Goal: Communication & Community: Answer question/provide support

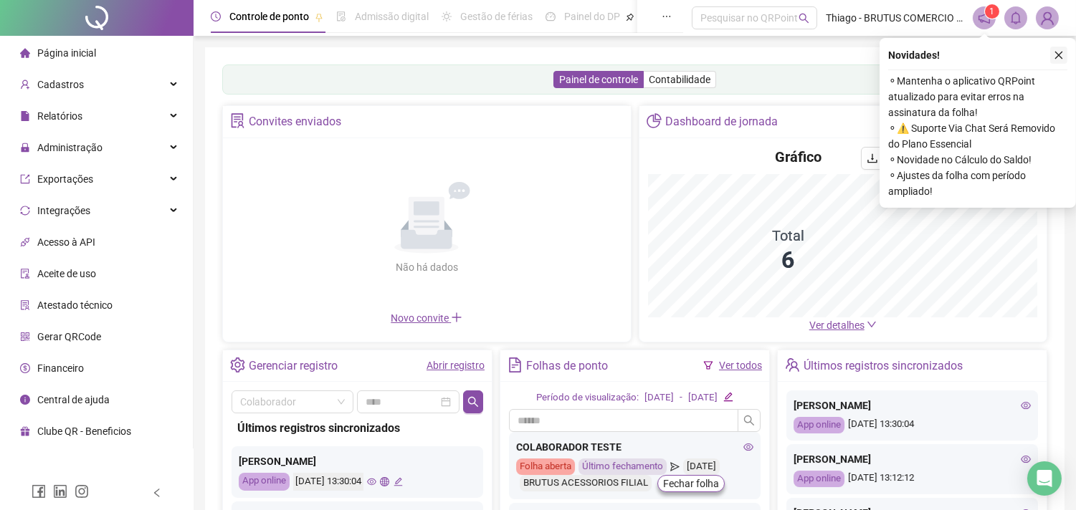
click at [1055, 53] on icon "close" at bounding box center [1059, 55] width 10 height 10
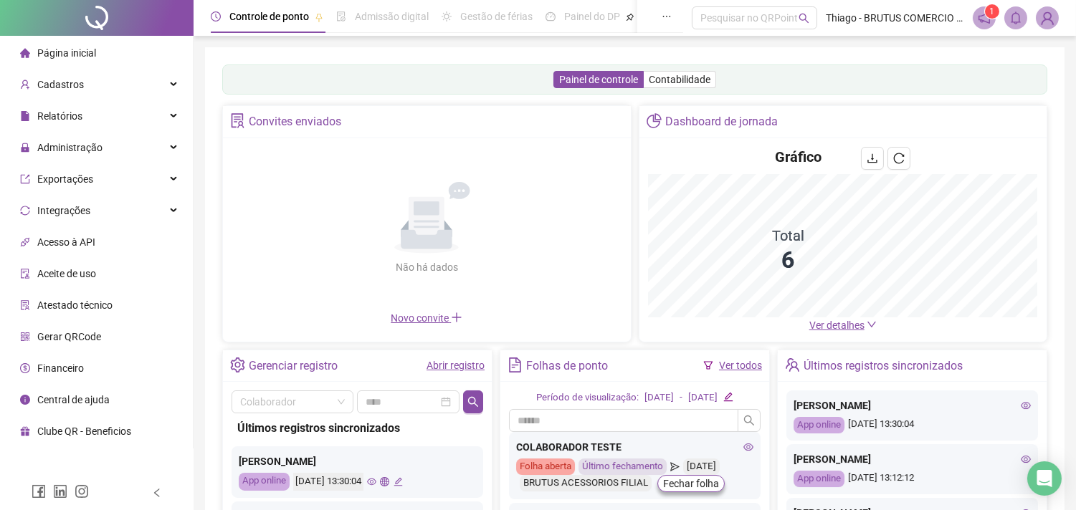
click at [404, 59] on div "Painel de controle Contabilidade Convites enviados Não há dados Não há dados No…" at bounding box center [635, 338] width 860 height 582
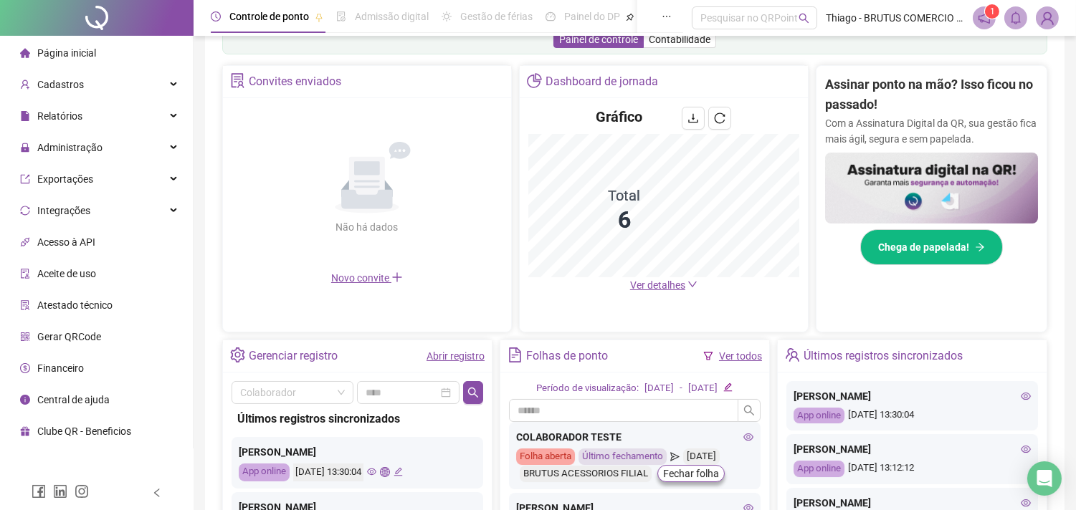
scroll to position [265, 0]
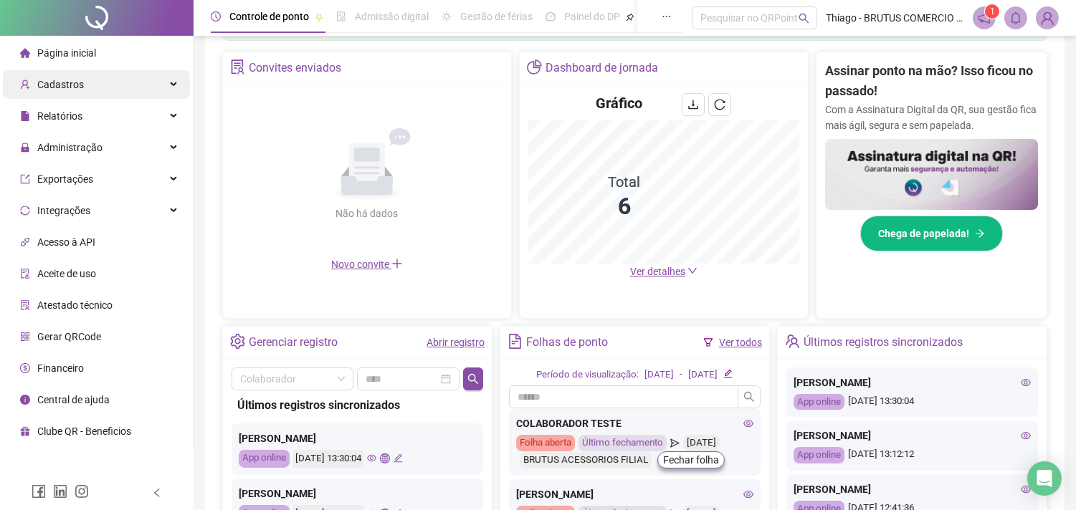
click at [97, 83] on div "Cadastros" at bounding box center [96, 84] width 187 height 29
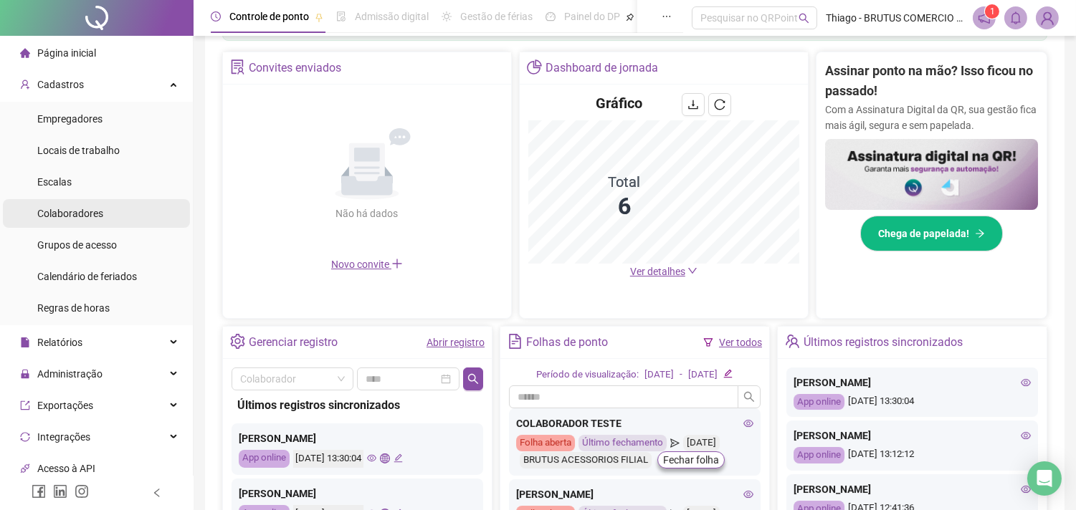
click at [99, 208] on span "Colaboradores" at bounding box center [70, 213] width 66 height 11
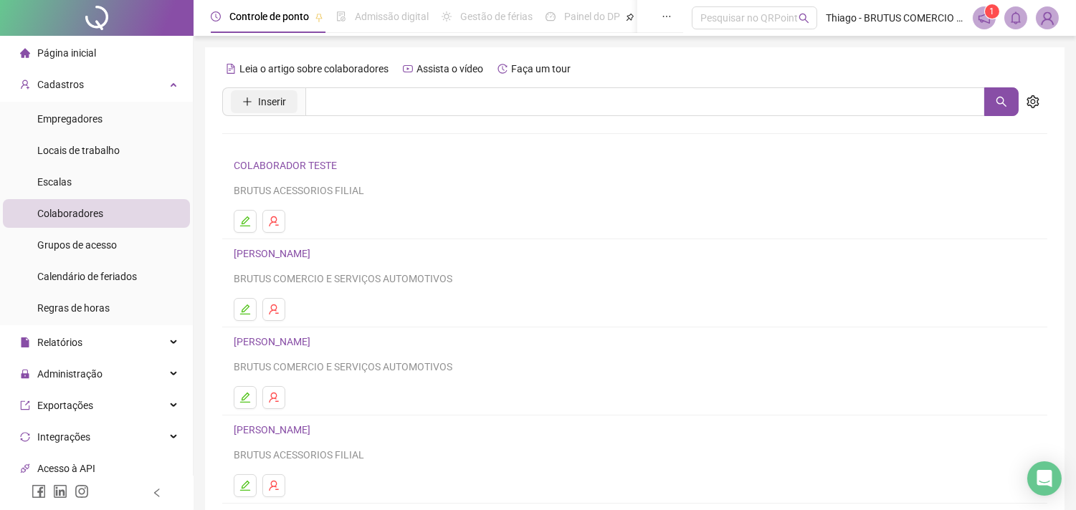
click at [270, 97] on span "Inserir" at bounding box center [272, 102] width 28 height 16
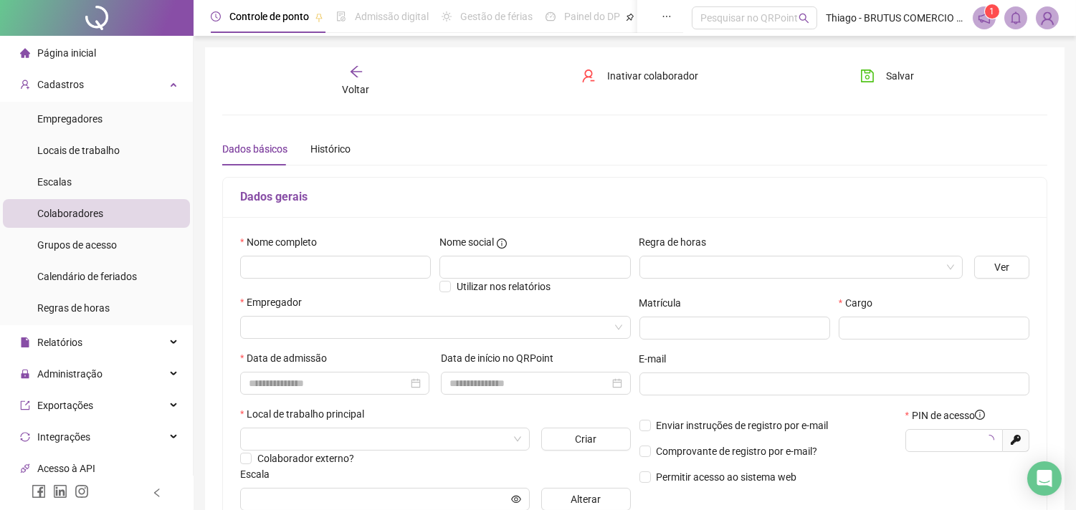
type input "*****"
click at [356, 269] on input "text" at bounding box center [335, 267] width 191 height 23
click at [601, 194] on h5 "Dados gerais" at bounding box center [634, 197] width 789 height 17
click at [613, 194] on h5 "Dados gerais" at bounding box center [634, 197] width 789 height 17
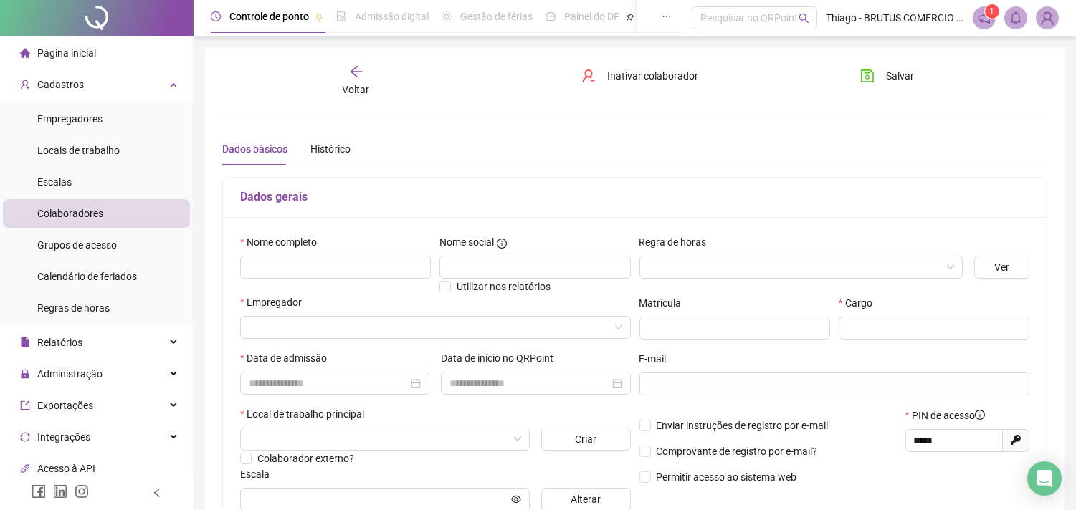
click at [613, 194] on h5 "Dados gerais" at bounding box center [634, 197] width 789 height 17
click at [612, 195] on h5 "Dados gerais" at bounding box center [634, 197] width 789 height 17
click at [646, 205] on div "Dados gerais" at bounding box center [635, 198] width 824 height 40
click at [338, 273] on input "text" at bounding box center [335, 267] width 191 height 23
click at [875, 333] on input "text" at bounding box center [934, 328] width 191 height 23
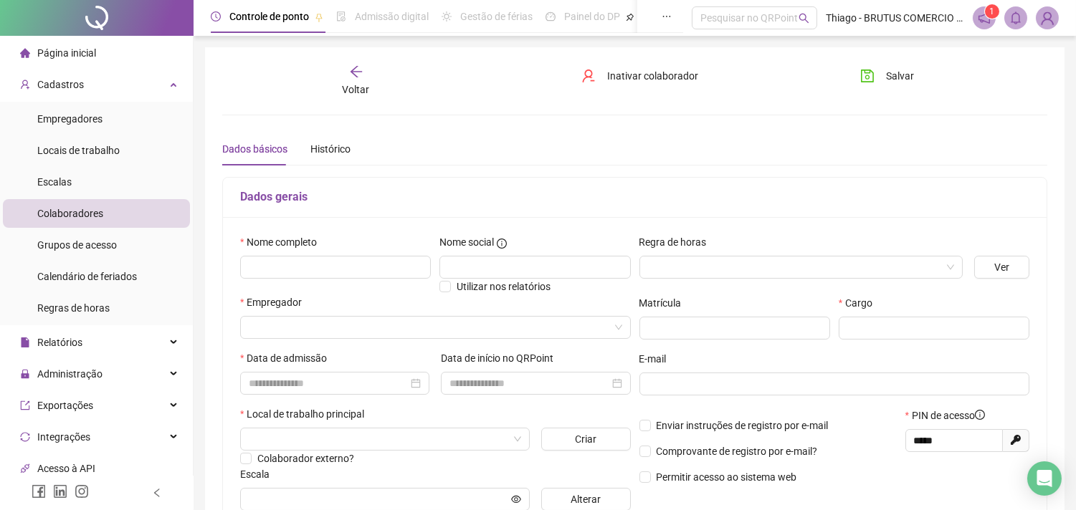
click at [794, 289] on div "Regra de horas" at bounding box center [801, 262] width 335 height 56
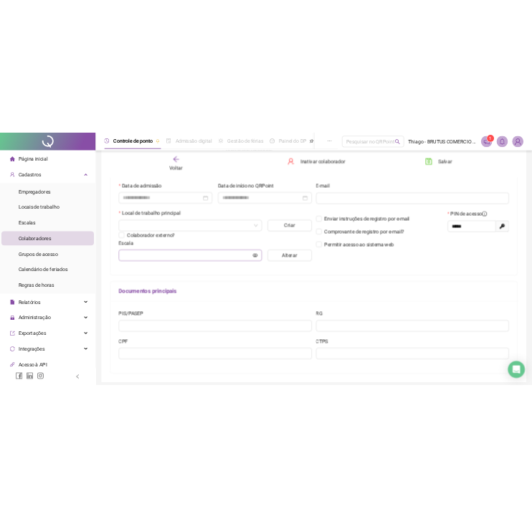
scroll to position [265, 0]
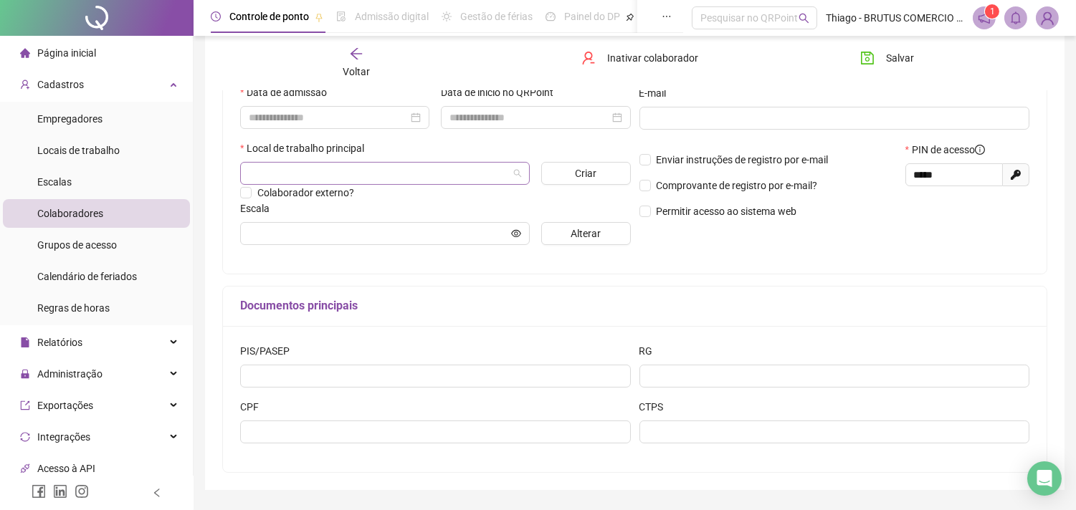
click at [335, 181] on input "search" at bounding box center [379, 174] width 260 height 22
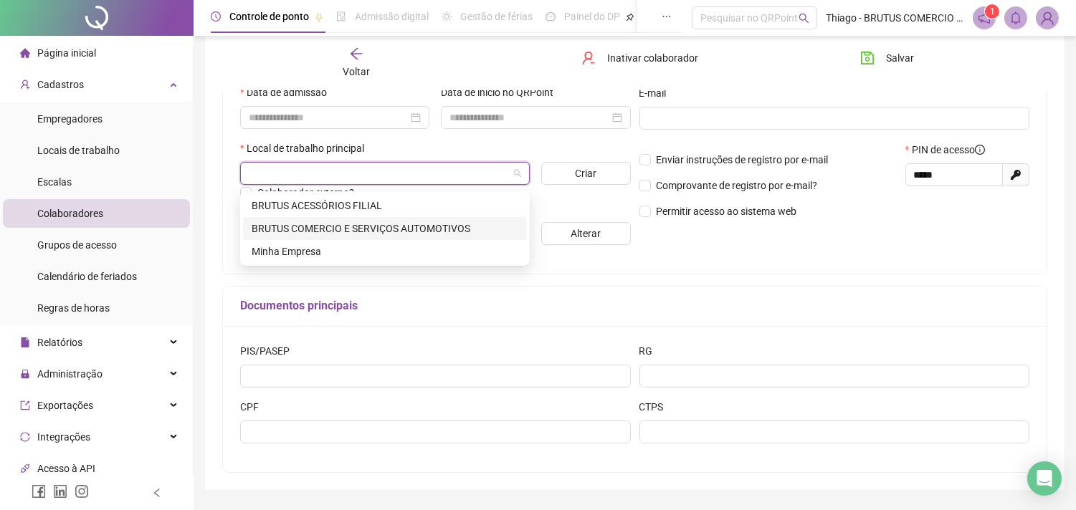
click at [411, 229] on div "BRUTUS COMERCIO E SERVIÇOS AUTOMOTIVOS" at bounding box center [385, 229] width 267 height 16
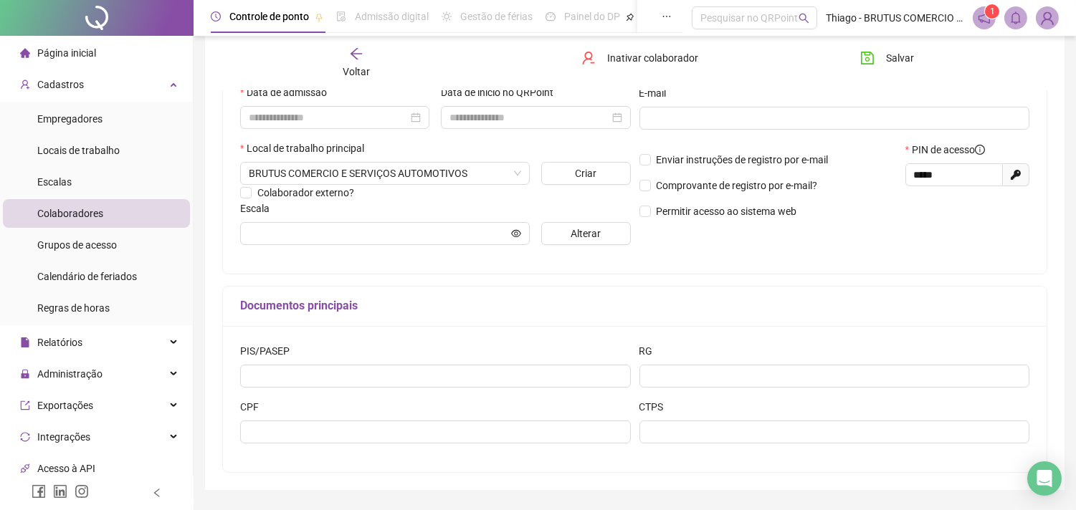
click at [457, 211] on div "Escala" at bounding box center [435, 212] width 391 height 22
click at [558, 242] on button "Alterar" at bounding box center [585, 233] width 89 height 23
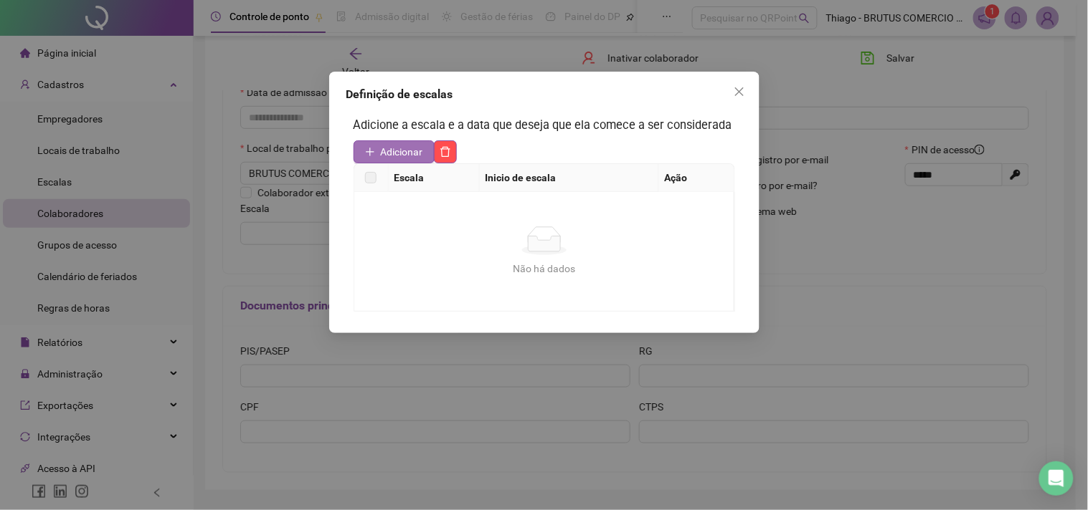
click at [406, 155] on span "Adicionar" at bounding box center [402, 152] width 42 height 16
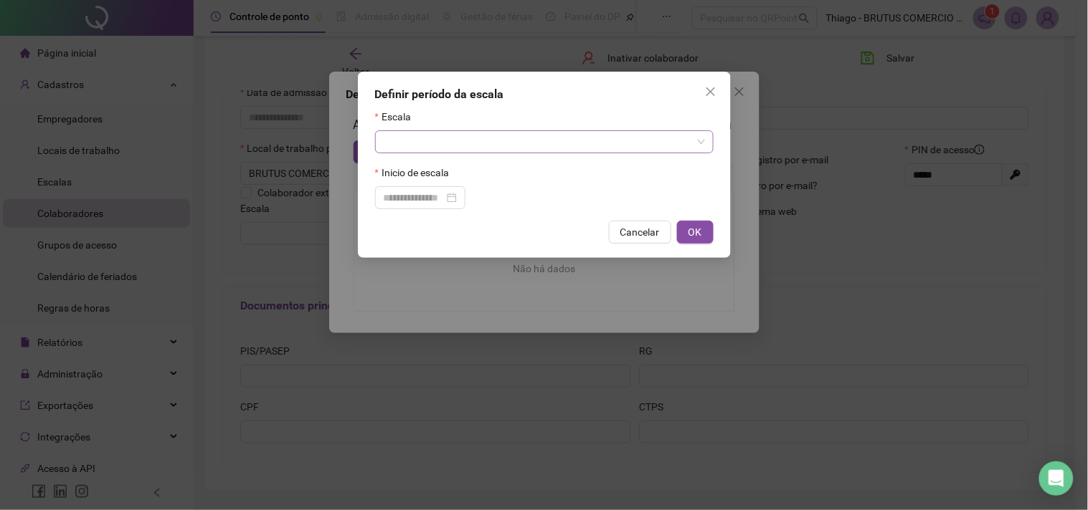
click at [425, 148] on input "search" at bounding box center [538, 142] width 308 height 22
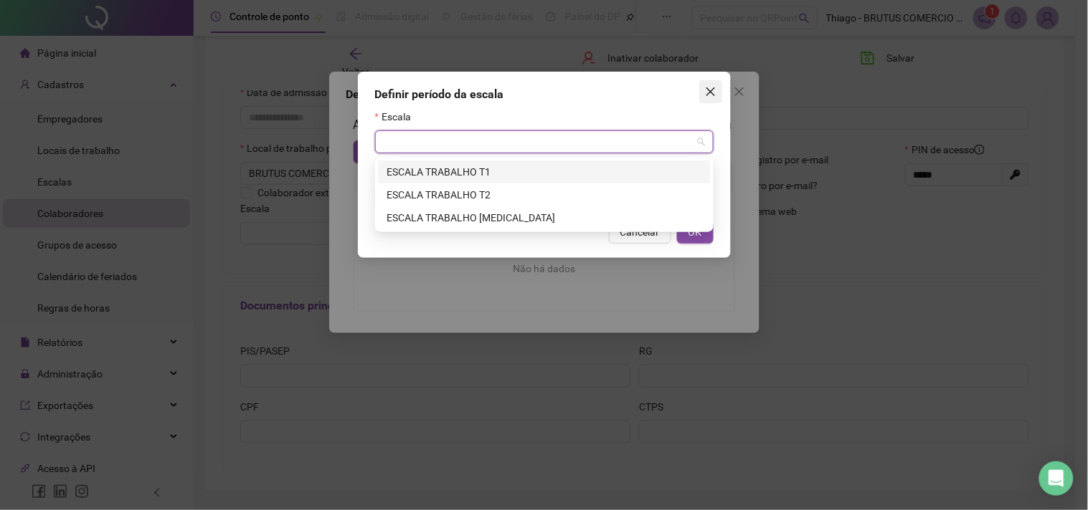
click at [720, 97] on span "Close" at bounding box center [710, 91] width 23 height 11
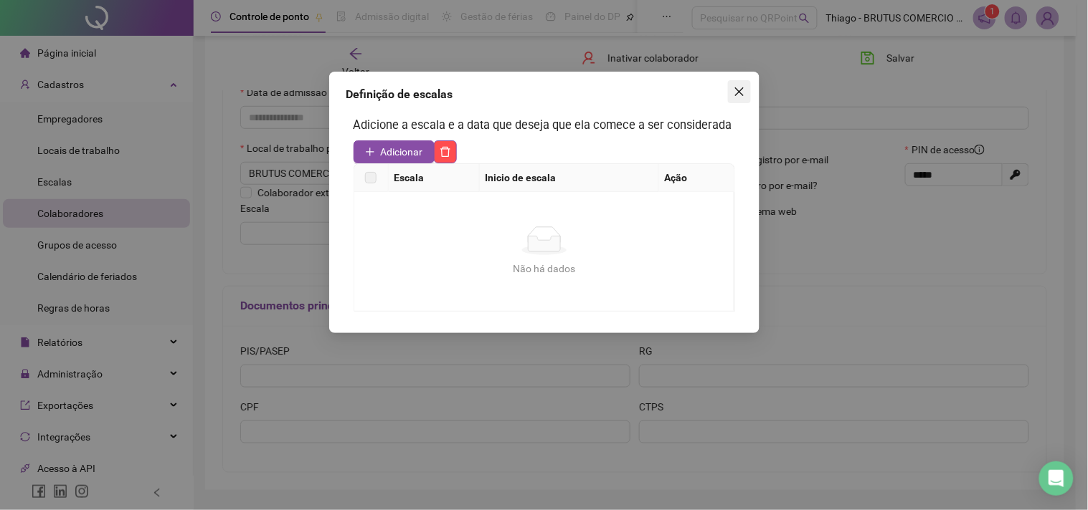
click at [730, 93] on span "Close" at bounding box center [739, 91] width 23 height 11
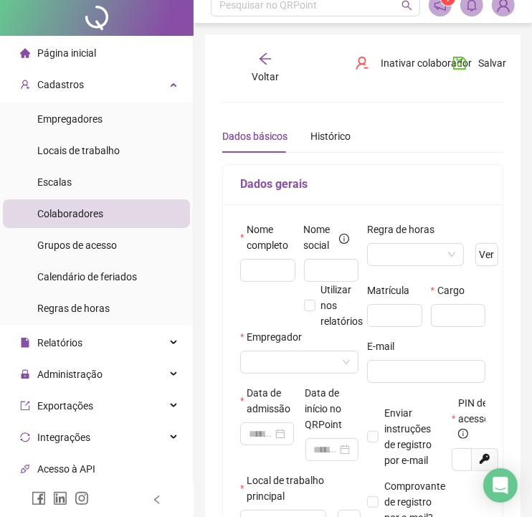
scroll to position [0, 0]
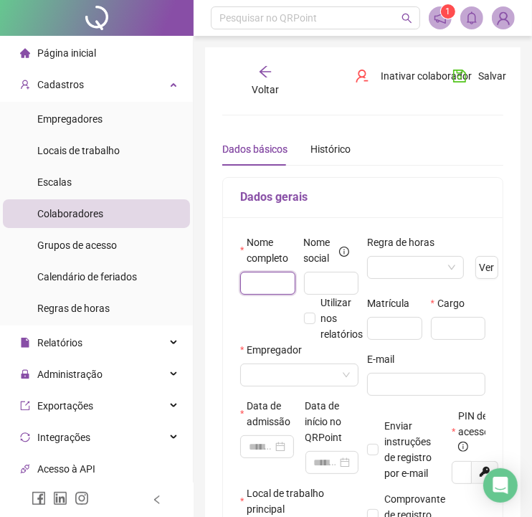
click at [263, 276] on input "text" at bounding box center [267, 283] width 55 height 23
drag, startPoint x: 262, startPoint y: 281, endPoint x: 282, endPoint y: 282, distance: 19.4
click at [262, 281] on input "text" at bounding box center [267, 283] width 55 height 23
click at [435, 257] on input "search" at bounding box center [409, 268] width 67 height 22
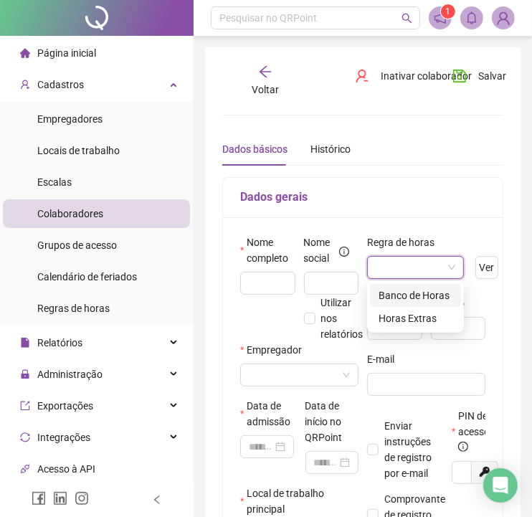
click at [432, 287] on div "Banco de Horas" at bounding box center [416, 295] width 74 height 16
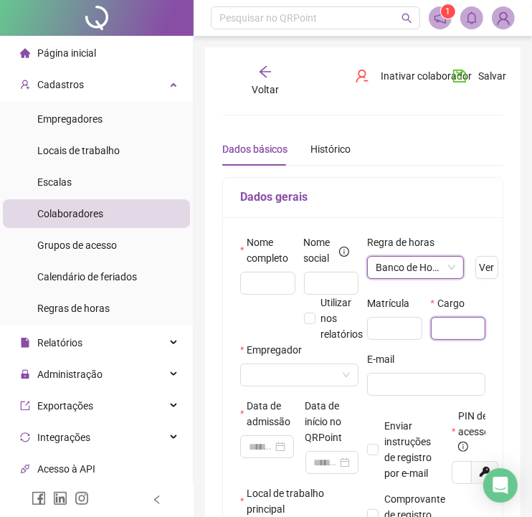
click at [454, 331] on input "text" at bounding box center [458, 328] width 55 height 23
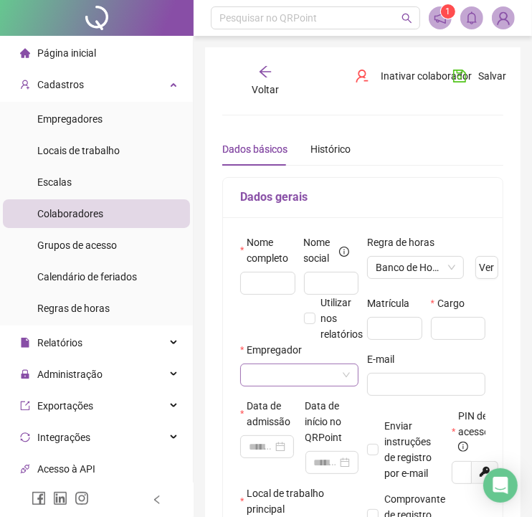
click at [303, 380] on input "search" at bounding box center [293, 375] width 88 height 22
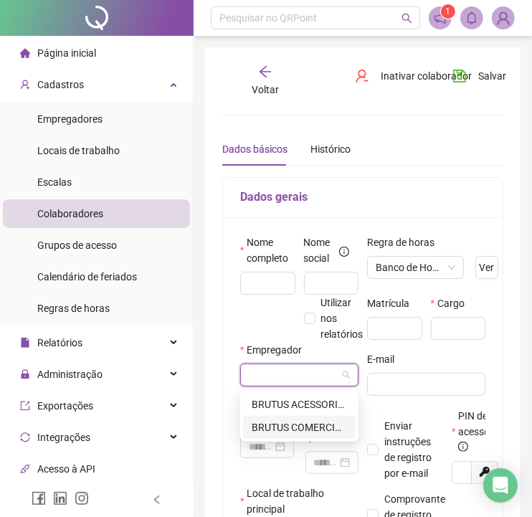
click at [310, 426] on div "BRUTUS COMERCIO E SERVIÇOS AUTOMOTIVOS" at bounding box center [299, 427] width 95 height 16
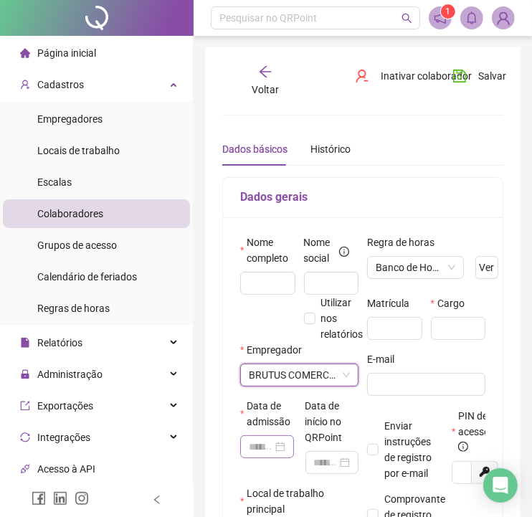
click at [278, 447] on div at bounding box center [267, 447] width 37 height 16
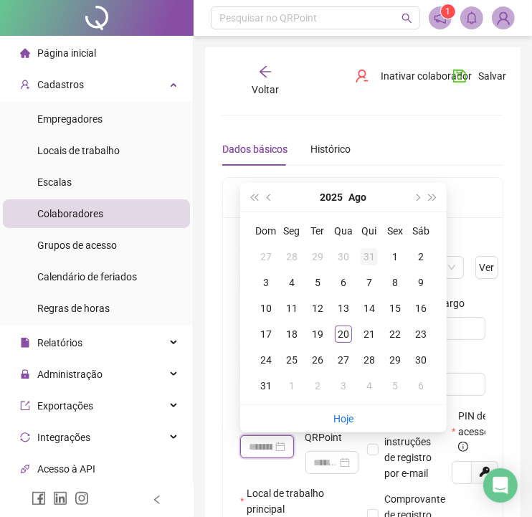
type input "**********"
click at [271, 196] on span "prev-year" at bounding box center [270, 197] width 7 height 7
type input "**********"
click at [346, 306] on div "16" at bounding box center [343, 308] width 17 height 17
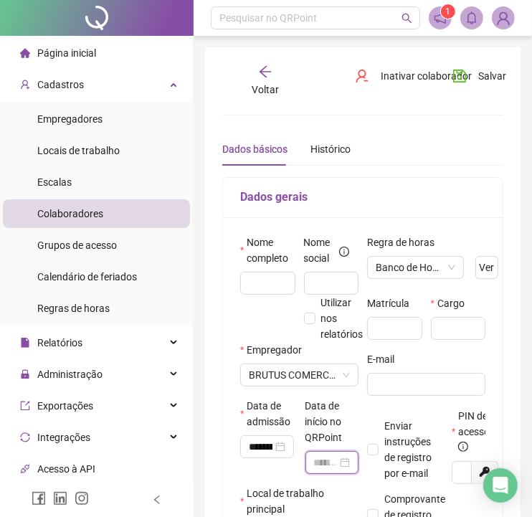
click at [324, 462] on input at bounding box center [326, 463] width 24 height 16
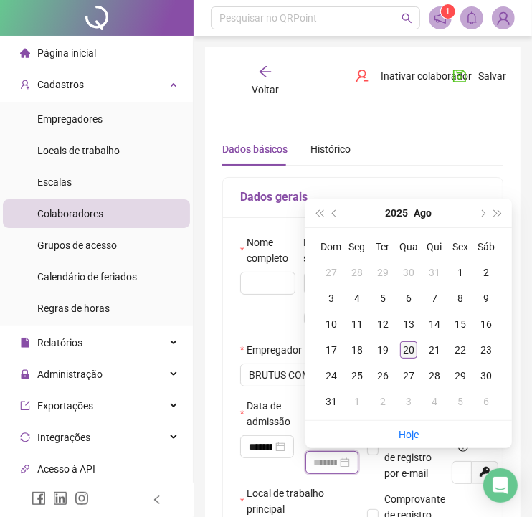
type input "**********"
click at [406, 353] on div "20" at bounding box center [408, 349] width 17 height 17
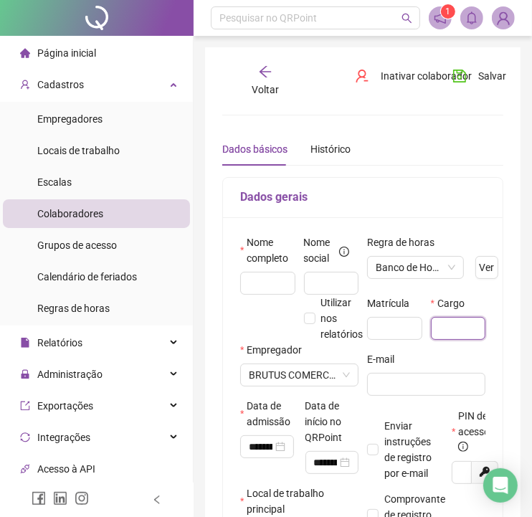
click at [443, 332] on input "text" at bounding box center [458, 328] width 55 height 23
type input "*********"
click at [282, 281] on input "text" at bounding box center [267, 283] width 55 height 23
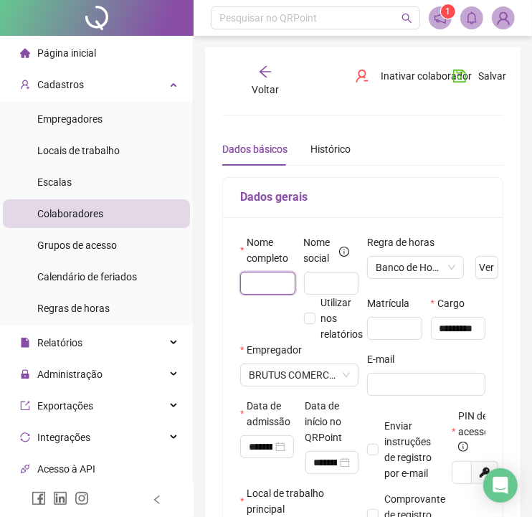
click at [264, 281] on input "text" at bounding box center [267, 283] width 55 height 23
paste input "**********"
type input "**********"
click at [335, 285] on input "text" at bounding box center [331, 283] width 55 height 23
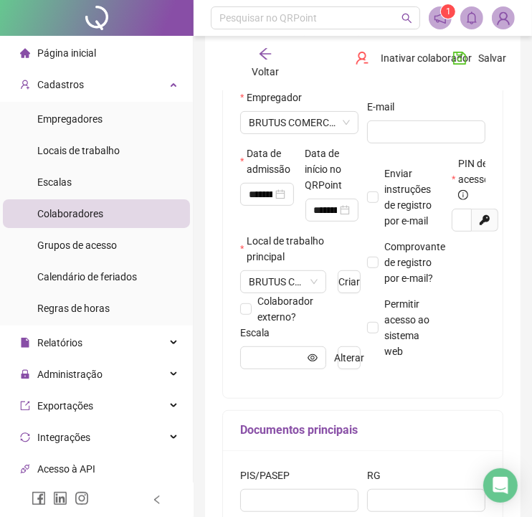
scroll to position [265, 0]
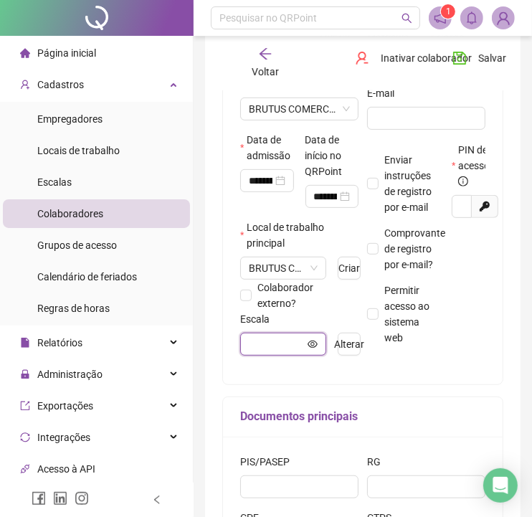
click at [292, 343] on input "text" at bounding box center [277, 344] width 56 height 16
click at [338, 350] on span "Alterar" at bounding box center [349, 344] width 30 height 16
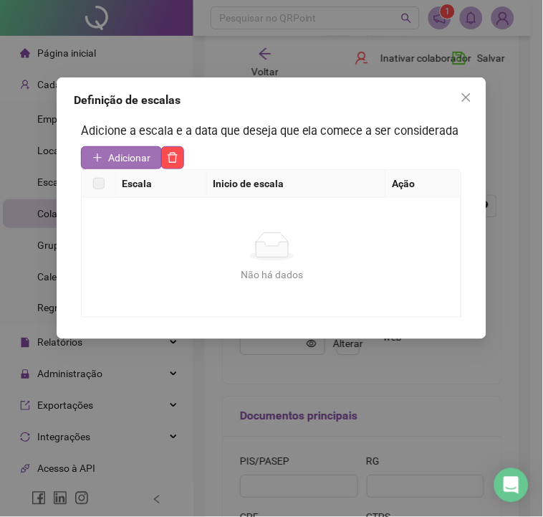
click at [134, 159] on span "Adicionar" at bounding box center [129, 158] width 42 height 16
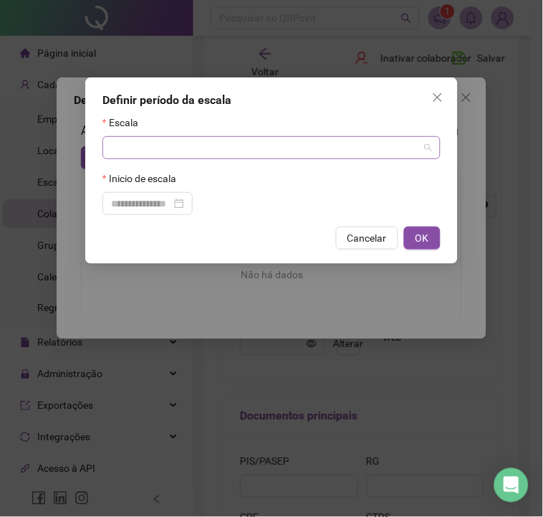
click at [162, 155] on input "search" at bounding box center [265, 148] width 308 height 22
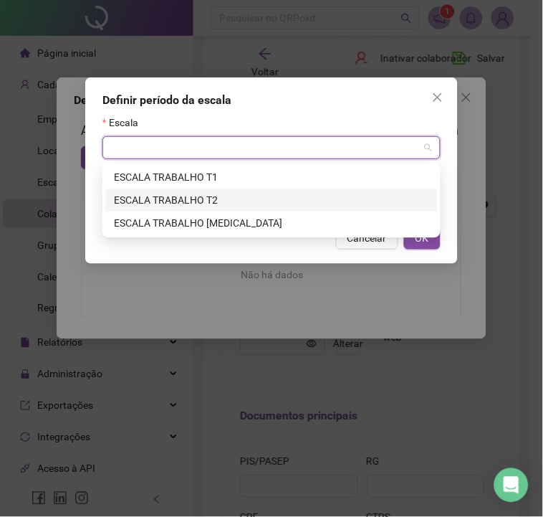
click at [179, 234] on div "ESCALA TRABALHO [MEDICAL_DATA]" at bounding box center [271, 223] width 333 height 23
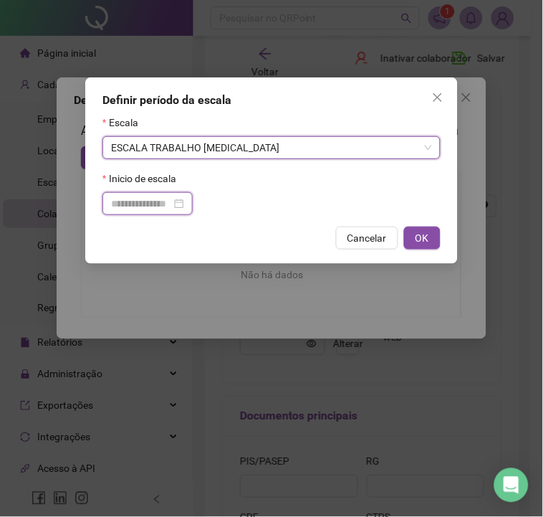
click at [138, 210] on input at bounding box center [141, 204] width 60 height 16
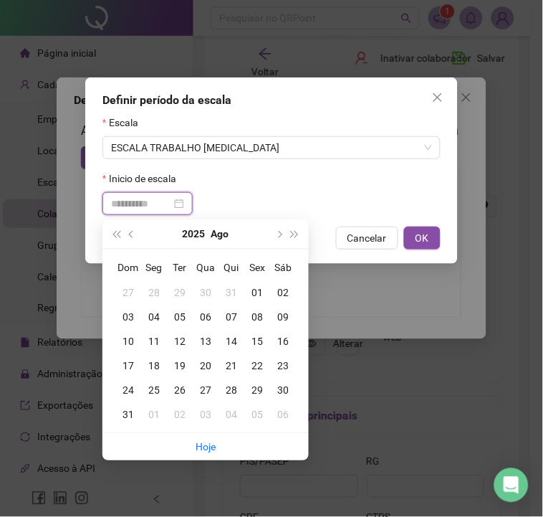
type input "**********"
click at [208, 371] on div "20" at bounding box center [206, 366] width 26 height 16
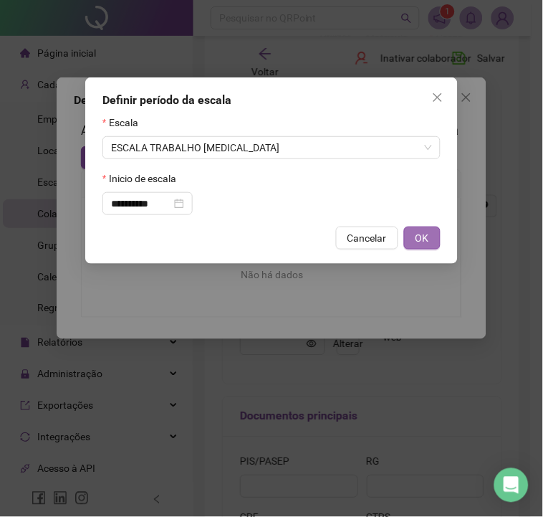
click at [424, 249] on button "OK" at bounding box center [422, 238] width 37 height 23
type input "**********"
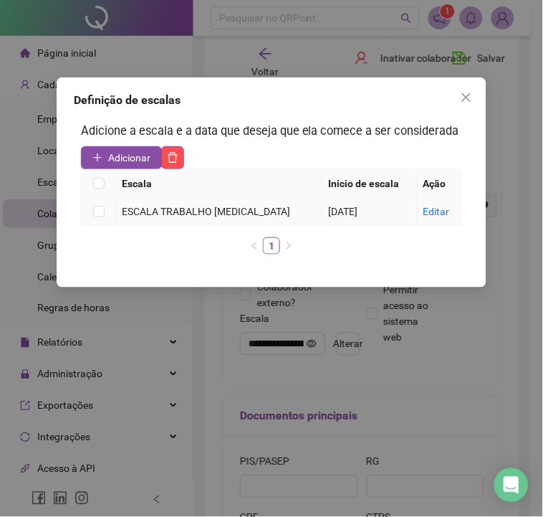
click at [108, 215] on td at bounding box center [99, 212] width 34 height 28
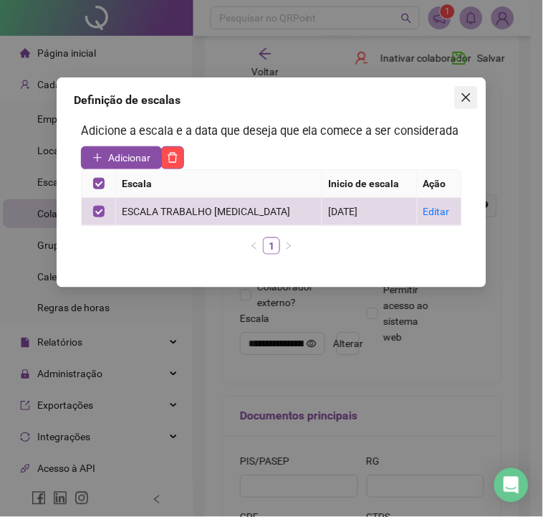
click at [457, 97] on span "Close" at bounding box center [466, 97] width 23 height 11
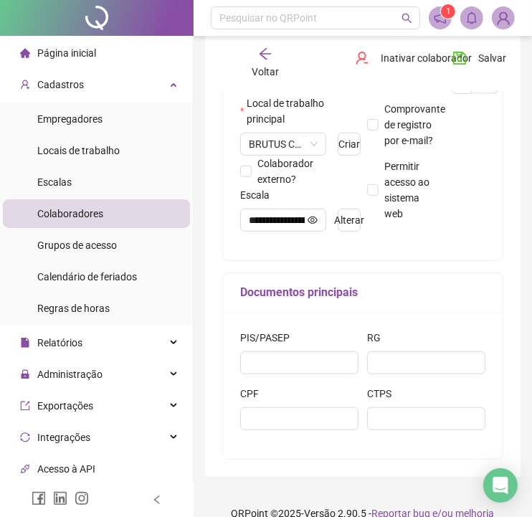
scroll to position [427, 0]
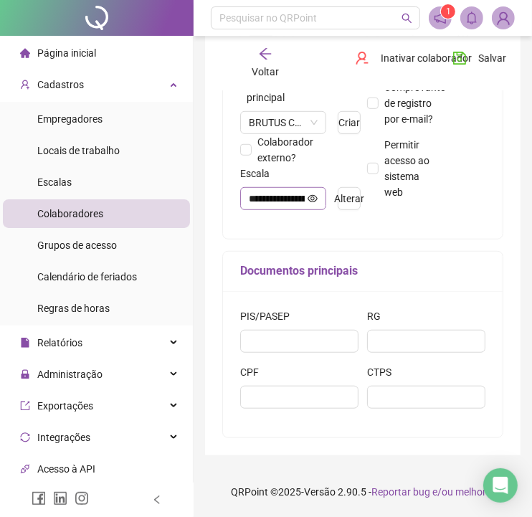
click at [321, 187] on span "**********" at bounding box center [283, 198] width 86 height 23
click at [315, 194] on icon "eye" at bounding box center [313, 199] width 10 height 10
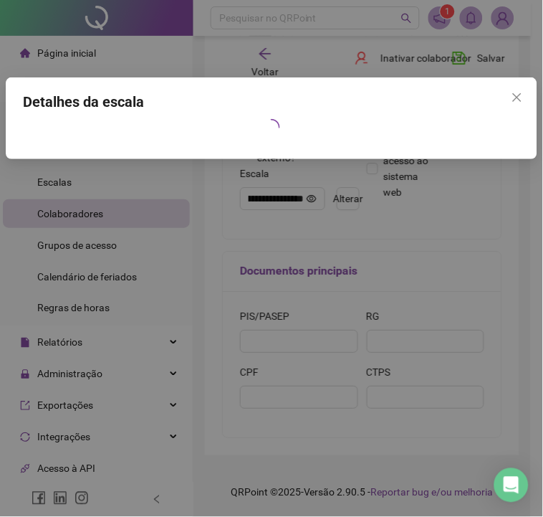
scroll to position [0, 0]
click at [513, 103] on icon "close" at bounding box center [517, 97] width 11 height 11
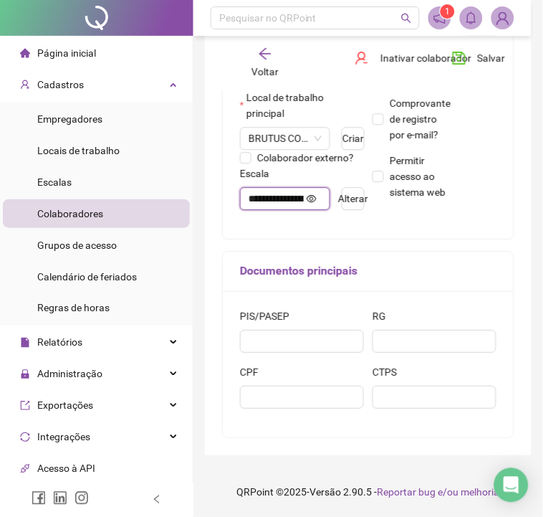
scroll to position [396, 0]
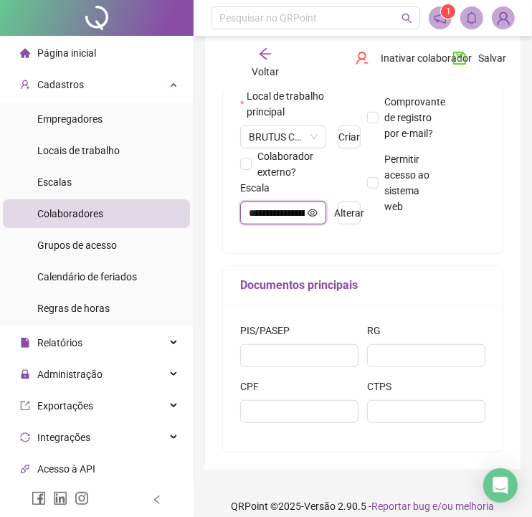
click at [310, 209] on icon "eye" at bounding box center [313, 213] width 10 height 10
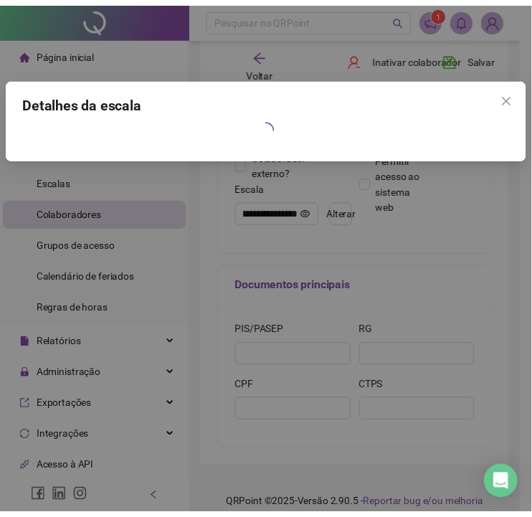
scroll to position [0, 0]
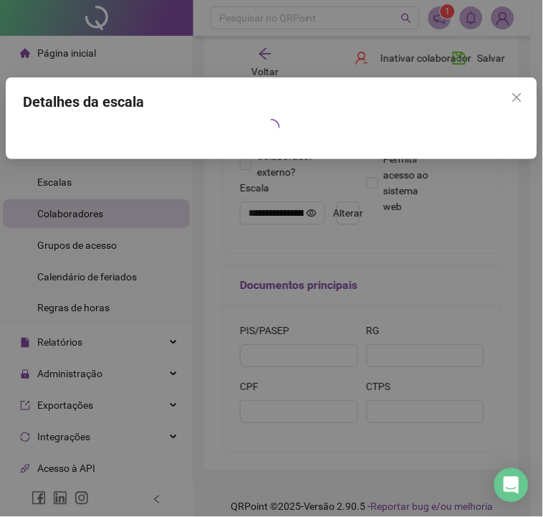
click at [338, 95] on h4 "Detalhes da escala" at bounding box center [272, 102] width 498 height 20
click at [449, 206] on div "Detalhes da escala" at bounding box center [271, 258] width 543 height 517
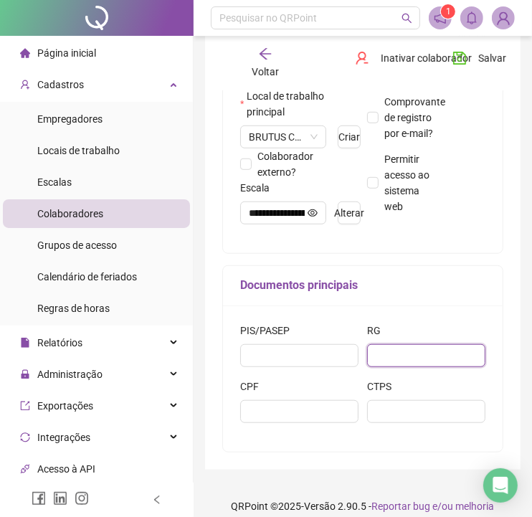
click at [399, 356] on input "text" at bounding box center [426, 355] width 118 height 23
paste input "*********"
type input "*********"
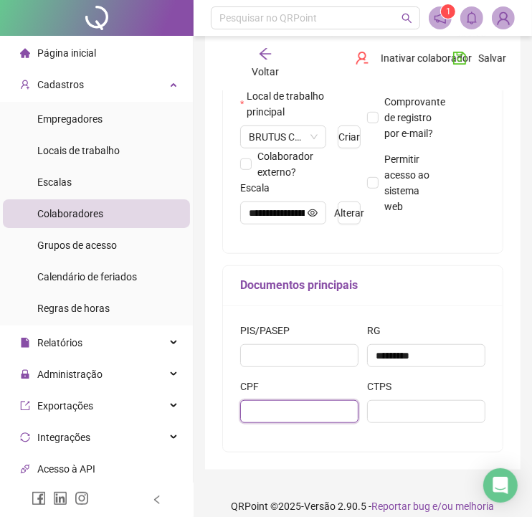
click at [252, 419] on input "text" at bounding box center [299, 411] width 118 height 23
paste input "**********"
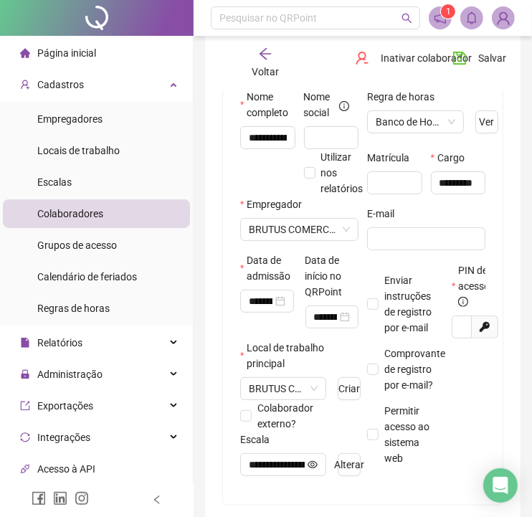
scroll to position [131, 0]
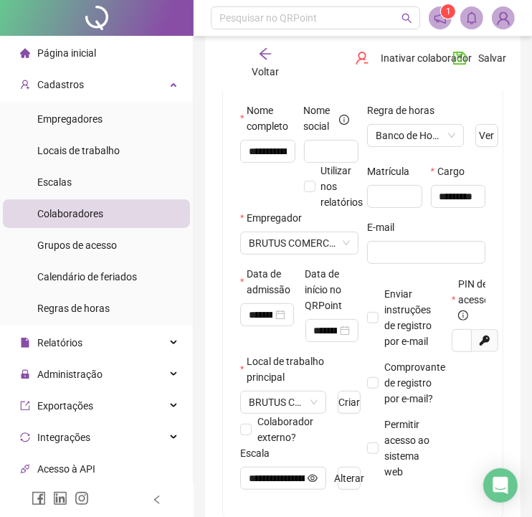
type input "**********"
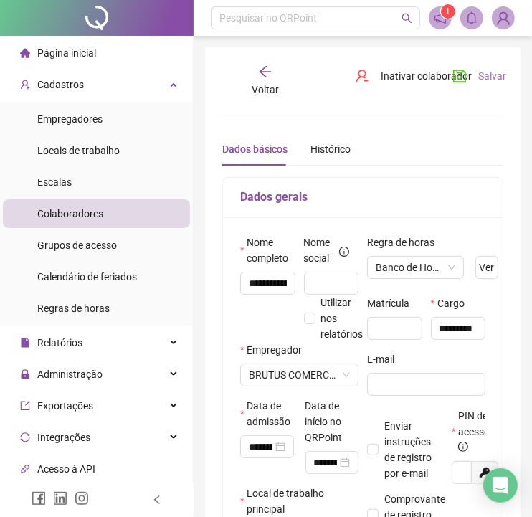
click at [493, 79] on span "Salvar" at bounding box center [492, 76] width 28 height 16
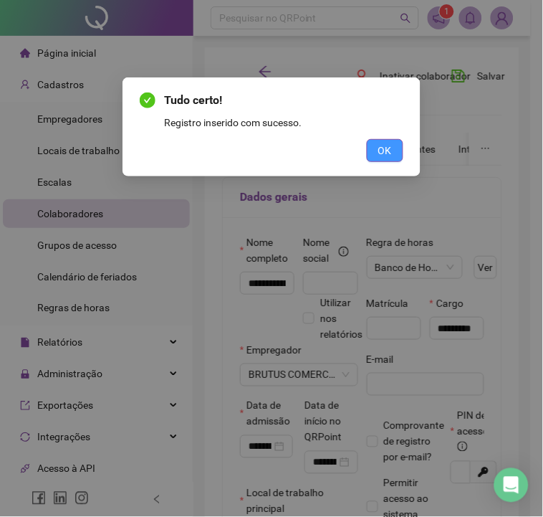
click at [399, 146] on button "OK" at bounding box center [385, 150] width 37 height 23
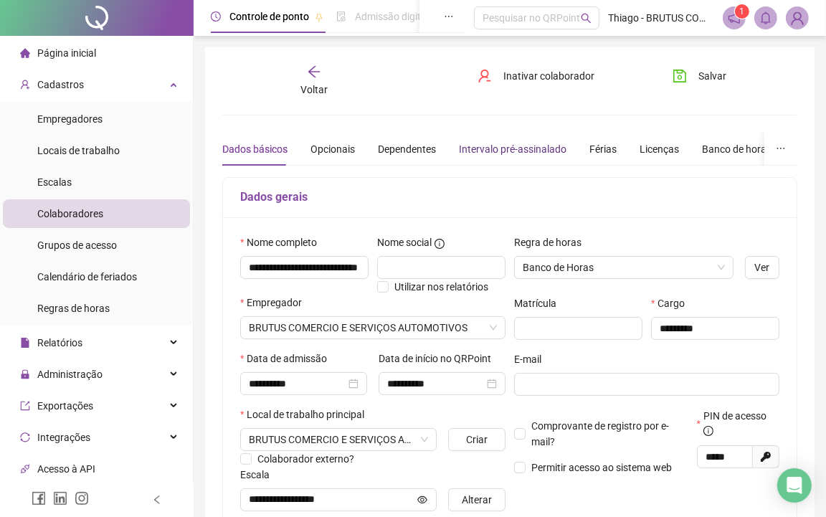
click at [491, 142] on div "Intervalo pré-assinalado" at bounding box center [513, 149] width 108 height 16
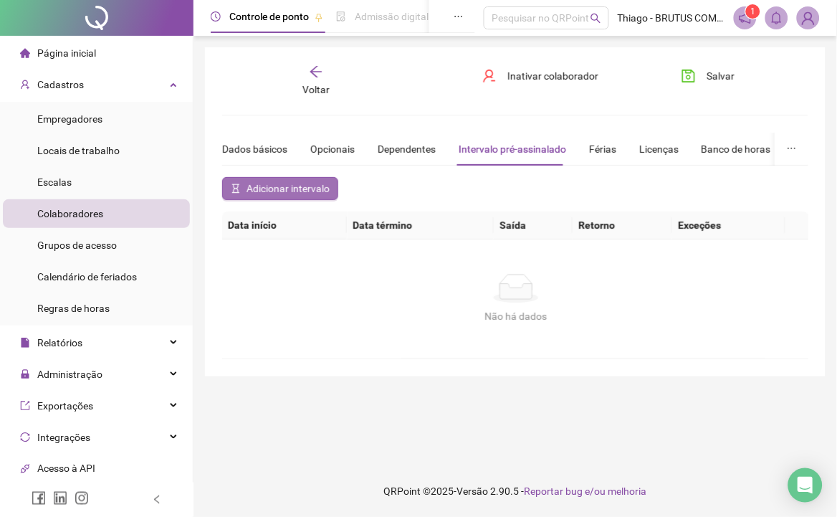
click at [309, 190] on span "Adicionar intervalo" at bounding box center [288, 189] width 83 height 16
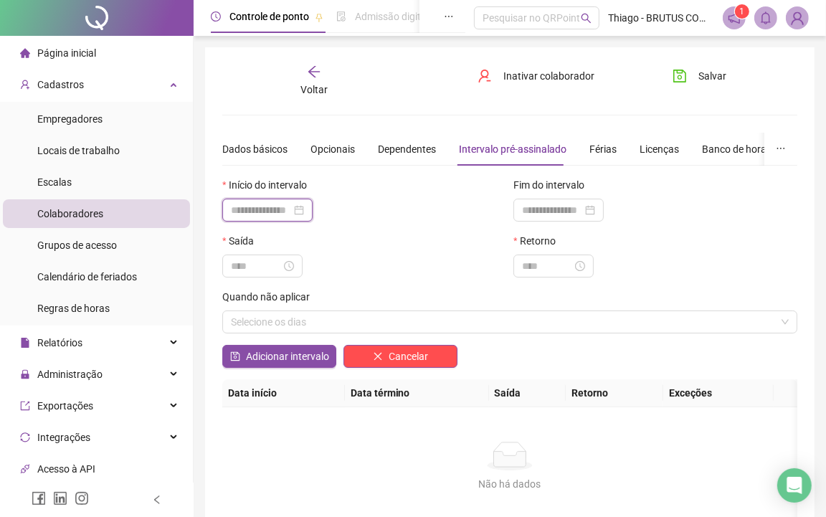
click at [285, 212] on input at bounding box center [261, 210] width 60 height 16
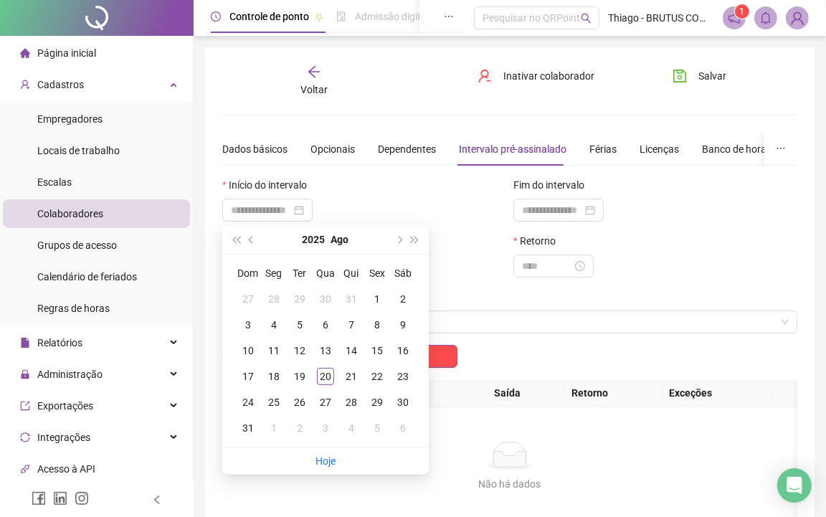
click at [427, 194] on div "Início do intervalo" at bounding box center [364, 188] width 284 height 22
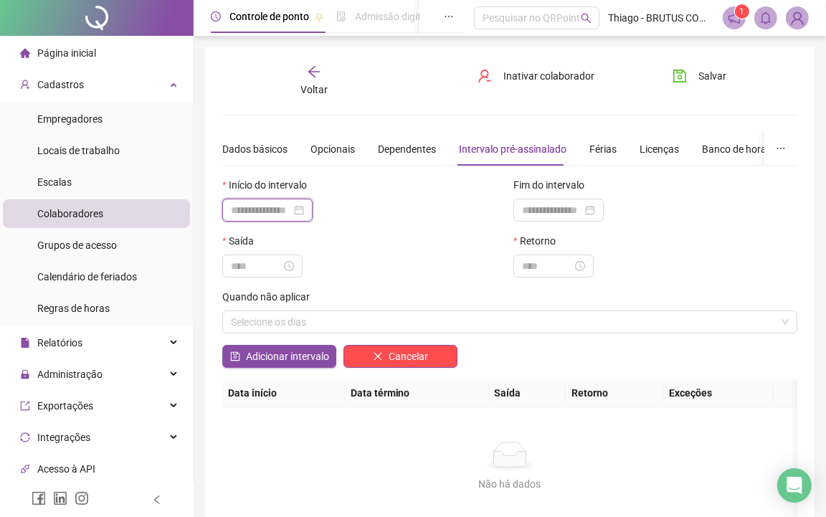
click at [265, 209] on input at bounding box center [261, 210] width 60 height 16
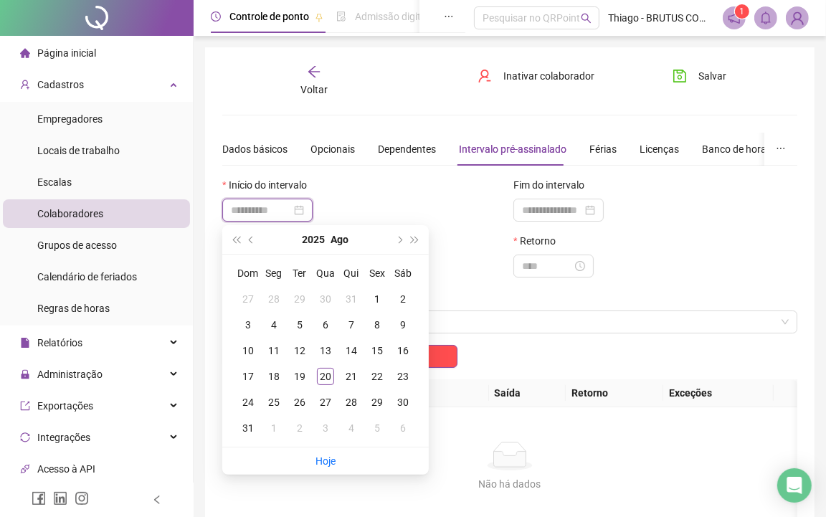
type input "**********"
click at [326, 373] on div "20" at bounding box center [325, 376] width 17 height 17
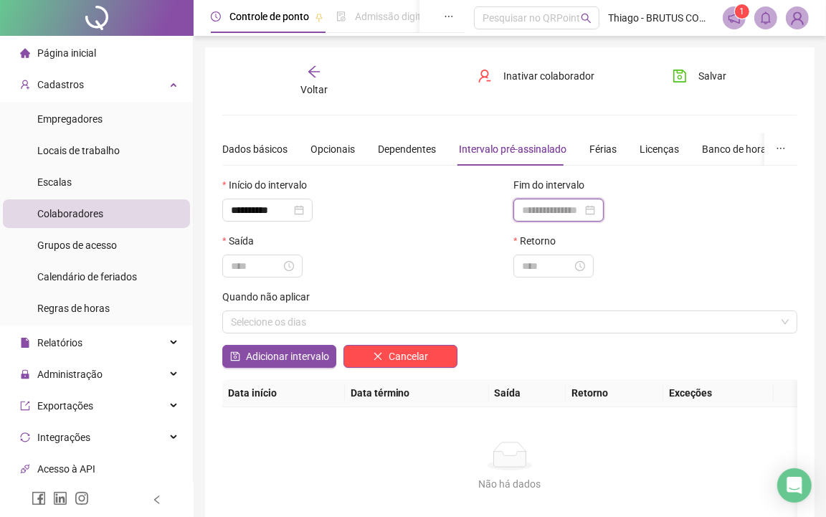
click at [554, 216] on input at bounding box center [552, 210] width 60 height 16
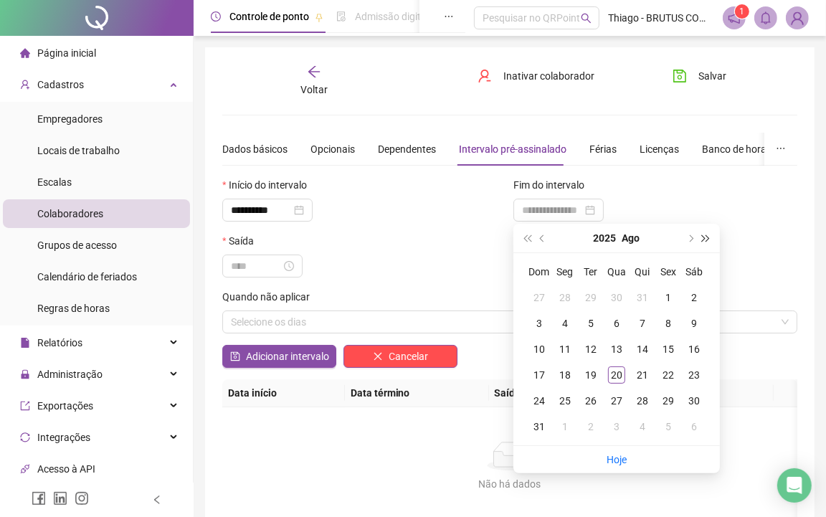
click at [712, 238] on button "super-next-year" at bounding box center [706, 238] width 16 height 29
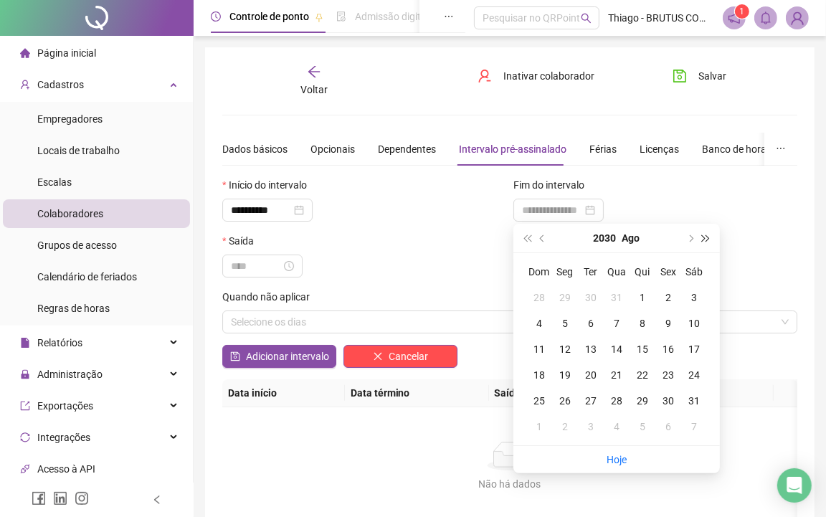
click at [712, 238] on button "super-next-year" at bounding box center [706, 238] width 16 height 29
click at [530, 237] on span "super-prev-year" at bounding box center [526, 237] width 7 height 7
type input "**********"
click at [589, 374] on div "20" at bounding box center [590, 374] width 17 height 17
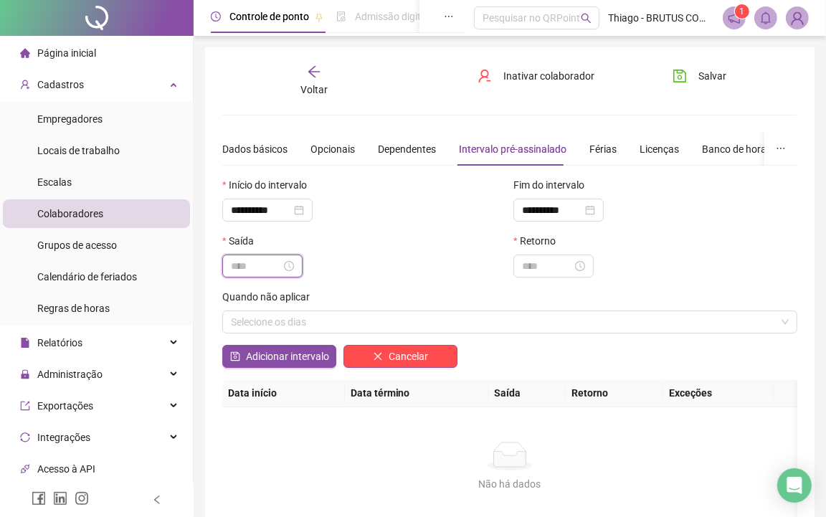
click at [260, 269] on input at bounding box center [256, 266] width 50 height 16
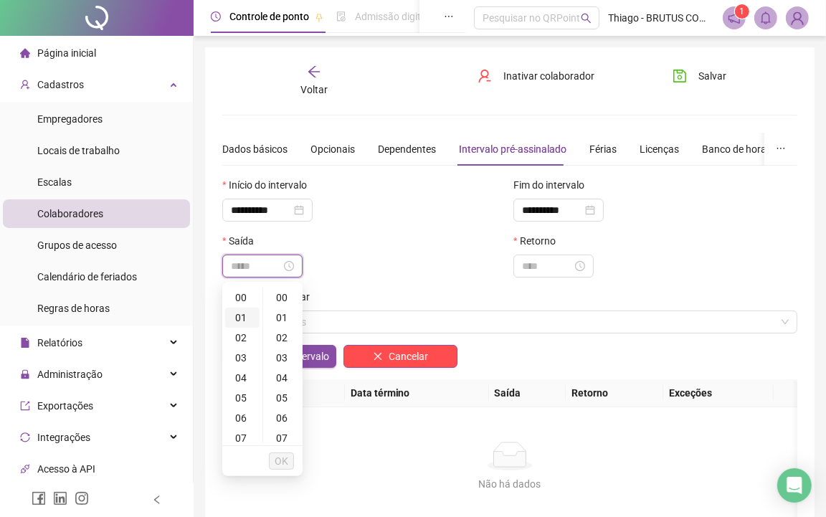
type input "*****"
click at [242, 420] on div "09" at bounding box center [242, 420] width 34 height 20
click at [282, 295] on div "00" at bounding box center [283, 297] width 34 height 20
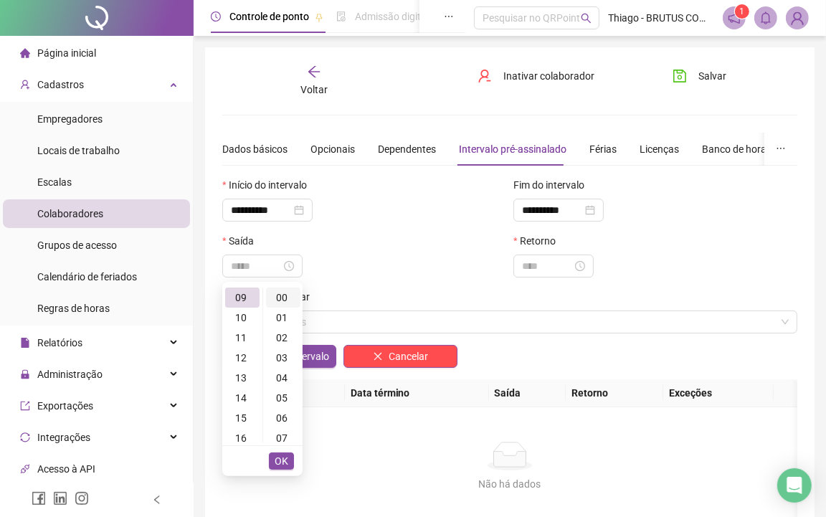
click at [282, 302] on div "00" at bounding box center [283, 297] width 34 height 20
type input "*****"
click at [287, 463] on span "OK" at bounding box center [282, 461] width 14 height 16
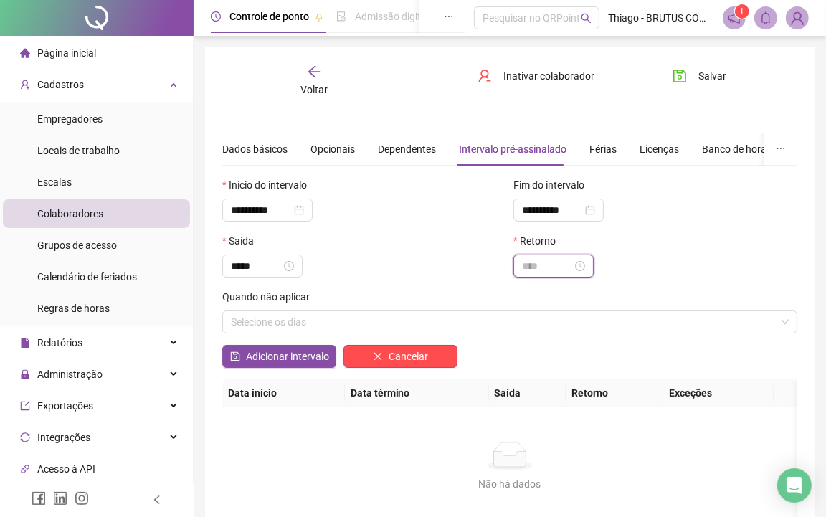
click at [548, 270] on input at bounding box center [547, 266] width 50 height 16
type input "*"
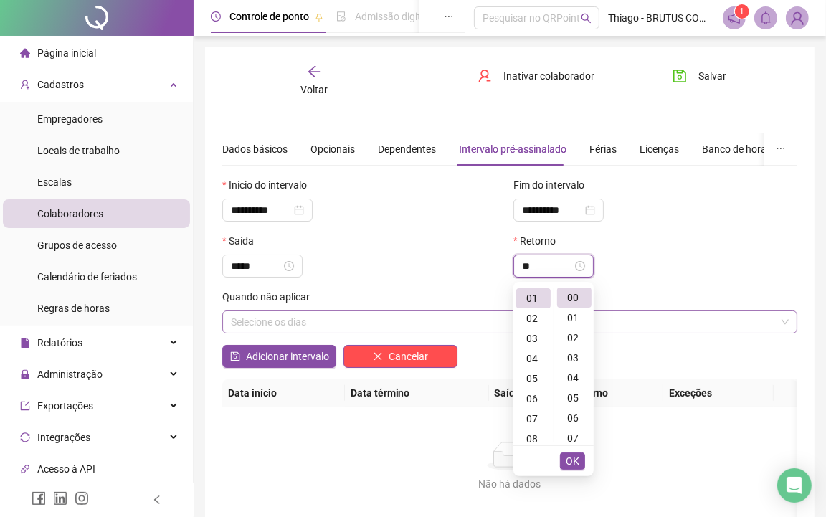
type input "*"
type input "*****"
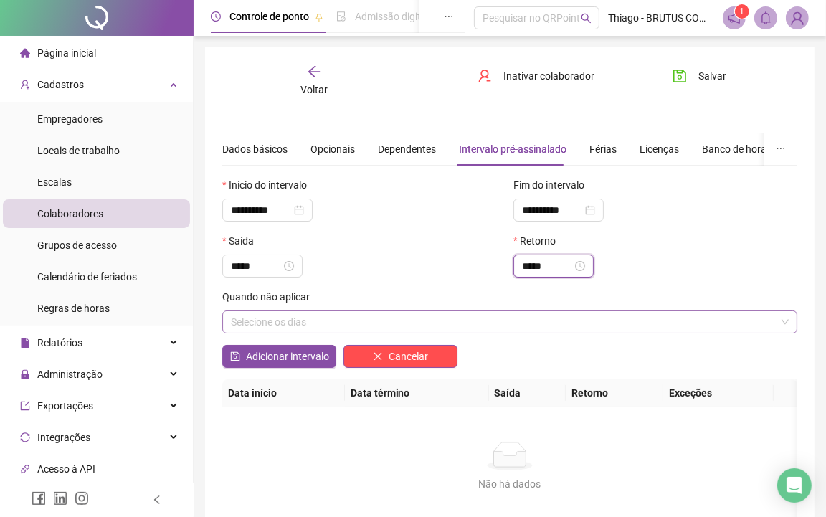
click at [323, 325] on div "Selecione os dias" at bounding box center [509, 321] width 575 height 23
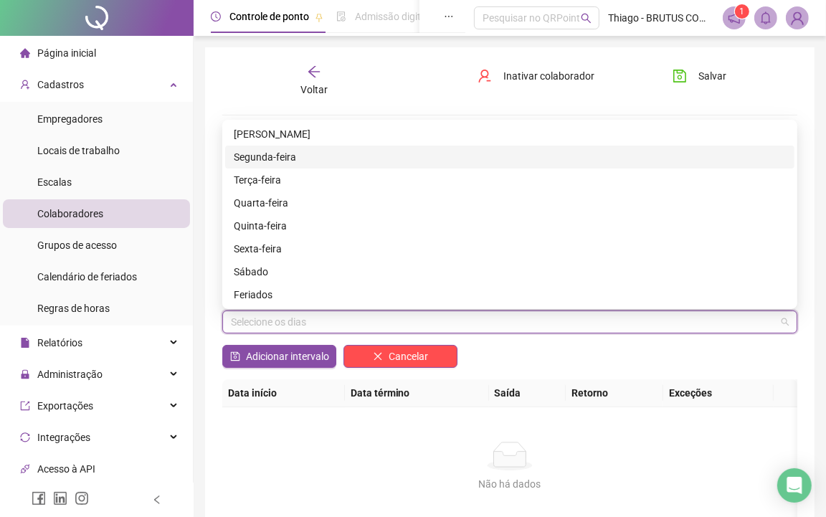
click at [285, 158] on div "Segunda-feira" at bounding box center [510, 157] width 552 height 16
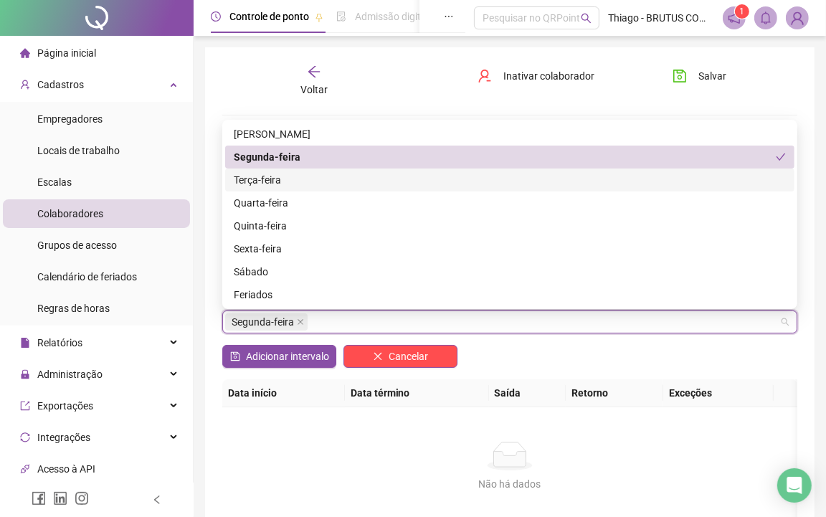
click at [285, 177] on div "Terça-feira" at bounding box center [510, 180] width 552 height 16
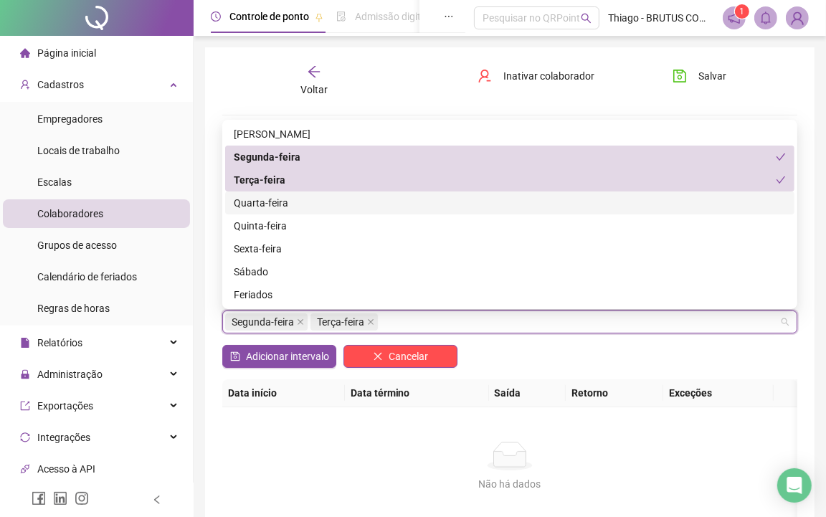
click at [294, 203] on div "Quarta-feira" at bounding box center [510, 203] width 552 height 16
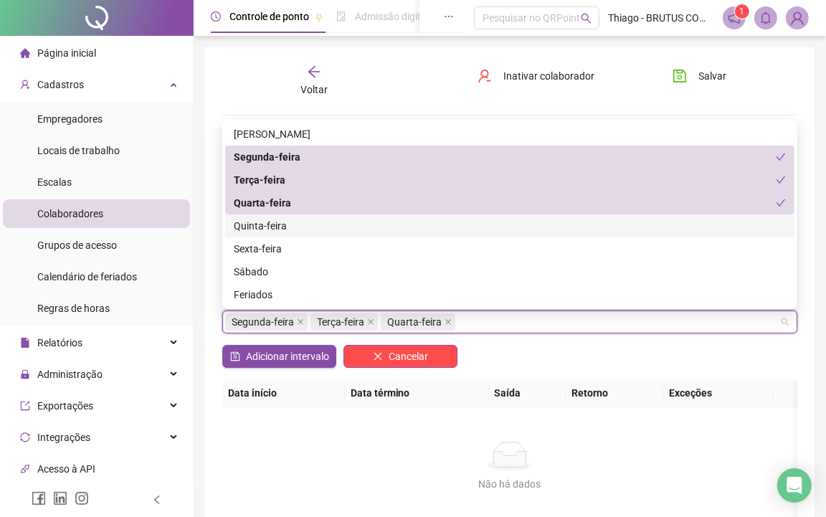
click at [292, 231] on div "Quinta-feira" at bounding box center [510, 226] width 552 height 16
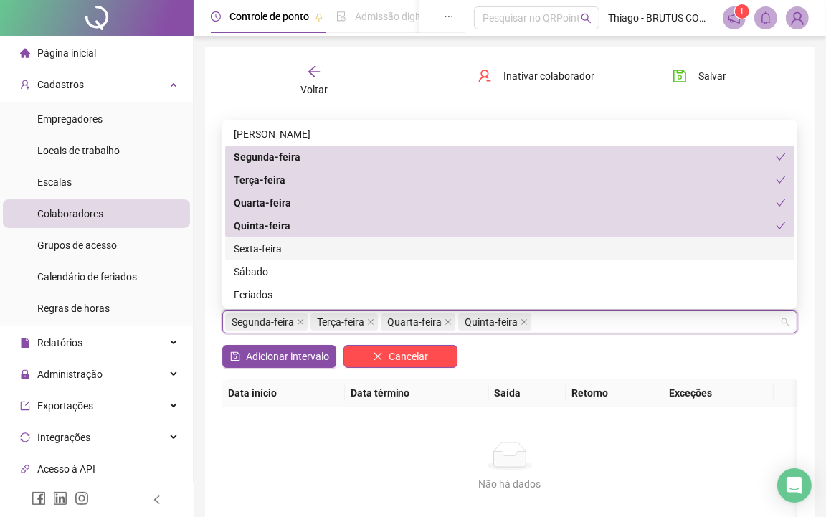
click at [290, 249] on div "Sexta-feira" at bounding box center [510, 249] width 552 height 16
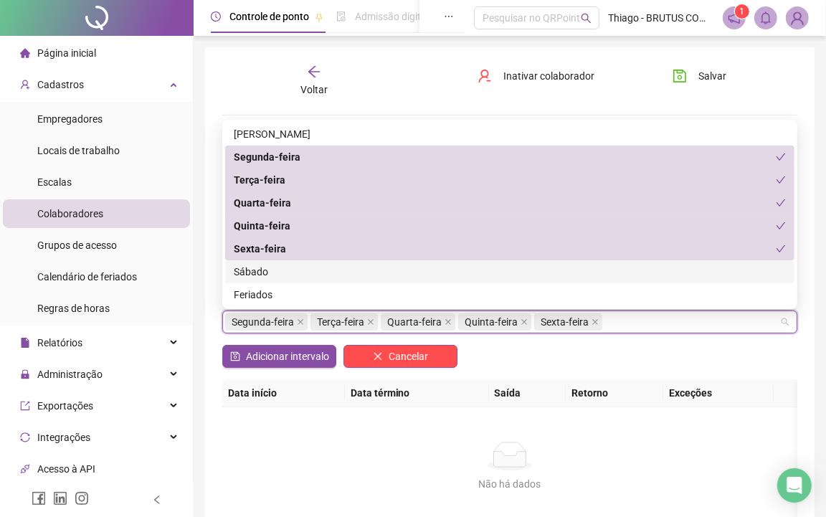
click at [297, 273] on div "Sábado" at bounding box center [510, 272] width 552 height 16
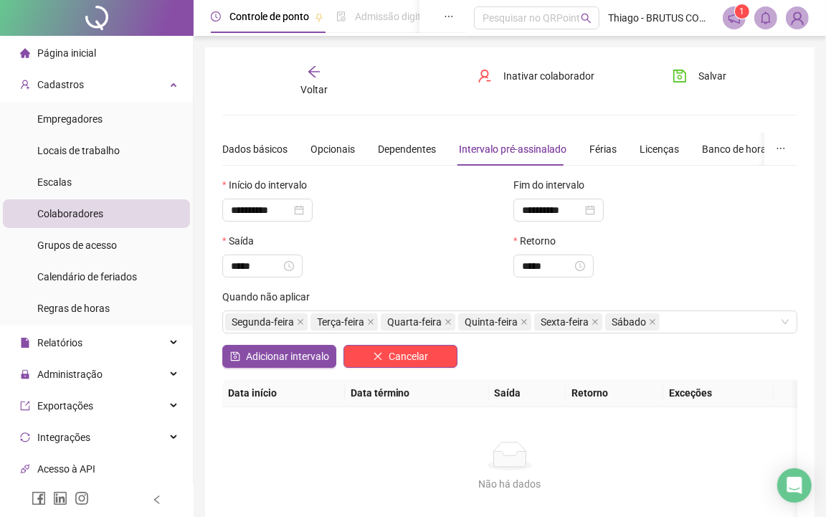
click at [475, 249] on div "Saída" at bounding box center [364, 244] width 284 height 22
click at [592, 323] on icon "close" at bounding box center [595, 322] width 6 height 6
click at [523, 325] on icon "close" at bounding box center [523, 321] width 7 height 7
click at [448, 325] on icon "close" at bounding box center [448, 322] width 6 height 6
click at [371, 325] on icon "close" at bounding box center [370, 321] width 7 height 7
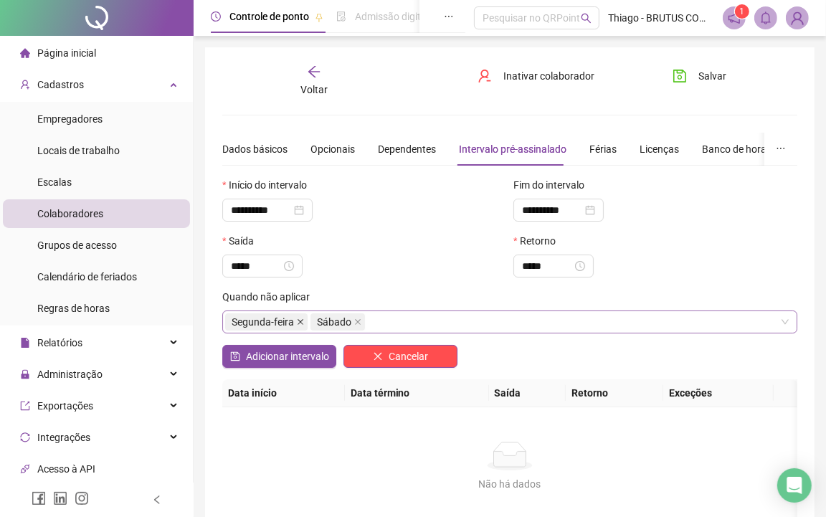
click at [301, 325] on icon "close" at bounding box center [300, 321] width 7 height 7
click at [291, 360] on span "Adicionar intervalo" at bounding box center [287, 356] width 83 height 16
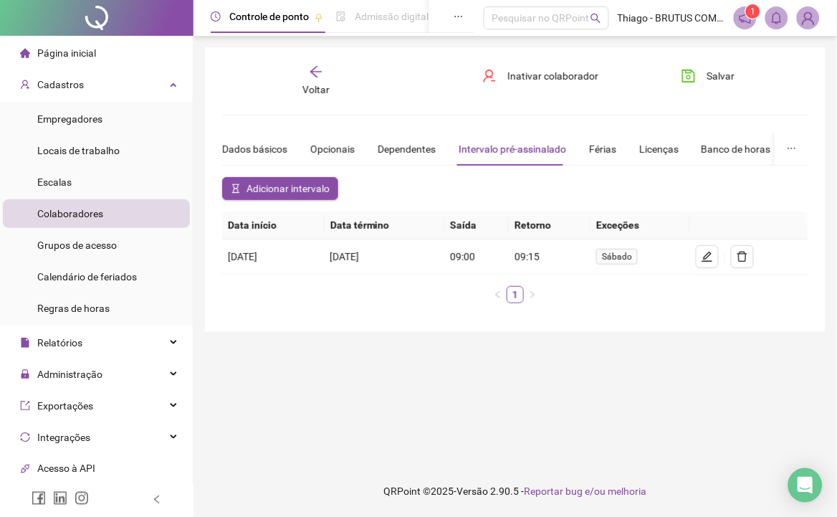
click at [295, 186] on span "Adicionar intervalo" at bounding box center [288, 189] width 83 height 16
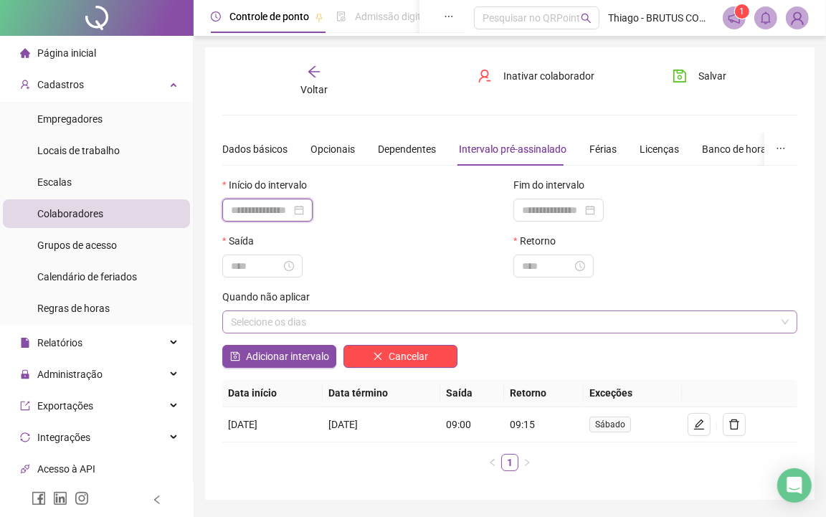
click at [291, 206] on input at bounding box center [261, 210] width 60 height 16
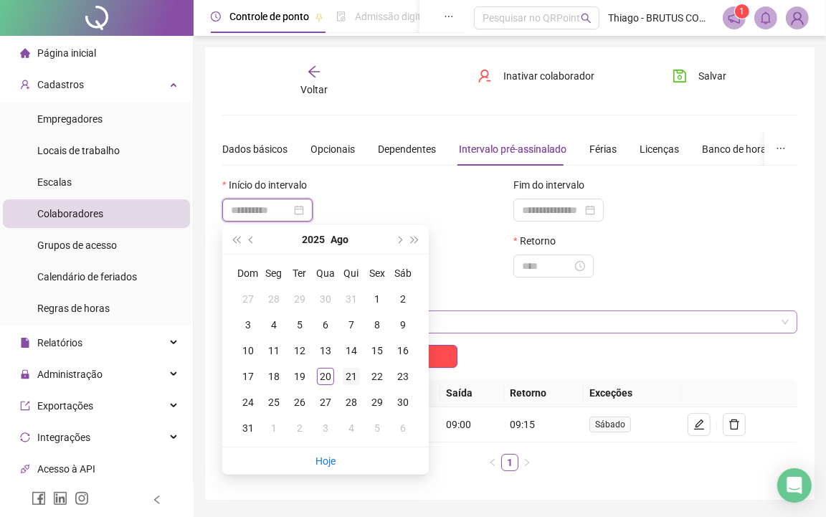
type input "**********"
click at [352, 375] on div "21" at bounding box center [351, 376] width 17 height 17
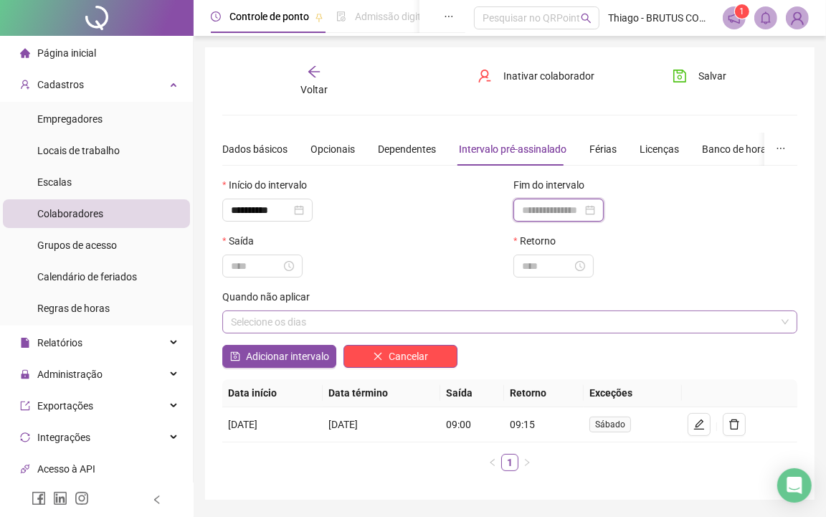
click at [549, 209] on input at bounding box center [552, 210] width 60 height 16
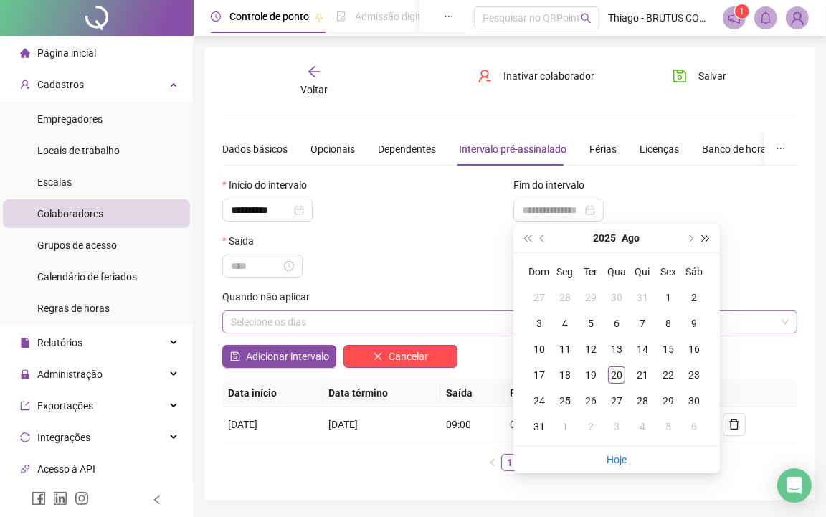
click at [713, 242] on button "super-next-year" at bounding box center [706, 238] width 16 height 29
click at [712, 241] on button "super-next-year" at bounding box center [706, 238] width 16 height 29
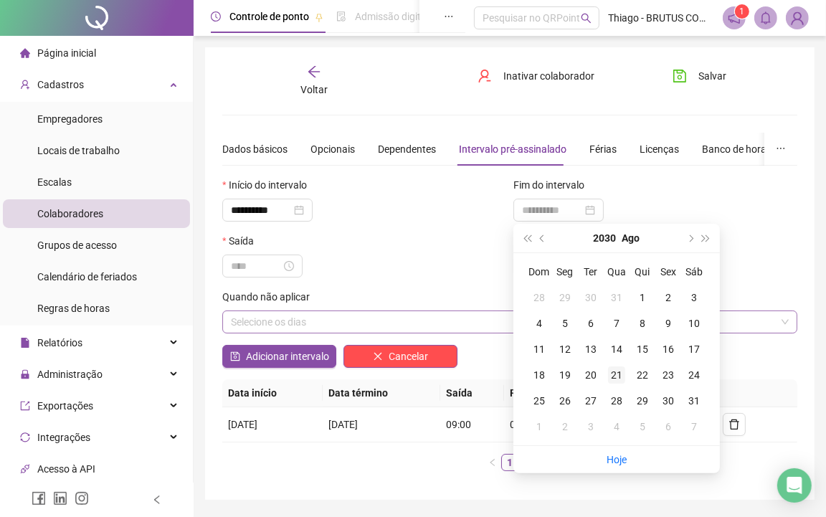
type input "**********"
click at [609, 376] on div "21" at bounding box center [616, 374] width 17 height 17
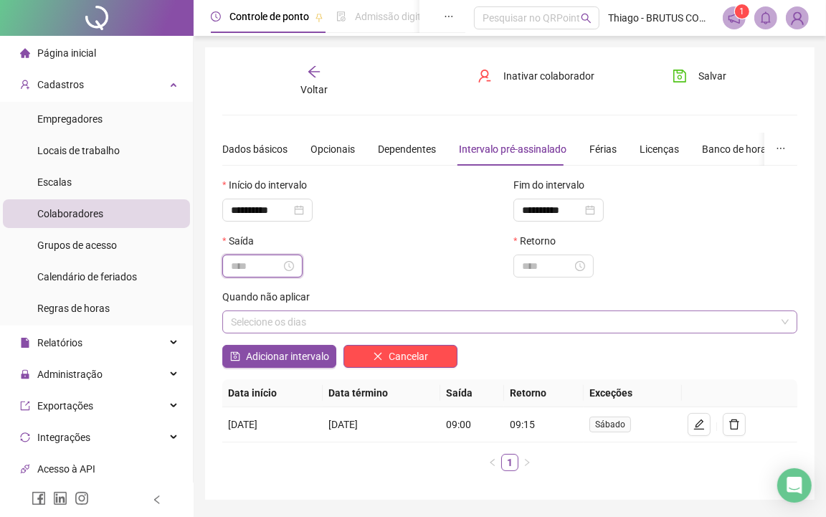
click at [260, 272] on input at bounding box center [256, 266] width 50 height 16
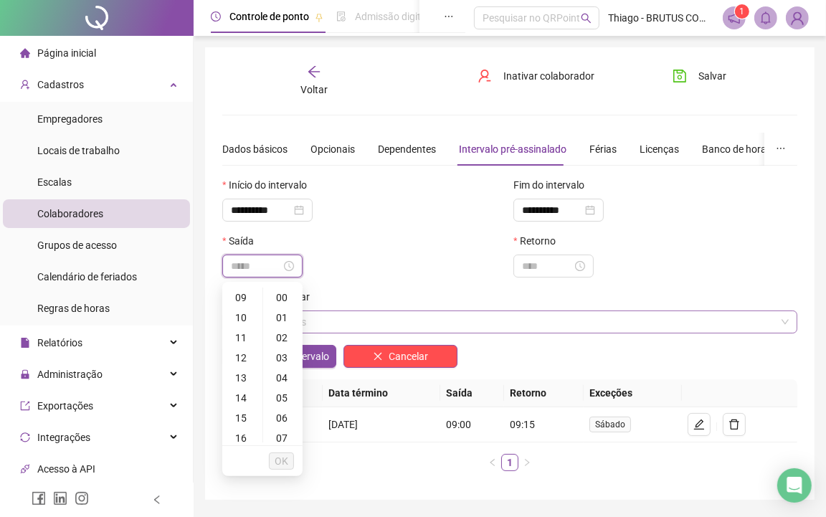
type input "*****"
click at [239, 438] on div "16" at bounding box center [242, 438] width 34 height 20
click at [281, 299] on div "00" at bounding box center [283, 297] width 34 height 20
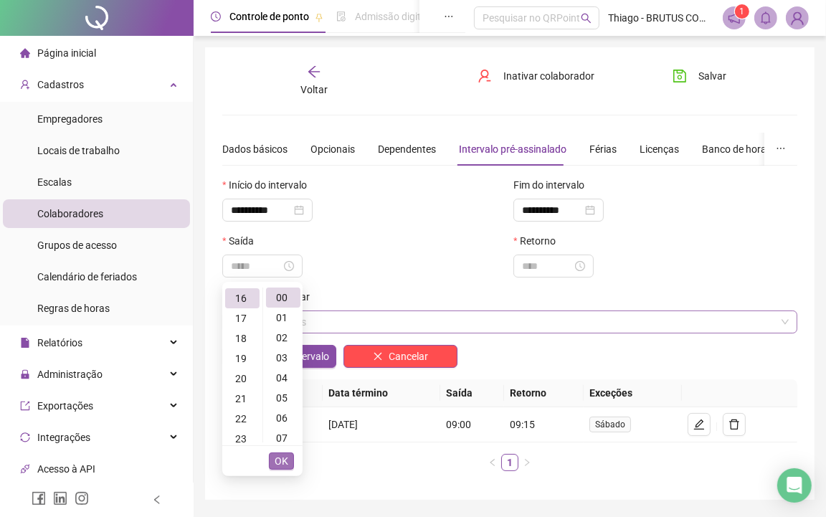
type input "*****"
click at [284, 463] on span "OK" at bounding box center [282, 461] width 14 height 16
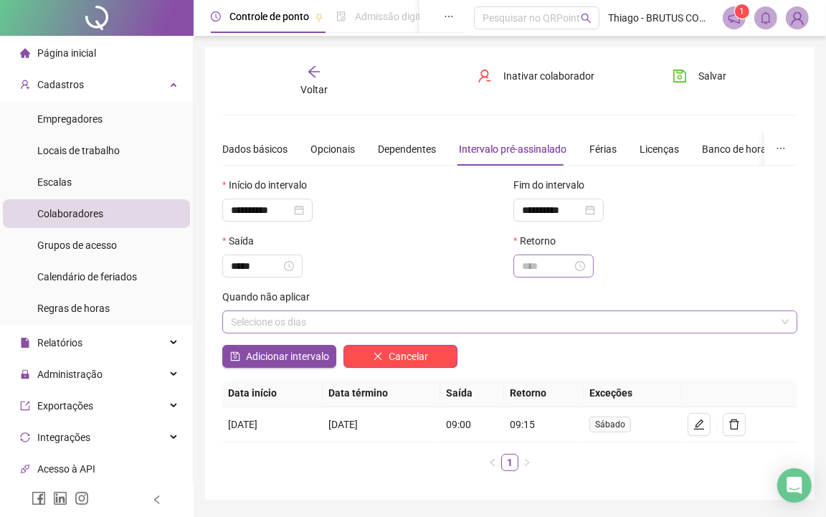
click at [552, 275] on div at bounding box center [553, 265] width 80 height 23
click at [530, 435] on div "16" at bounding box center [533, 438] width 34 height 20
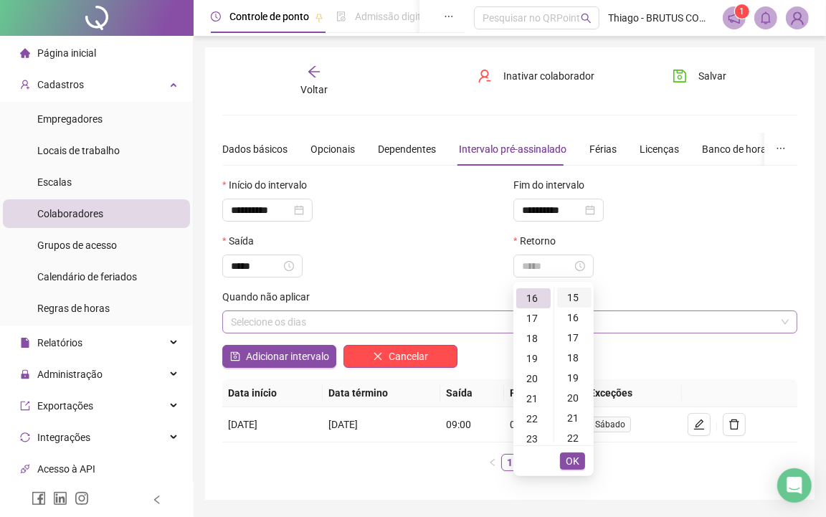
click at [568, 301] on div "15" at bounding box center [574, 297] width 34 height 20
type input "*****"
click at [567, 462] on span "OK" at bounding box center [573, 461] width 14 height 16
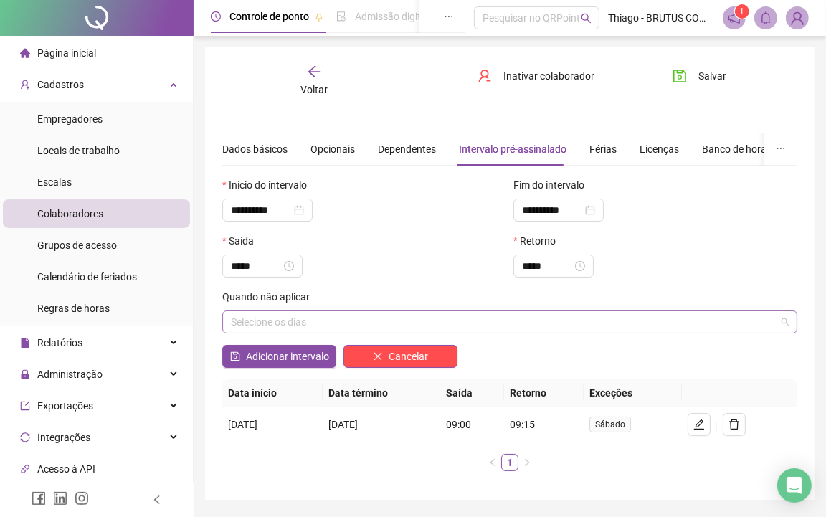
click at [439, 331] on div "Selecione os dias" at bounding box center [509, 321] width 575 height 23
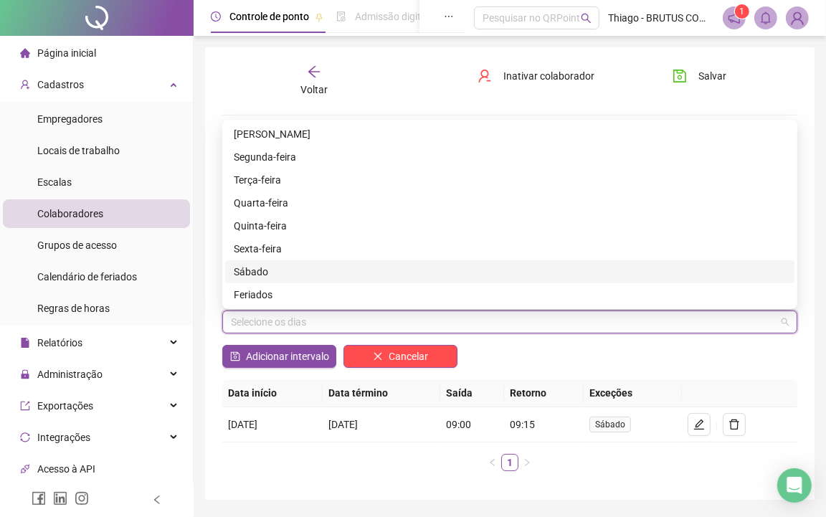
click at [291, 273] on div "Sábado" at bounding box center [510, 272] width 552 height 16
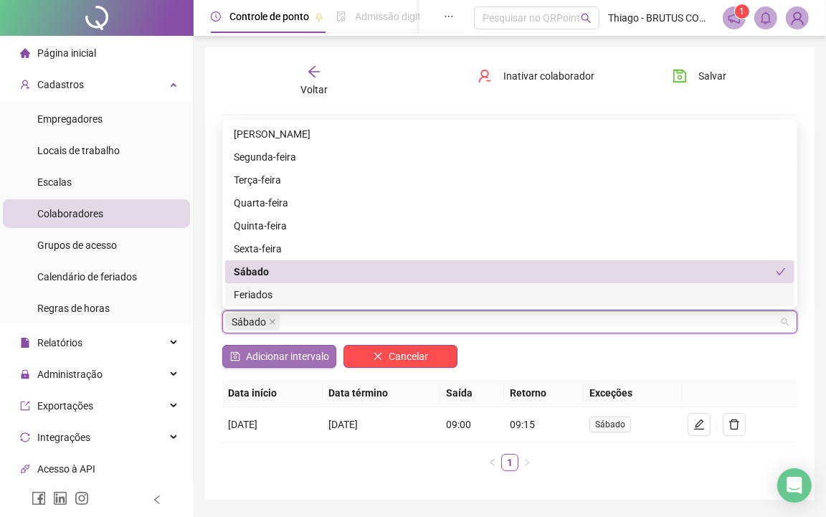
click at [295, 356] on span "Adicionar intervalo" at bounding box center [287, 356] width 83 height 16
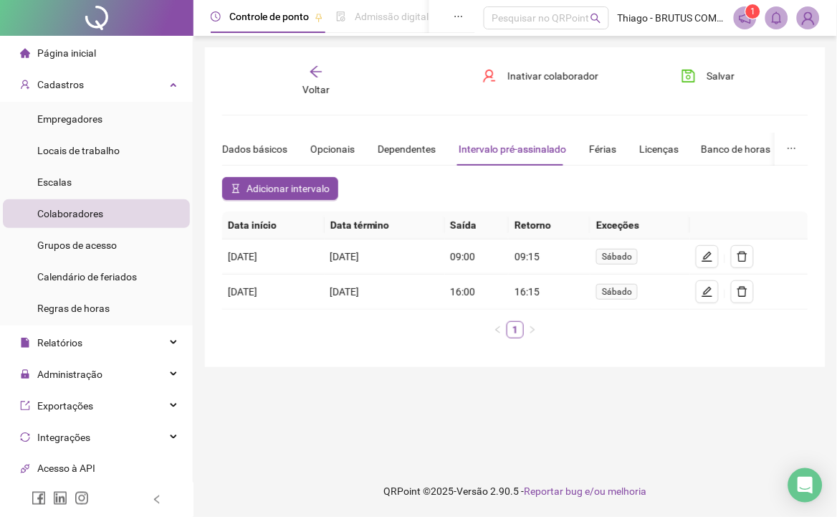
click at [488, 184] on div "Adicionar intervalo" at bounding box center [516, 194] width 594 height 34
click at [607, 153] on div "Férias" at bounding box center [602, 149] width 27 height 16
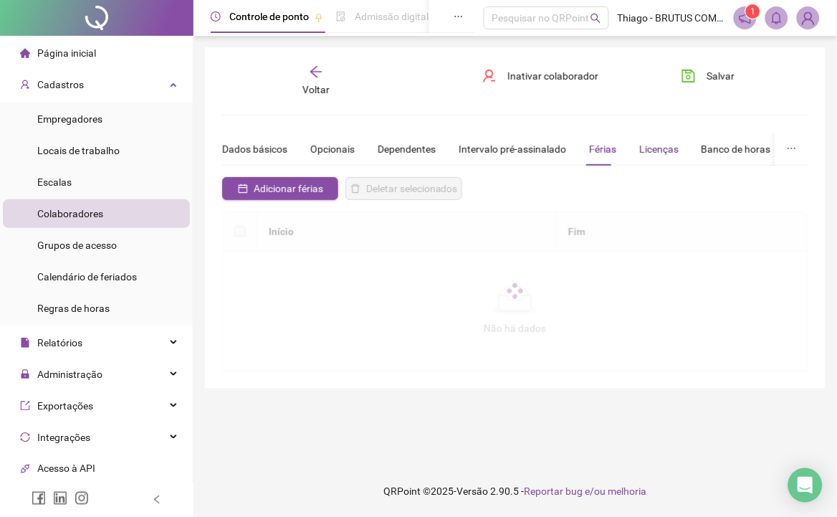
click at [642, 147] on div "Licenças" at bounding box center [658, 149] width 39 height 16
click at [713, 151] on div "Banco de horas" at bounding box center [737, 149] width 70 height 16
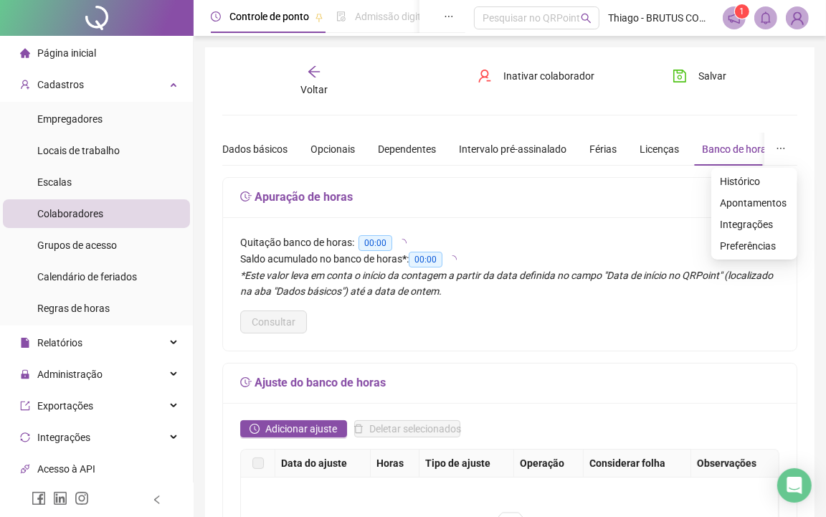
click at [776, 148] on icon "ellipsis" at bounding box center [781, 148] width 10 height 10
click at [677, 244] on div "Quitação banco de horas: 00:00" at bounding box center [509, 242] width 539 height 16
drag, startPoint x: 719, startPoint y: 62, endPoint x: 714, endPoint y: 68, distance: 7.6
click at [707, 75] on span "Salvar" at bounding box center [712, 76] width 28 height 16
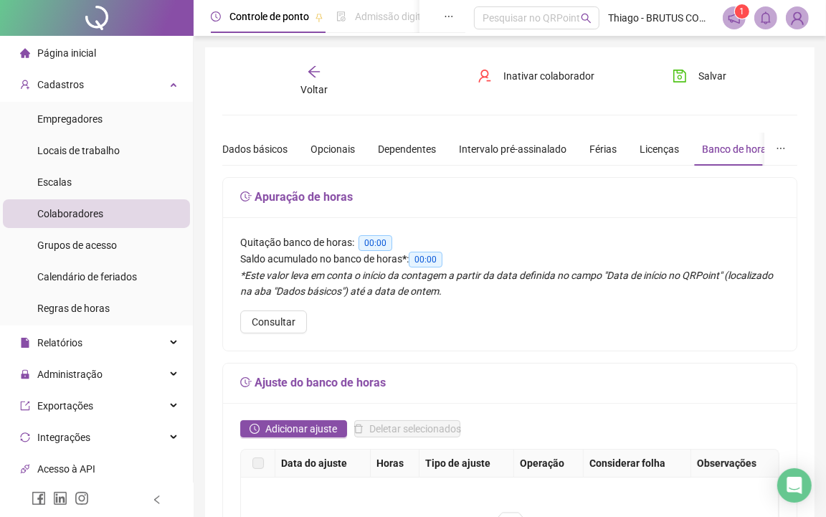
click at [574, 254] on div "Saldo acumulado no banco de horas * : 00:00" at bounding box center [509, 259] width 539 height 16
click at [318, 95] on span "Voltar" at bounding box center [313, 89] width 27 height 11
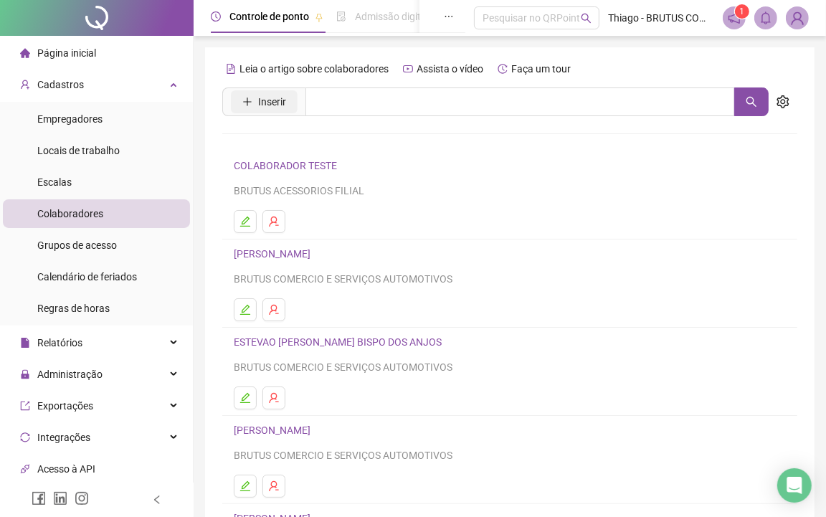
click at [269, 109] on span "Inserir" at bounding box center [272, 102] width 28 height 16
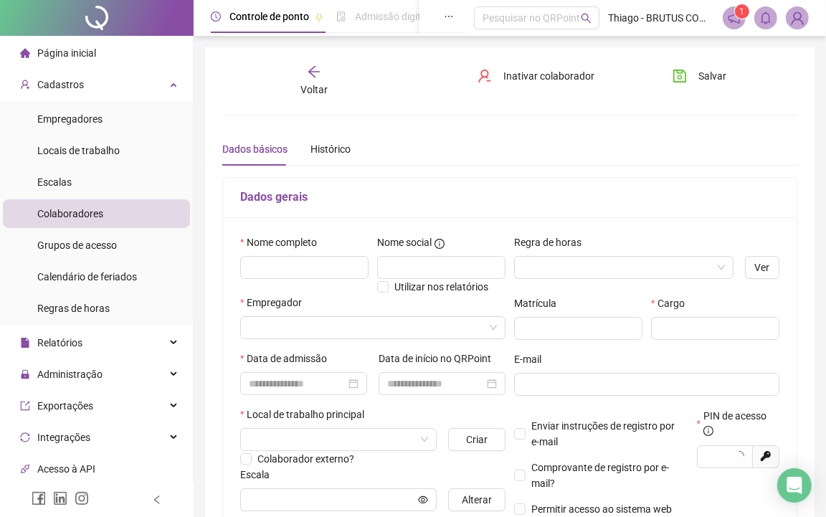
type input "*****"
click at [290, 267] on input "text" at bounding box center [304, 267] width 128 height 23
paste input "**********"
type input "**********"
click at [310, 324] on input "search" at bounding box center [366, 328] width 235 height 22
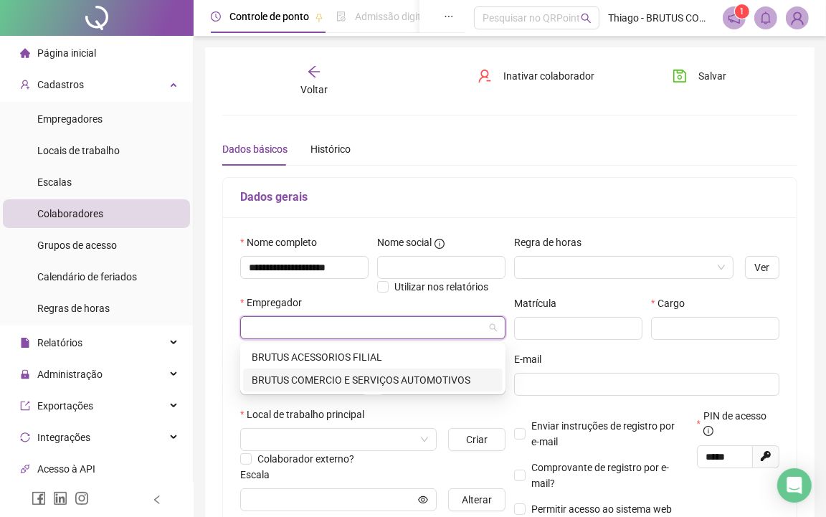
click at [320, 376] on div "BRUTUS COMERCIO E SERVIÇOS AUTOMOTIVOS" at bounding box center [373, 380] width 242 height 16
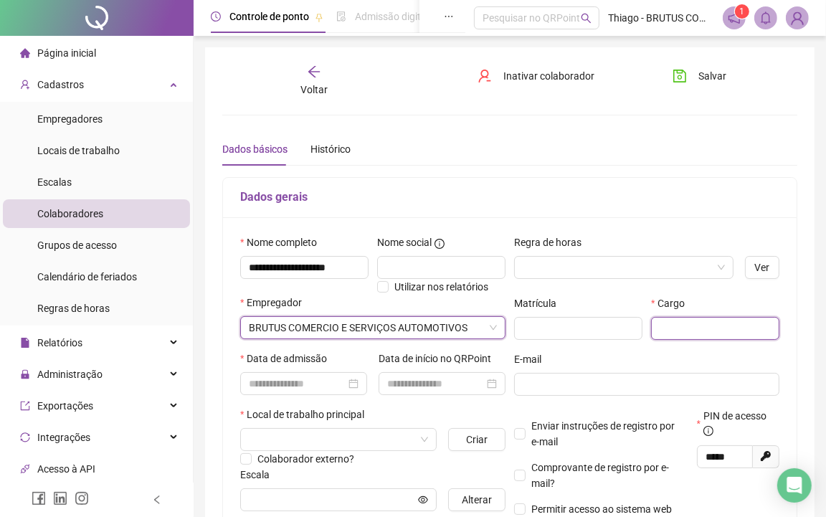
click at [680, 328] on input "text" at bounding box center [715, 328] width 128 height 23
type input "********"
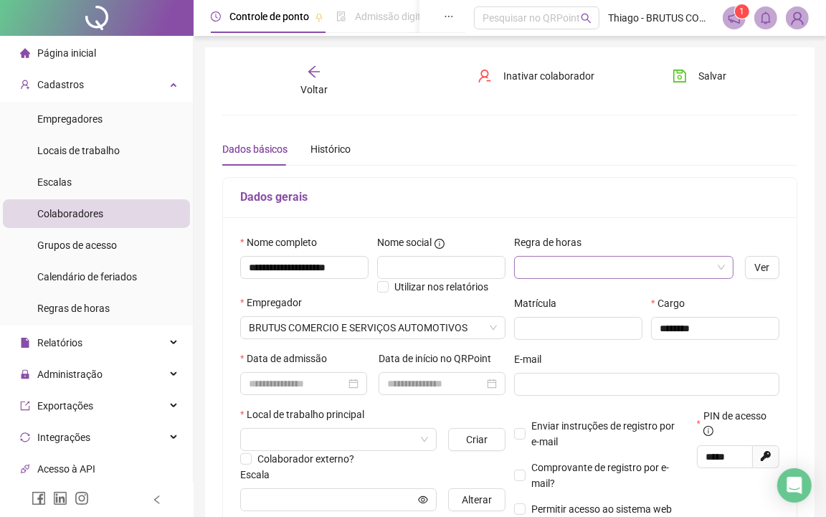
click at [620, 262] on input "search" at bounding box center [617, 268] width 189 height 22
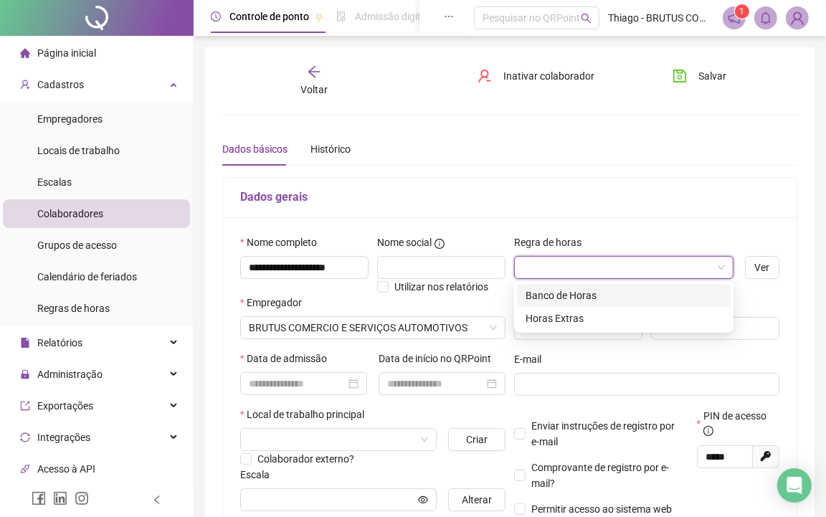
click at [614, 287] on div "Banco de Horas" at bounding box center [623, 295] width 196 height 16
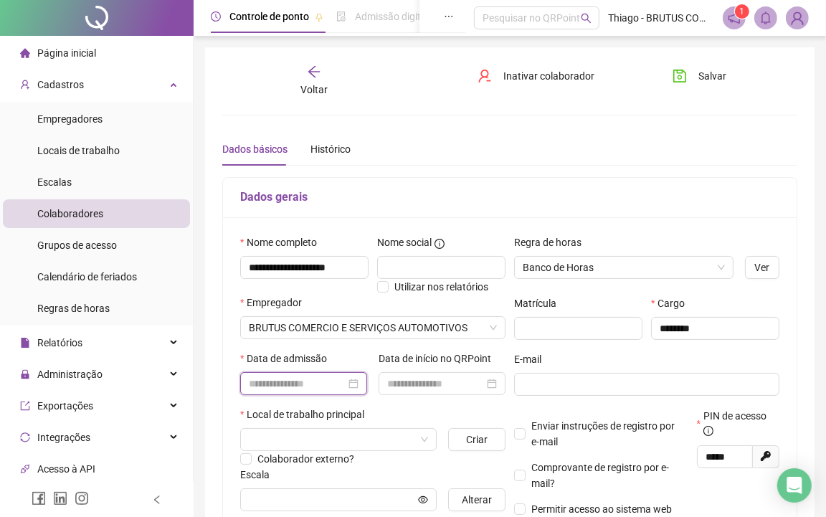
click at [304, 391] on input at bounding box center [297, 384] width 97 height 16
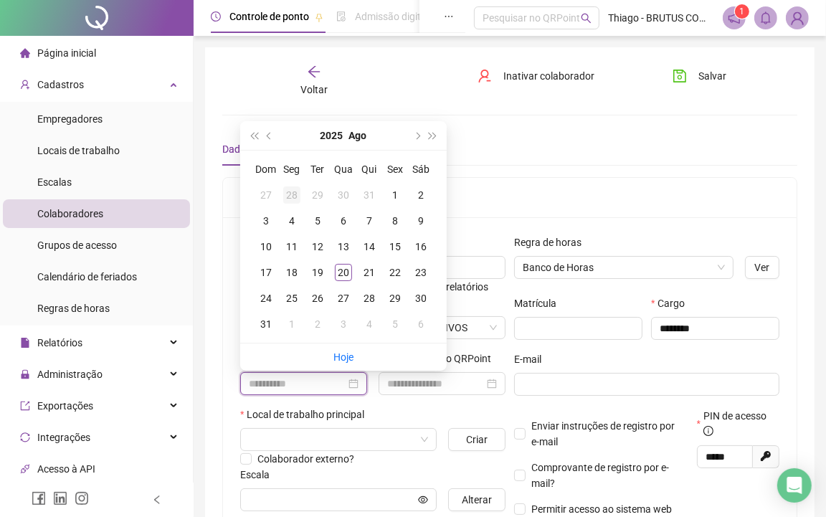
type input "**********"
click at [262, 133] on button "prev-year" at bounding box center [270, 135] width 16 height 29
type input "**********"
click at [522, 186] on div "Dados gerais" at bounding box center [510, 198] width 574 height 40
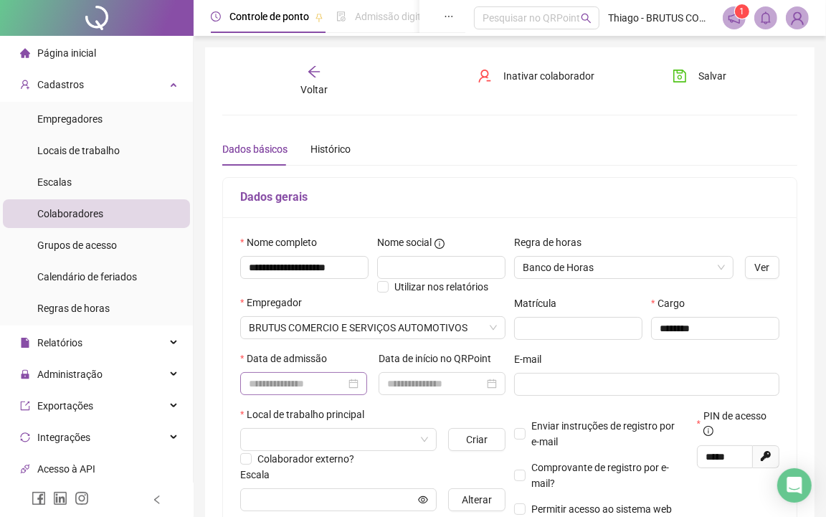
click at [262, 393] on div at bounding box center [303, 383] width 127 height 23
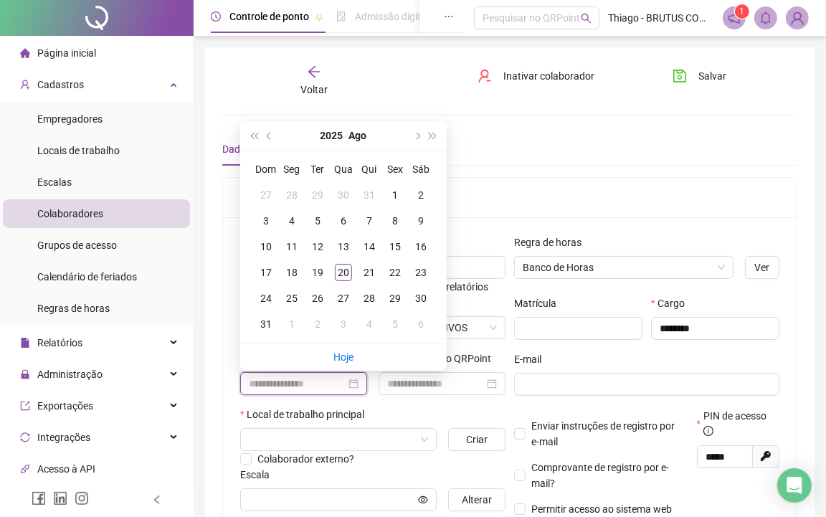
click at [271, 388] on input at bounding box center [297, 384] width 97 height 16
type input "**********"
click at [270, 129] on button "prev-year" at bounding box center [270, 135] width 16 height 29
click at [272, 131] on button "prev-year" at bounding box center [270, 135] width 16 height 29
type input "**********"
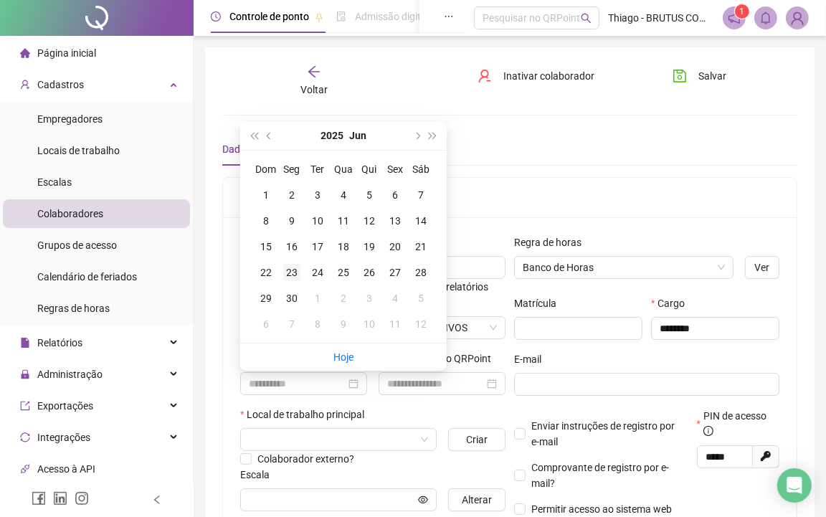
click at [294, 277] on div "23" at bounding box center [291, 272] width 17 height 17
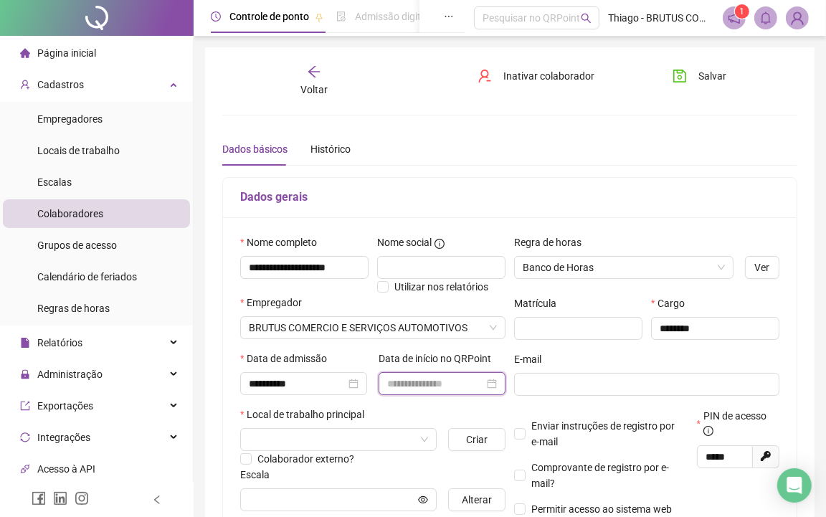
click at [409, 381] on input at bounding box center [435, 384] width 97 height 16
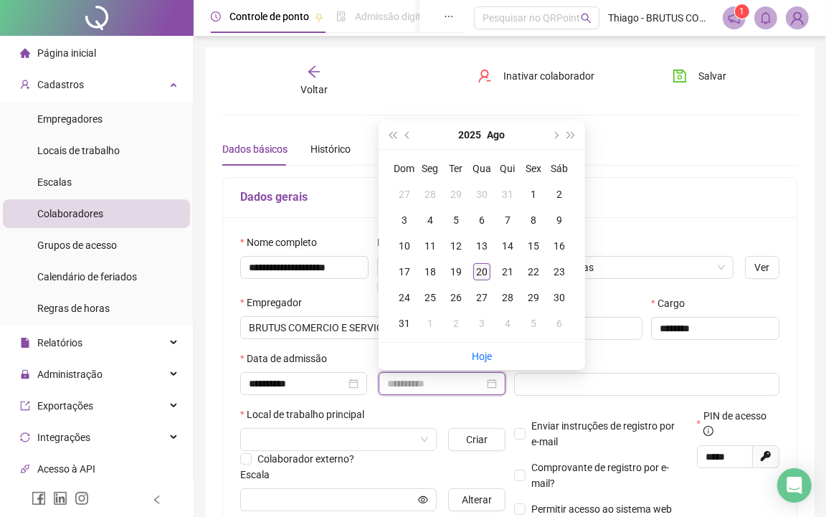
type input "**********"
click at [476, 275] on div "20" at bounding box center [481, 271] width 17 height 17
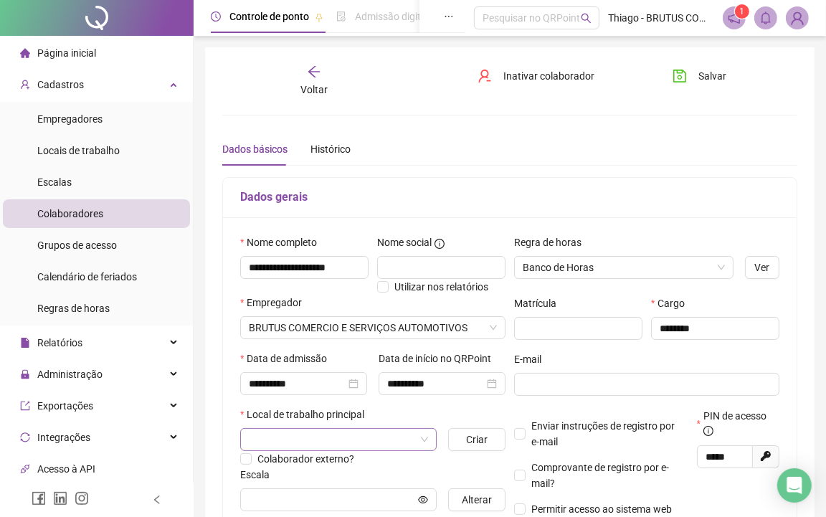
click at [366, 439] on input "search" at bounding box center [332, 440] width 166 height 22
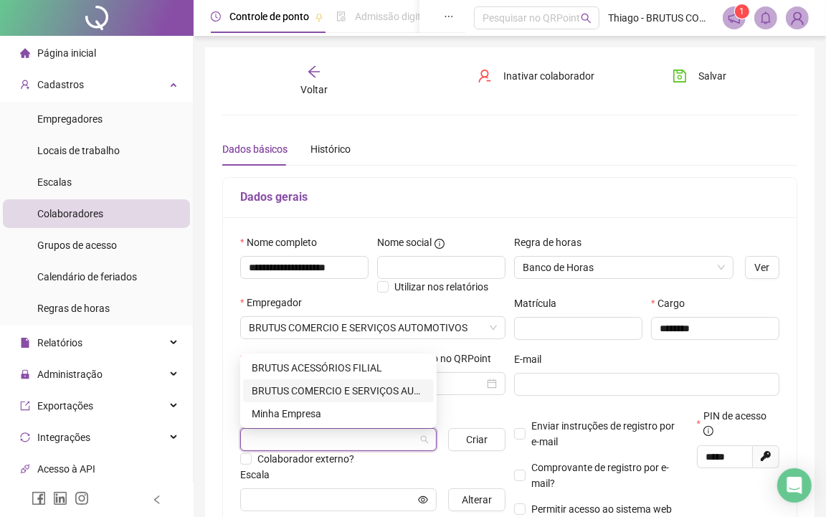
click at [317, 395] on div "BRUTUS COMERCIO E SERVIÇOS AUTOMOTIVOS" at bounding box center [338, 391] width 173 height 16
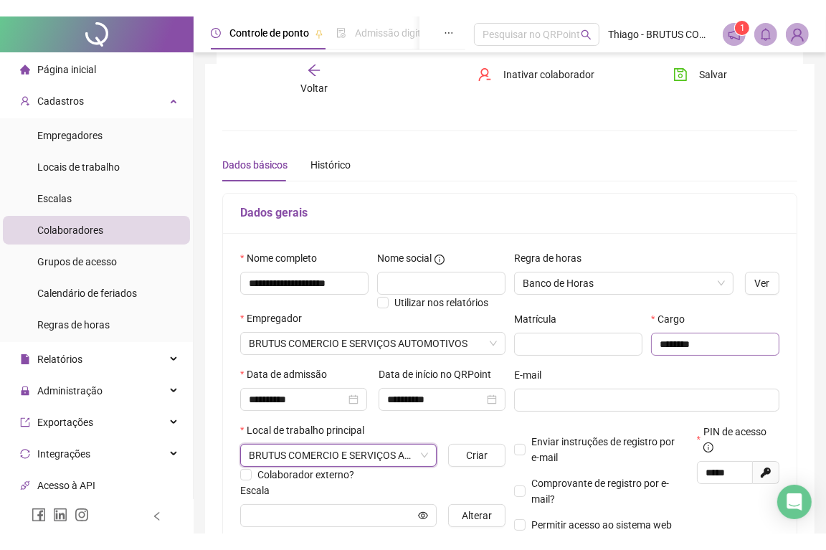
scroll to position [265, 0]
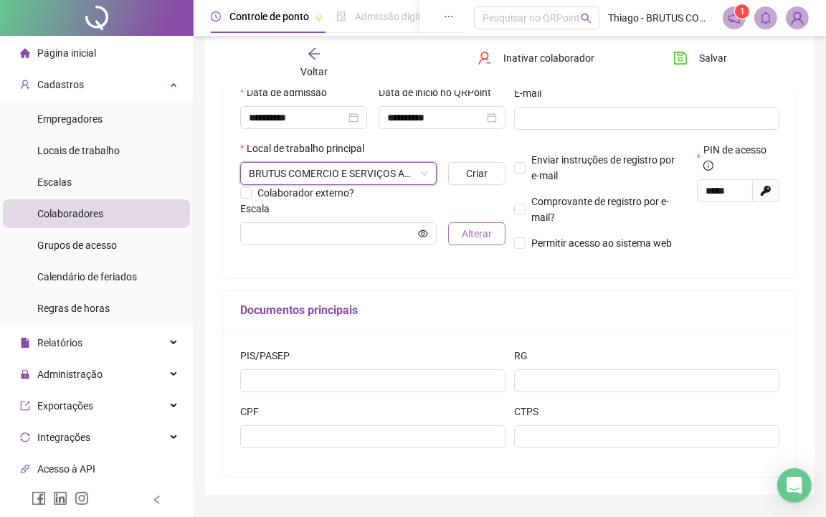
click at [453, 239] on button "Alterar" at bounding box center [477, 233] width 58 height 23
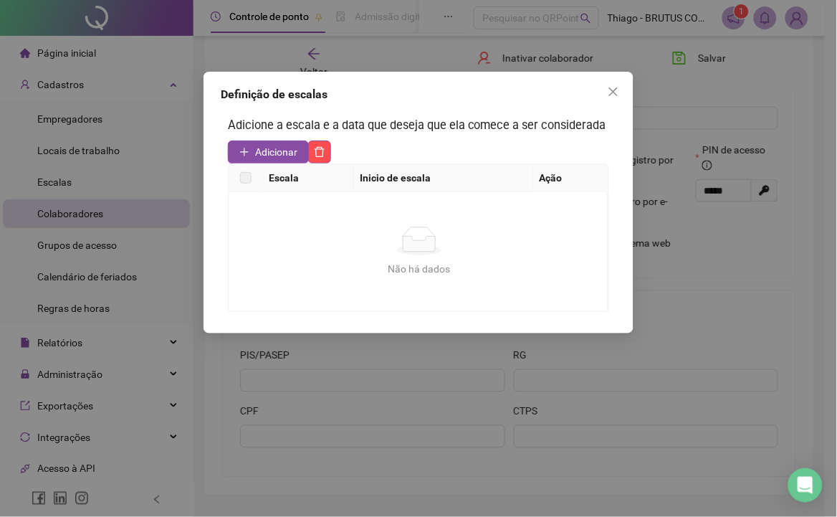
click at [281, 141] on button "Adicionar" at bounding box center [268, 152] width 81 height 23
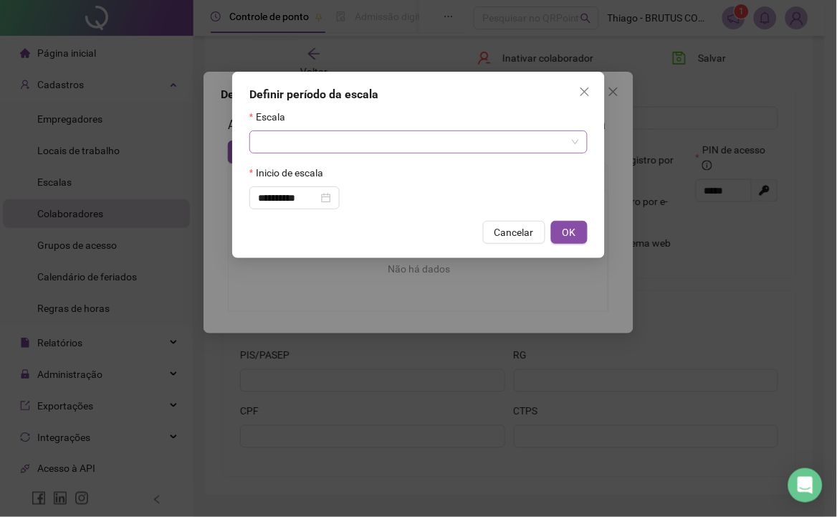
click at [340, 138] on input "search" at bounding box center [412, 142] width 308 height 22
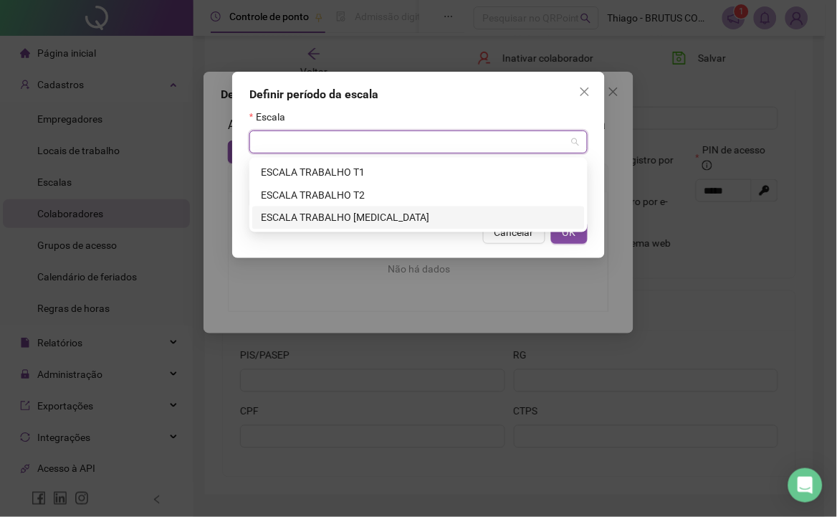
click at [348, 212] on div "ESCALA TRABALHO [MEDICAL_DATA]" at bounding box center [418, 218] width 315 height 16
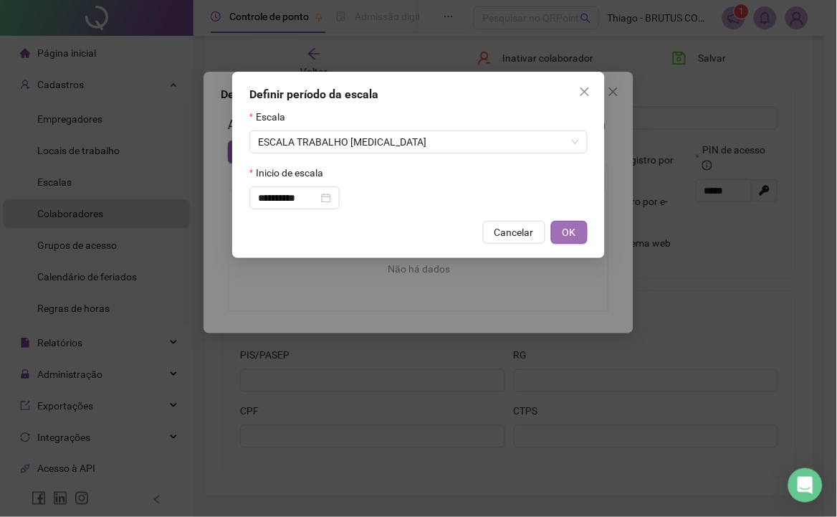
click at [558, 231] on button "OK" at bounding box center [569, 232] width 37 height 23
type input "**********"
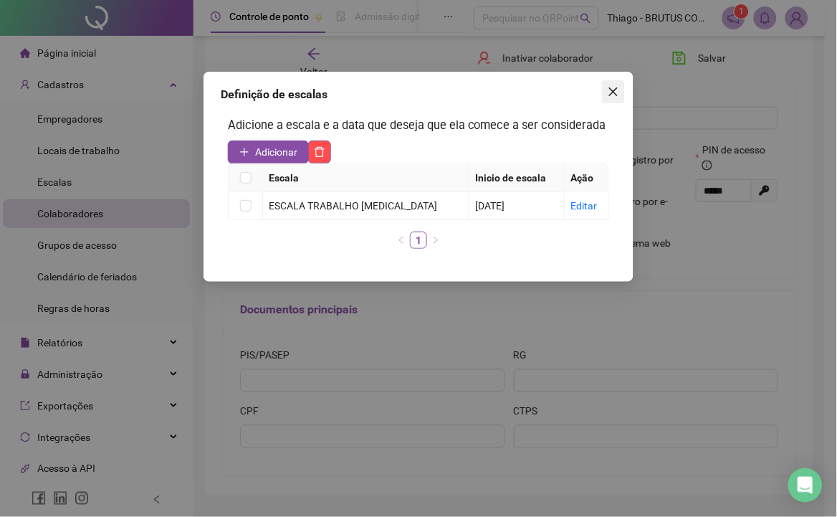
click at [608, 90] on icon "close" at bounding box center [613, 91] width 11 height 11
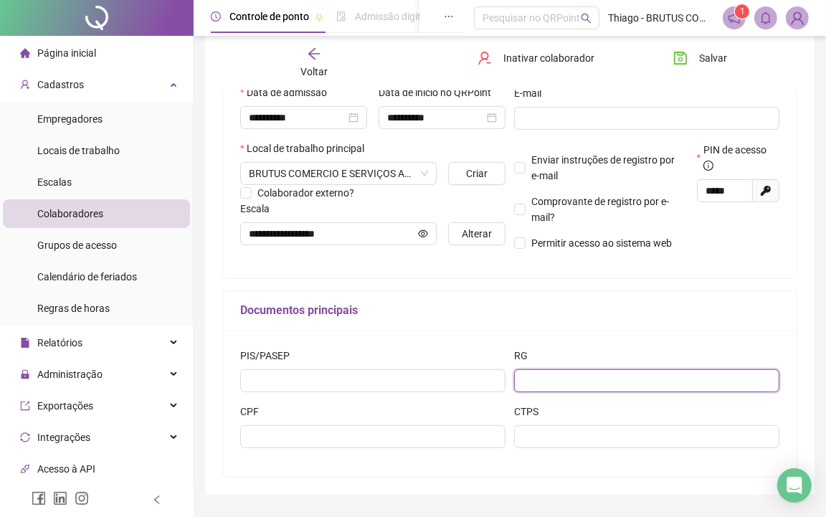
click at [577, 382] on input "text" at bounding box center [646, 380] width 265 height 23
paste input "*********"
type input "*********"
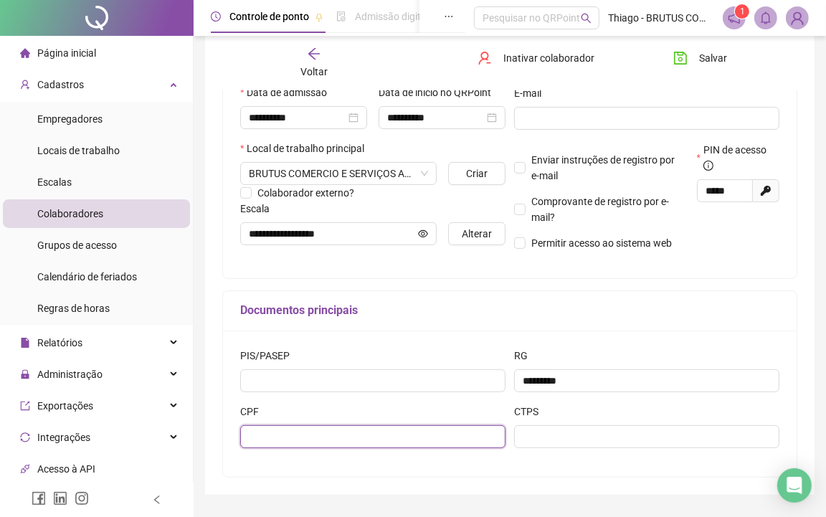
click at [371, 439] on input "text" at bounding box center [372, 436] width 265 height 23
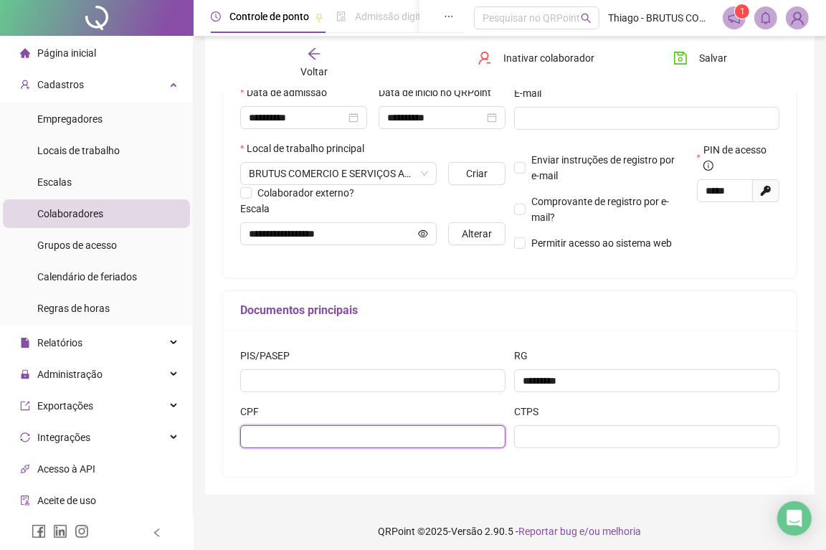
paste input "**********"
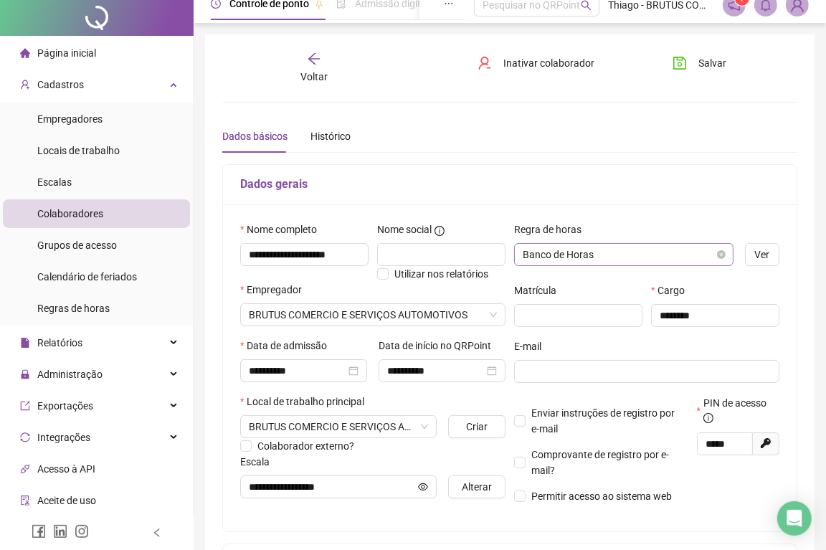
scroll to position [0, 0]
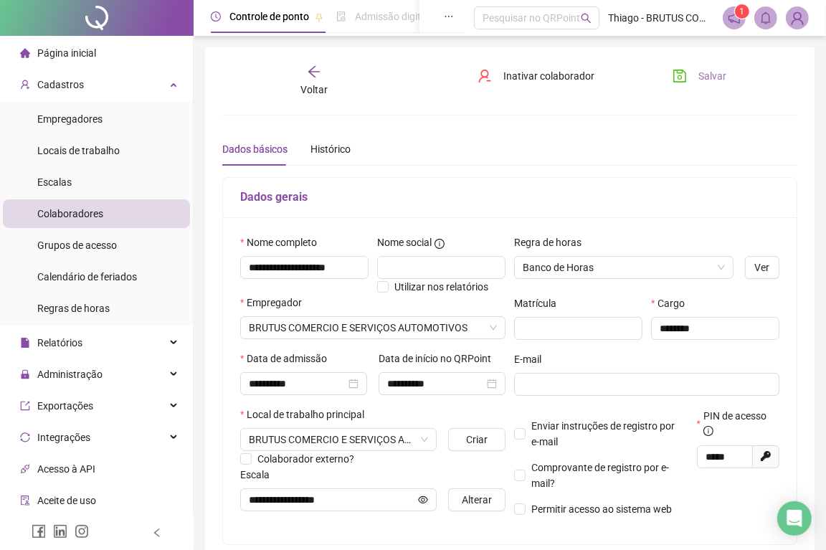
type input "**********"
click at [692, 82] on button "Salvar" at bounding box center [699, 76] width 75 height 23
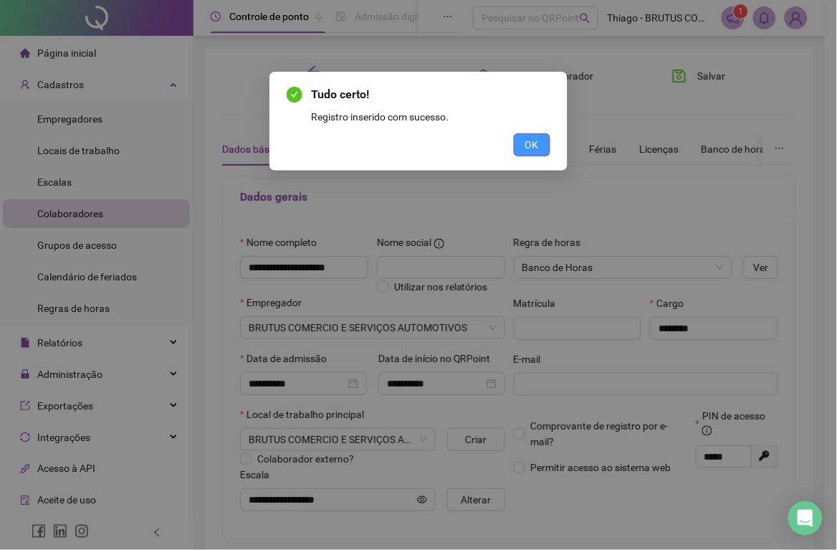
drag, startPoint x: 508, startPoint y: 129, endPoint x: 529, endPoint y: 141, distance: 24.7
click at [509, 129] on div "Tudo certo! Registro inserido com sucesso. OK" at bounding box center [419, 121] width 264 height 70
click at [529, 141] on span "OK" at bounding box center [532, 145] width 14 height 16
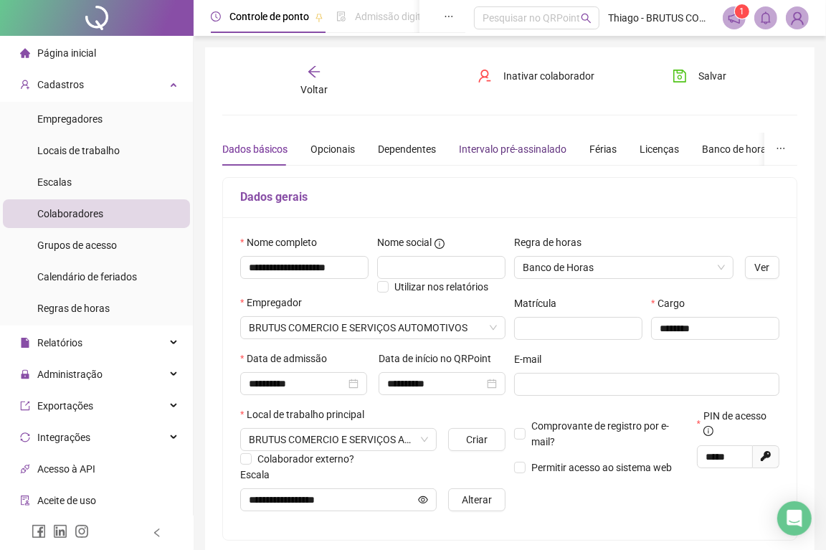
click at [482, 147] on div "Intervalo pré-assinalado" at bounding box center [513, 149] width 108 height 16
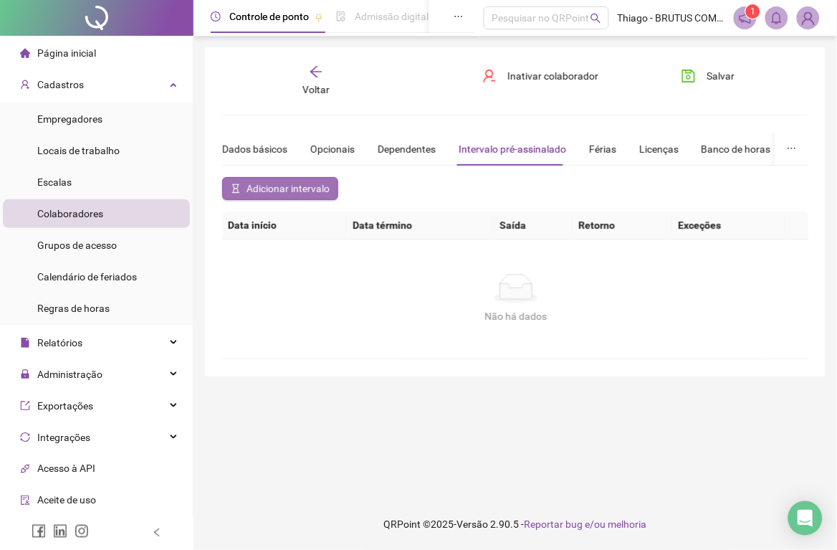
click at [303, 189] on span "Adicionar intervalo" at bounding box center [288, 189] width 83 height 16
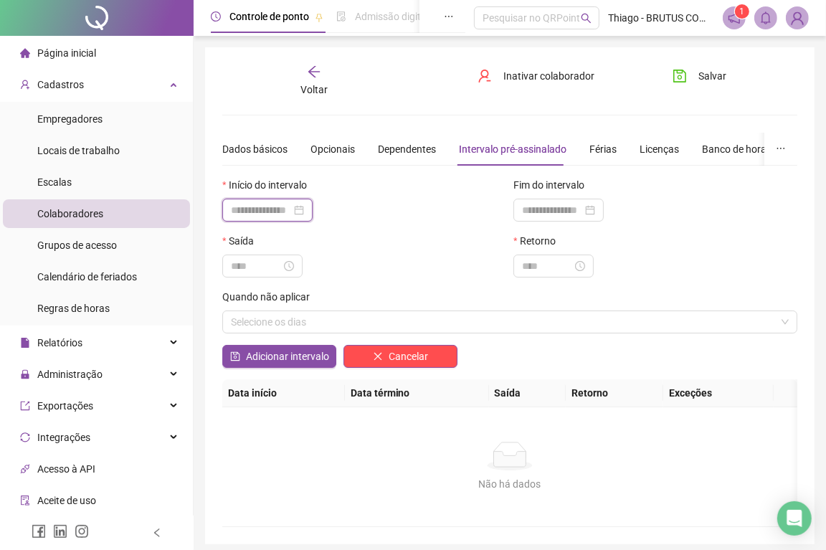
click at [290, 213] on input at bounding box center [261, 210] width 60 height 16
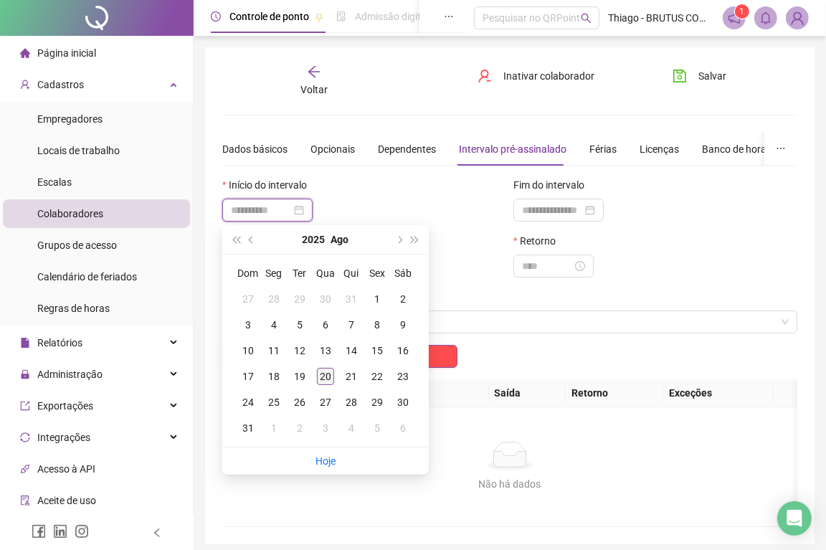
type input "**********"
click at [330, 374] on div "20" at bounding box center [325, 376] width 17 height 17
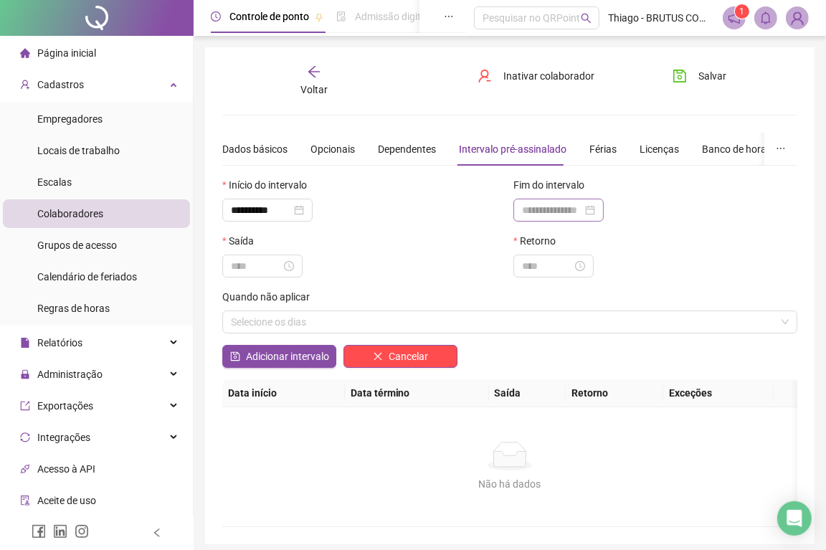
click at [517, 213] on div at bounding box center [558, 210] width 90 height 23
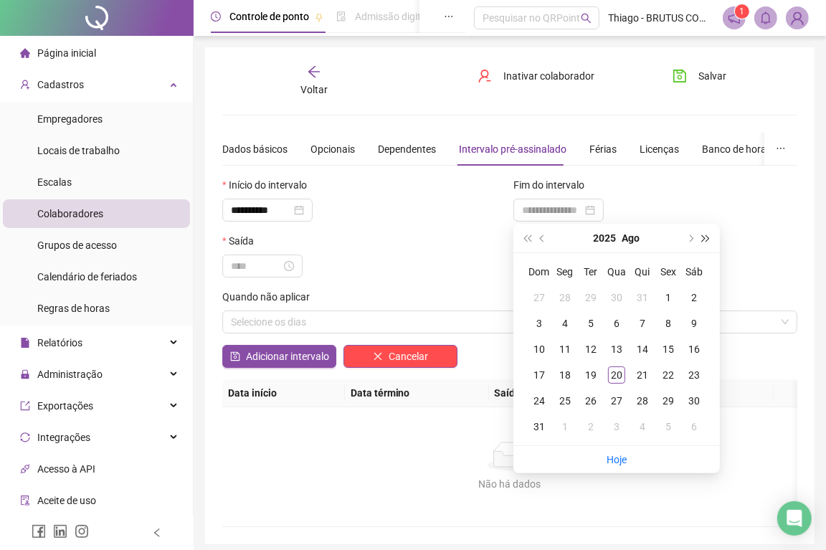
click at [705, 240] on span "super-next-year" at bounding box center [706, 237] width 7 height 7
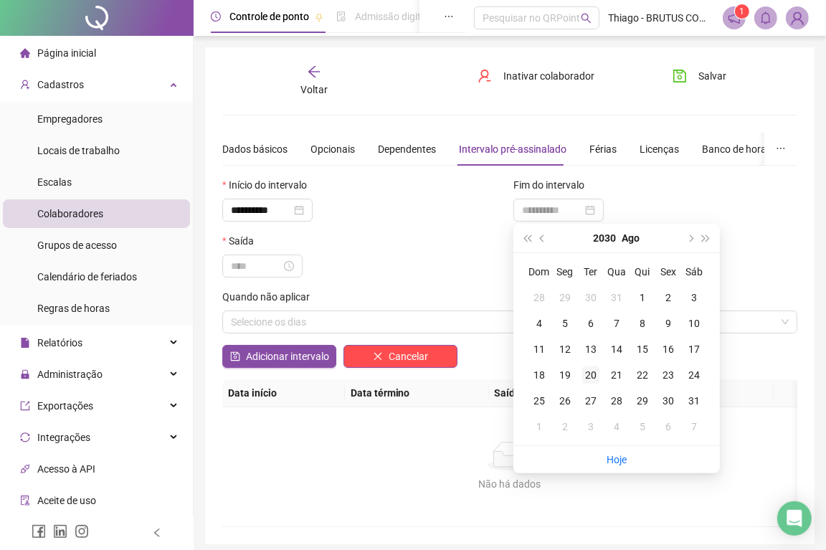
type input "**********"
click at [586, 370] on div "20" at bounding box center [590, 374] width 17 height 17
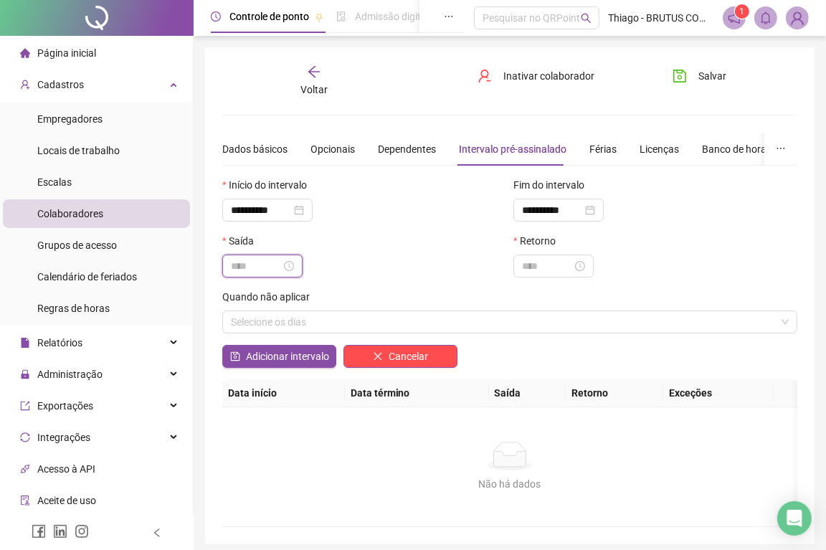
click at [259, 268] on input at bounding box center [256, 266] width 50 height 16
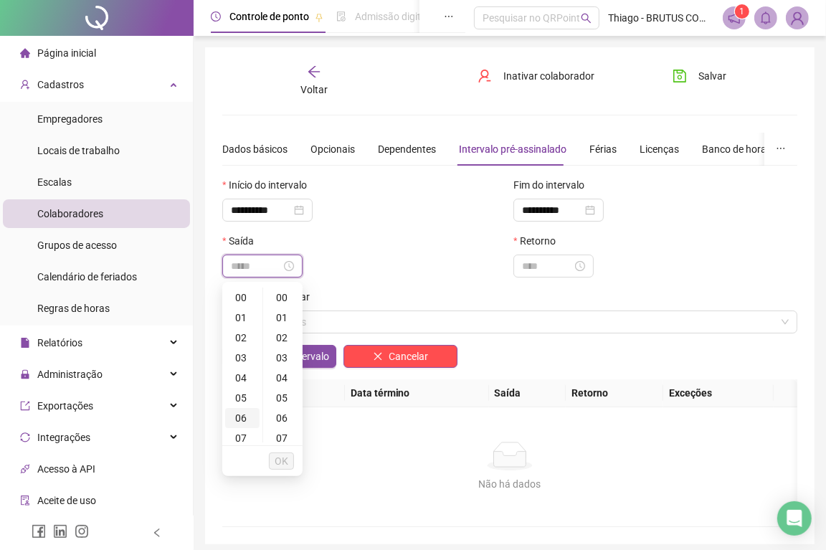
type input "*****"
click at [248, 414] on div "09" at bounding box center [242, 415] width 34 height 20
click at [288, 289] on div "00" at bounding box center [283, 297] width 34 height 20
click at [284, 294] on div "00" at bounding box center [283, 297] width 34 height 20
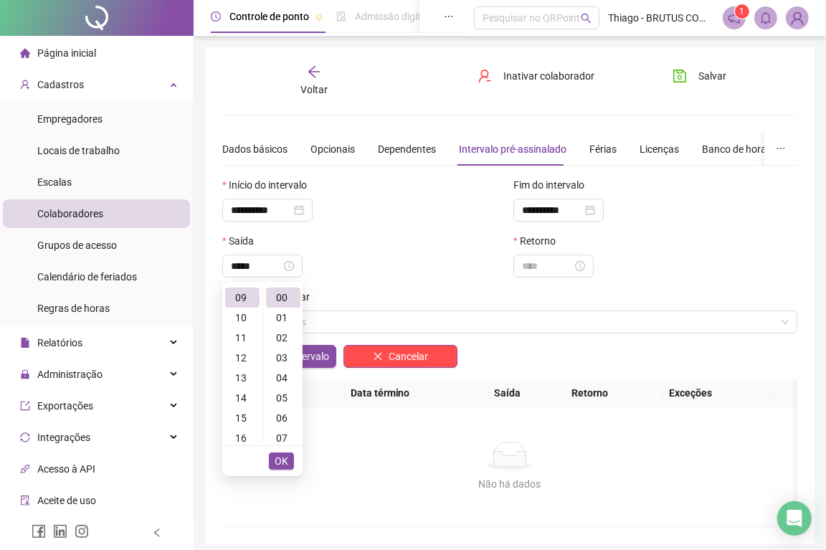
type input "*****"
click at [282, 461] on span "OK" at bounding box center [282, 461] width 14 height 16
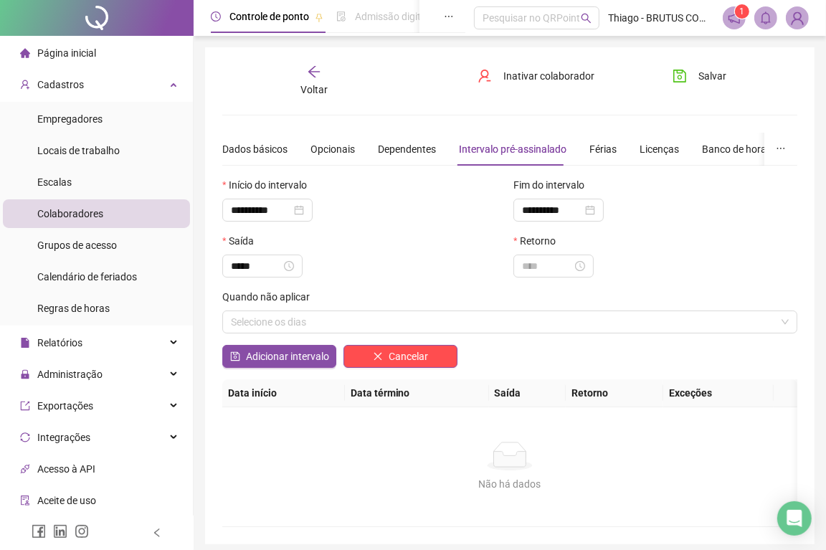
click at [538, 280] on div "Retorno" at bounding box center [655, 261] width 291 height 56
click at [541, 274] on input at bounding box center [547, 266] width 50 height 16
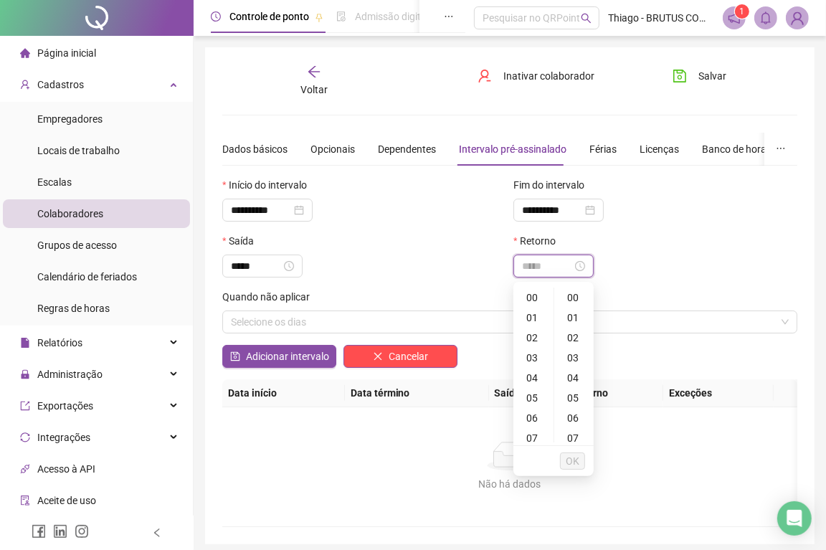
type input "*****"
click at [534, 406] on div "09" at bounding box center [533, 415] width 34 height 20
click at [576, 436] on div "15" at bounding box center [574, 439] width 34 height 20
type input "*****"
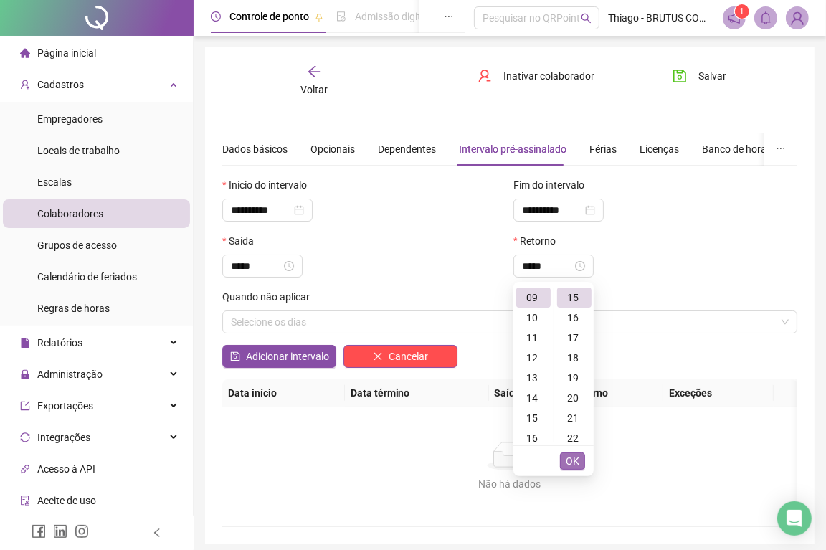
click at [567, 461] on span "OK" at bounding box center [573, 461] width 14 height 16
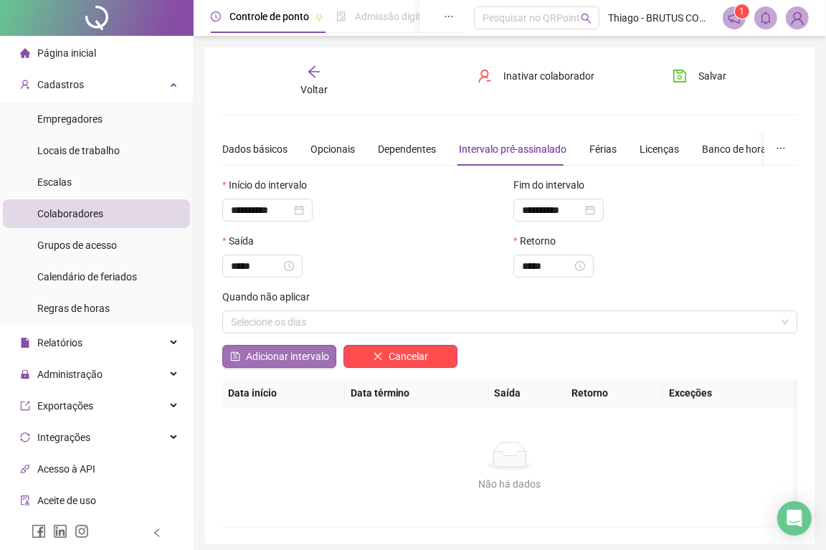
click at [314, 363] on span "Adicionar intervalo" at bounding box center [287, 356] width 83 height 16
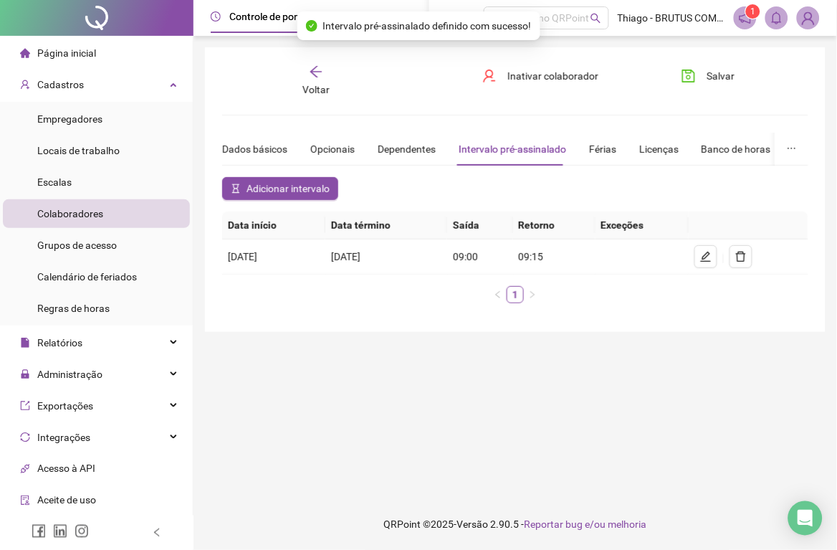
click at [247, 186] on span "Adicionar intervalo" at bounding box center [288, 189] width 83 height 16
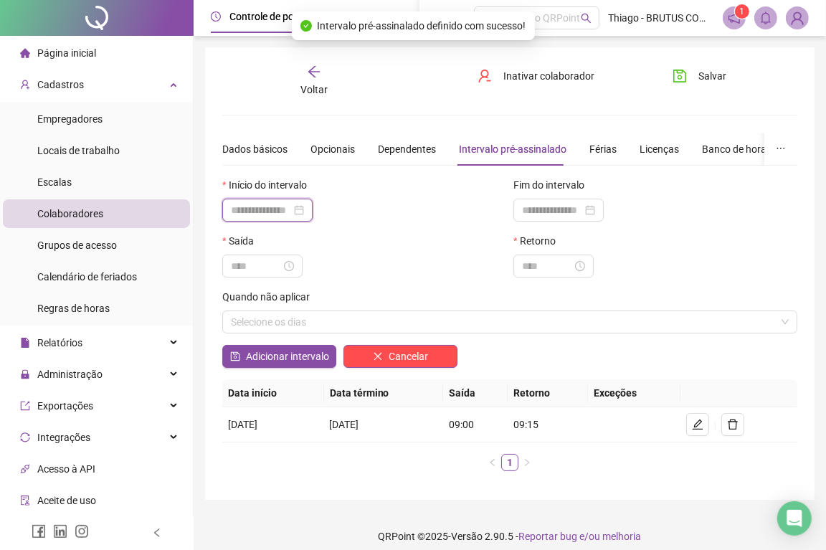
click at [274, 215] on input at bounding box center [261, 210] width 60 height 16
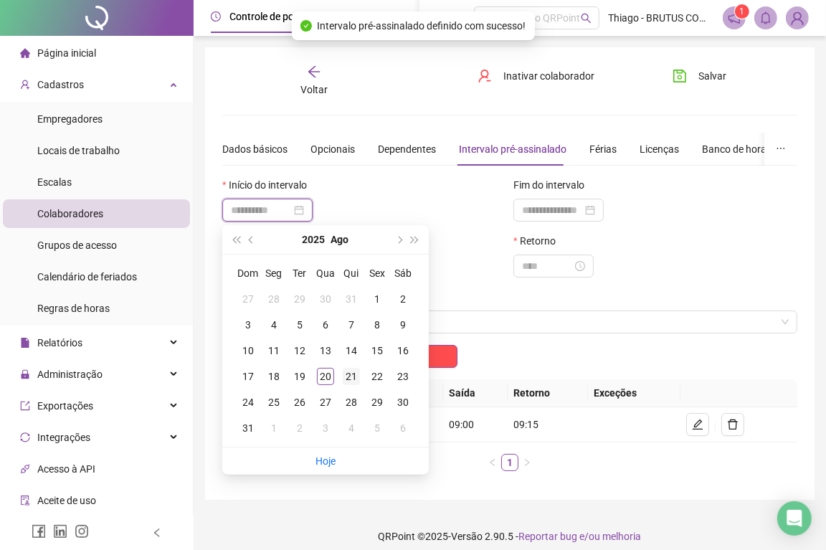
type input "**********"
click at [353, 377] on div "21" at bounding box center [351, 376] width 17 height 17
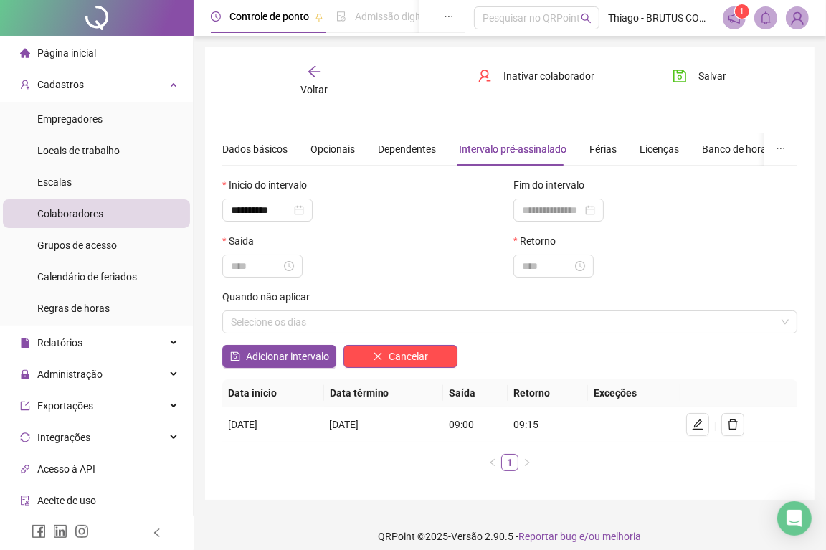
click at [575, 185] on label "Fim do intervalo" at bounding box center [553, 185] width 80 height 16
click at [570, 206] on input at bounding box center [552, 210] width 60 height 16
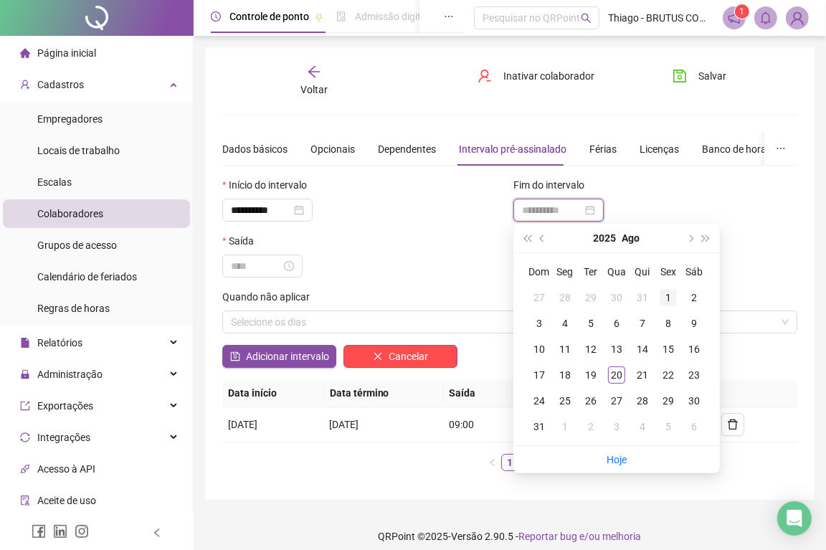
type input "**********"
click at [708, 241] on button "super-next-year" at bounding box center [706, 238] width 16 height 29
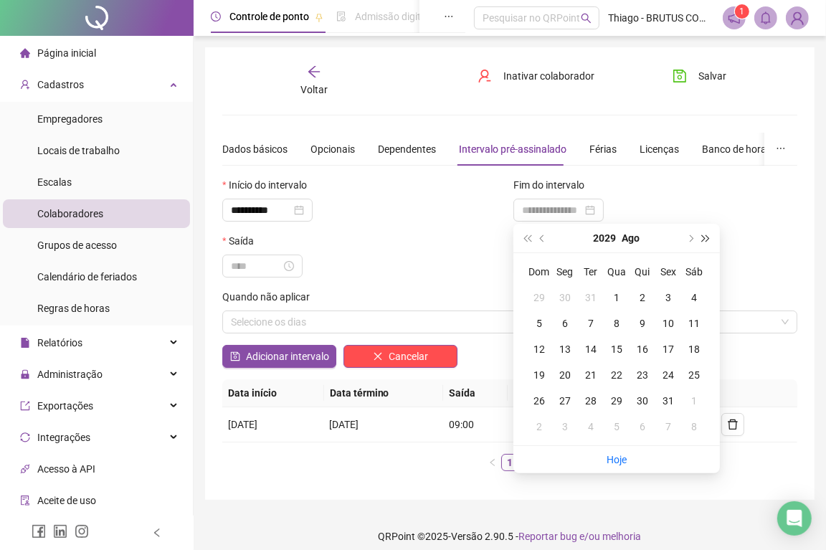
click at [708, 241] on button "super-next-year" at bounding box center [706, 238] width 16 height 29
type input "**********"
click at [612, 381] on div "21" at bounding box center [616, 374] width 17 height 17
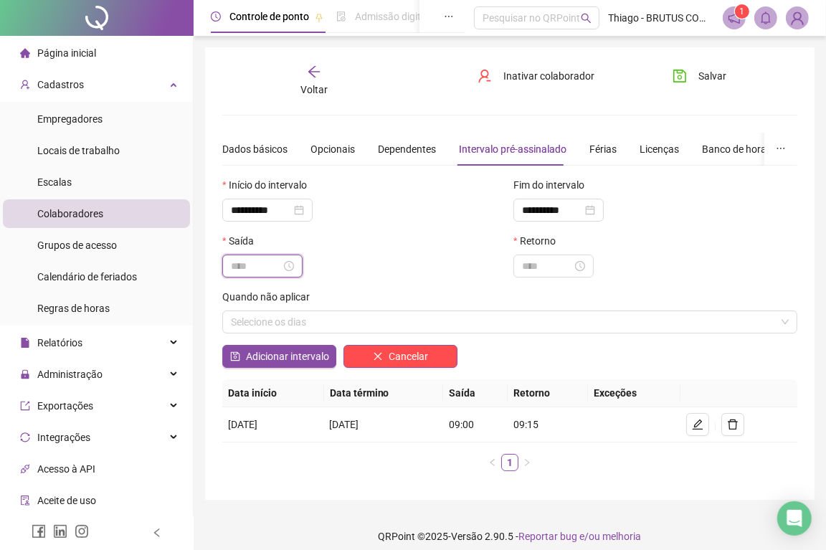
click at [268, 268] on input at bounding box center [256, 266] width 50 height 16
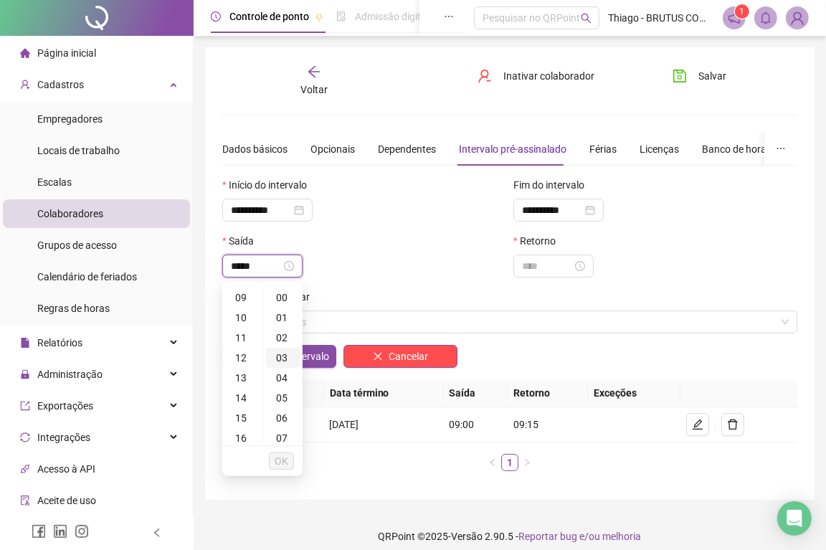
type input "*****"
click at [247, 434] on div "16" at bounding box center [242, 438] width 34 height 20
type input "*****"
click at [282, 466] on span "OK" at bounding box center [282, 461] width 14 height 16
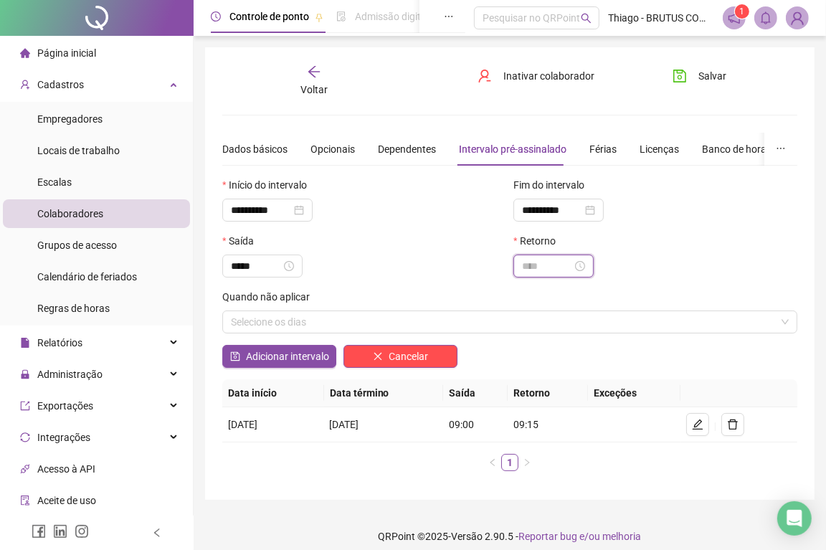
click at [539, 267] on input at bounding box center [547, 266] width 50 height 16
type input "*****"
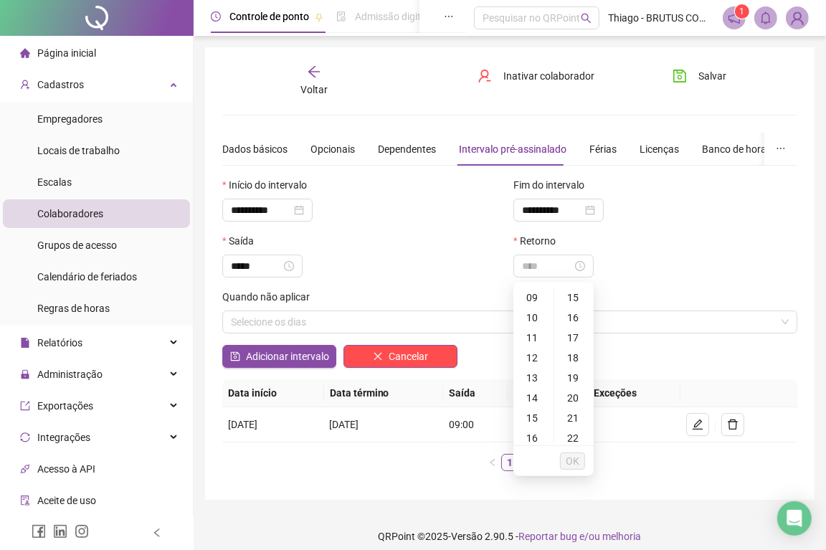
click at [532, 443] on div "00 01 02 03 04 05 06 07 08 09 10 11 12 13 14 15 16 17 18 19 20 21 22 23 00 01 0…" at bounding box center [553, 365] width 80 height 161
click at [532, 442] on div "16" at bounding box center [533, 438] width 34 height 20
type input "*****"
click at [576, 463] on span "OK" at bounding box center [573, 461] width 14 height 16
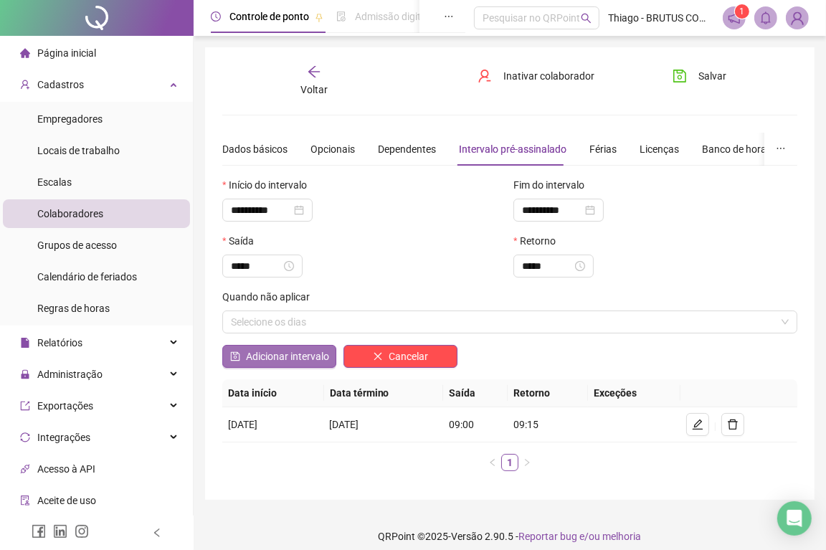
click at [289, 356] on span "Adicionar intervalo" at bounding box center [287, 356] width 83 height 16
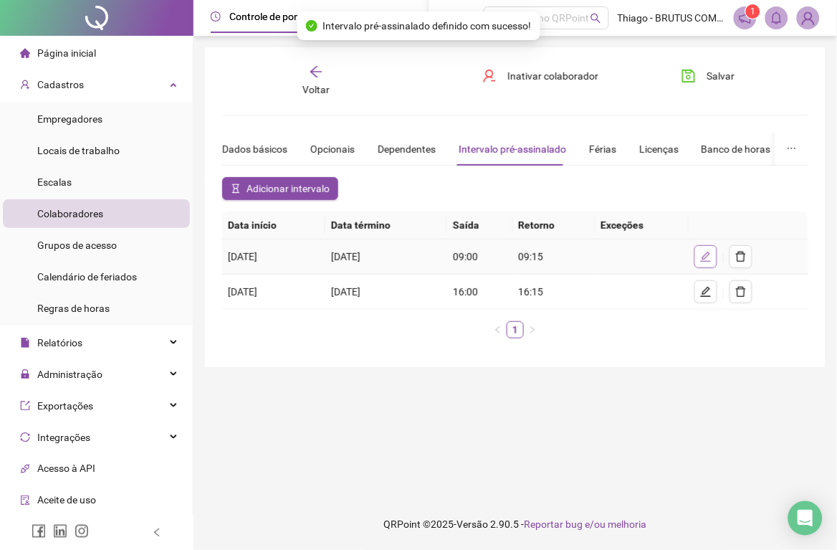
click at [708, 259] on icon "edit" at bounding box center [705, 256] width 11 height 11
type input "**********"
type input "*****"
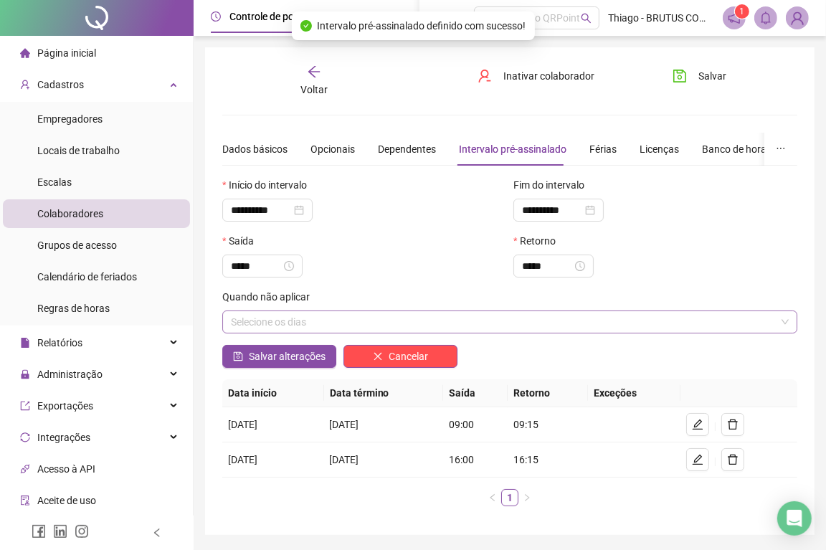
click at [359, 333] on div "Selecione os dias" at bounding box center [509, 321] width 575 height 23
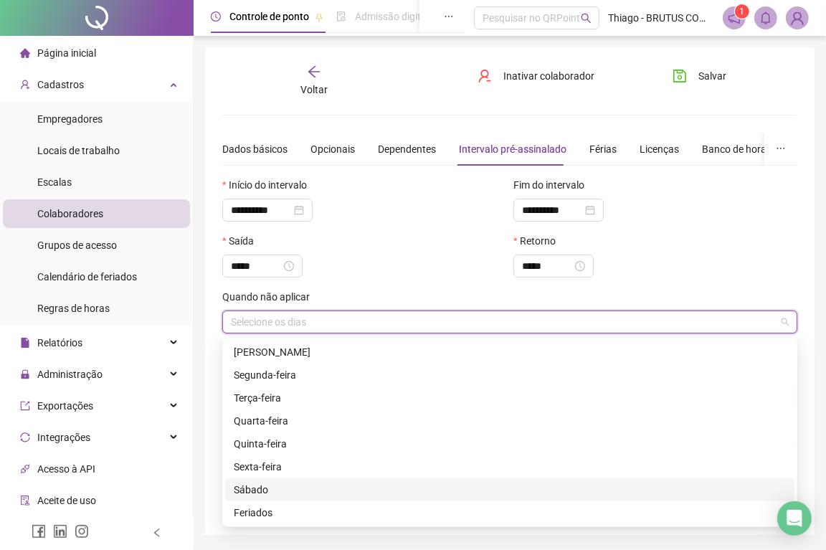
click at [287, 485] on div "Sábado" at bounding box center [510, 490] width 552 height 16
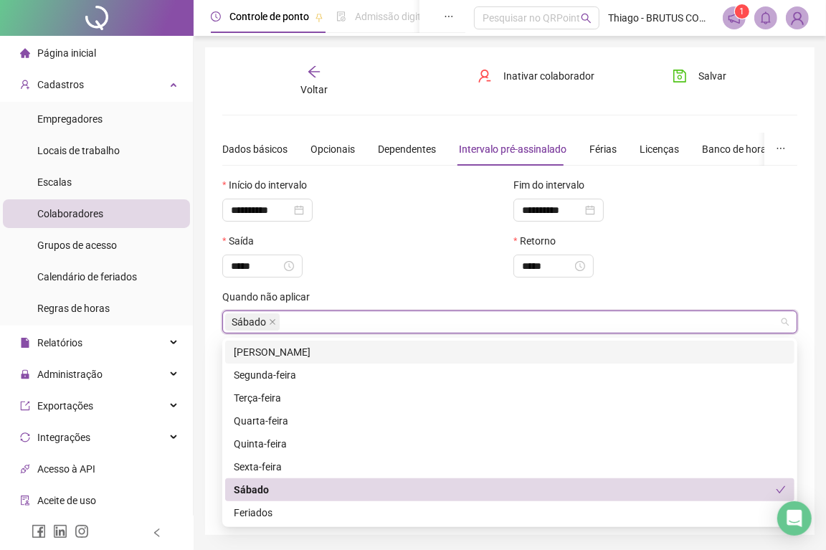
click at [681, 269] on div "*****" at bounding box center [655, 265] width 284 height 23
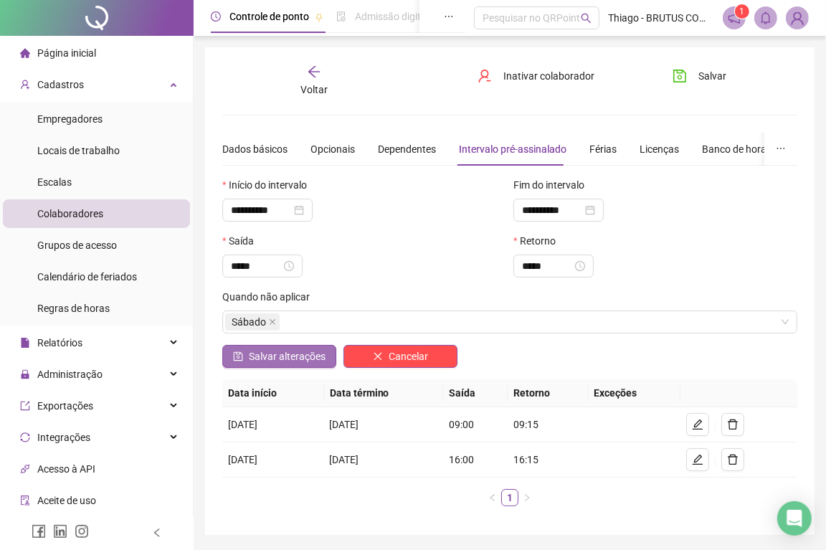
click at [290, 360] on span "Salvar alterações" at bounding box center [287, 356] width 77 height 16
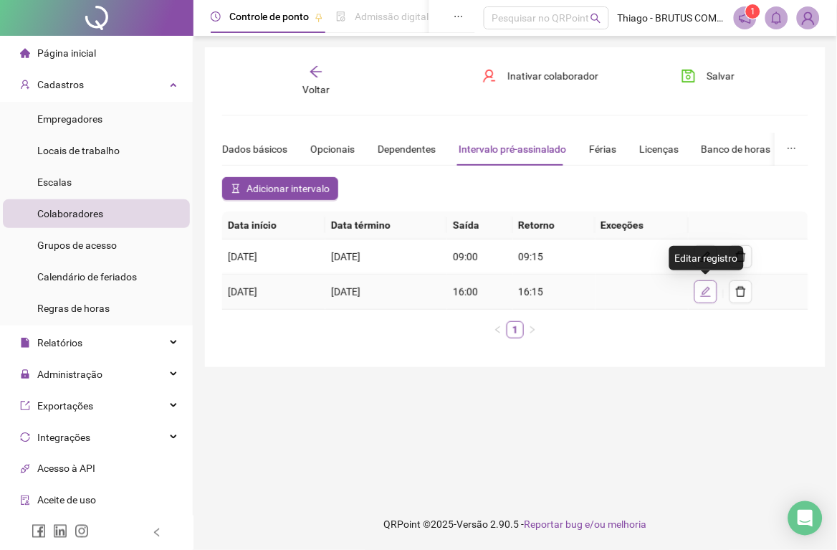
click at [711, 295] on icon "edit" at bounding box center [705, 291] width 11 height 11
type input "**********"
type input "*****"
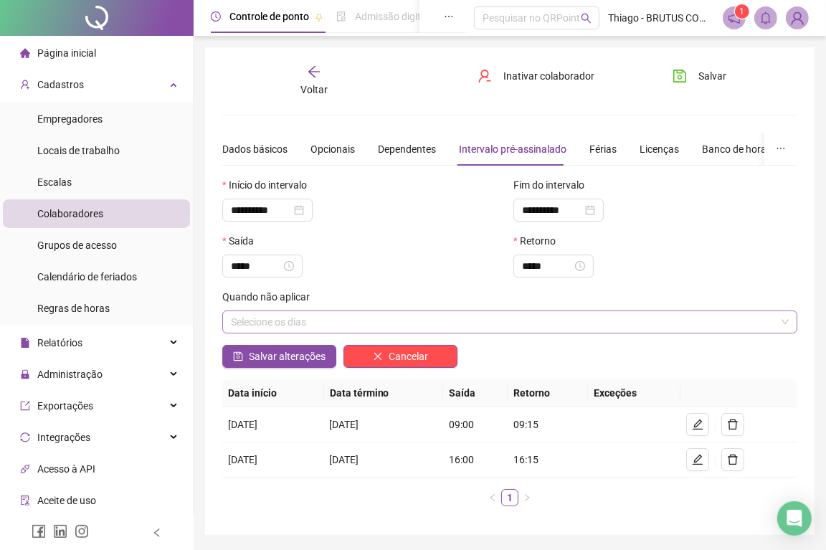
click at [348, 330] on div "Selecione os dias" at bounding box center [509, 321] width 575 height 23
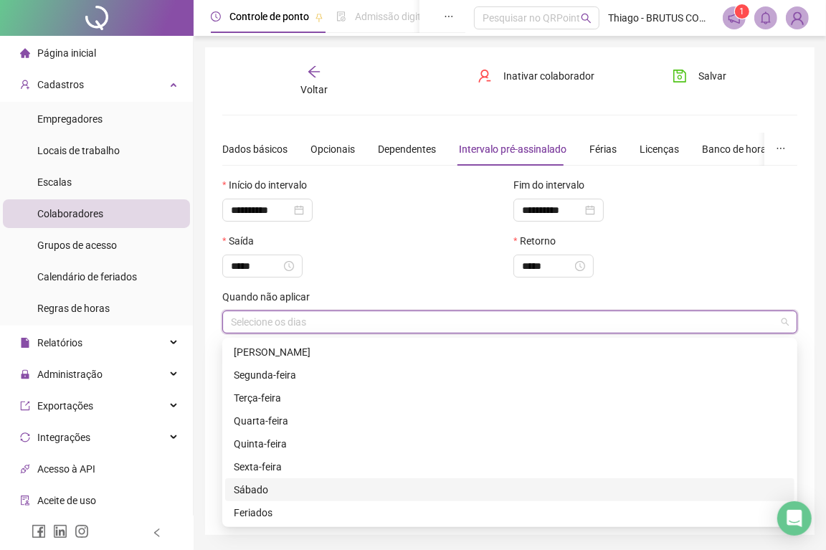
click at [269, 490] on div "Sábado" at bounding box center [510, 490] width 552 height 16
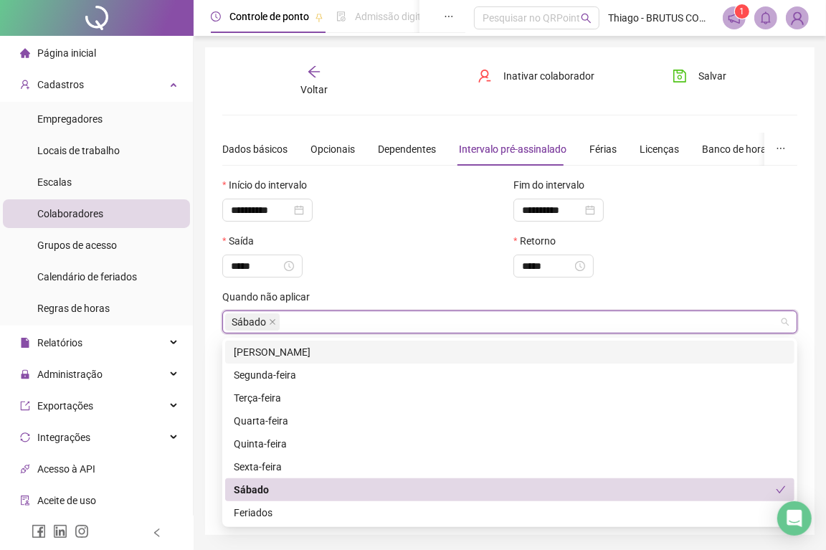
click at [407, 300] on div "Quando não aplicar" at bounding box center [509, 300] width 575 height 22
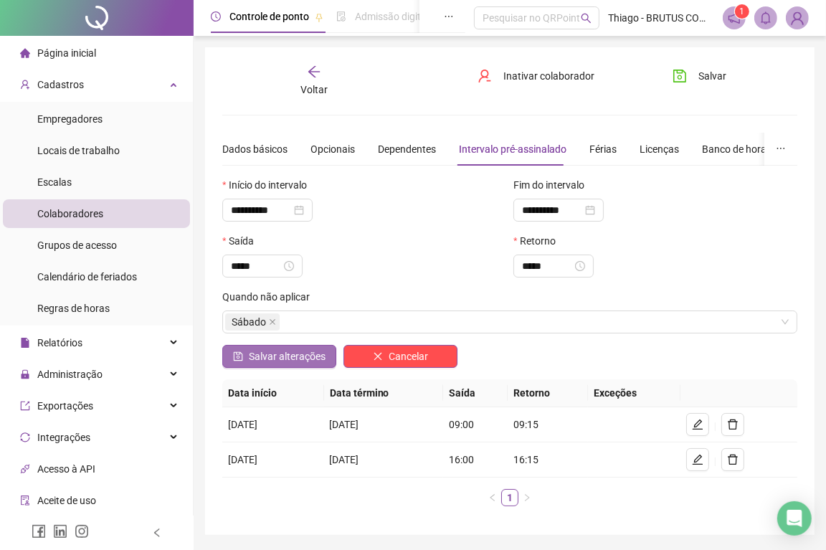
click at [295, 363] on span "Salvar alterações" at bounding box center [287, 356] width 77 height 16
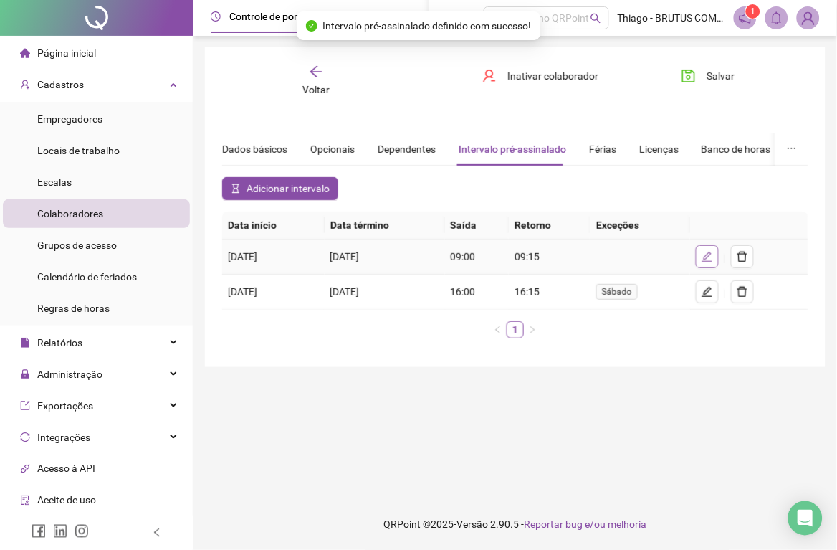
click at [715, 257] on button "button" at bounding box center [707, 256] width 23 height 23
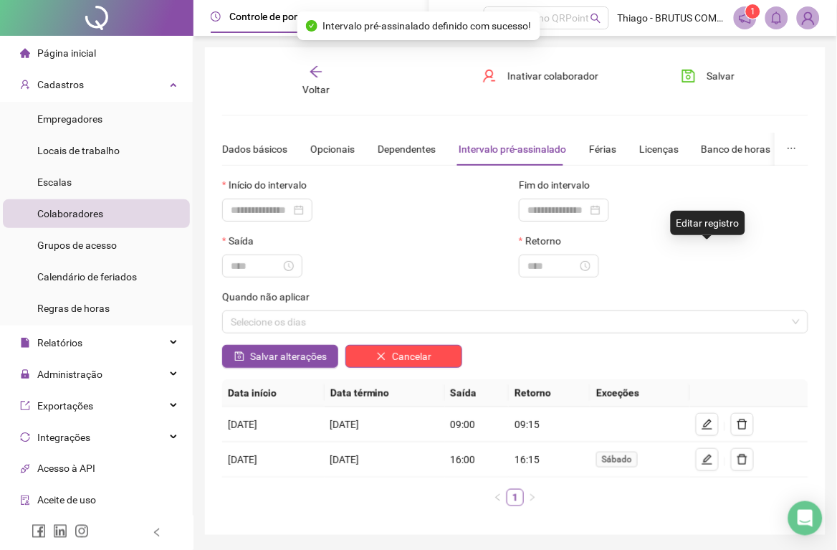
type input "**********"
type input "*****"
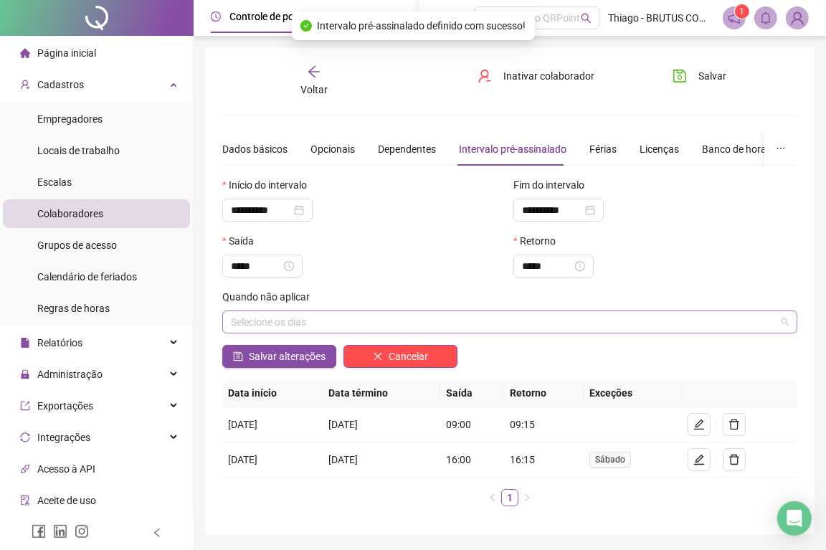
click at [277, 333] on div "Selecione os dias" at bounding box center [509, 321] width 575 height 23
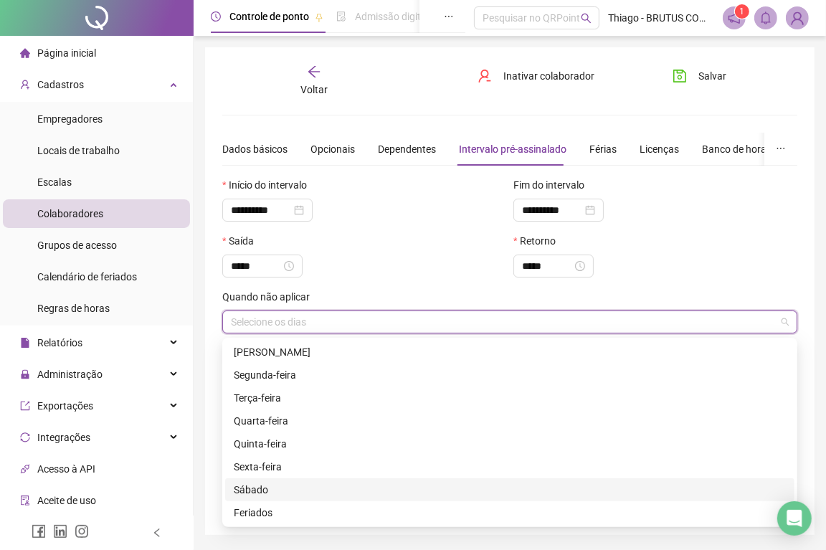
click at [264, 485] on div "Sábado" at bounding box center [510, 490] width 552 height 16
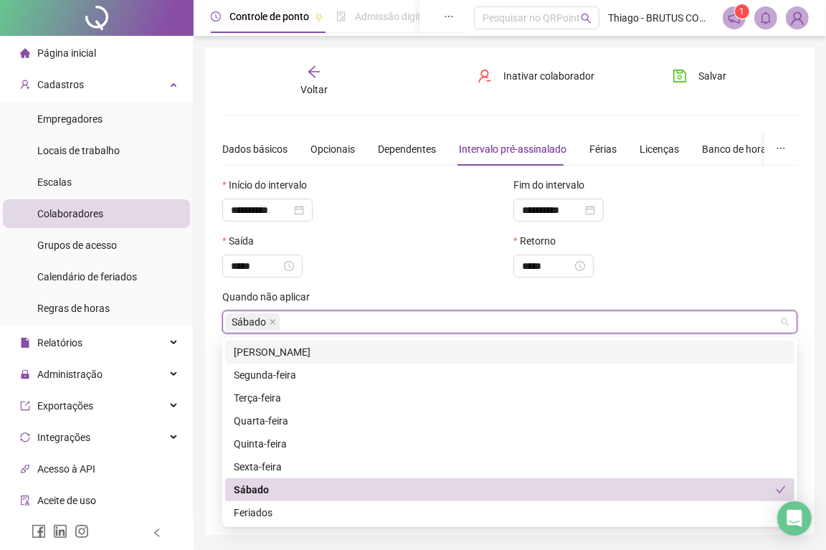
click at [335, 302] on div "Quando não aplicar" at bounding box center [509, 300] width 575 height 22
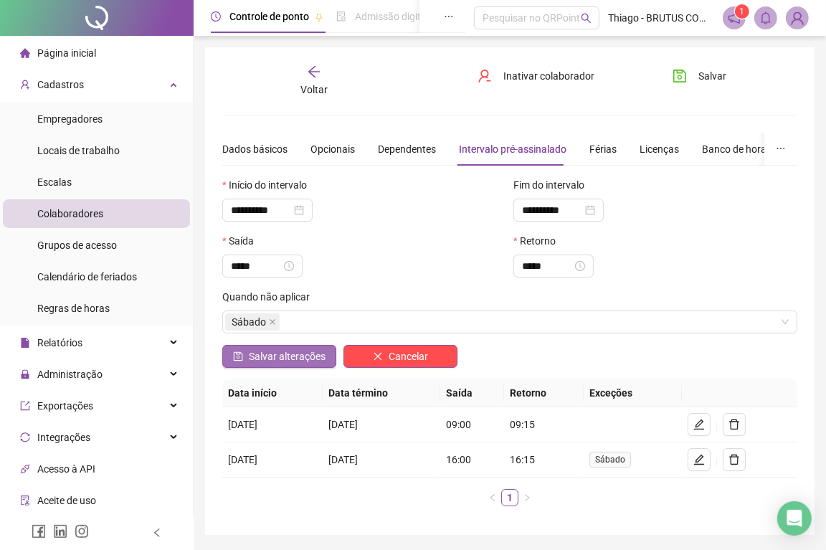
click at [283, 356] on span "Salvar alterações" at bounding box center [287, 356] width 77 height 16
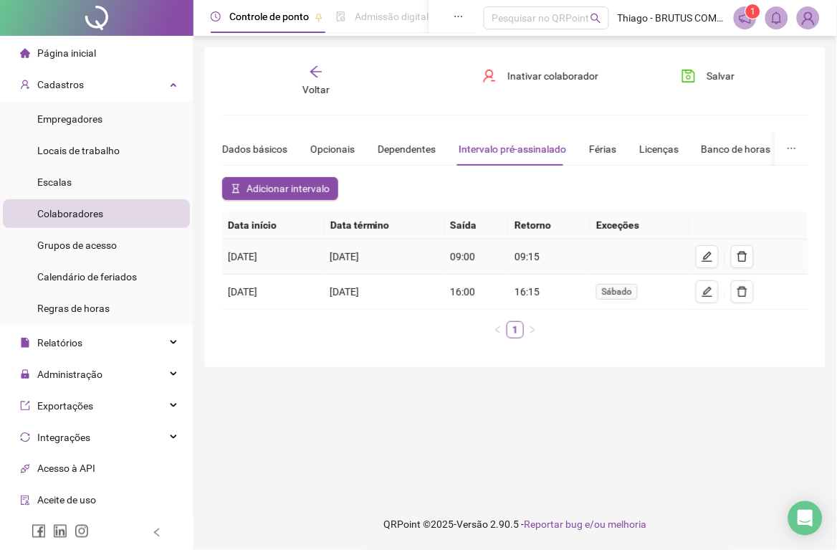
click at [708, 258] on icon "edit" at bounding box center [707, 256] width 11 height 11
type input "**********"
type input "*****"
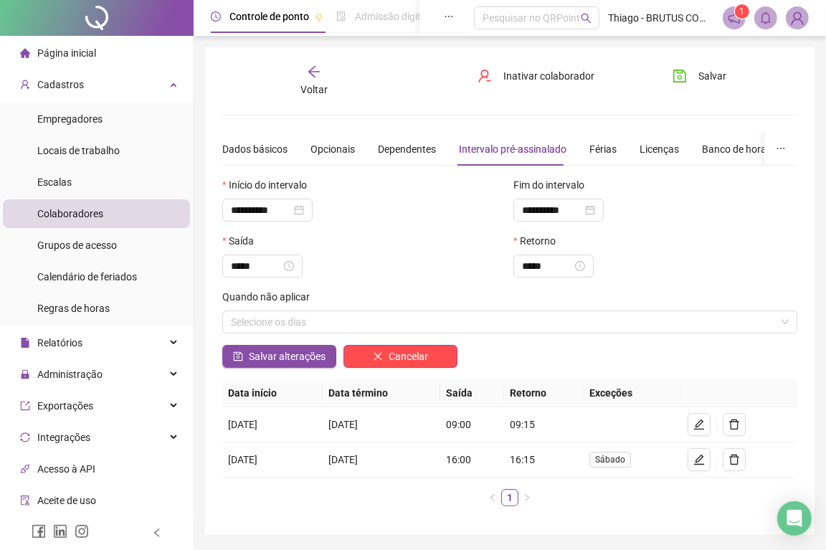
click at [507, 306] on div "Quando não aplicar" at bounding box center [509, 300] width 575 height 22
click at [467, 290] on div "Quando não aplicar" at bounding box center [509, 300] width 575 height 22
click at [448, 323] on div "Selecione os dias" at bounding box center [509, 321] width 575 height 23
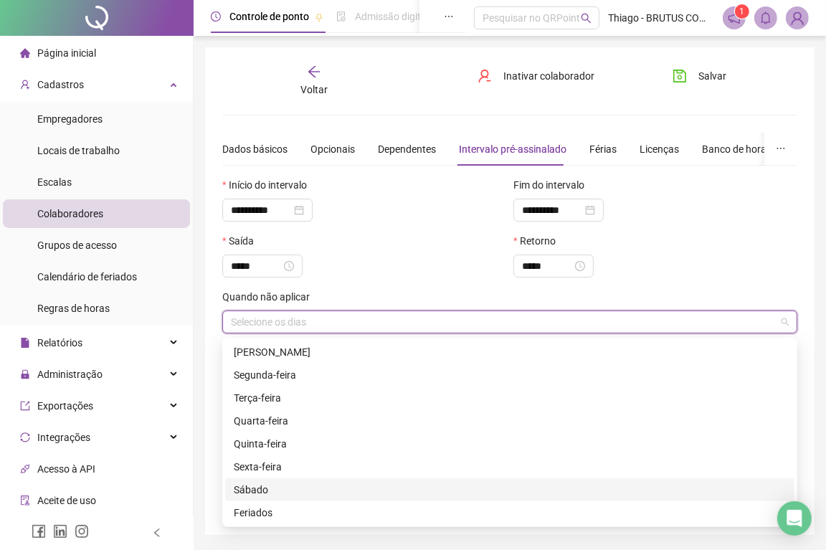
click at [282, 490] on div "Sábado" at bounding box center [510, 490] width 552 height 16
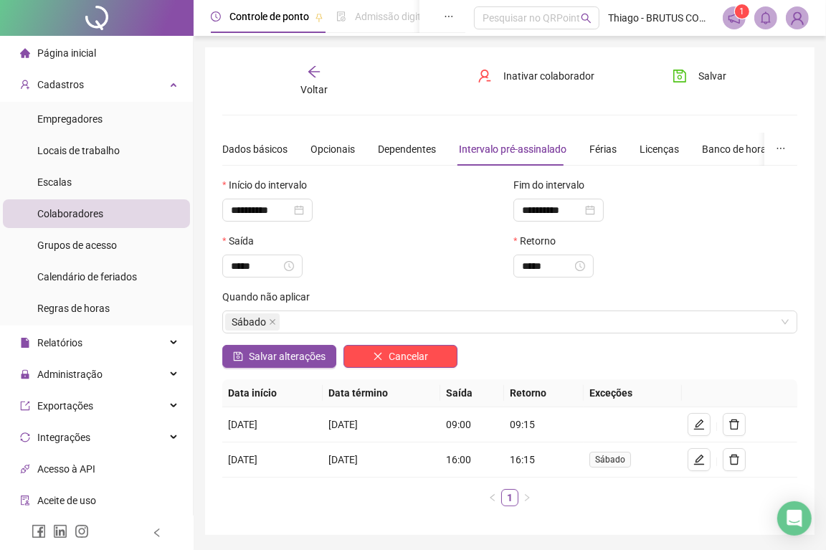
click at [353, 297] on div "Quando não aplicar" at bounding box center [509, 300] width 575 height 22
click at [290, 362] on span "Salvar alterações" at bounding box center [287, 356] width 77 height 16
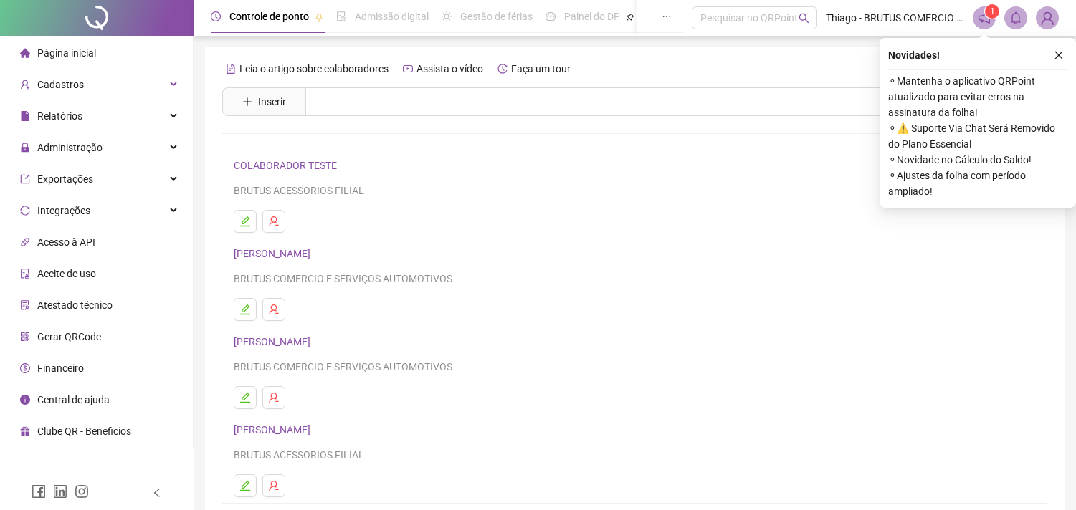
scroll to position [183, 0]
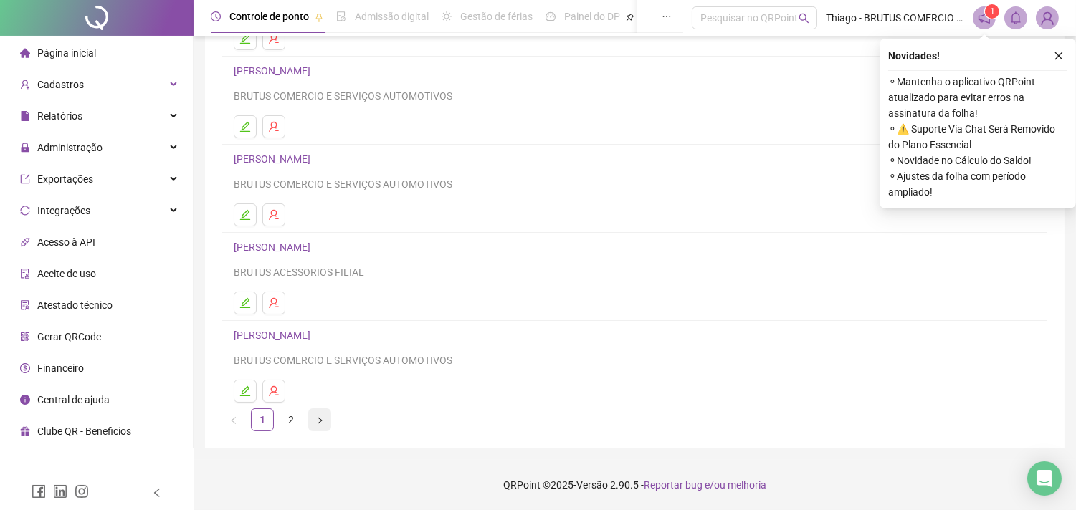
click at [315, 419] on icon "right" at bounding box center [319, 421] width 9 height 9
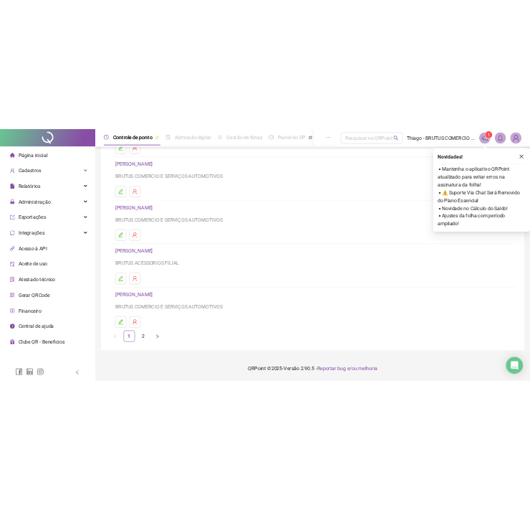
scroll to position [0, 0]
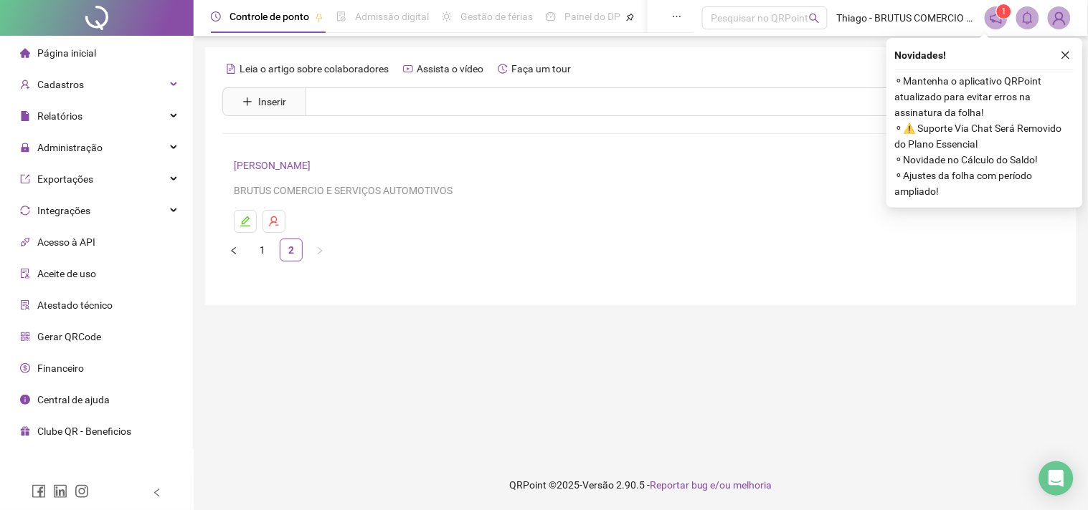
click at [312, 165] on link "[PERSON_NAME]" at bounding box center [274, 165] width 81 height 11
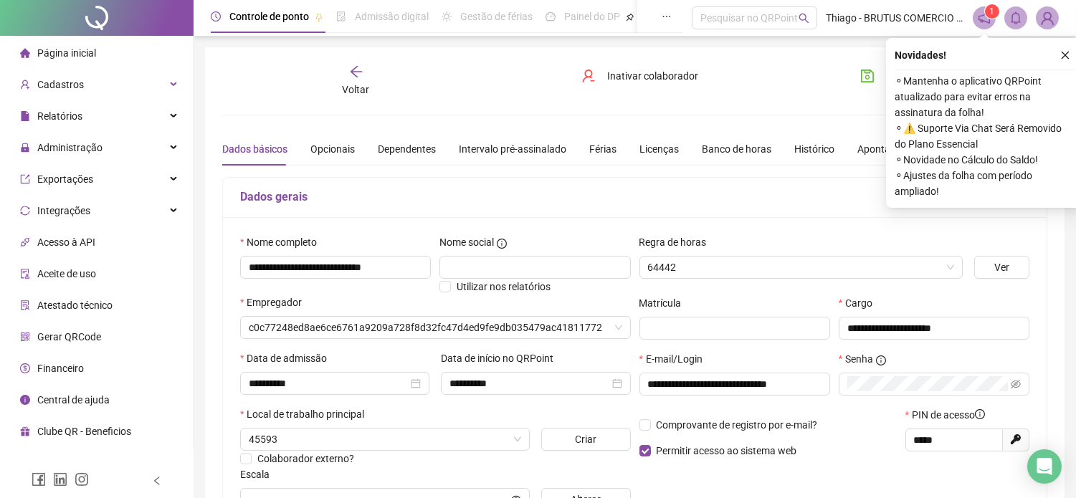
type input "**********"
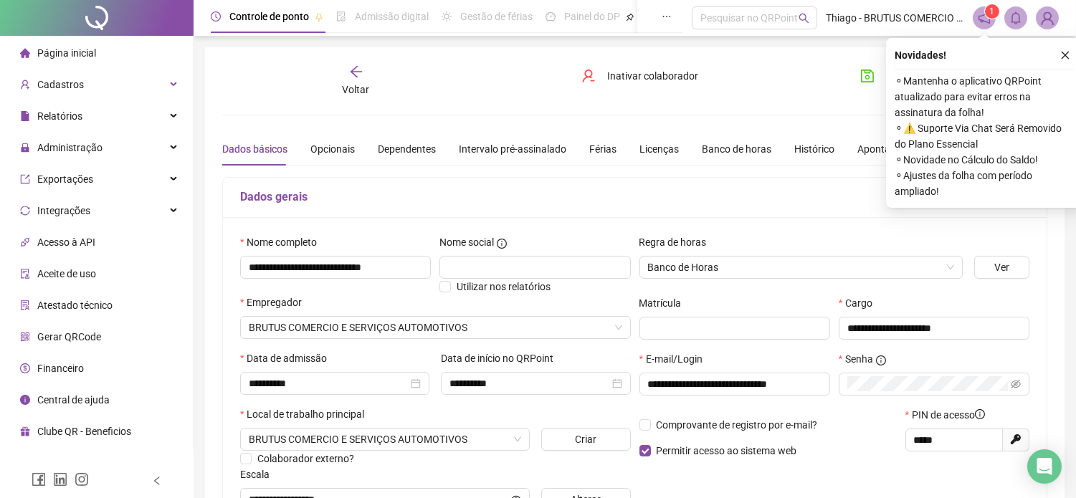
click at [708, 189] on h5 "Dados gerais" at bounding box center [634, 197] width 789 height 17
click at [1059, 55] on button "button" at bounding box center [1065, 55] width 17 height 17
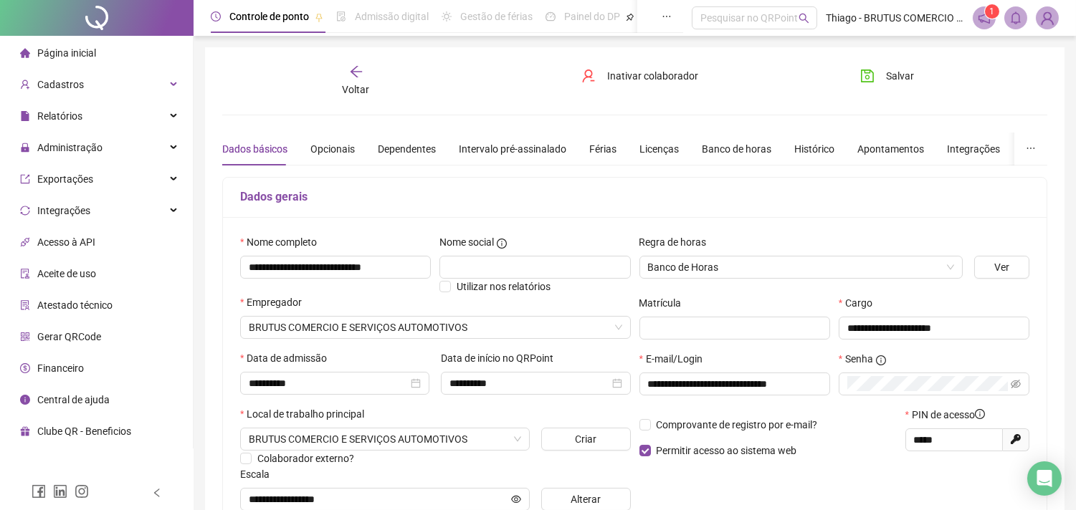
click at [750, 201] on h5 "Dados gerais" at bounding box center [634, 197] width 789 height 17
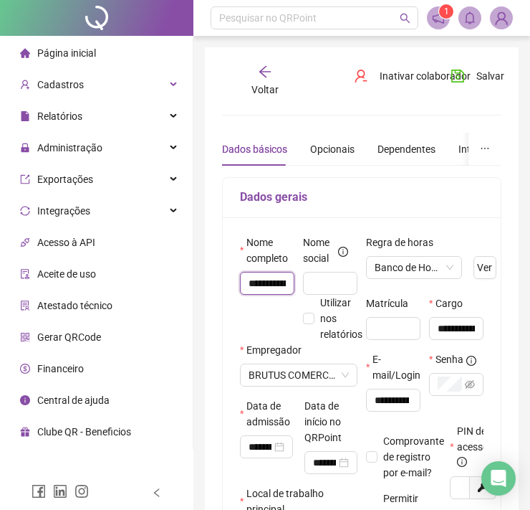
click at [244, 288] on input "**********" at bounding box center [267, 283] width 54 height 23
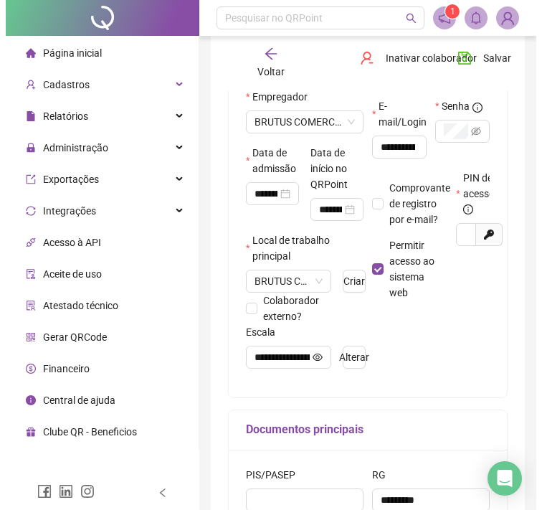
scroll to position [265, 0]
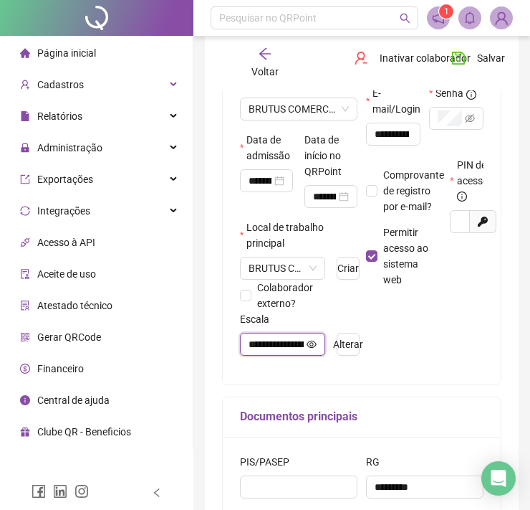
click at [313, 346] on icon "eye" at bounding box center [312, 344] width 10 height 10
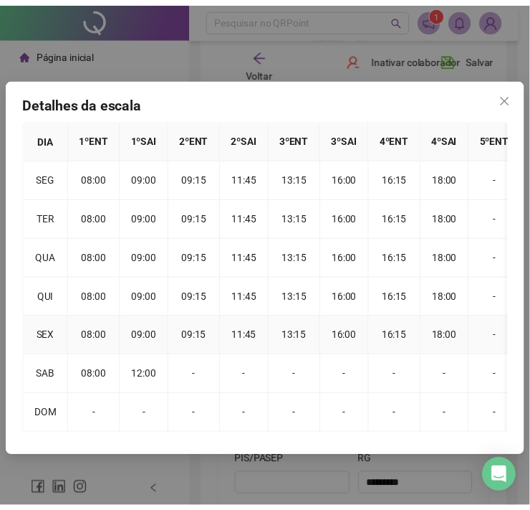
scroll to position [0, 0]
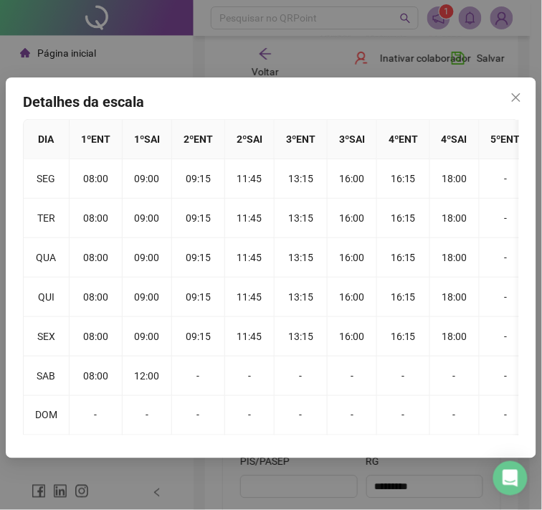
click at [517, 95] on icon "close" at bounding box center [515, 97] width 11 height 11
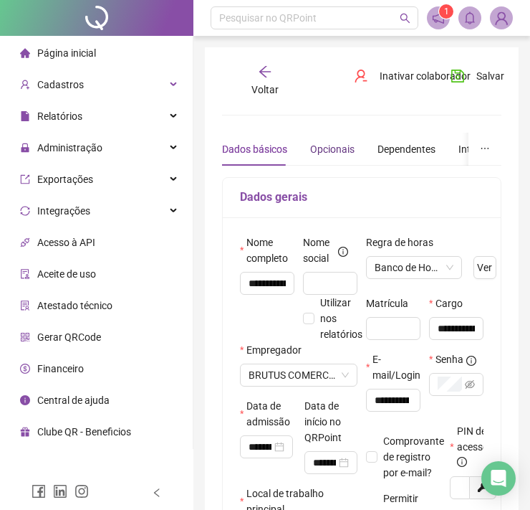
click at [341, 153] on div "Opcionais" at bounding box center [332, 149] width 44 height 16
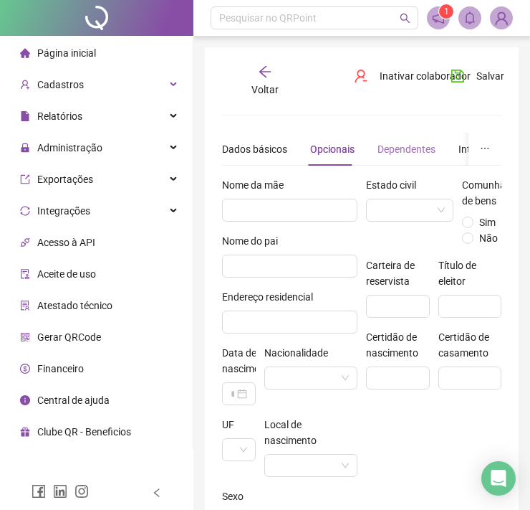
click at [405, 156] on div "Dependentes" at bounding box center [407, 149] width 58 height 33
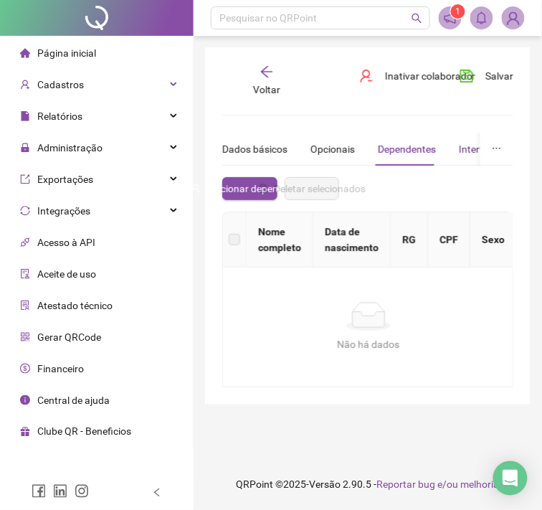
click at [469, 152] on div "Intervalo pré-assinalado" at bounding box center [513, 149] width 108 height 16
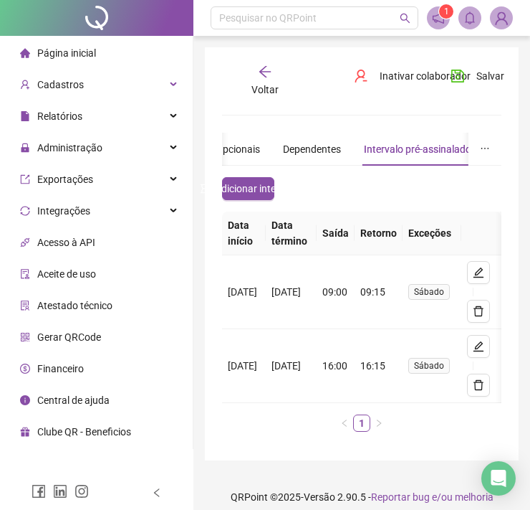
drag, startPoint x: 361, startPoint y: 417, endPoint x: 381, endPoint y: 417, distance: 20.8
click at [381, 417] on div "Data início Data término Saída Retorno Exceções 06/05/2025 06/05/2030 09:00 09:…" at bounding box center [362, 321] width 280 height 220
click at [351, 177] on div "Adicionar intervalo" at bounding box center [362, 194] width 287 height 34
click at [444, 292] on span "Sábado" at bounding box center [429, 292] width 30 height 10
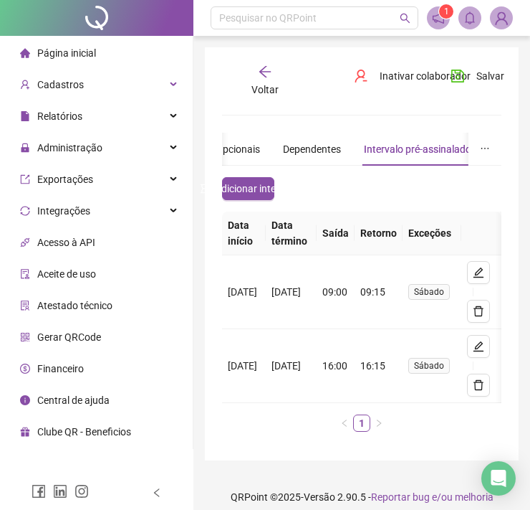
scroll to position [0, 22]
click at [485, 278] on button "button" at bounding box center [478, 272] width 23 height 23
type input "**********"
type input "*****"
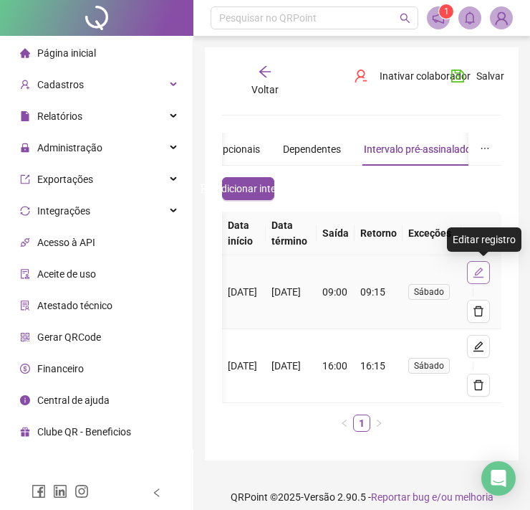
type input "*****"
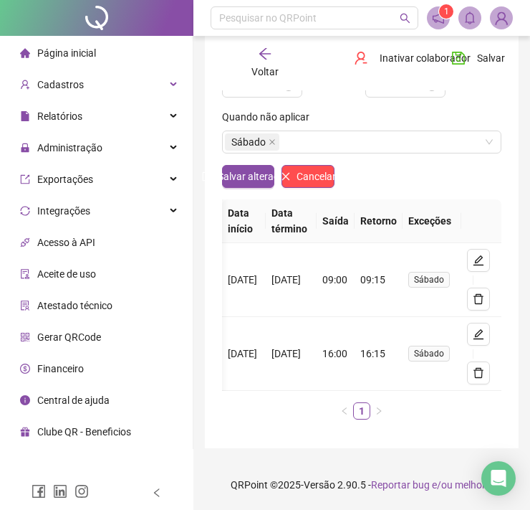
scroll to position [0, 0]
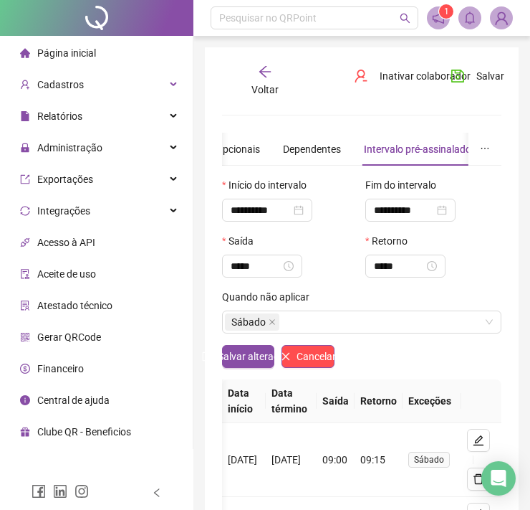
click at [275, 77] on div "Voltar" at bounding box center [265, 81] width 37 height 33
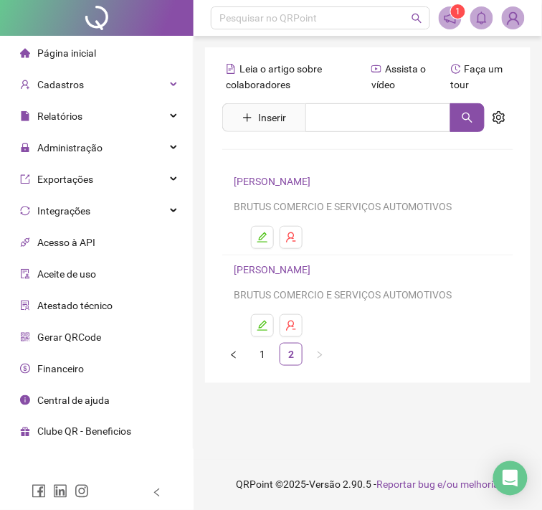
click at [298, 269] on link "[PERSON_NAME]" at bounding box center [274, 269] width 81 height 11
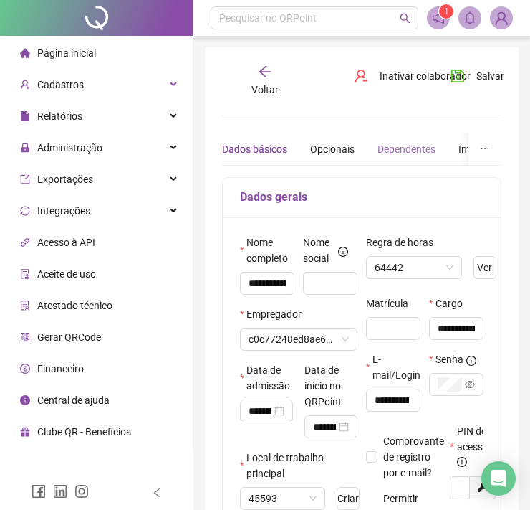
type input "**********"
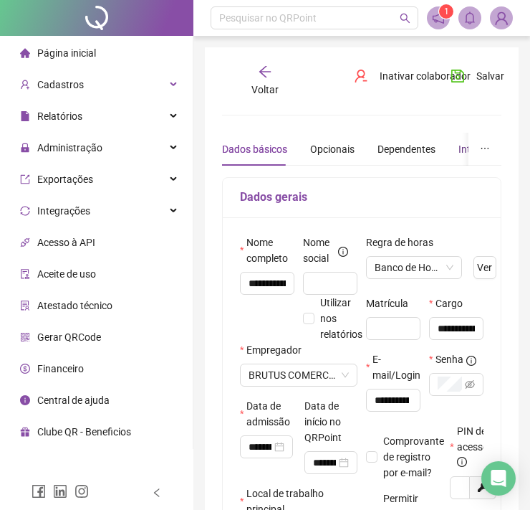
click at [461, 148] on div "Intervalo pré-assinalado" at bounding box center [513, 149] width 108 height 16
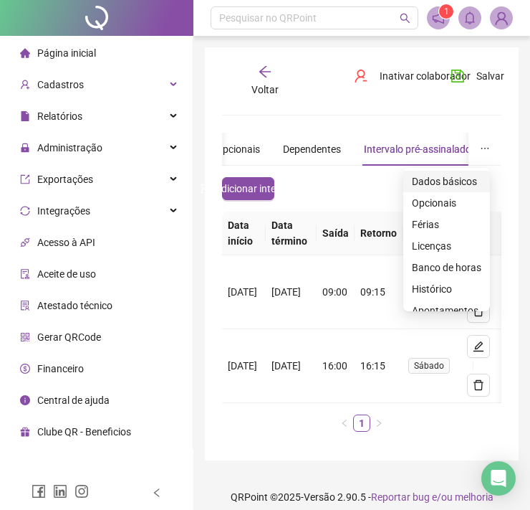
click at [457, 179] on span "Dados básicos" at bounding box center [447, 181] width 70 height 16
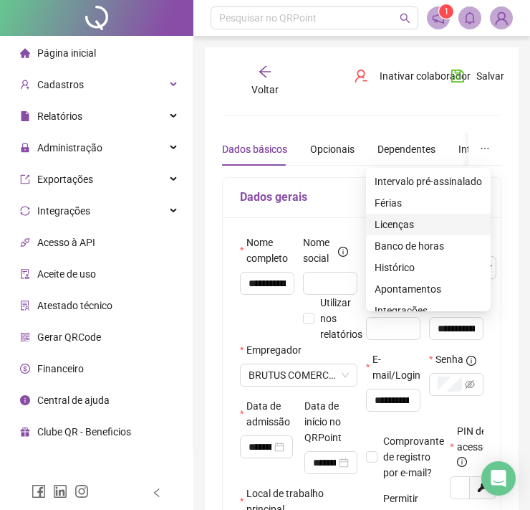
click at [427, 227] on span "Licenças" at bounding box center [429, 224] width 108 height 16
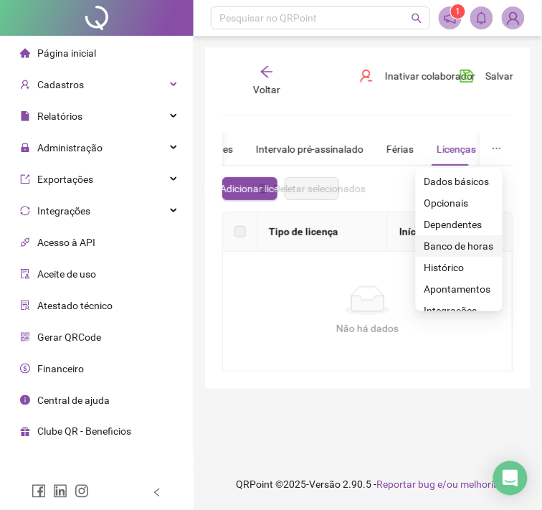
click at [477, 242] on span "Banco de horas" at bounding box center [459, 246] width 70 height 16
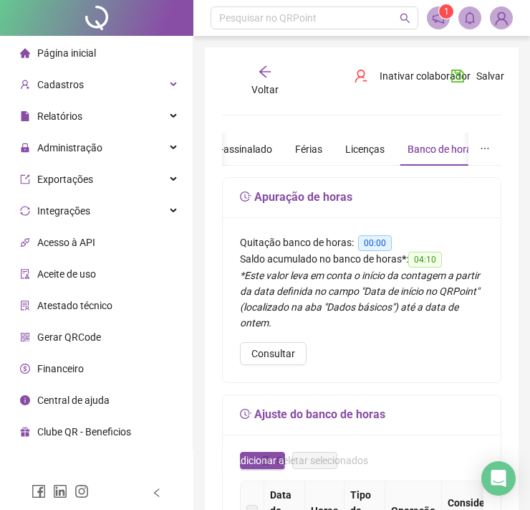
click at [449, 318] on div "*Este valor leva em conta o início da contagem a partir da data definida no cam…" at bounding box center [362, 298] width 244 height 63
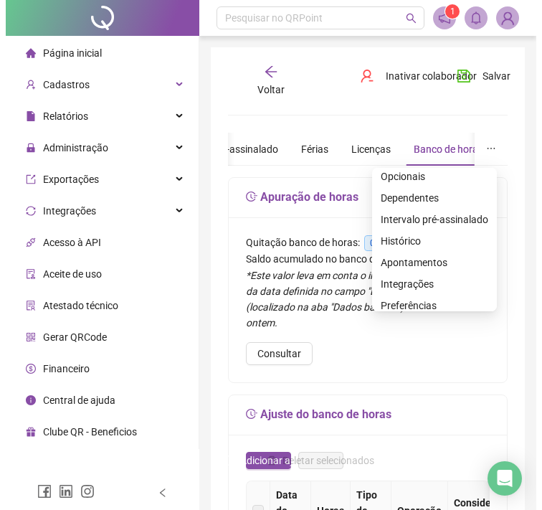
scroll to position [34, 0]
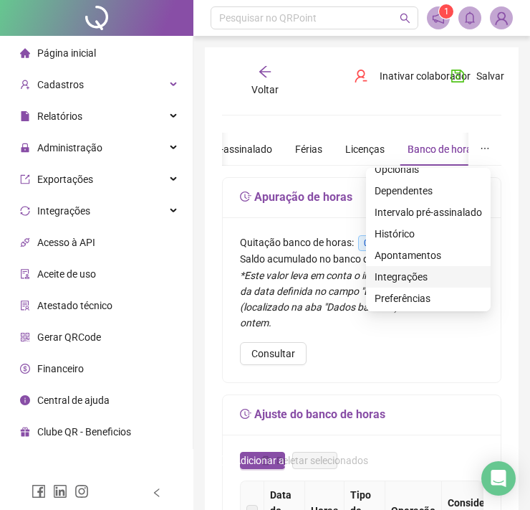
click at [422, 280] on span "Integrações" at bounding box center [429, 277] width 108 height 16
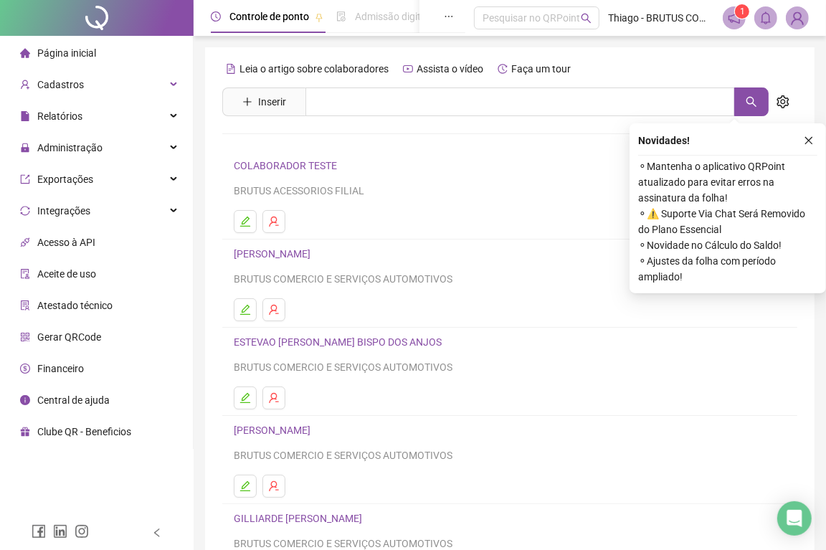
scroll to position [143, 0]
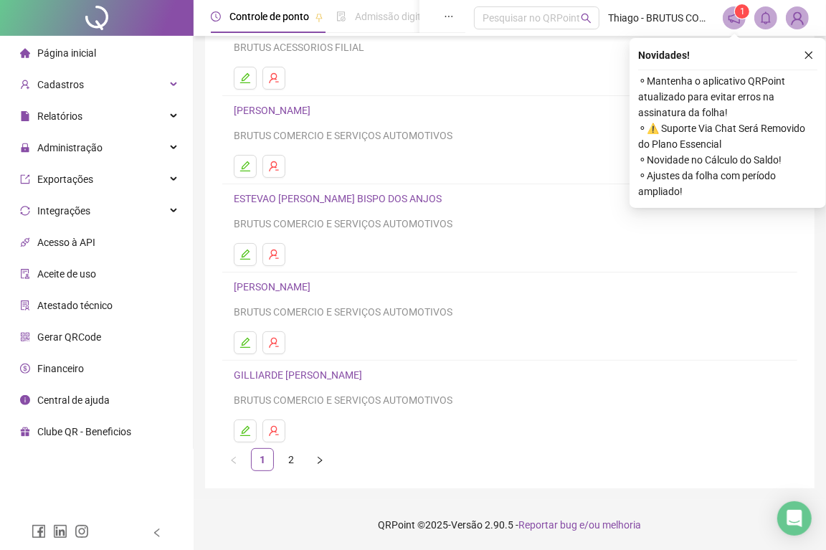
click at [290, 370] on link "GILLIARDE [PERSON_NAME]" at bounding box center [300, 374] width 133 height 11
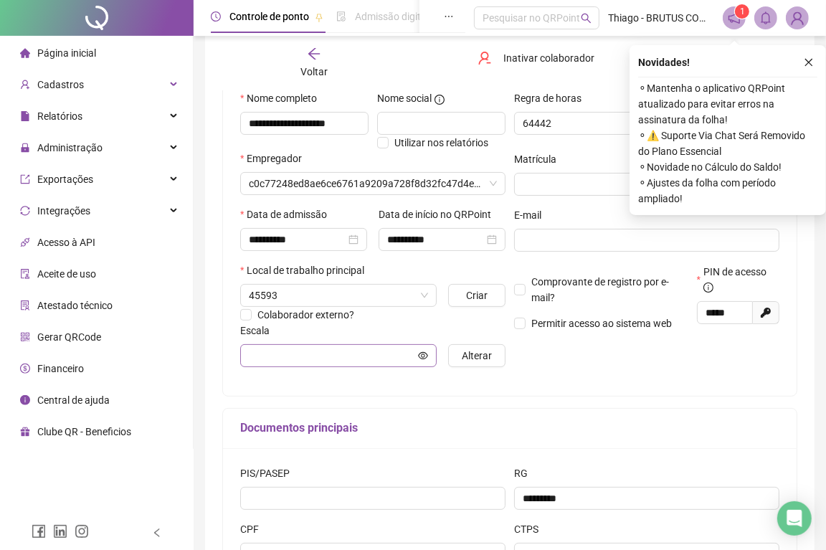
scroll to position [151, 0]
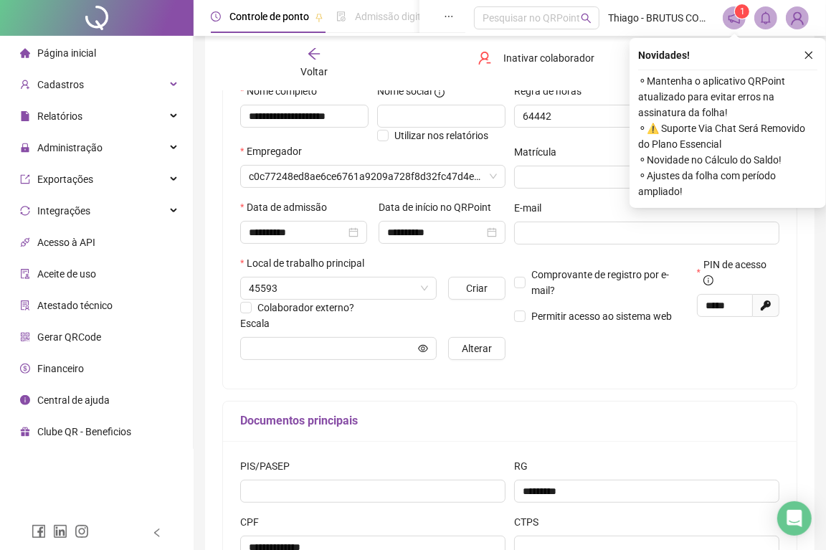
type input "**********"
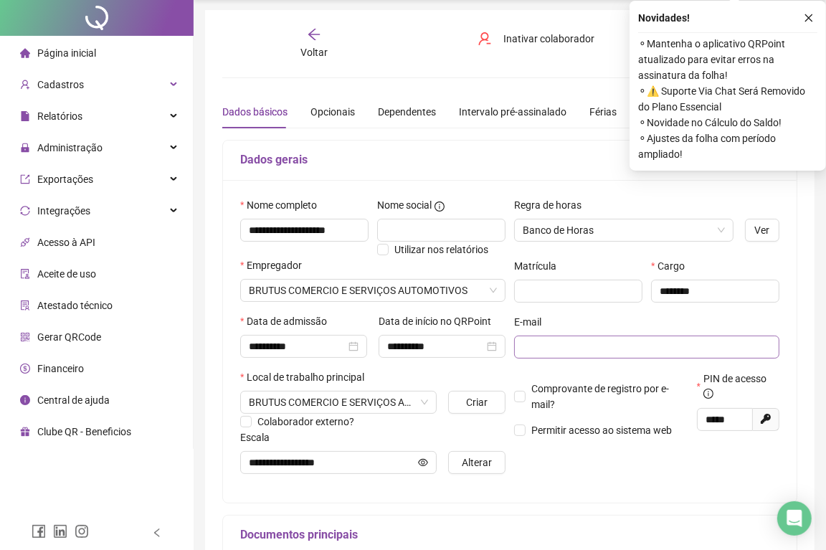
scroll to position [0, 0]
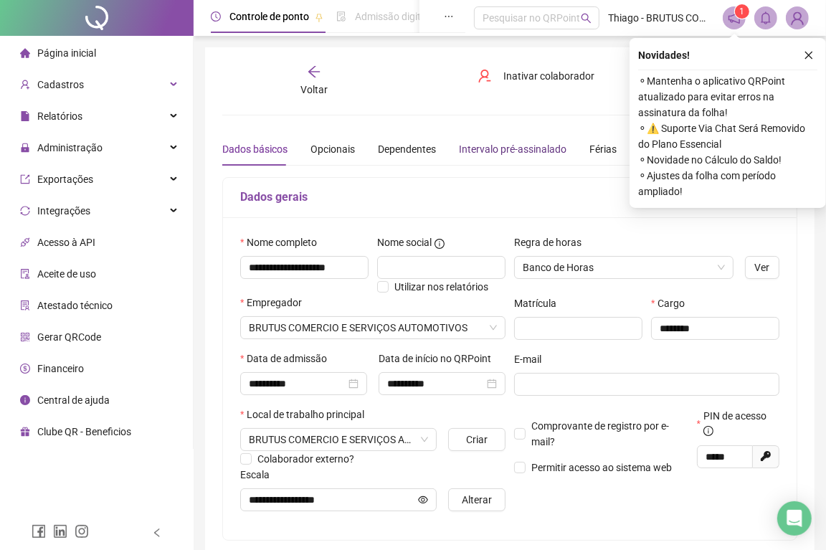
click at [492, 153] on div "Intervalo pré-assinalado" at bounding box center [513, 149] width 108 height 16
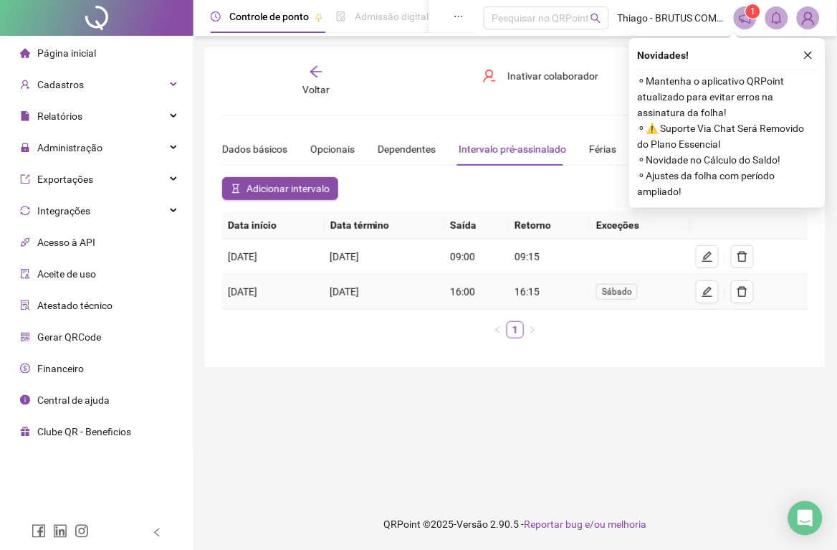
click at [627, 294] on span "Sábado" at bounding box center [617, 292] width 30 height 10
click at [737, 288] on icon "delete" at bounding box center [742, 291] width 11 height 11
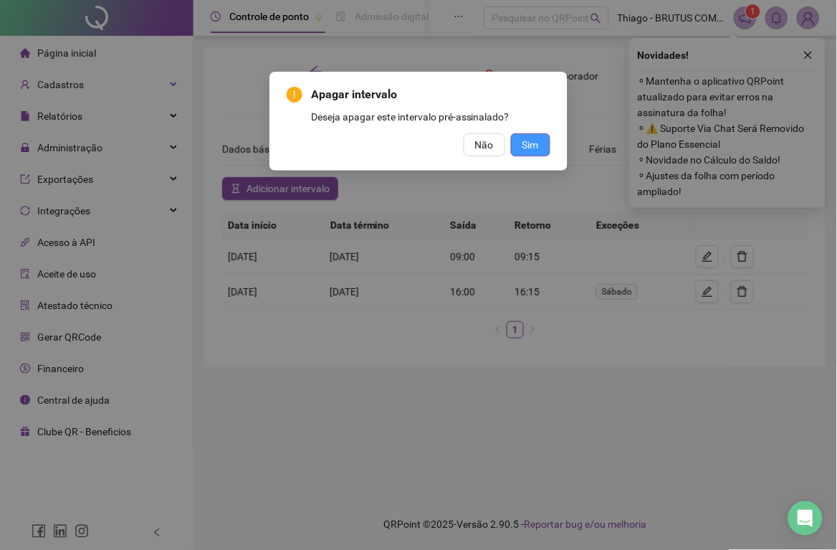
click at [530, 148] on span "Sim" at bounding box center [531, 145] width 16 height 16
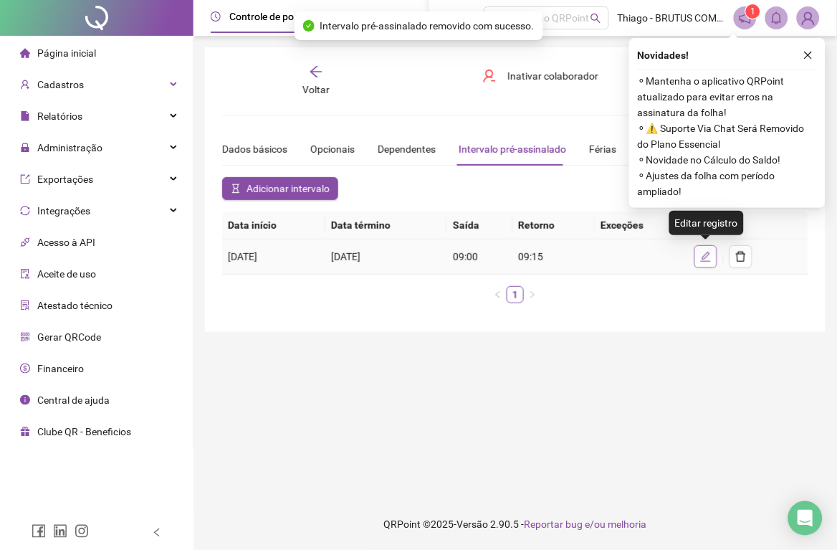
click at [705, 253] on icon "edit" at bounding box center [705, 256] width 11 height 11
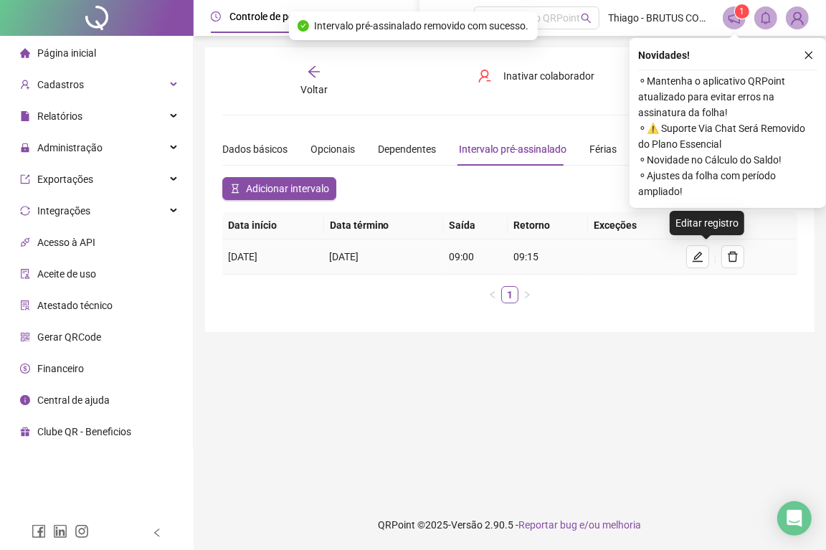
type input "**********"
type input "*****"
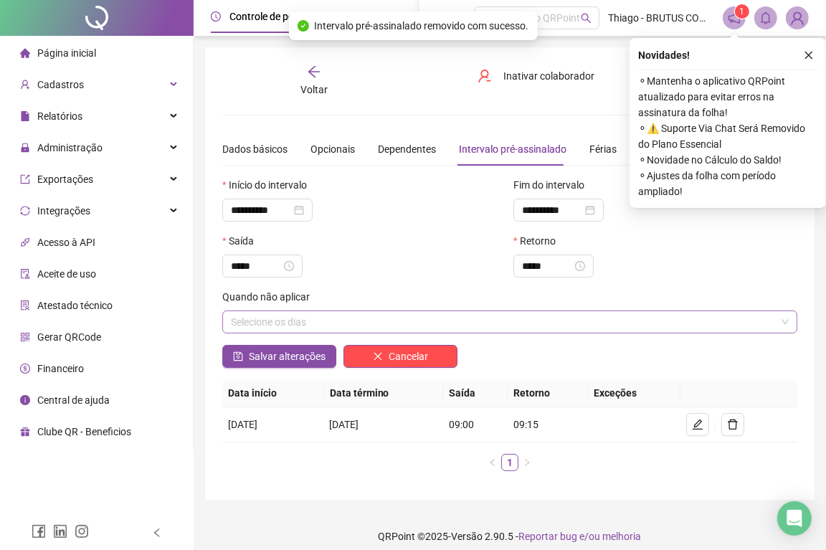
drag, startPoint x: 375, startPoint y: 323, endPoint x: 364, endPoint y: 325, distance: 10.8
click at [375, 324] on div "Selecione os dias" at bounding box center [509, 321] width 575 height 23
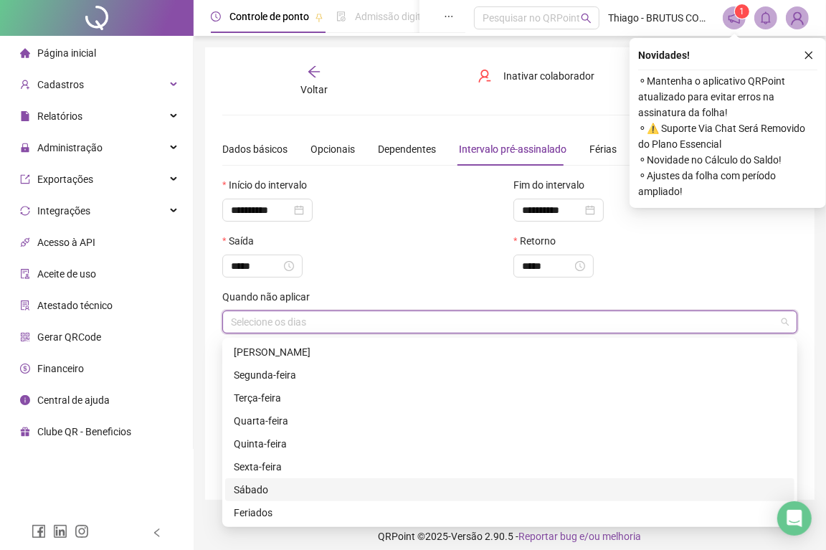
click at [274, 487] on div "Sábado" at bounding box center [510, 490] width 552 height 16
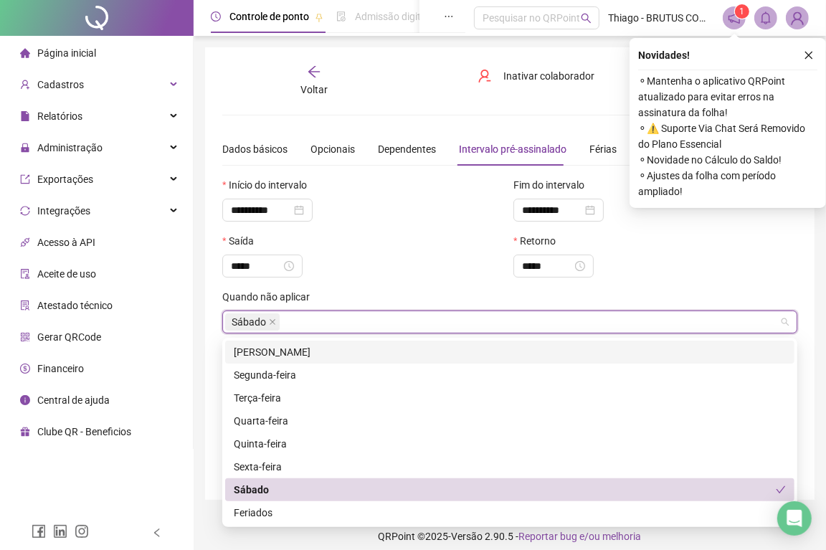
click at [444, 276] on div "*****" at bounding box center [364, 265] width 284 height 23
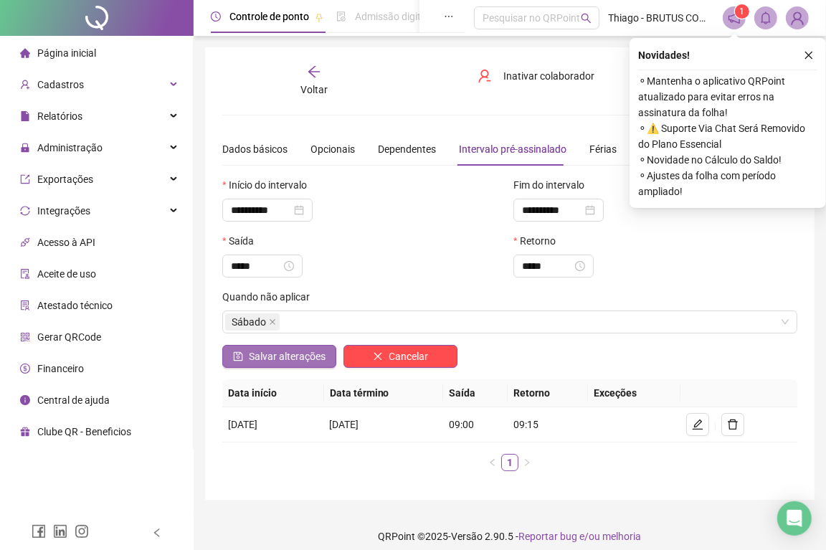
click at [295, 362] on span "Salvar alterações" at bounding box center [287, 356] width 77 height 16
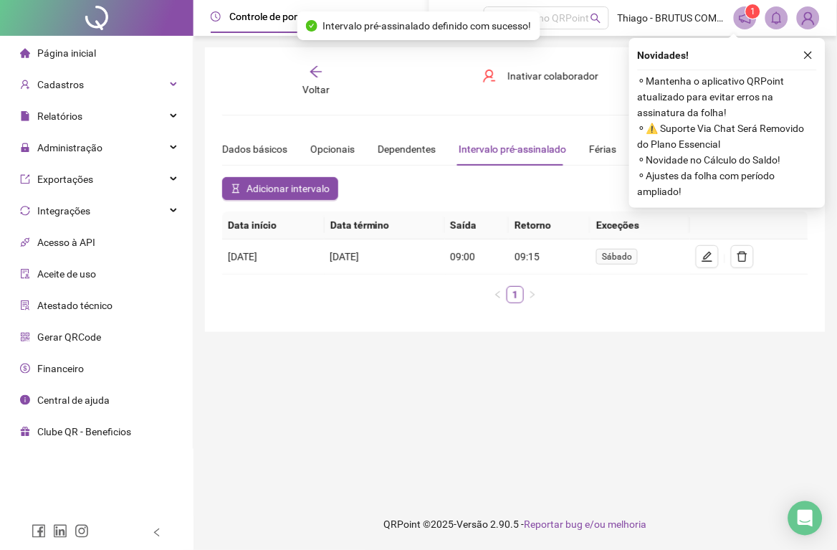
click at [312, 199] on button "Adicionar intervalo" at bounding box center [280, 188] width 116 height 23
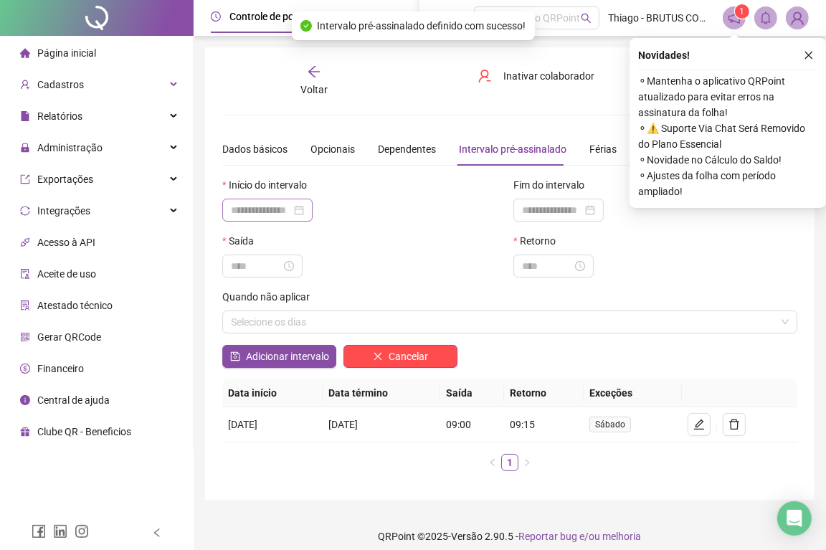
click at [304, 209] on div at bounding box center [267, 210] width 73 height 16
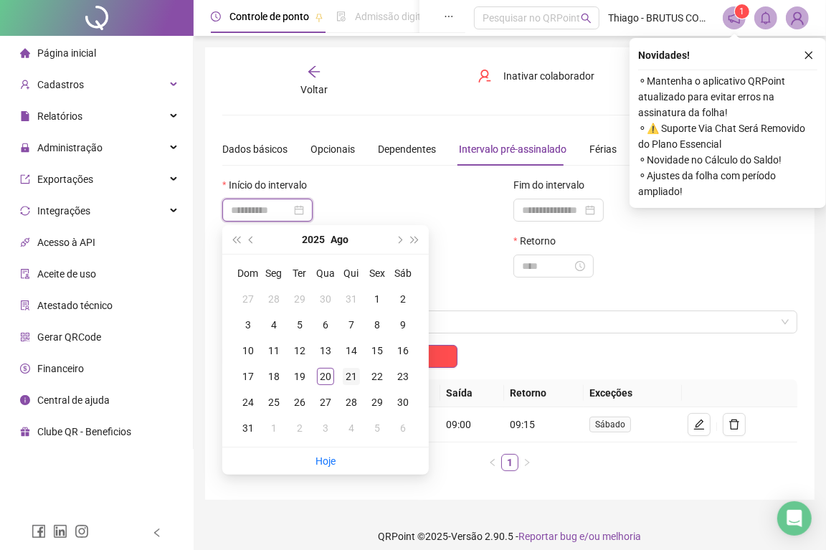
type input "**********"
click at [351, 376] on div "21" at bounding box center [351, 376] width 17 height 17
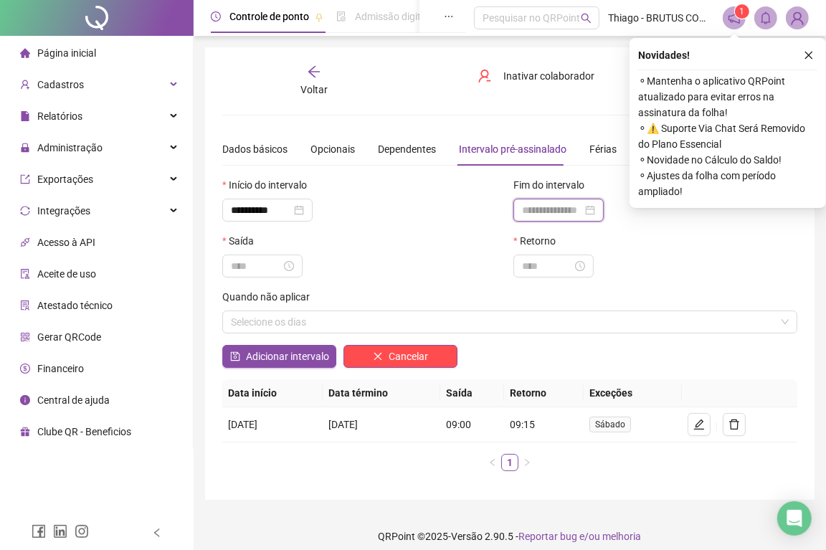
click at [571, 209] on input at bounding box center [552, 210] width 60 height 16
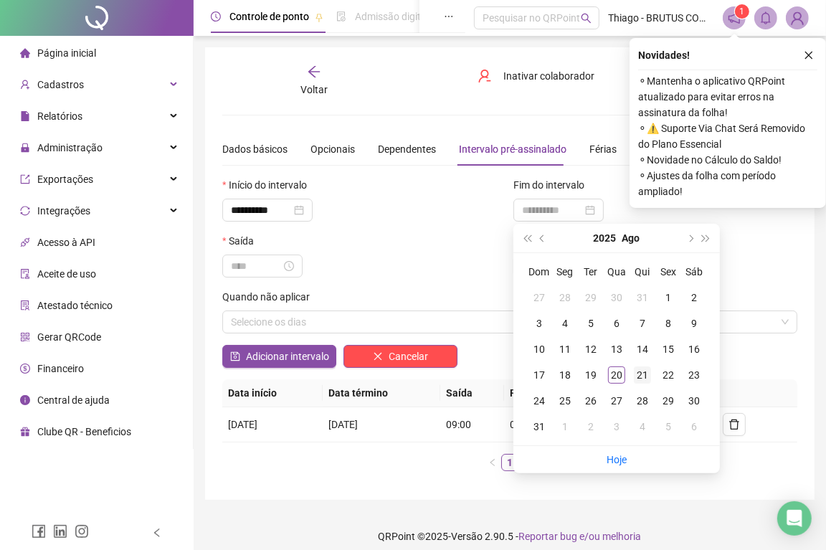
click at [639, 374] on div "21" at bounding box center [642, 374] width 17 height 17
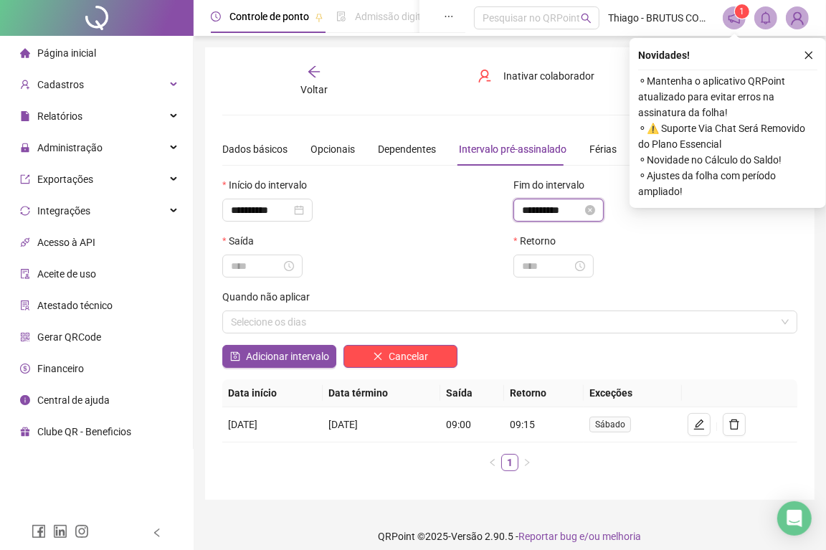
click at [575, 208] on input "**********" at bounding box center [552, 210] width 60 height 16
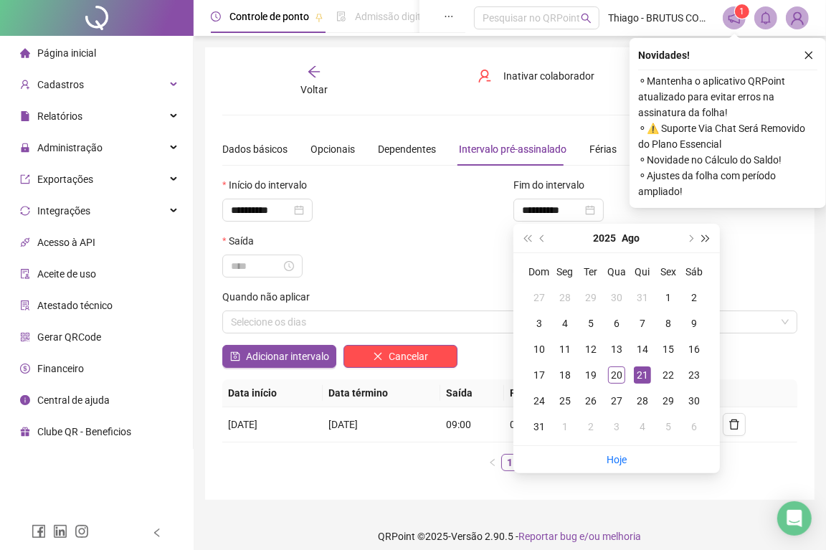
click at [705, 238] on span "super-next-year" at bounding box center [706, 237] width 7 height 7
click at [708, 238] on span "super-next-year" at bounding box center [706, 237] width 7 height 7
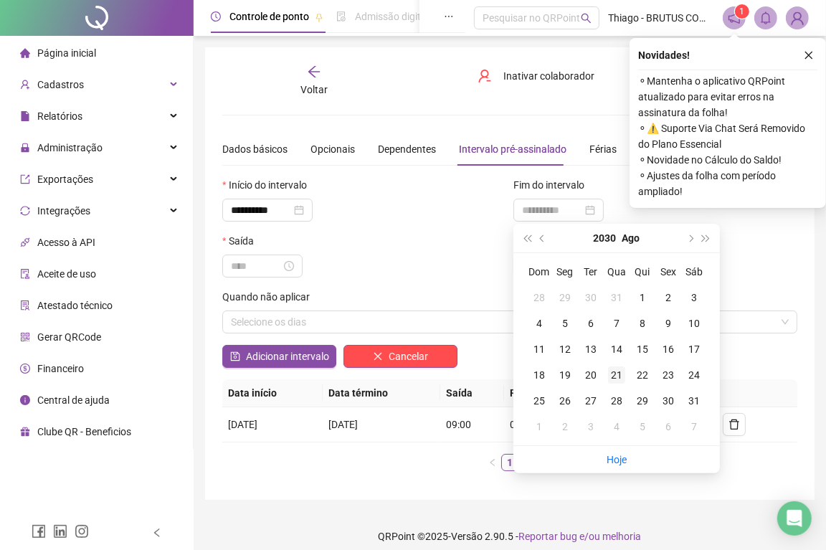
type input "**********"
click at [614, 374] on div "21" at bounding box center [616, 374] width 17 height 17
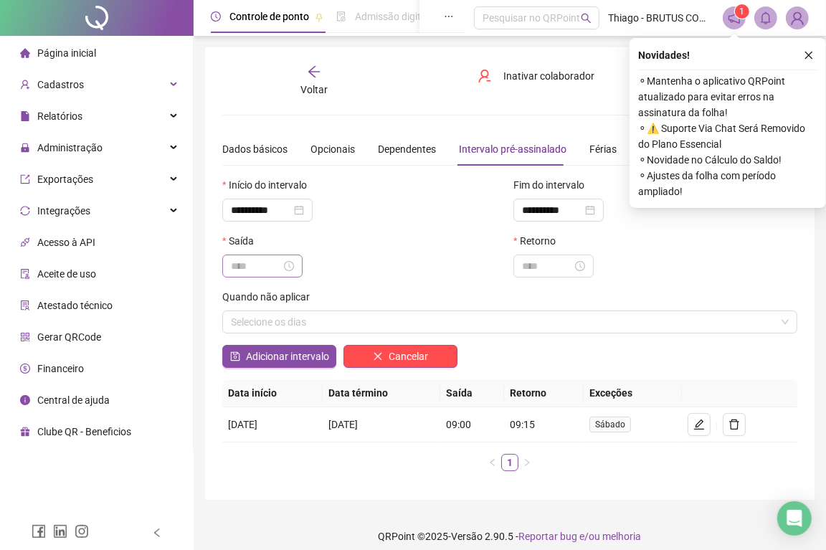
click at [238, 258] on div at bounding box center [262, 265] width 80 height 23
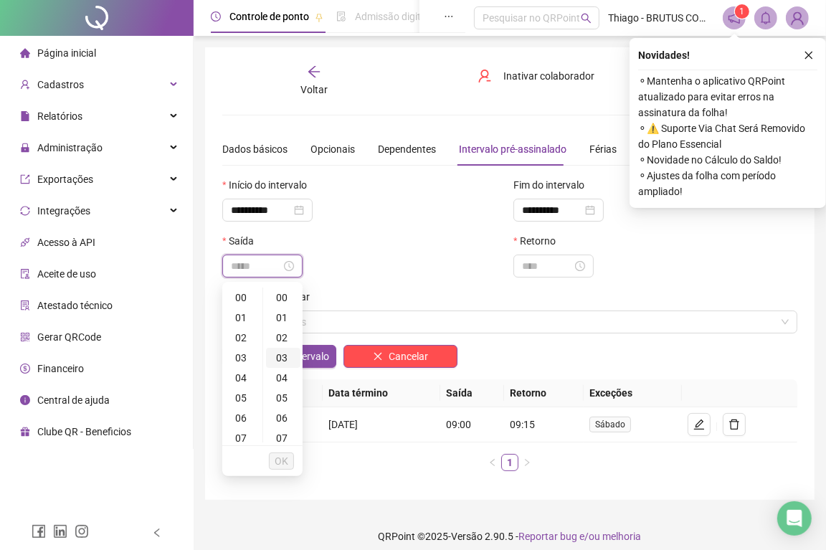
type input "*****"
click at [242, 426] on div "16" at bounding box center [242, 428] width 34 height 20
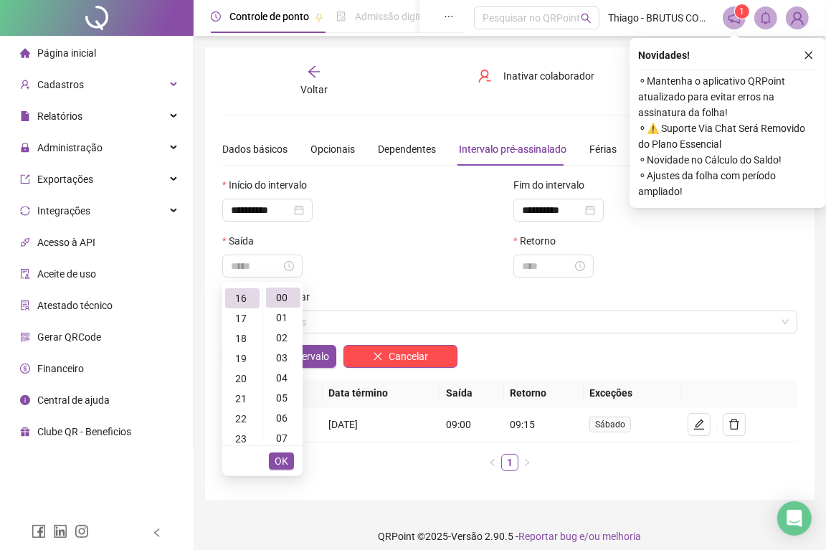
type input "*****"
click at [283, 457] on span "OK" at bounding box center [282, 461] width 14 height 16
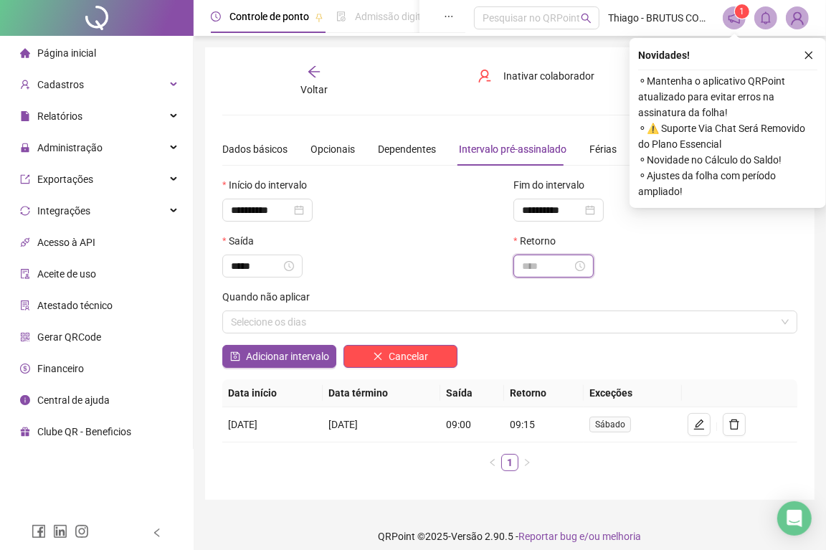
click at [526, 270] on input at bounding box center [547, 266] width 50 height 16
type input "*****"
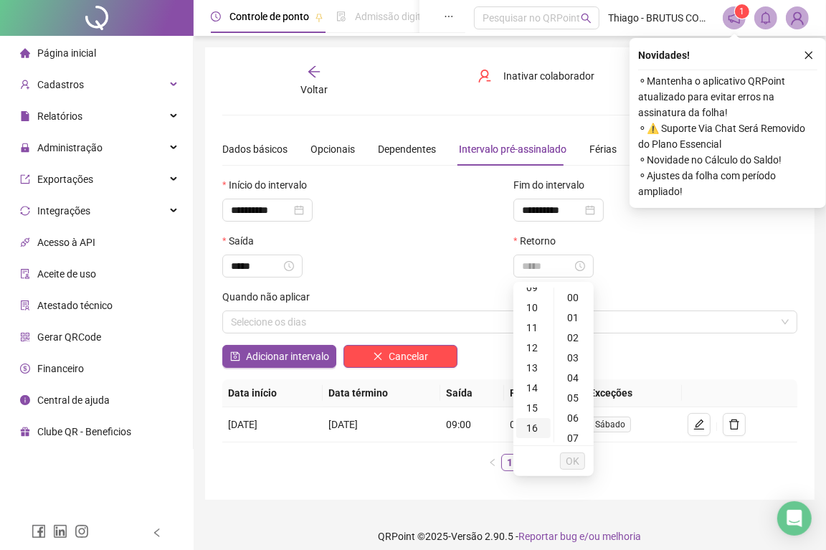
click at [532, 424] on div "16" at bounding box center [533, 428] width 34 height 20
click at [575, 409] on div "15" at bounding box center [574, 408] width 34 height 20
type input "*****"
click at [578, 462] on span "OK" at bounding box center [573, 461] width 14 height 16
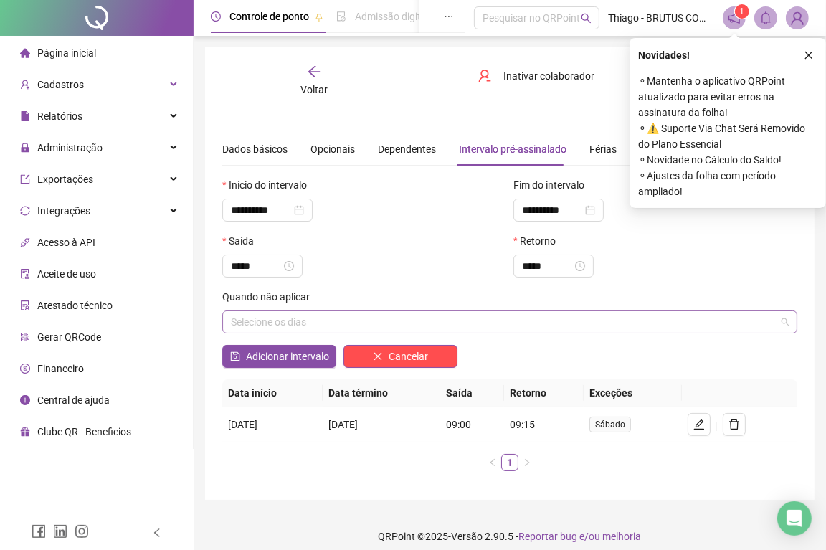
click at [399, 328] on div "Selecione os dias" at bounding box center [509, 321] width 575 height 23
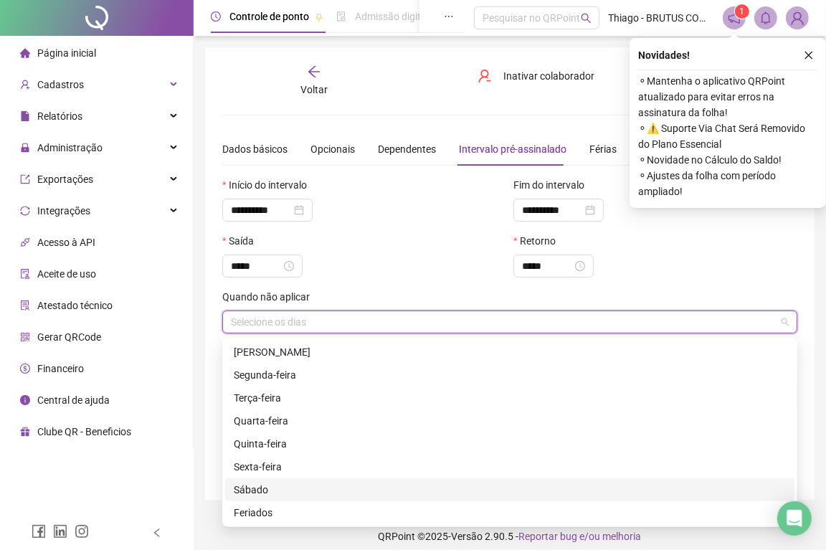
click at [305, 492] on div "Sábado" at bounding box center [510, 490] width 552 height 16
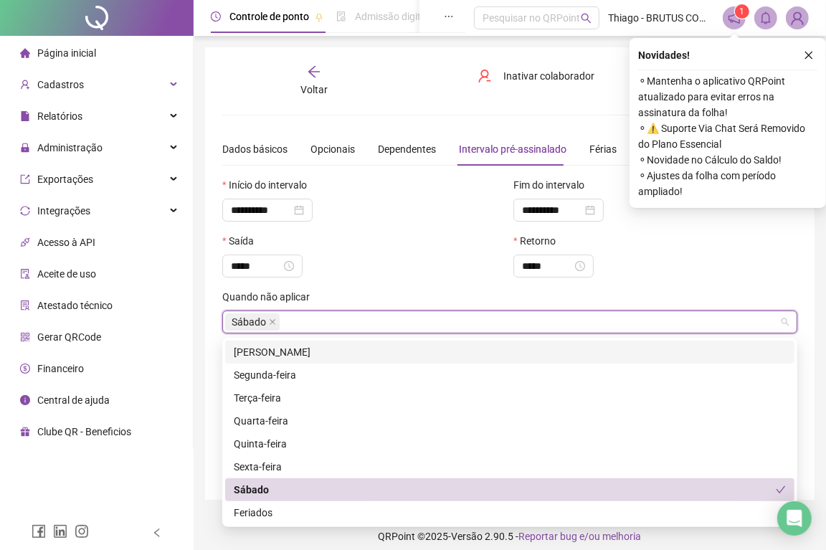
click at [330, 297] on div "Quando não aplicar" at bounding box center [509, 300] width 575 height 22
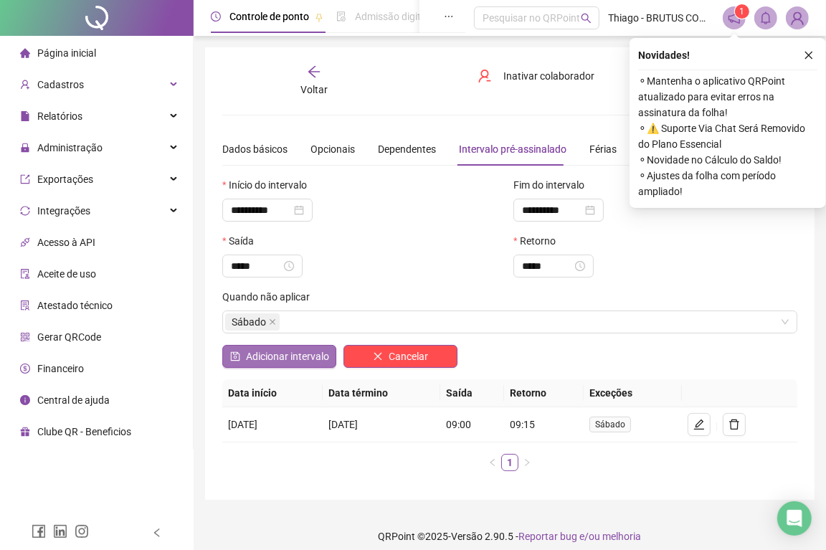
click at [295, 368] on button "Adicionar intervalo" at bounding box center [279, 356] width 114 height 23
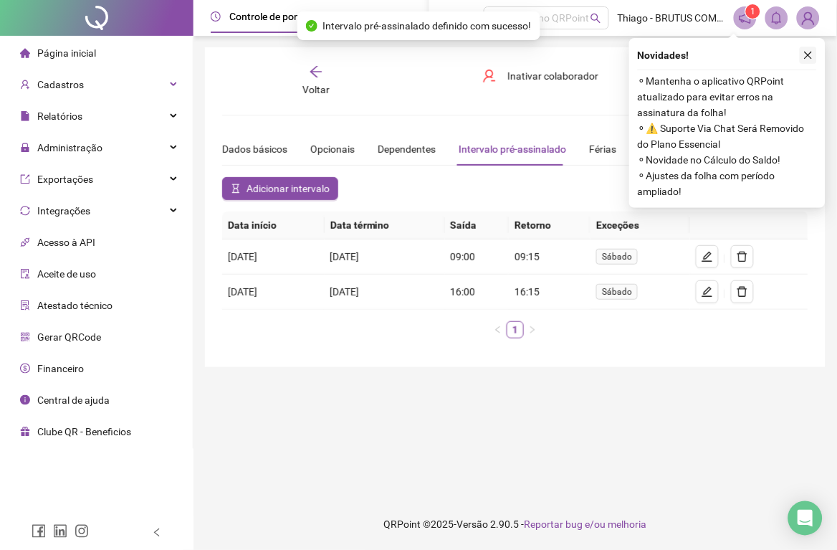
click at [815, 54] on button "button" at bounding box center [808, 55] width 17 height 17
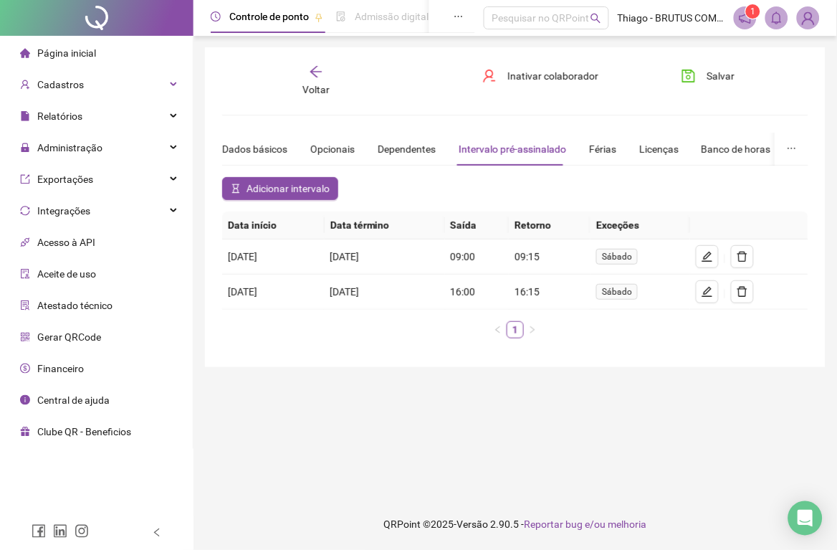
click at [748, 79] on div "Salvar" at bounding box center [715, 81] width 100 height 33
click at [705, 82] on button "Salvar" at bounding box center [708, 76] width 75 height 23
click at [720, 156] on div "Banco de horas" at bounding box center [737, 149] width 70 height 16
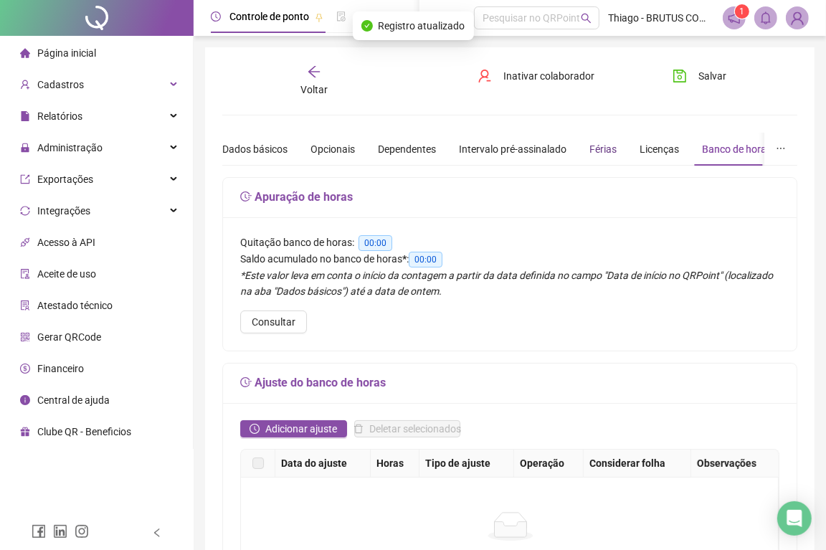
click at [599, 148] on div "Férias" at bounding box center [602, 149] width 27 height 16
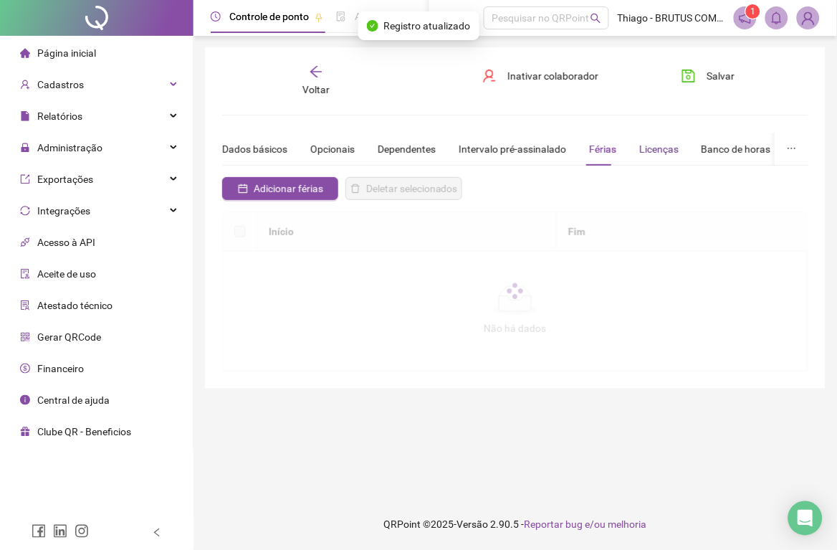
click at [664, 147] on div "Licenças" at bounding box center [658, 149] width 39 height 16
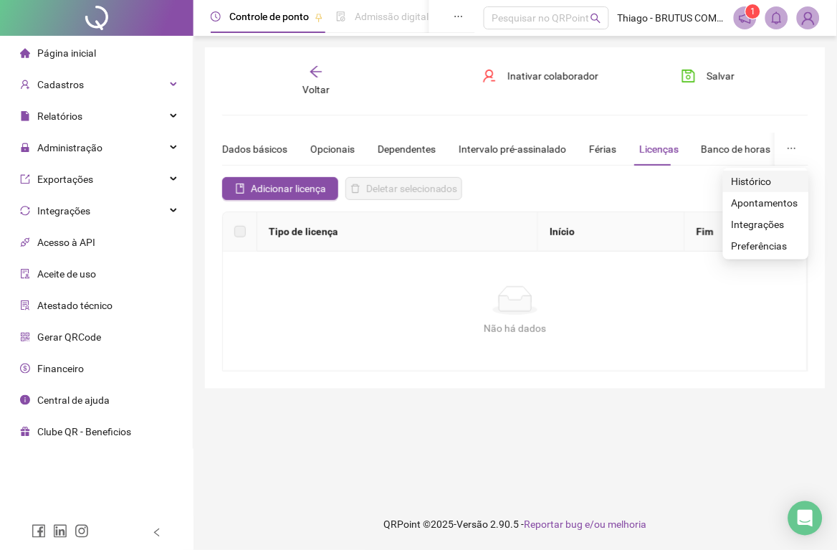
click at [767, 183] on span "Histórico" at bounding box center [766, 181] width 69 height 16
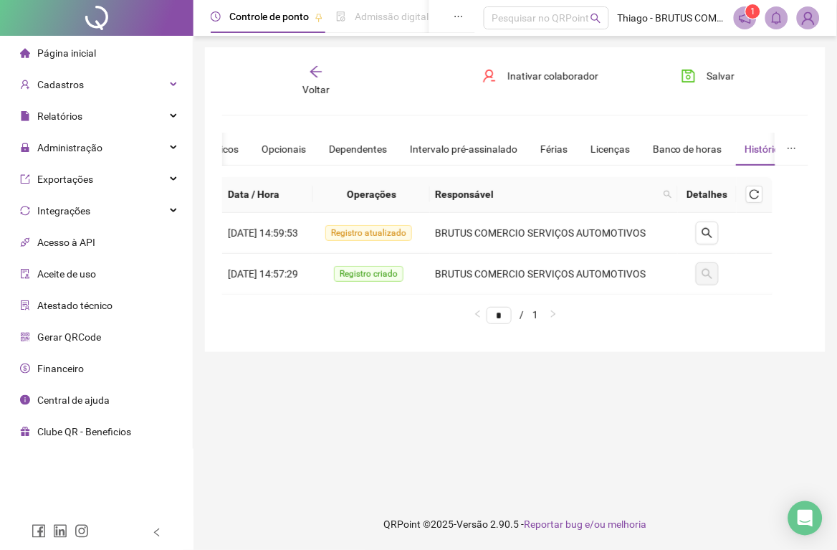
drag, startPoint x: 766, startPoint y: 93, endPoint x: 763, endPoint y: 100, distance: 7.7
click at [766, 92] on div "Voltar Inativar colaborador [PERSON_NAME]" at bounding box center [515, 81] width 598 height 33
click at [725, 80] on span "Salvar" at bounding box center [722, 76] width 28 height 16
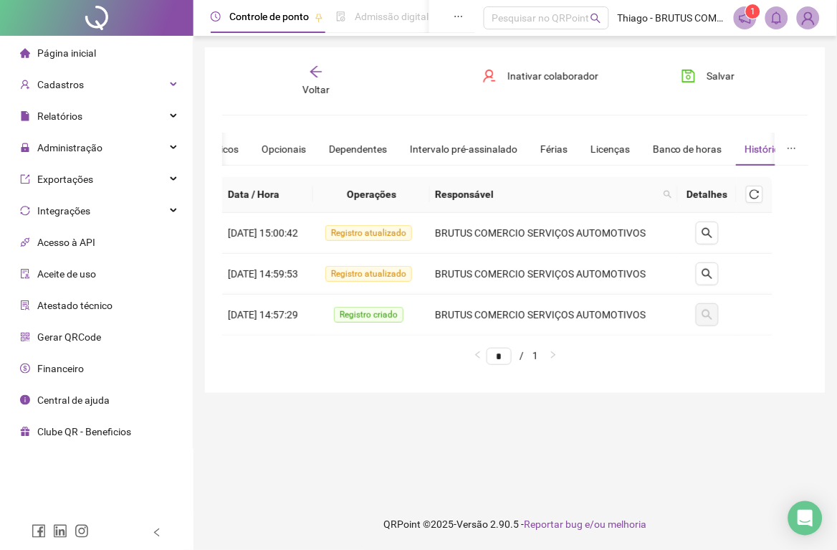
click at [312, 84] on span "Voltar" at bounding box center [316, 89] width 27 height 11
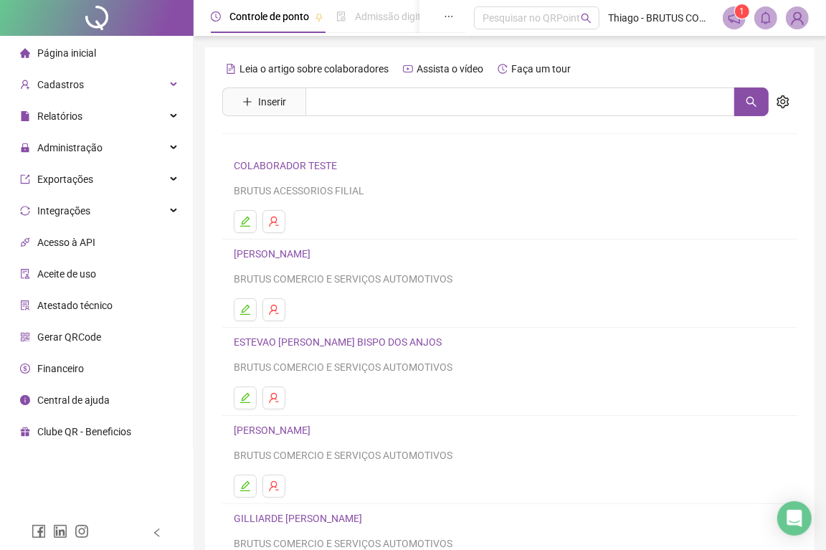
click at [315, 346] on link "ESTEVAO [PERSON_NAME] BISPO DOS ANJOS" at bounding box center [340, 341] width 212 height 11
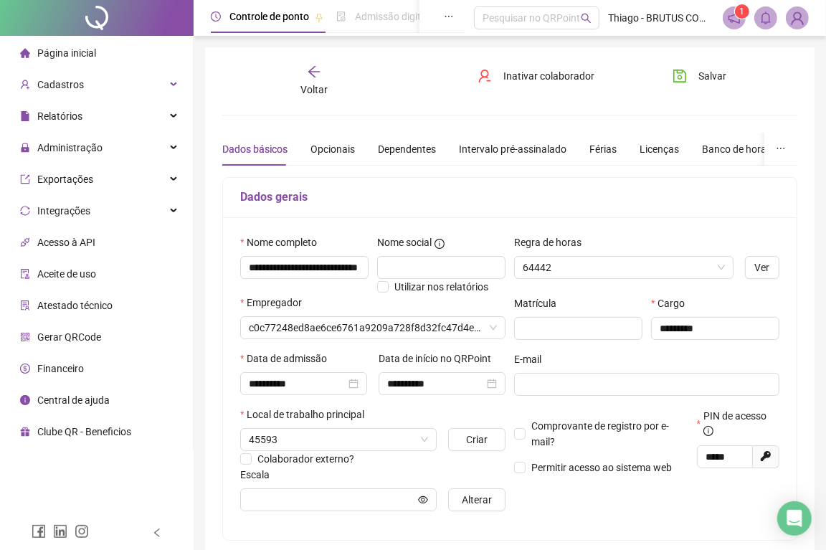
type input "**********"
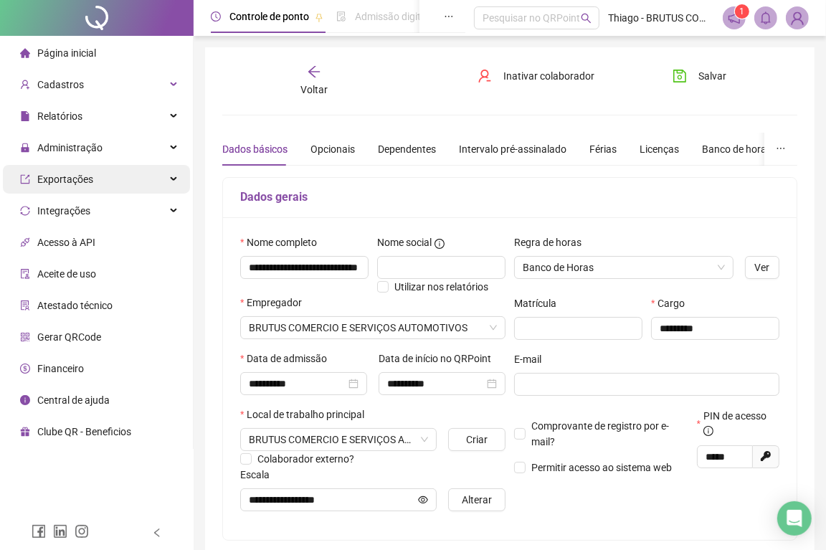
click at [90, 175] on div "Exportações" at bounding box center [96, 179] width 187 height 29
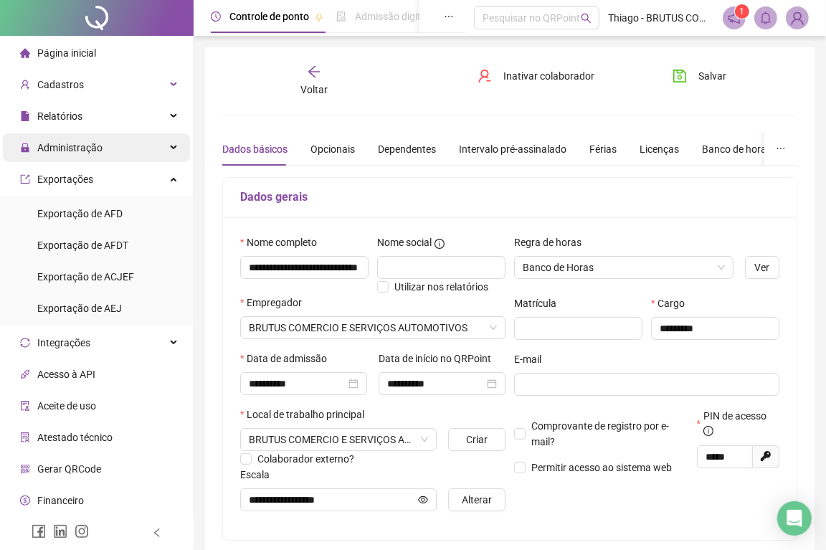
click at [103, 156] on div "Administração" at bounding box center [96, 147] width 187 height 29
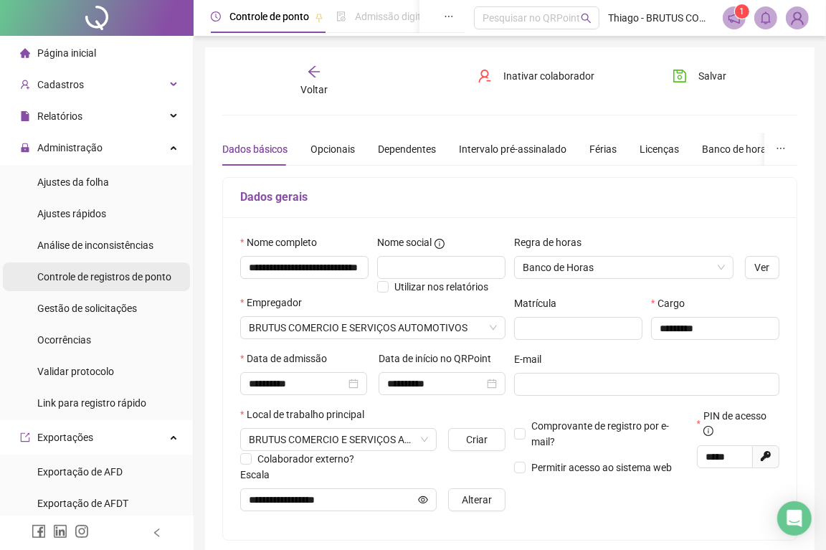
click at [108, 281] on span "Controle de registros de ponto" at bounding box center [104, 276] width 134 height 11
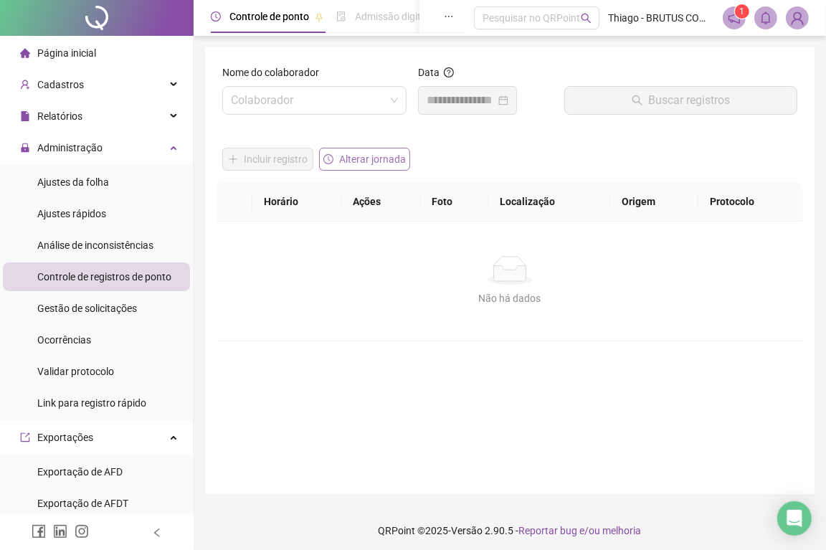
click at [345, 151] on span "Alterar jornada" at bounding box center [372, 159] width 67 height 16
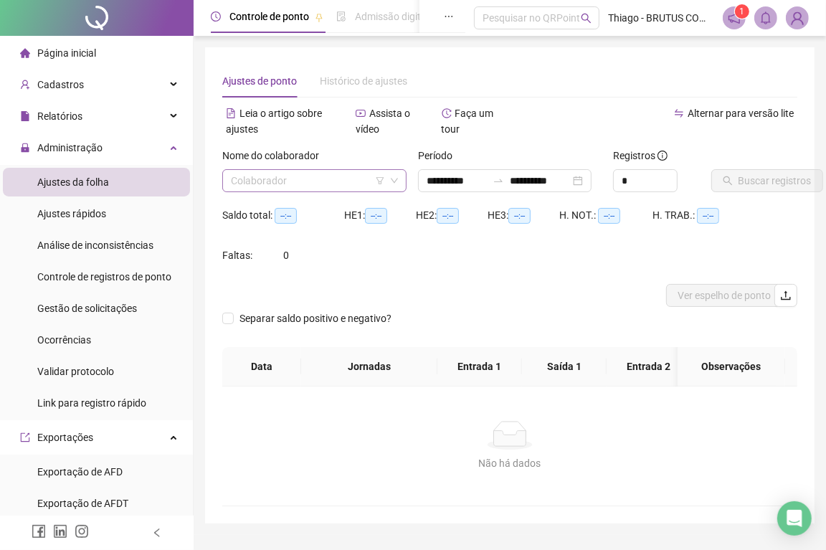
type input "**********"
click at [103, 371] on span "Validar protocolo" at bounding box center [75, 371] width 77 height 11
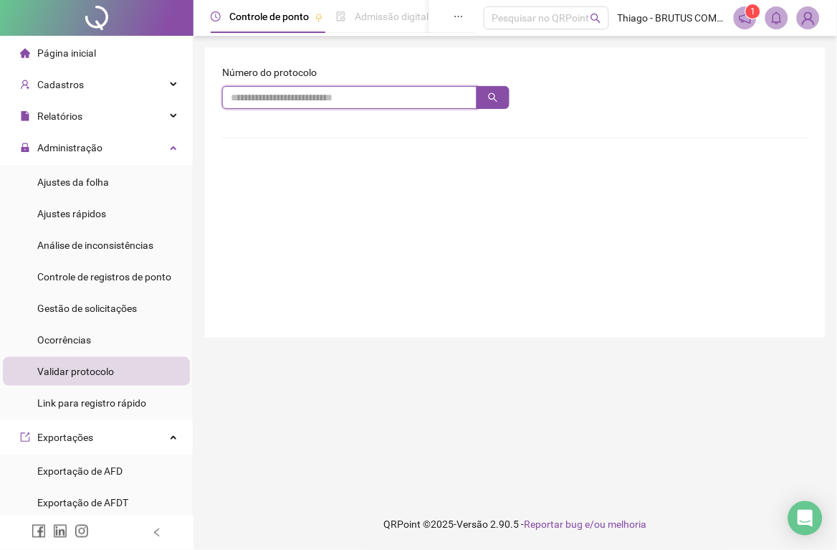
click at [392, 102] on input "text" at bounding box center [349, 97] width 255 height 23
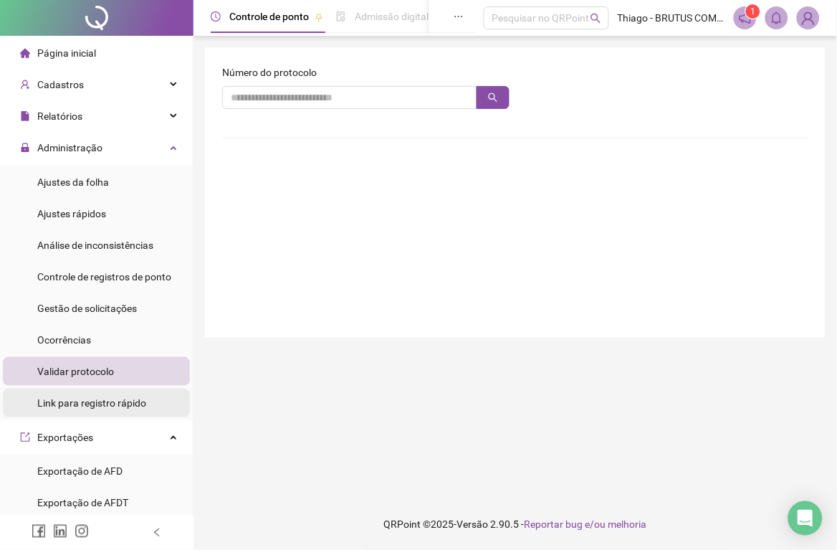
click at [75, 406] on span "Link para registro rápido" at bounding box center [91, 402] width 109 height 11
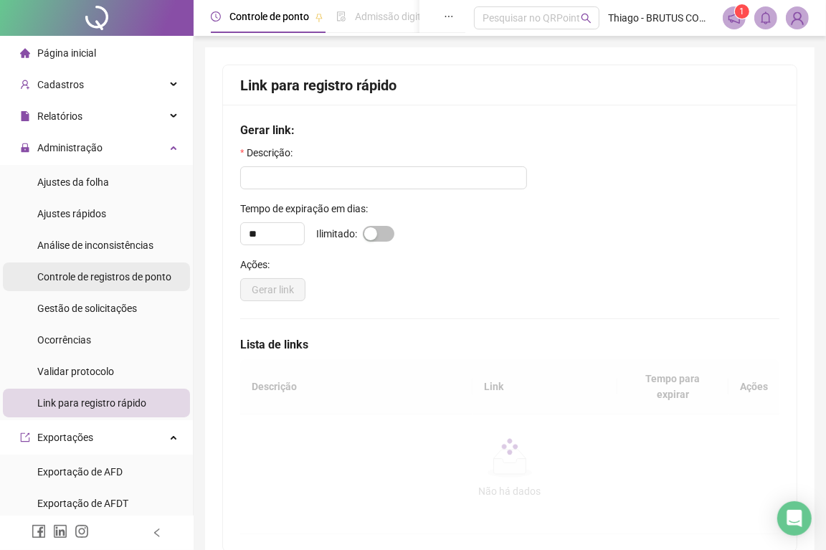
click at [96, 271] on span "Controle de registros de ponto" at bounding box center [104, 276] width 134 height 11
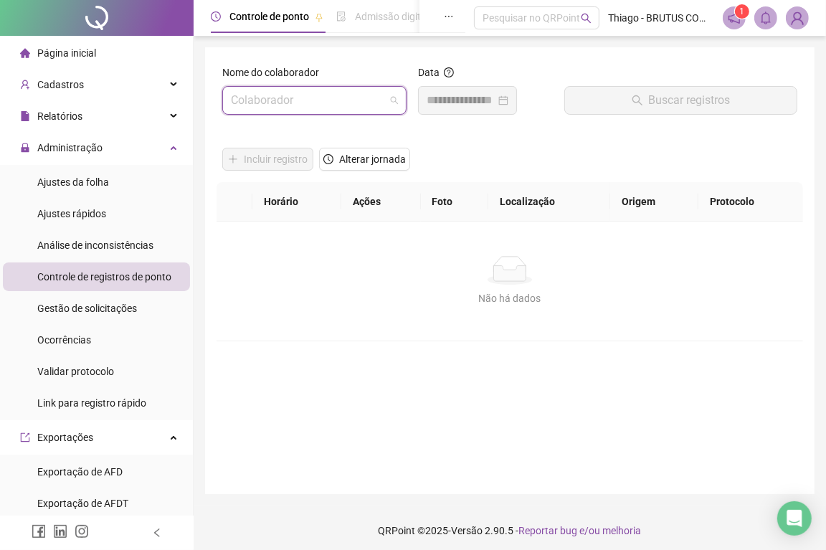
click at [312, 87] on input "search" at bounding box center [308, 100] width 154 height 27
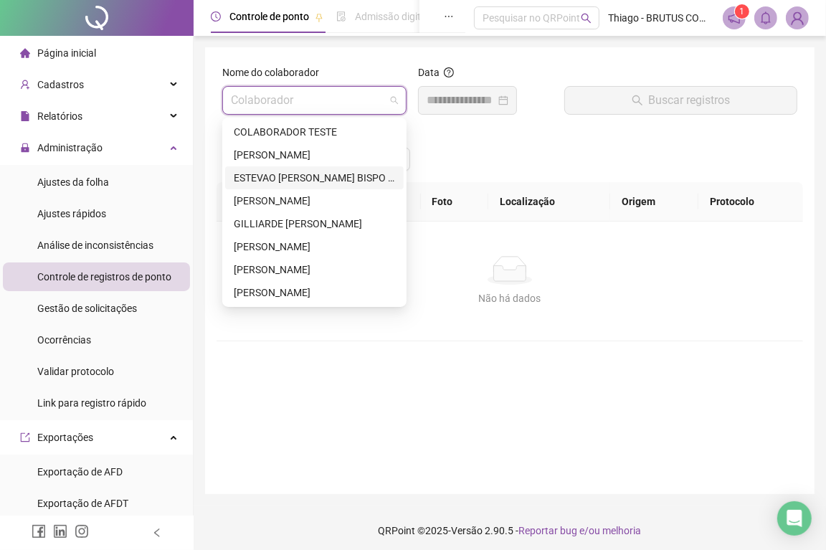
click at [278, 183] on div "ESTEVAO [PERSON_NAME] BISPO DOS ANJOS" at bounding box center [314, 178] width 161 height 16
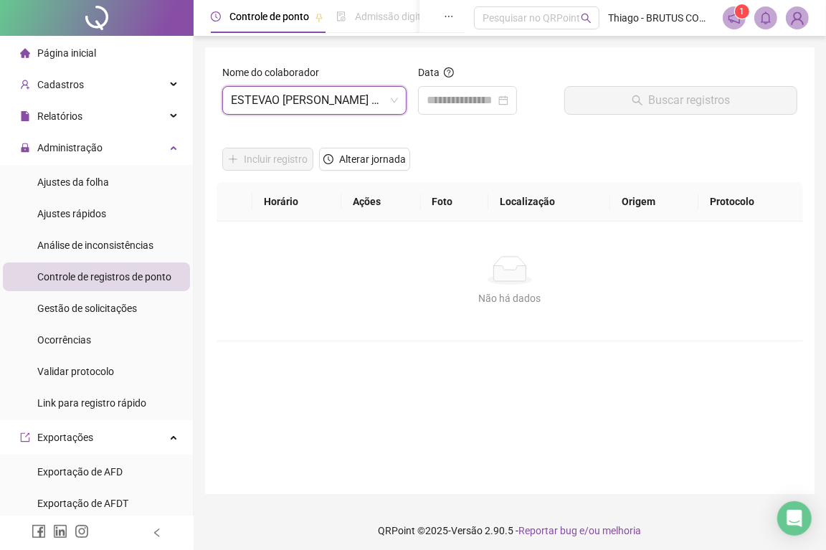
click at [485, 139] on div "Incluir registro Alterar jornada" at bounding box center [509, 154] width 581 height 56
click at [634, 148] on div "Incluir registro Alterar jornada" at bounding box center [509, 154] width 581 height 56
click at [642, 73] on div at bounding box center [680, 76] width 233 height 22
click at [495, 100] on input at bounding box center [461, 100] width 69 height 17
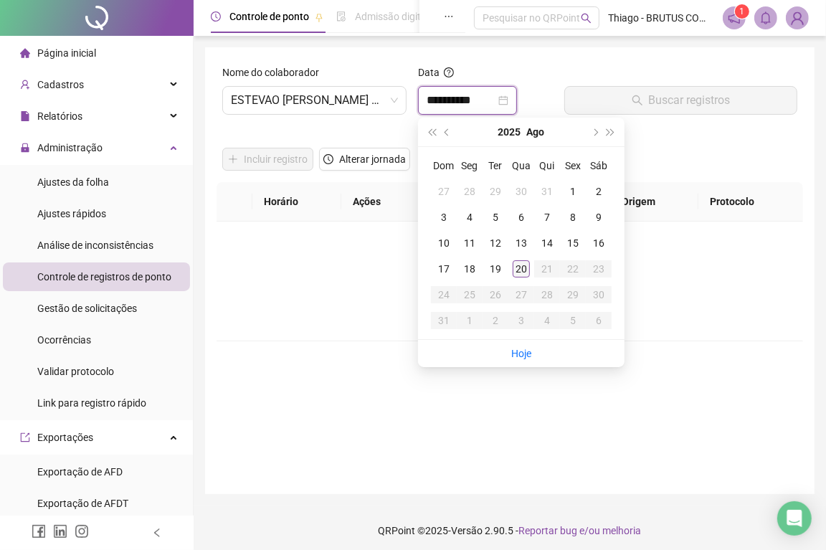
type input "**********"
click at [513, 267] on div "20" at bounding box center [521, 268] width 17 height 17
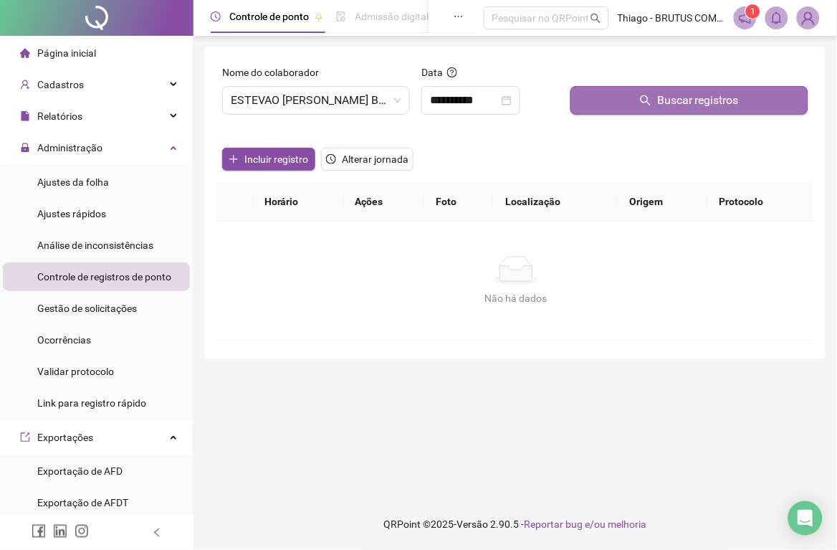
click at [596, 109] on button "Buscar registros" at bounding box center [690, 100] width 238 height 29
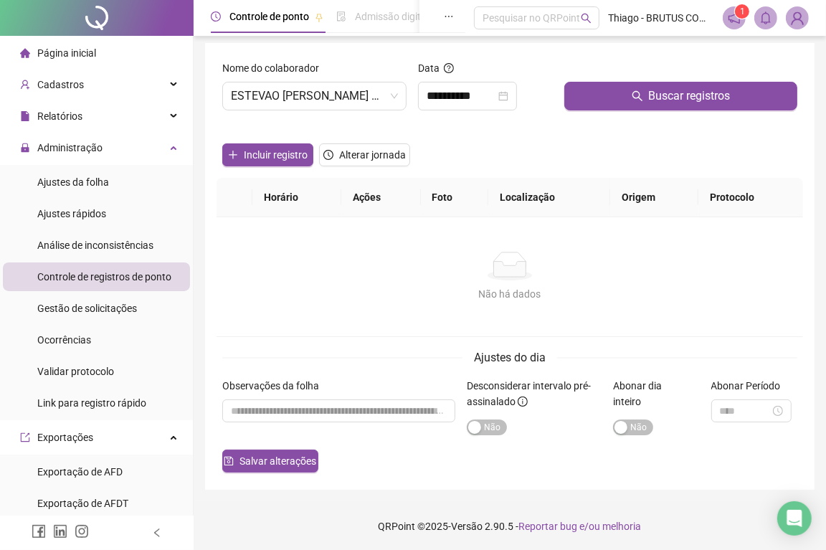
scroll to position [5, 0]
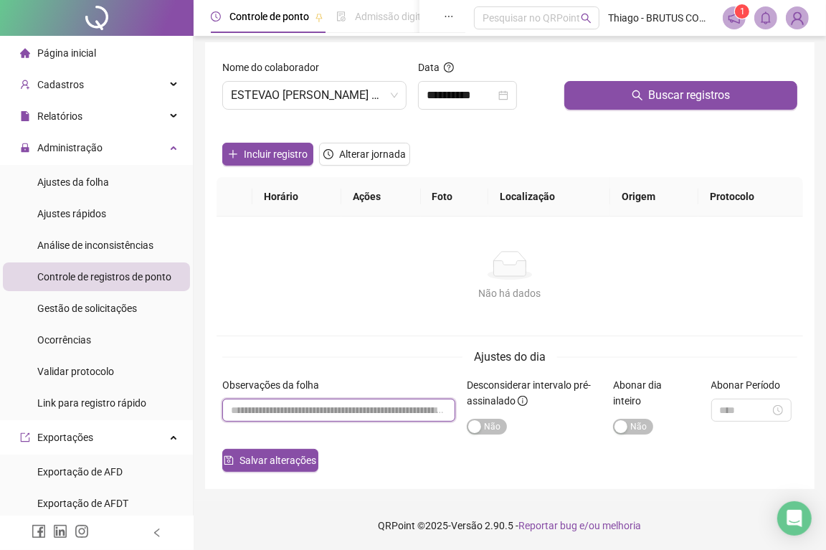
click at [308, 399] on input "textarea" at bounding box center [338, 410] width 233 height 23
click at [315, 407] on input "textarea" at bounding box center [338, 410] width 233 height 23
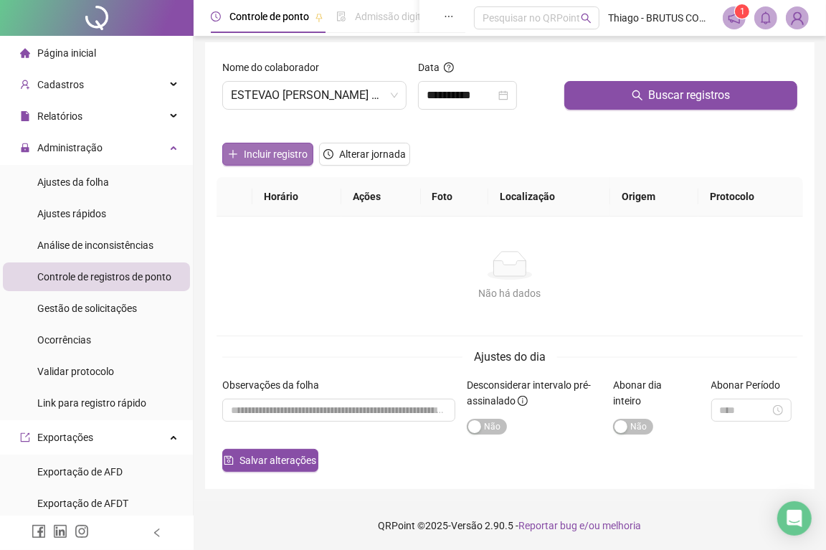
click at [270, 153] on span "Incluir registro" at bounding box center [276, 154] width 64 height 16
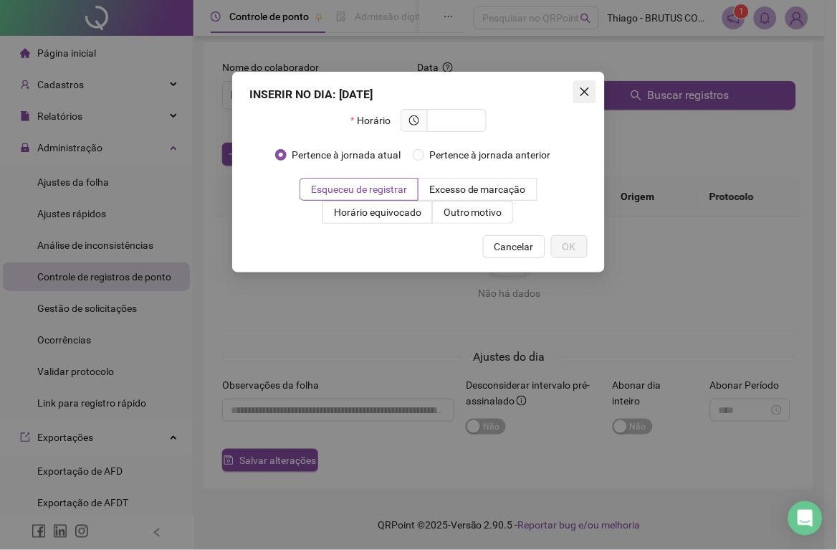
click at [595, 87] on span "Close" at bounding box center [585, 91] width 23 height 11
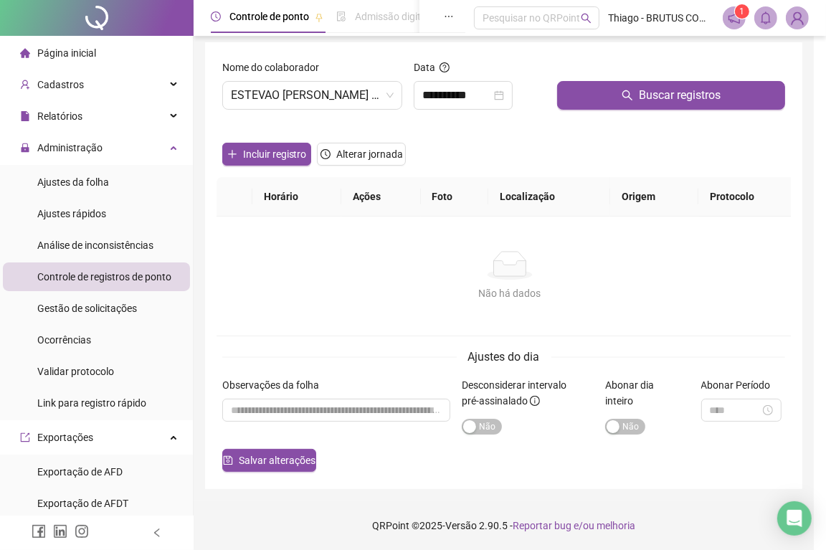
click at [638, 259] on div "Não há dados" at bounding box center [510, 265] width 552 height 29
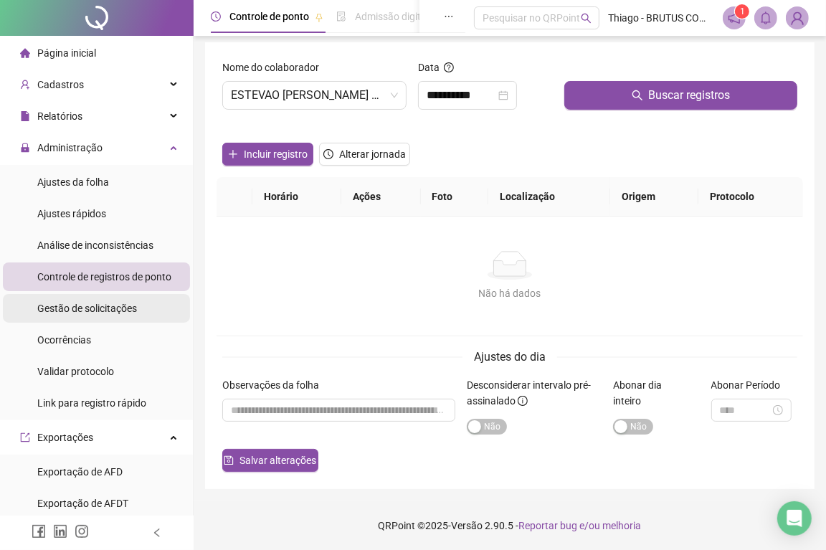
click at [42, 294] on div "Gestão de solicitações" at bounding box center [87, 308] width 100 height 29
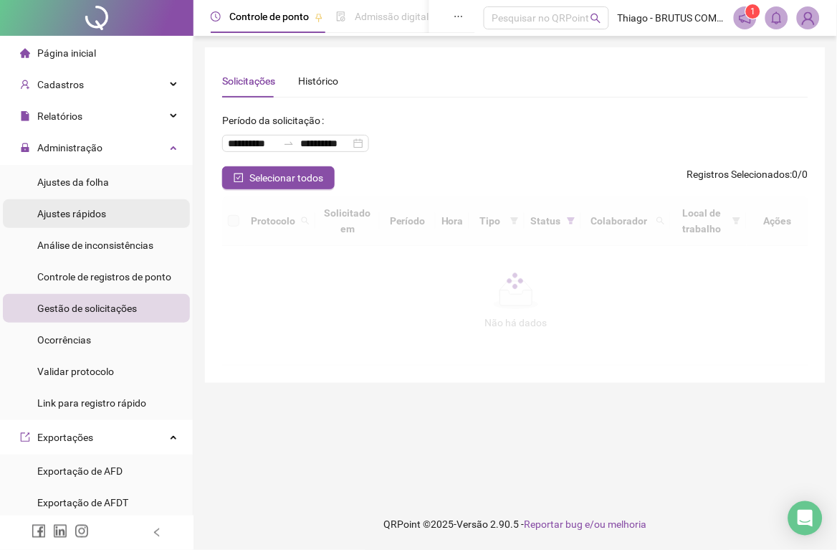
click at [68, 216] on span "Ajustes rápidos" at bounding box center [71, 213] width 69 height 11
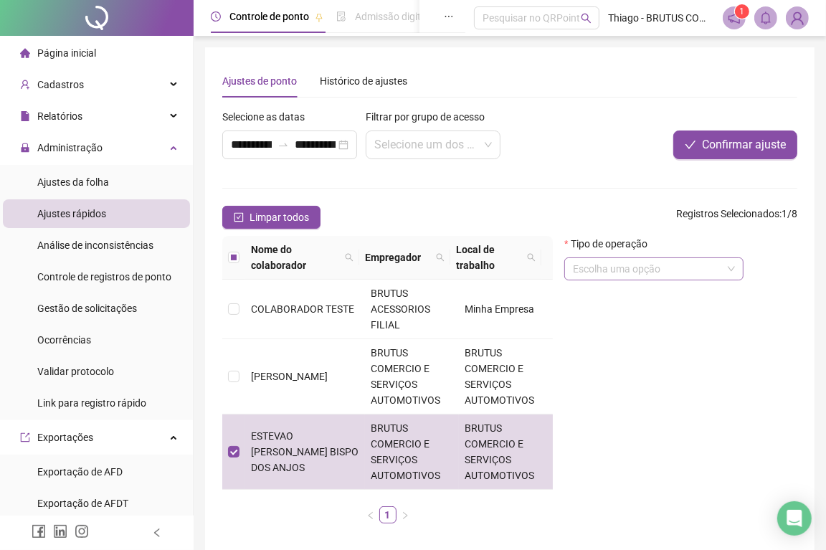
click at [650, 267] on input "search" at bounding box center [647, 269] width 149 height 22
click at [455, 135] on input "search" at bounding box center [426, 144] width 105 height 27
click at [461, 144] on input "search" at bounding box center [426, 144] width 105 height 27
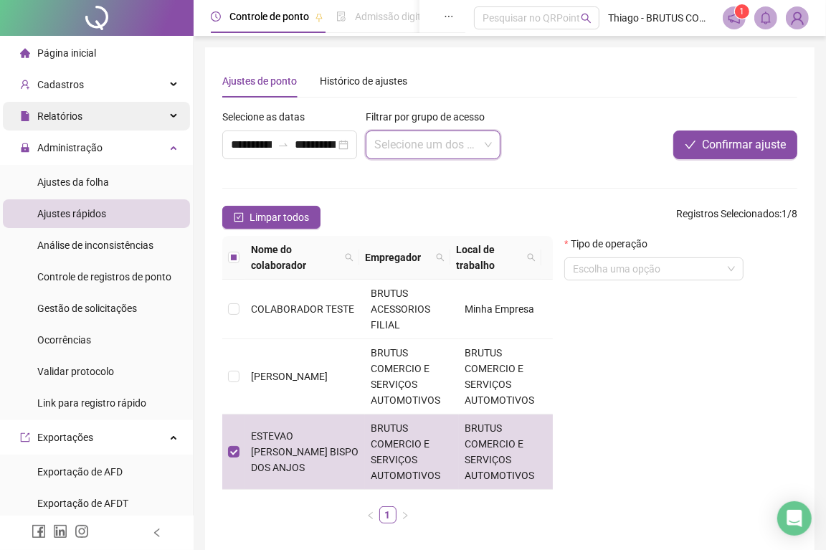
click at [91, 112] on div "Relatórios" at bounding box center [96, 116] width 187 height 29
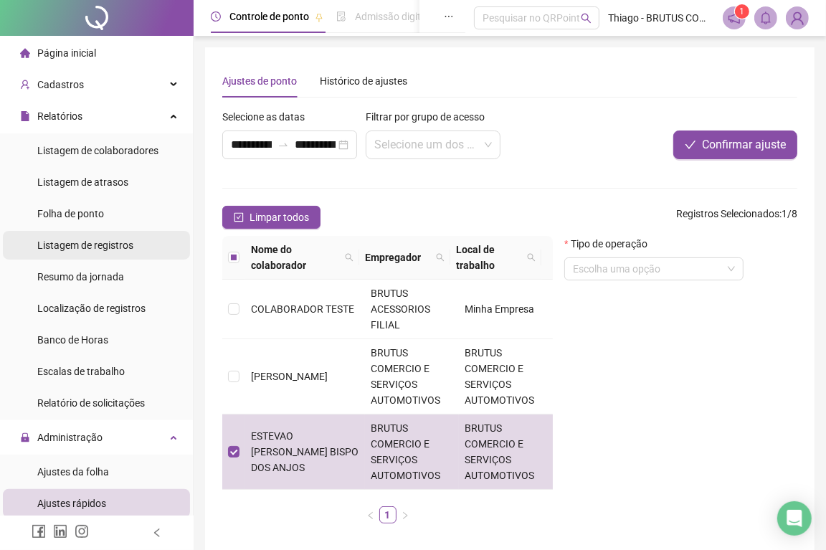
click at [94, 242] on span "Listagem de registros" at bounding box center [85, 244] width 96 height 11
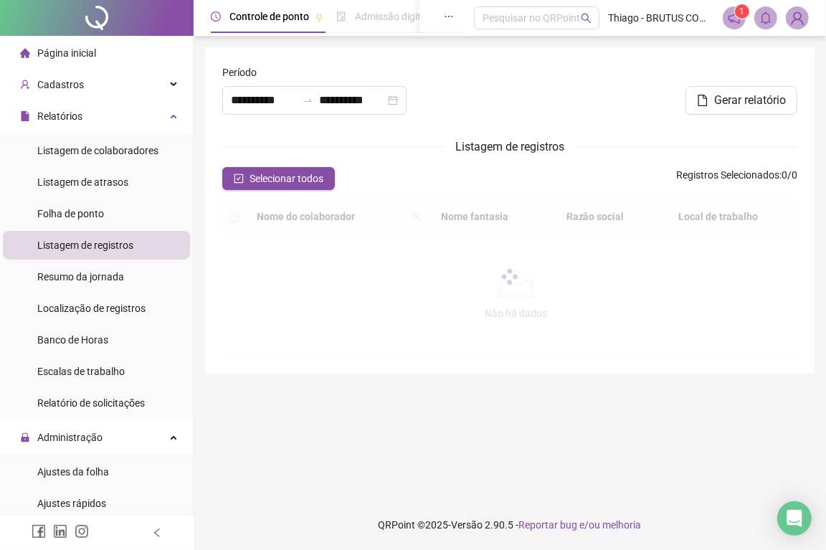
type input "**********"
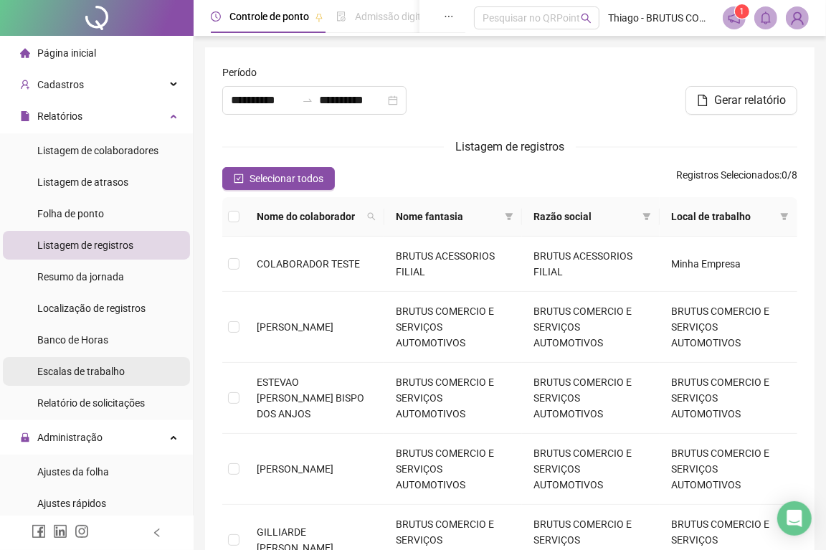
click at [105, 373] on span "Escalas de trabalho" at bounding box center [80, 371] width 87 height 11
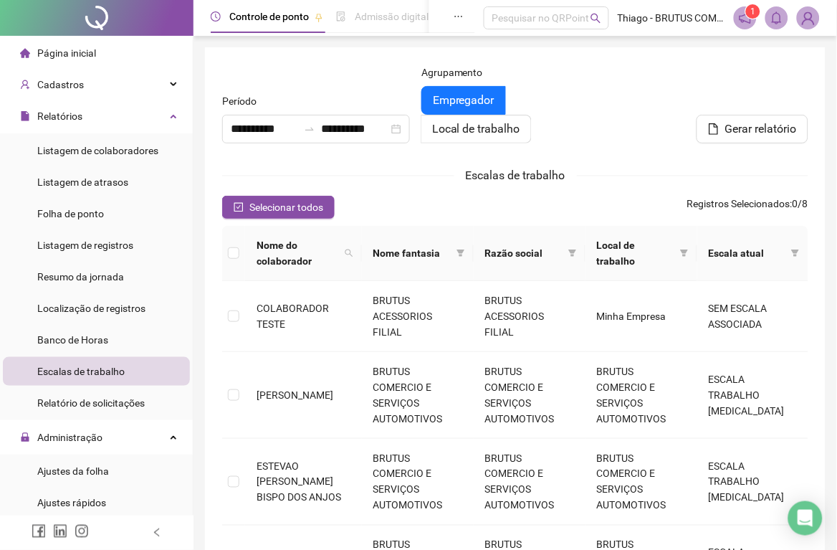
type input "**********"
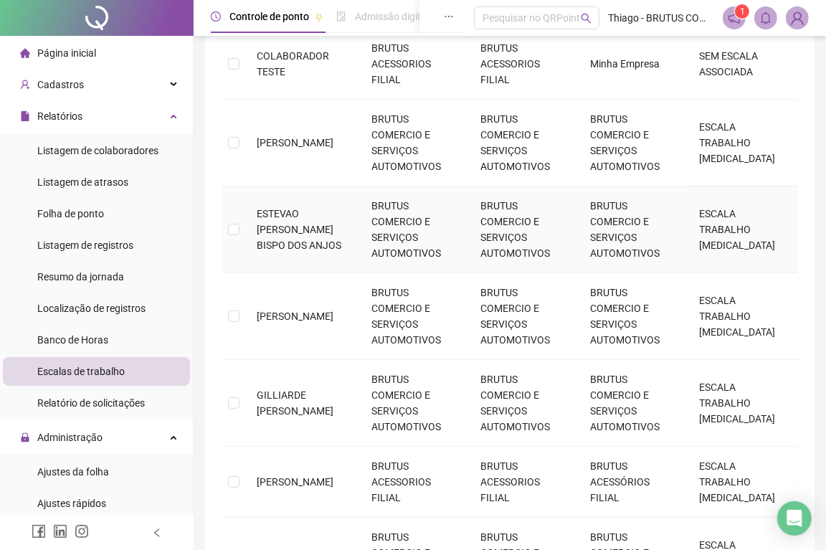
scroll to position [265, 0]
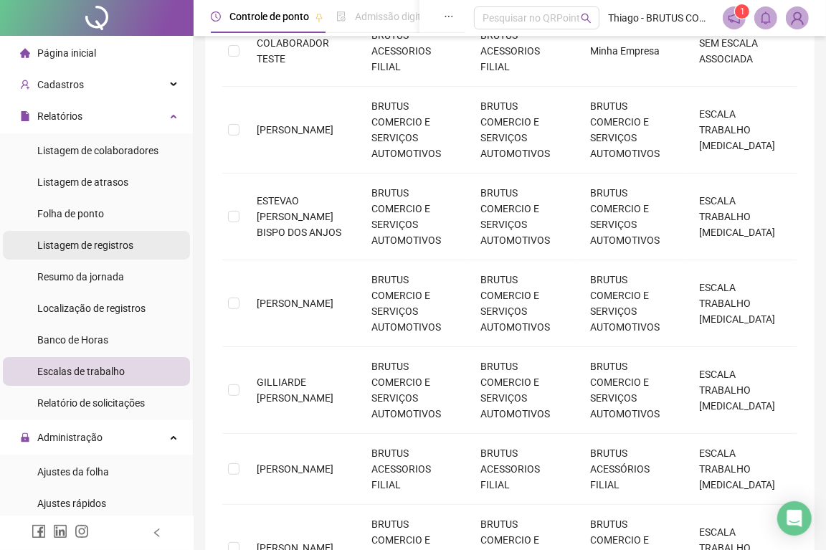
click at [104, 257] on div "Listagem de registros" at bounding box center [85, 245] width 96 height 29
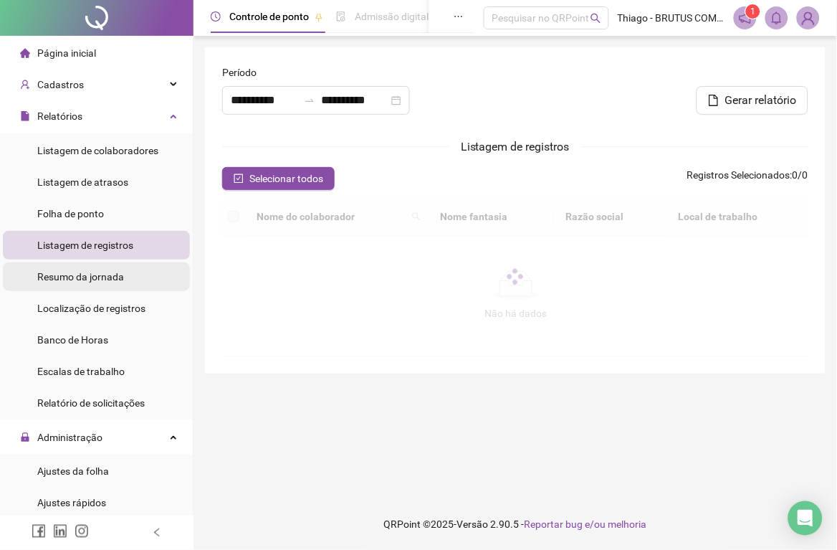
type input "**********"
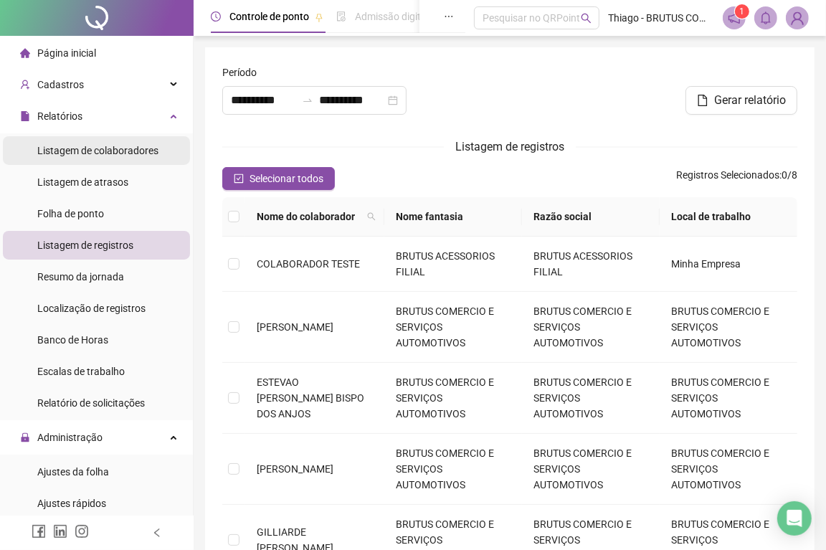
click at [100, 161] on div "Listagem de colaboradores" at bounding box center [97, 150] width 121 height 29
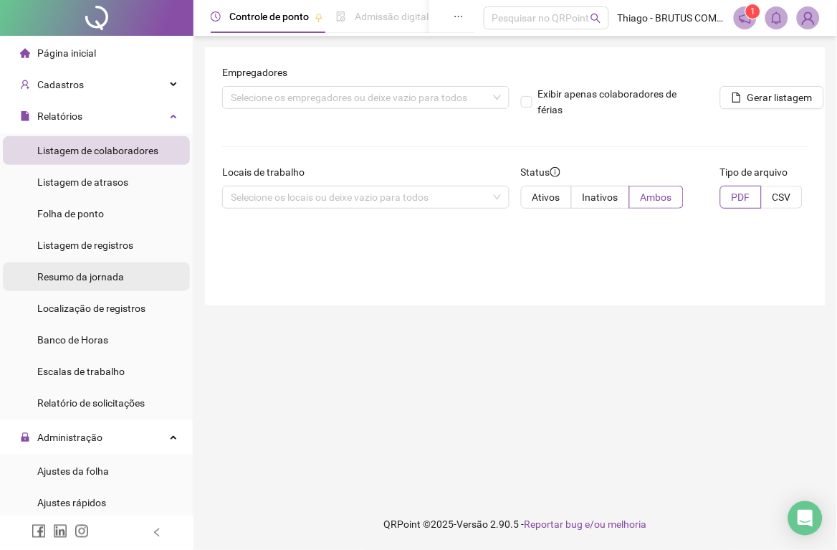
click at [123, 272] on span "Resumo da jornada" at bounding box center [80, 276] width 87 height 11
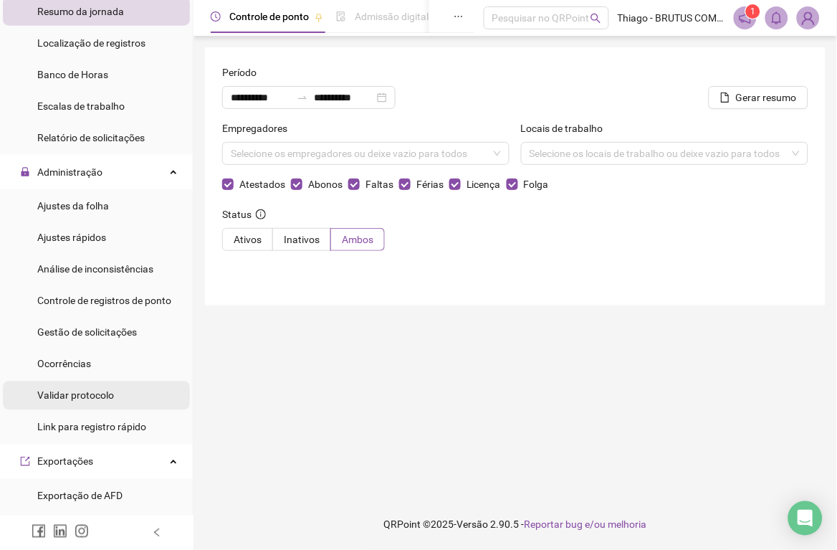
scroll to position [577, 0]
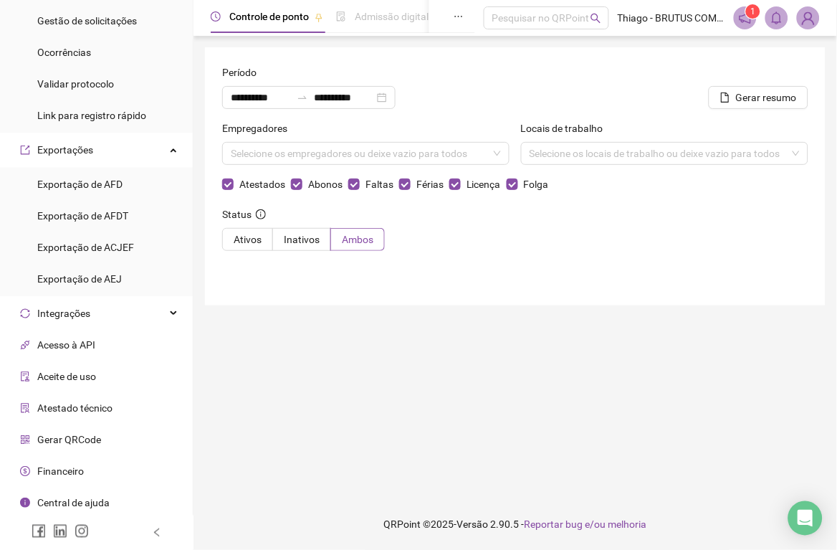
click at [83, 445] on div "Gerar QRCode" at bounding box center [60, 439] width 81 height 29
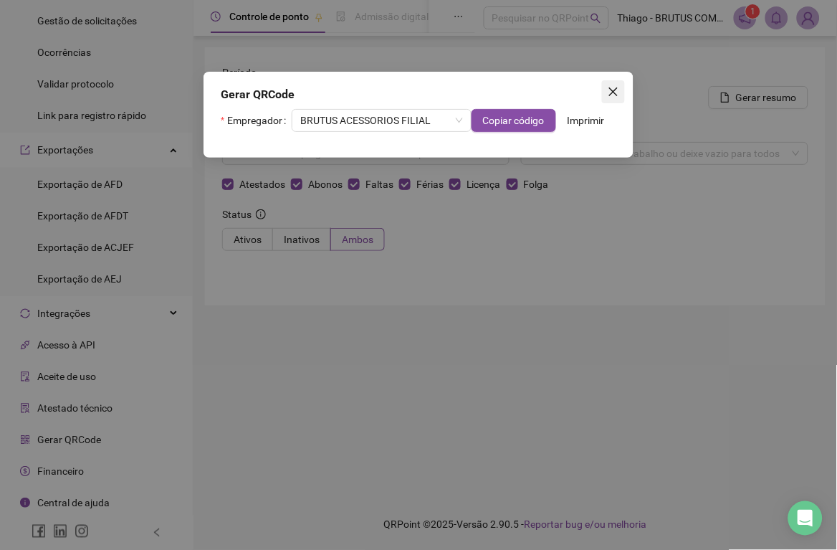
click at [619, 94] on icon "close" at bounding box center [613, 91] width 11 height 11
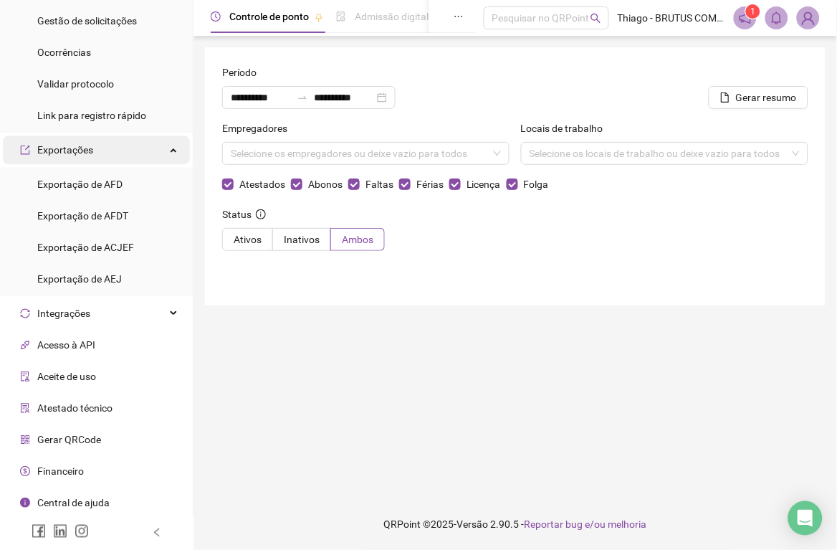
click at [138, 153] on div "Exportações" at bounding box center [96, 149] width 187 height 29
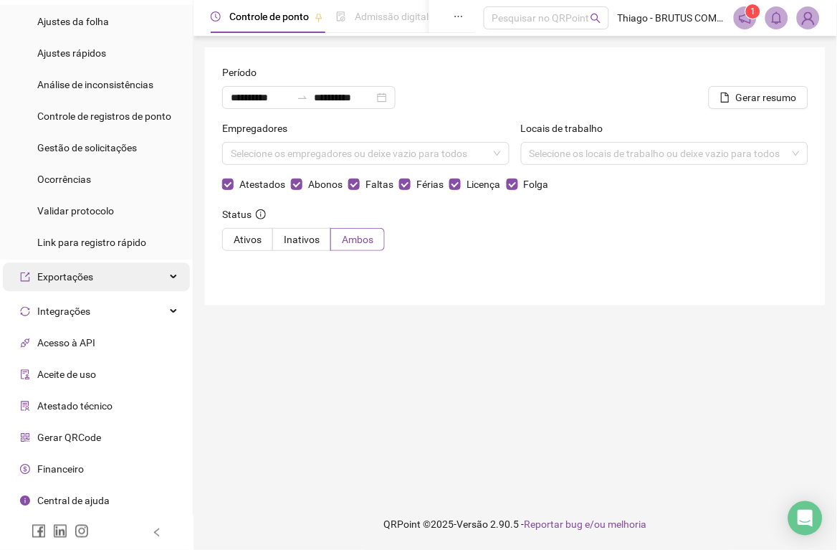
scroll to position [446, 0]
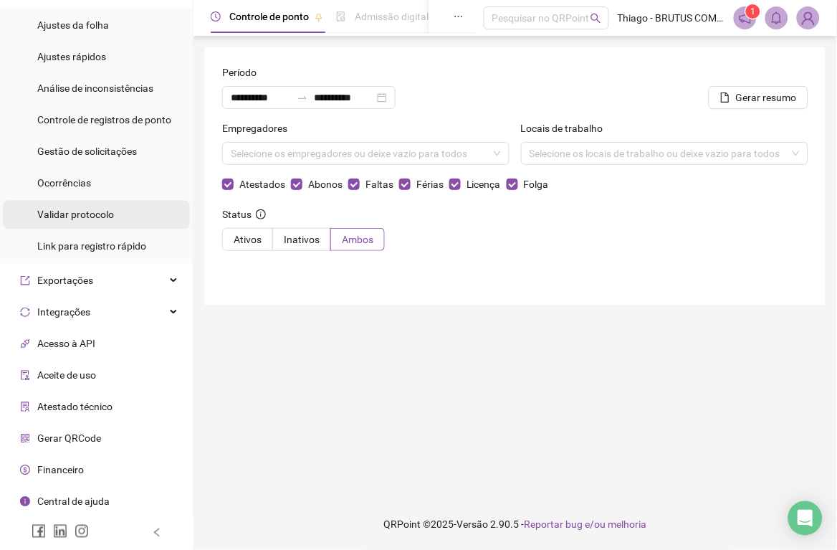
click at [90, 219] on span "Validar protocolo" at bounding box center [75, 214] width 77 height 11
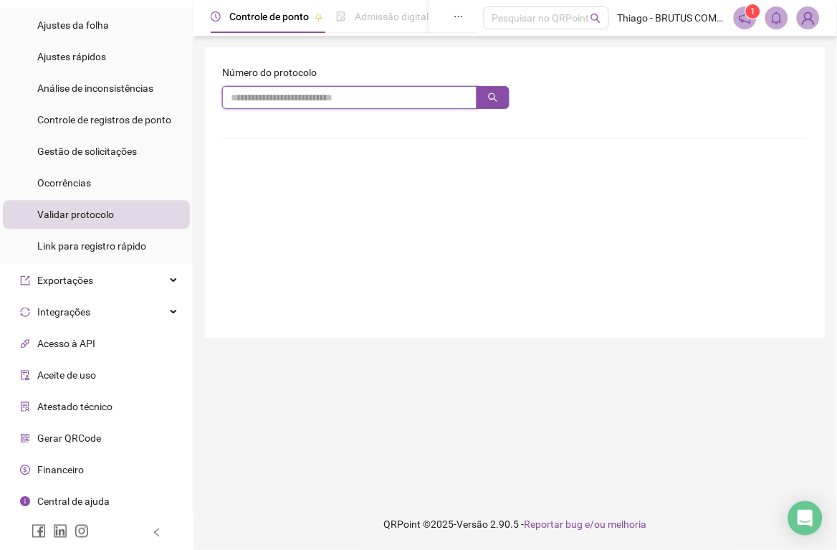
click at [261, 102] on input "text" at bounding box center [349, 97] width 255 height 23
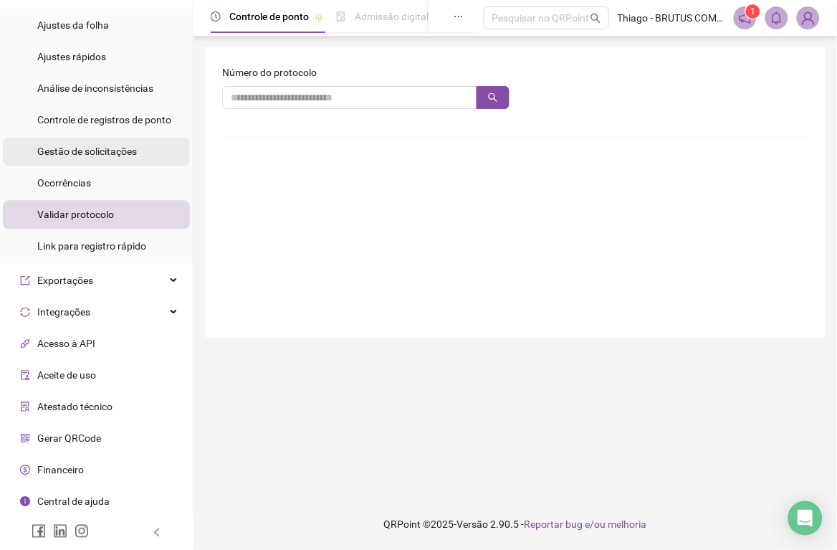
click at [94, 153] on span "Gestão de solicitações" at bounding box center [87, 151] width 100 height 11
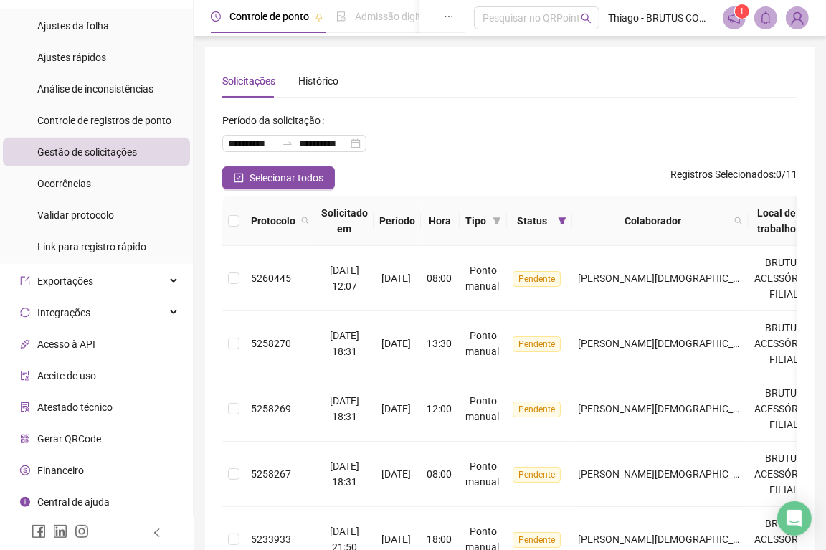
click at [108, 148] on span "Gestão de solicitações" at bounding box center [87, 151] width 100 height 11
click at [91, 125] on span "Controle de registros de ponto" at bounding box center [104, 120] width 134 height 11
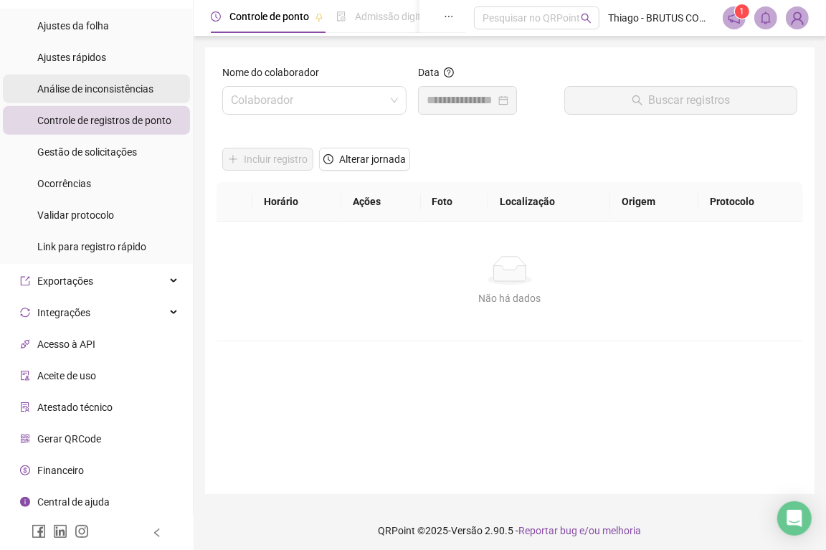
click at [79, 89] on span "Análise de inconsistências" at bounding box center [95, 88] width 116 height 11
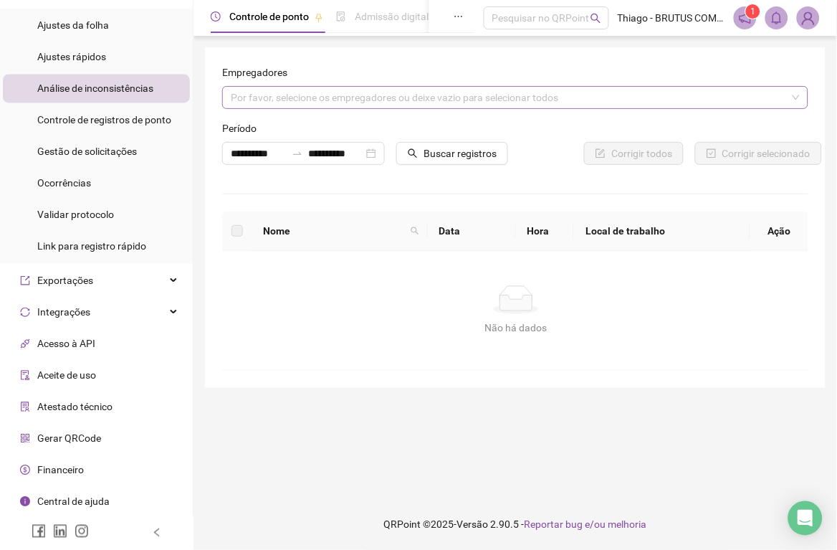
click at [348, 103] on div "Por favor, selecione os empregadores ou deixe vazio para selecionar todos" at bounding box center [515, 97] width 586 height 23
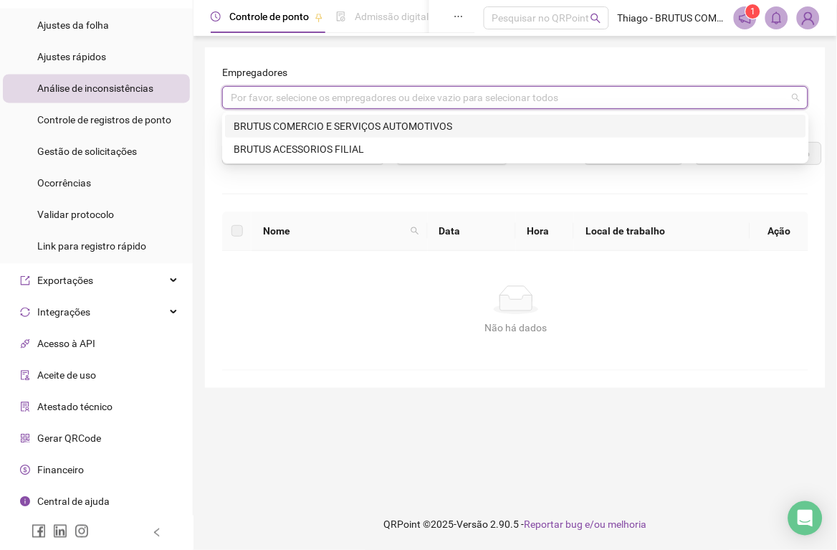
click at [348, 102] on div "Por favor, selecione os empregadores ou deixe vazio para selecionar todos" at bounding box center [515, 97] width 586 height 23
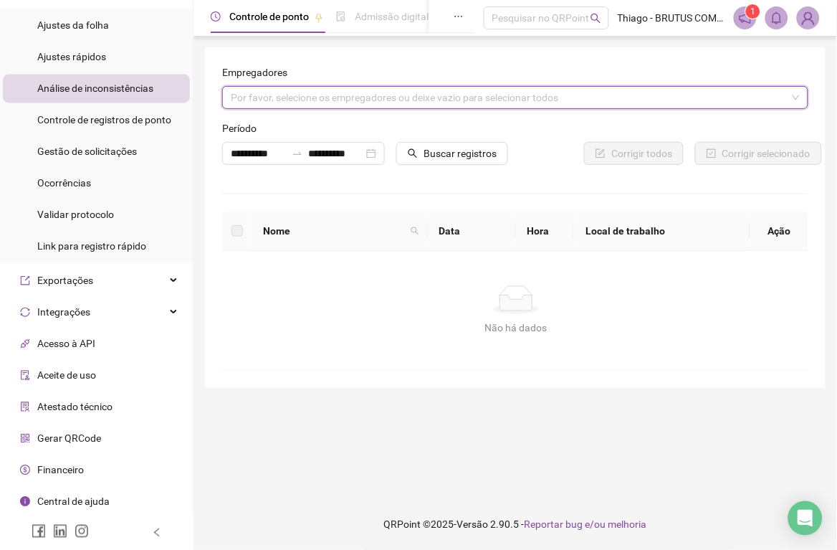
click at [348, 109] on form "**********" at bounding box center [515, 121] width 586 height 112
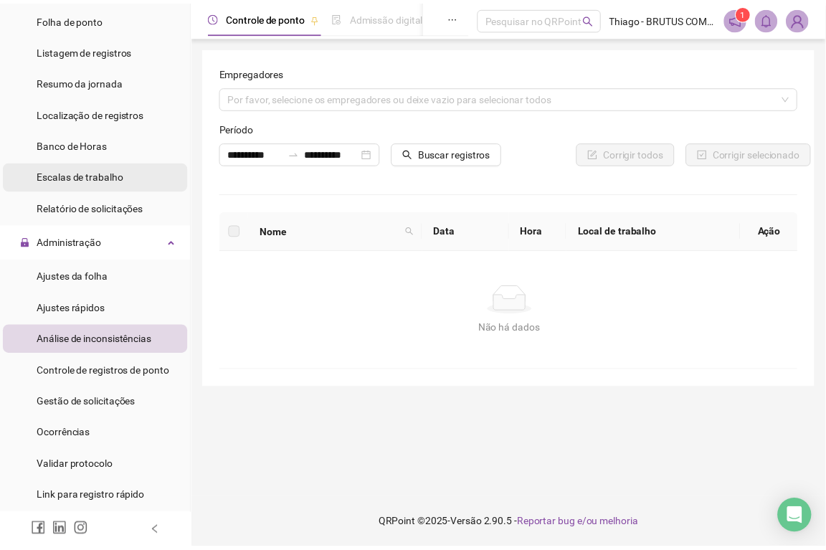
scroll to position [181, 0]
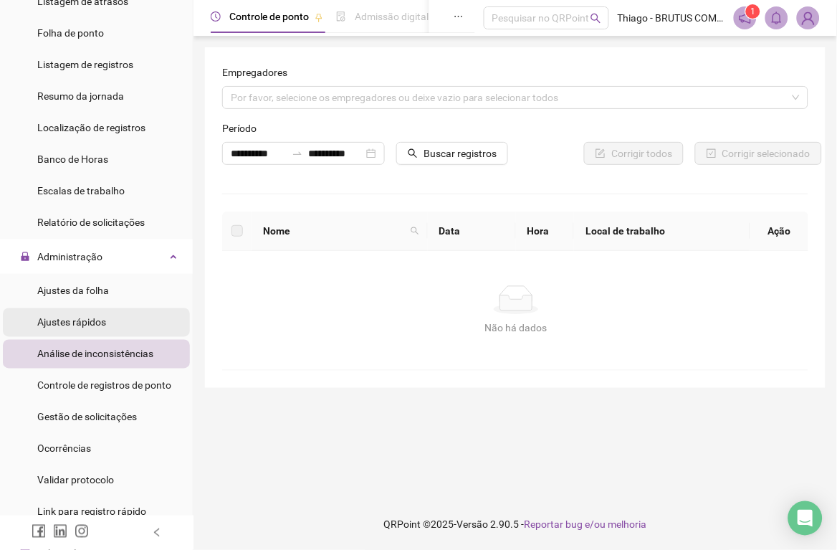
click at [113, 320] on li "Ajustes rápidos" at bounding box center [96, 322] width 187 height 29
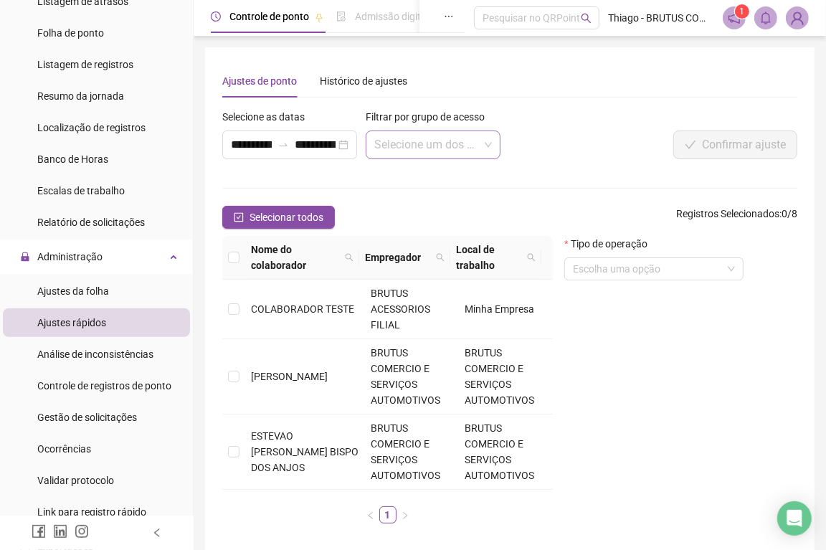
click at [441, 149] on input "search" at bounding box center [426, 144] width 105 height 27
click at [442, 197] on div "GERENTE BRUTUS" at bounding box center [433, 199] width 112 height 16
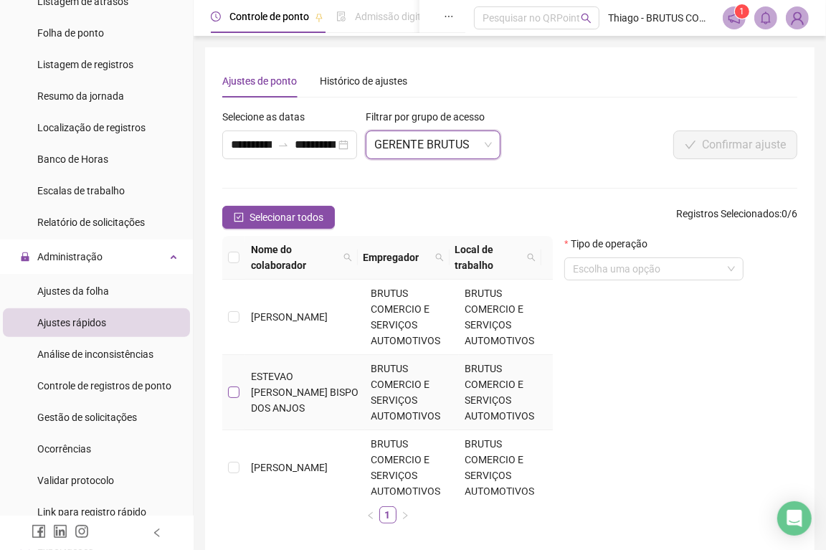
click at [238, 384] on label at bounding box center [233, 392] width 11 height 16
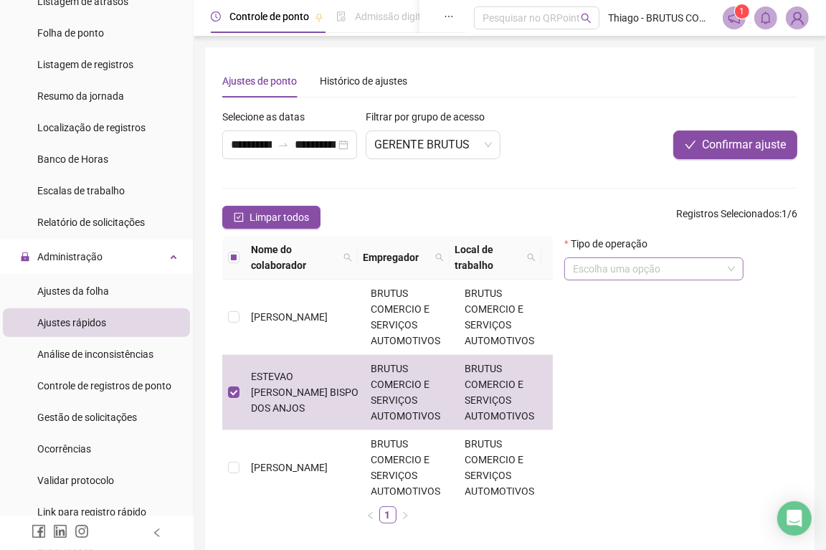
click at [713, 269] on input "search" at bounding box center [647, 269] width 149 height 22
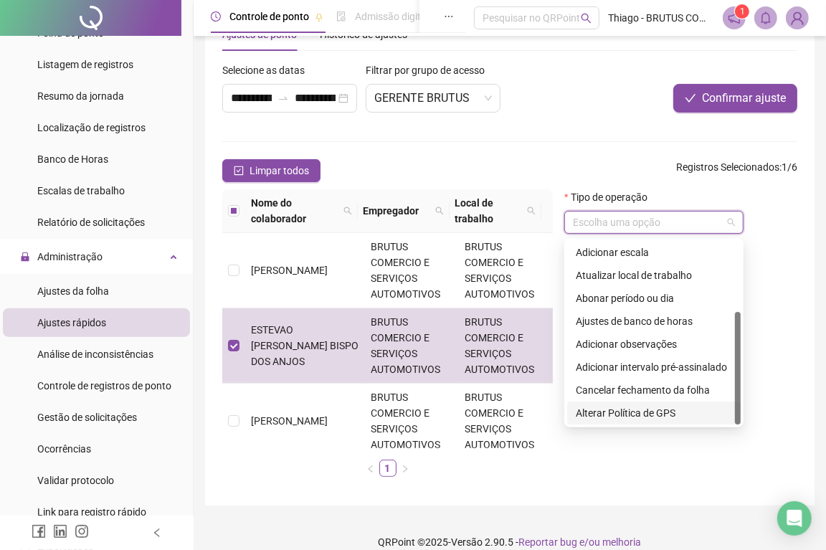
scroll to position [63, 0]
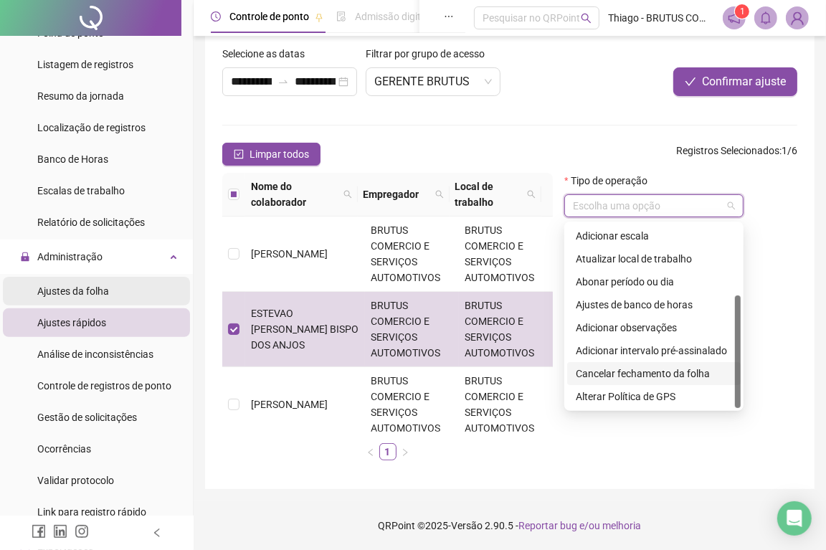
click at [108, 280] on li "Ajustes da folha" at bounding box center [96, 291] width 187 height 29
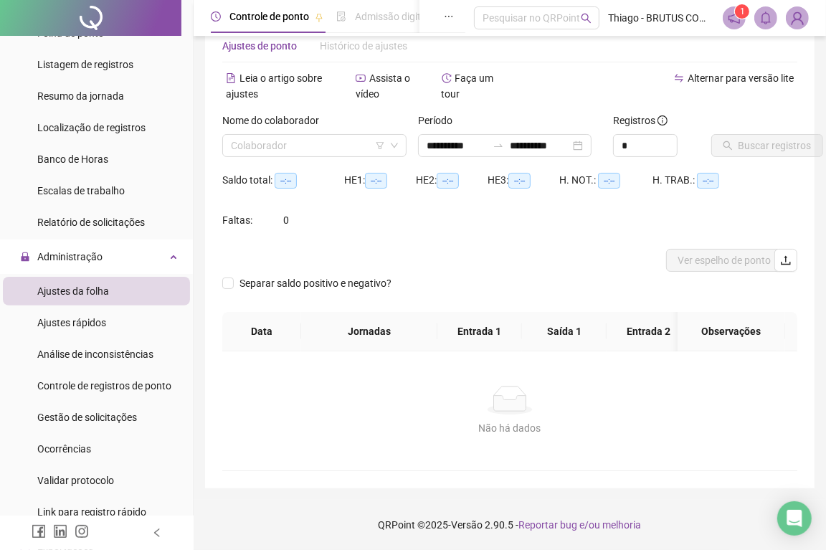
scroll to position [46, 0]
type input "**********"
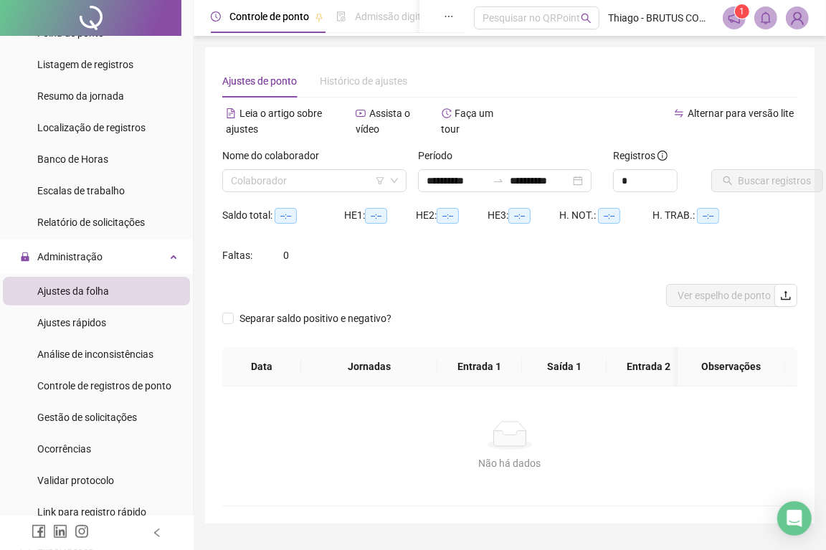
click at [369, 83] on span "Histórico de ajustes" at bounding box center [363, 80] width 87 height 11
click at [65, 212] on div "Relatório de solicitações" at bounding box center [91, 222] width 108 height 29
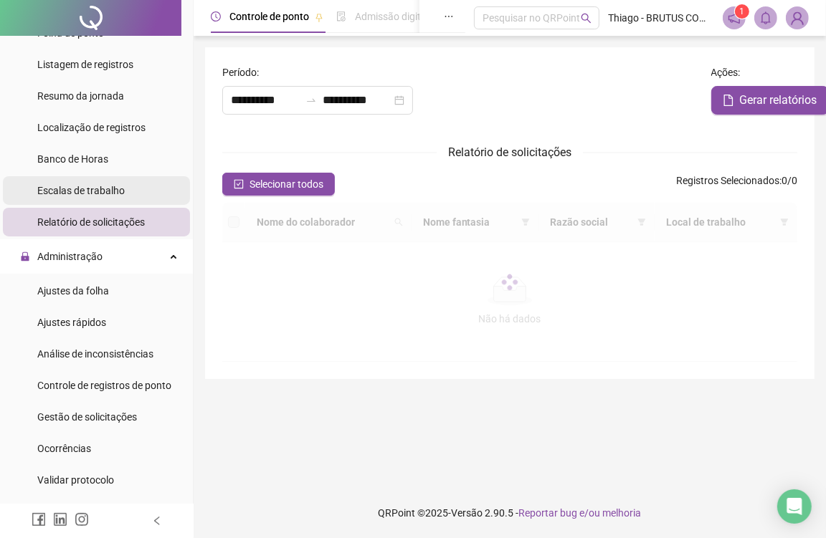
type input "**********"
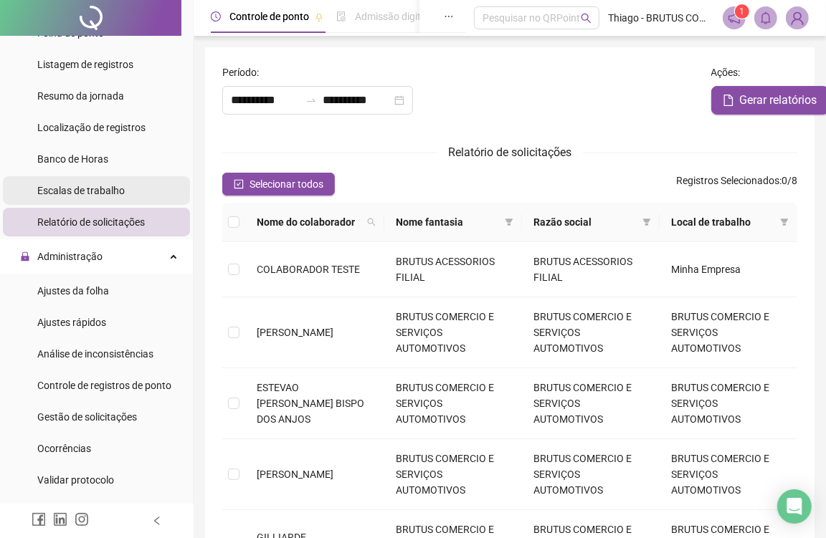
click at [95, 196] on span "Escalas de trabalho" at bounding box center [80, 190] width 87 height 11
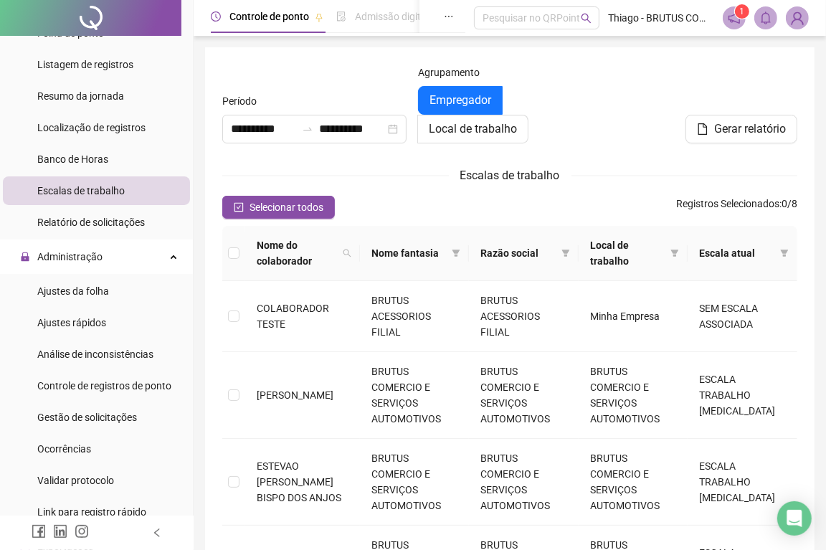
type input "**********"
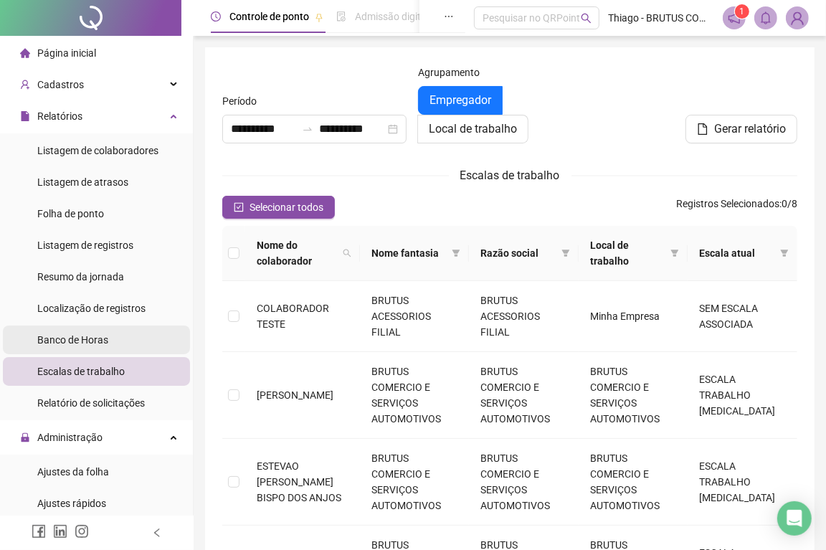
click at [105, 339] on span "Banco de Horas" at bounding box center [72, 339] width 71 height 11
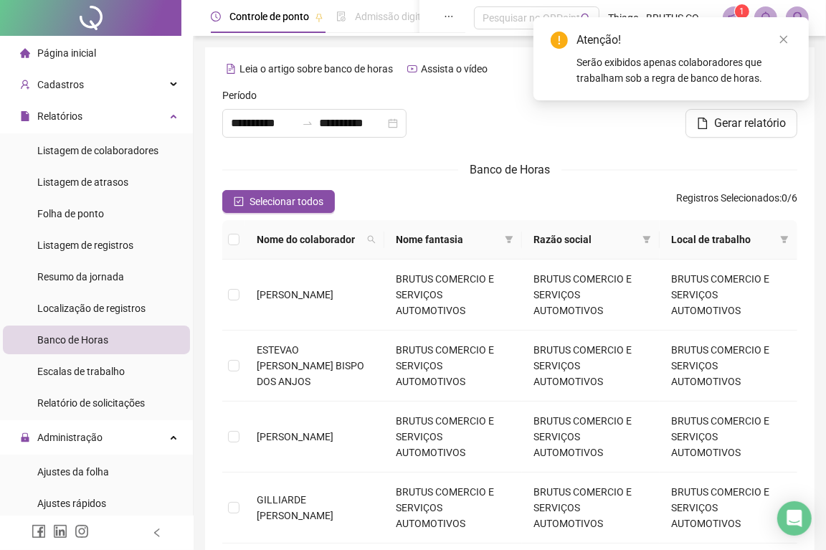
type input "**********"
click at [784, 41] on icon "close" at bounding box center [784, 39] width 10 height 10
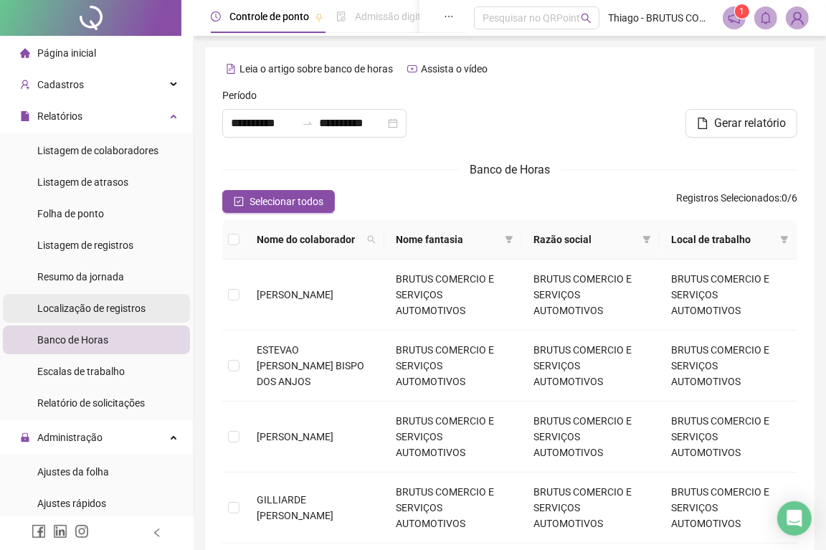
click at [112, 304] on span "Localização de registros" at bounding box center [91, 308] width 108 height 11
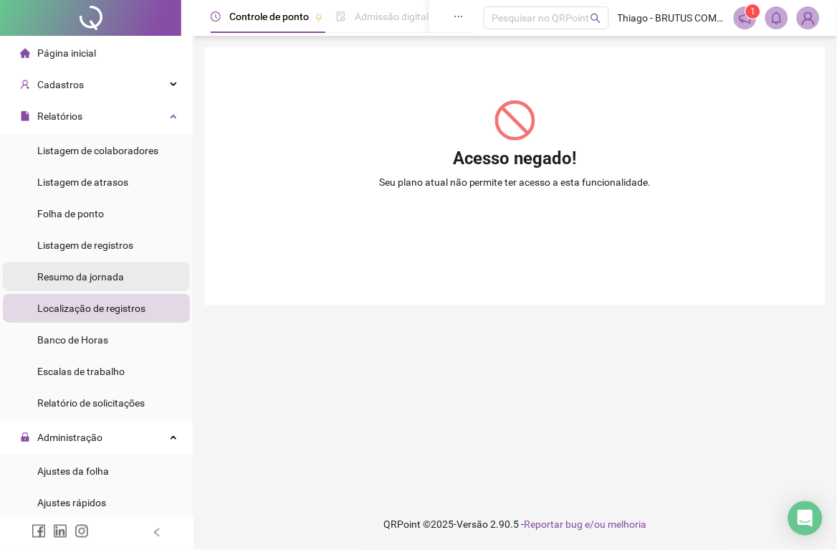
click at [118, 282] on span "Resumo da jornada" at bounding box center [80, 276] width 87 height 11
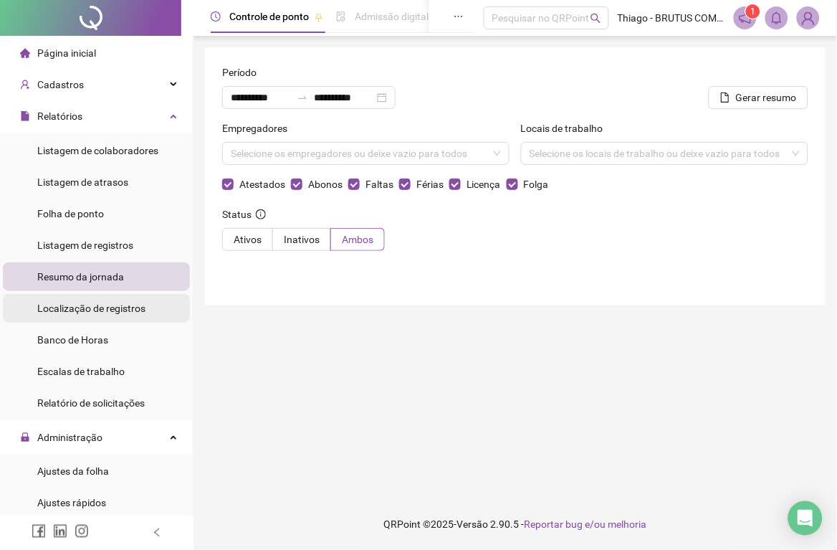
click at [106, 312] on span "Localização de registros" at bounding box center [91, 308] width 108 height 11
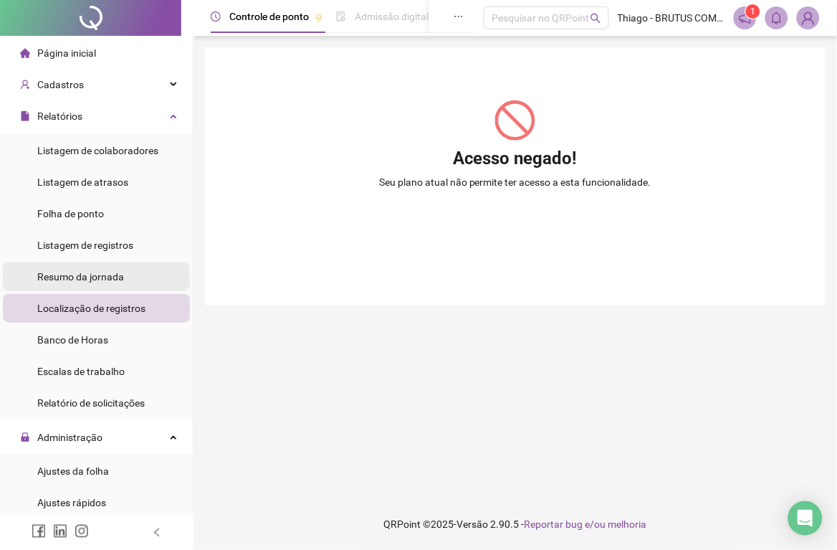
click at [65, 283] on div "Resumo da jornada" at bounding box center [80, 276] width 87 height 29
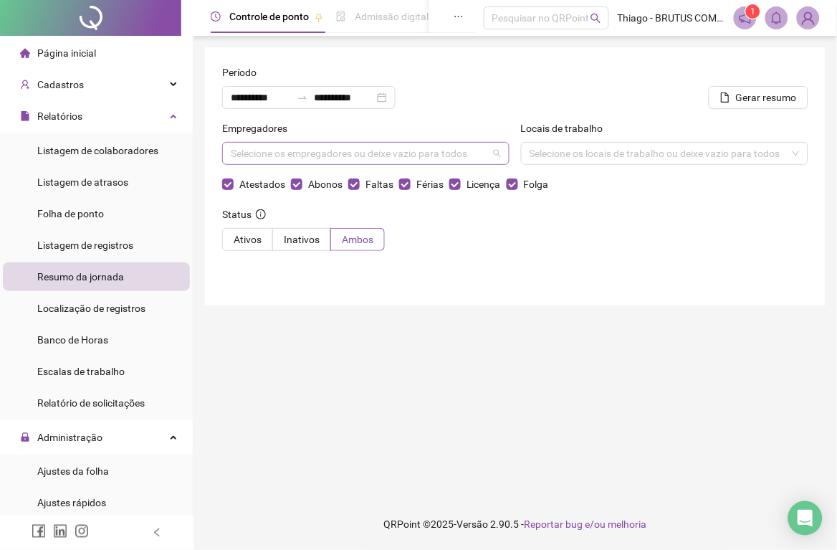
click at [324, 158] on div "Selecione os empregadores ou deixe vazio para todos" at bounding box center [365, 153] width 287 height 23
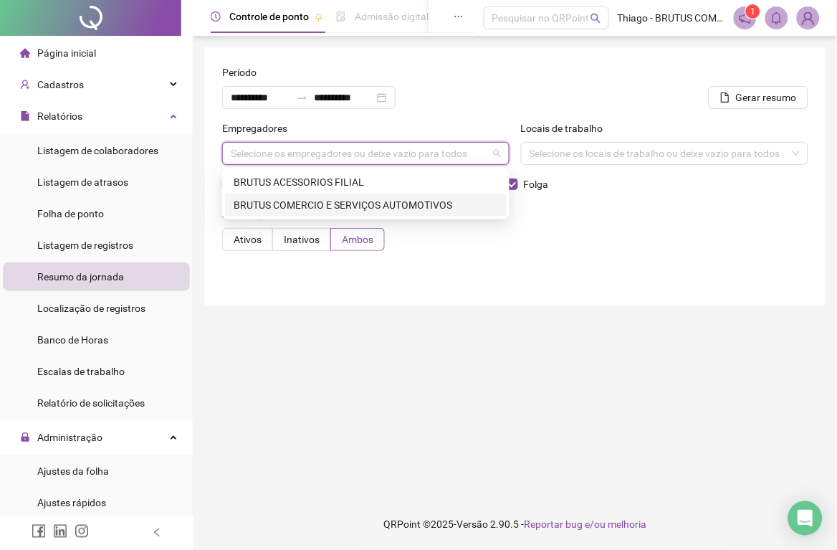
click at [386, 203] on div "BRUTUS COMERCIO E SERVIÇOS AUTOMOTIVOS" at bounding box center [366, 205] width 265 height 16
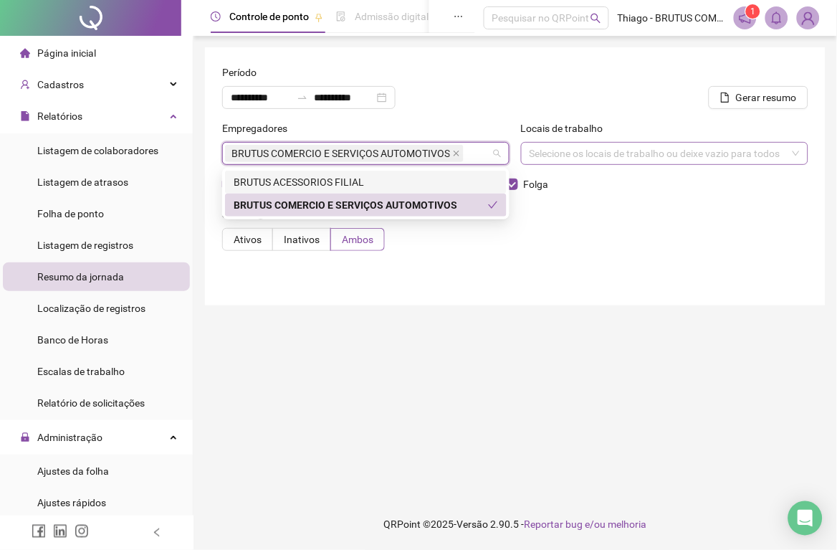
click at [546, 149] on div "Selecione os locais de trabalho ou deixe vazio para todos" at bounding box center [664, 153] width 287 height 23
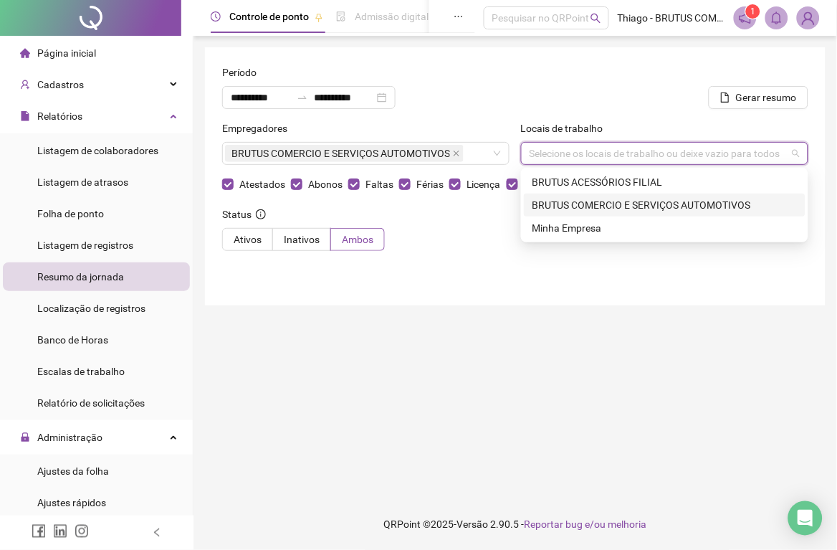
click at [604, 206] on div "BRUTUS COMERCIO E SERVIÇOS AUTOMOTIVOS" at bounding box center [665, 205] width 265 height 16
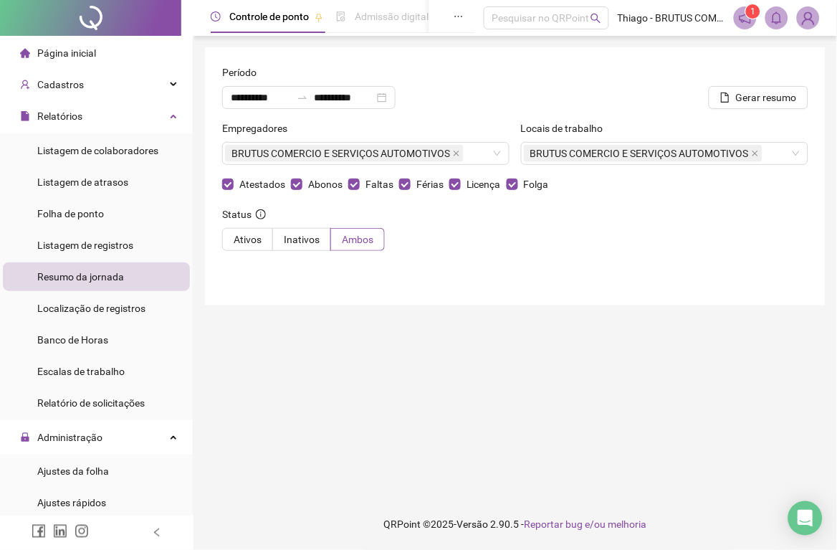
click at [603, 282] on div "**********" at bounding box center [515, 176] width 621 height 258
click at [242, 237] on span "Ativos" at bounding box center [248, 239] width 28 height 11
click at [94, 254] on div "Listagem de registros" at bounding box center [85, 245] width 96 height 29
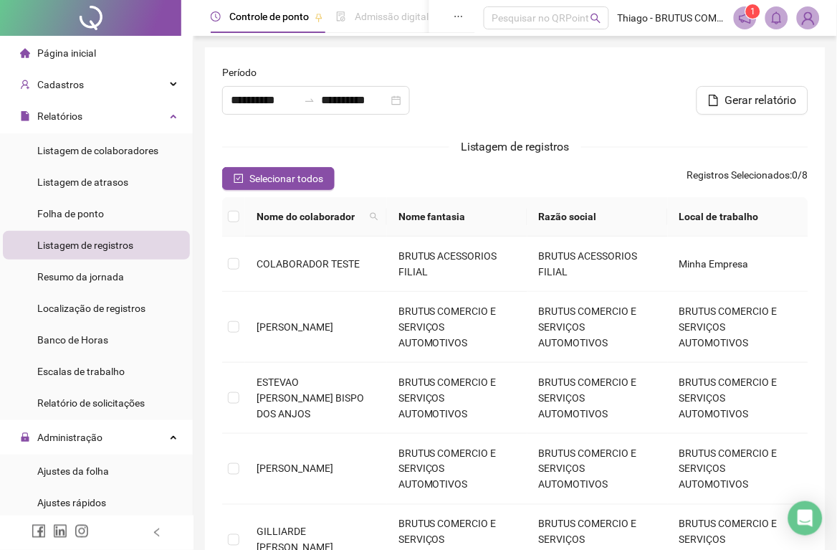
type input "**********"
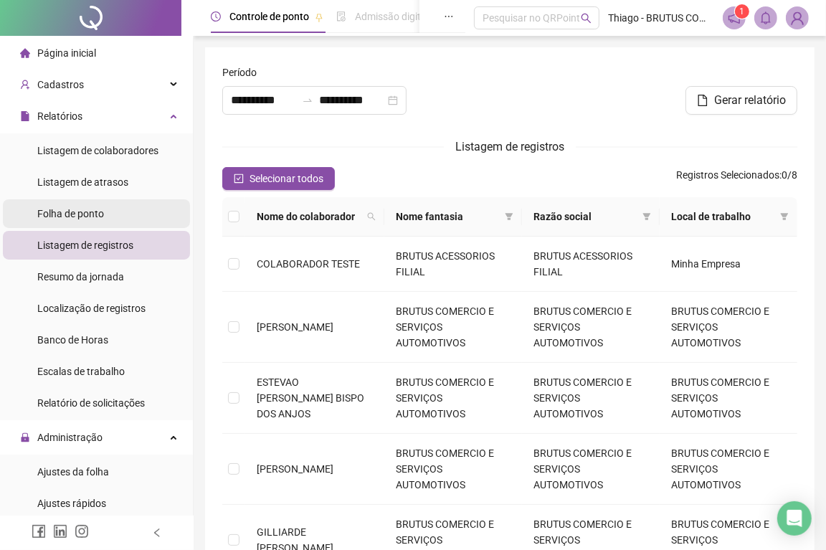
click at [60, 224] on div "Folha de ponto" at bounding box center [70, 213] width 67 height 29
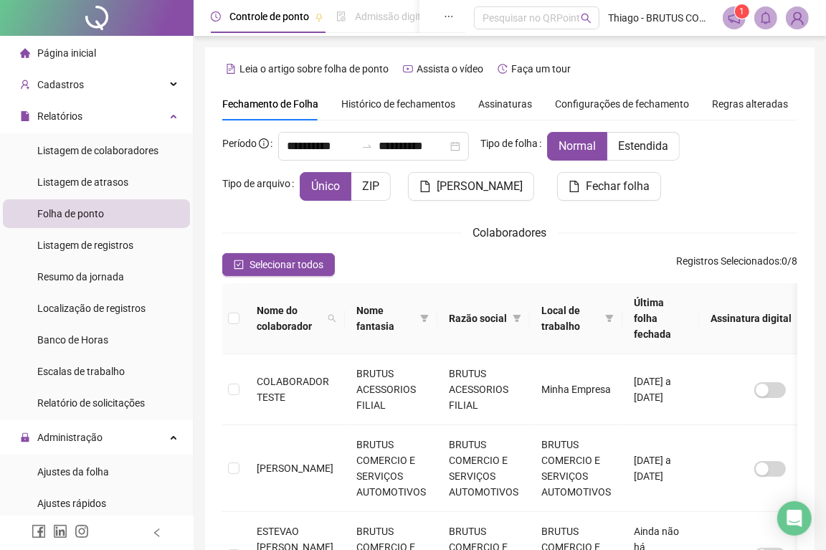
click at [731, 112] on div "Regras alteradas" at bounding box center [750, 103] width 76 height 33
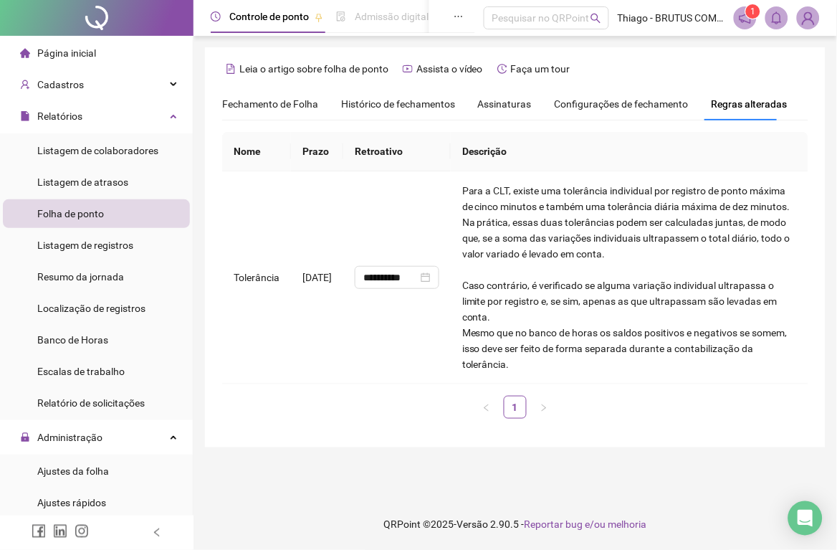
click at [500, 100] on span "Assinaturas" at bounding box center [505, 104] width 54 height 10
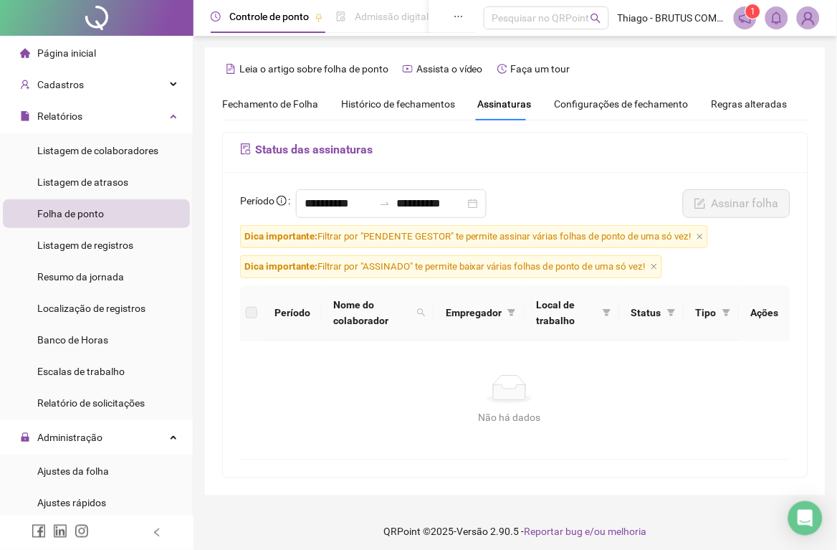
click at [596, 105] on span "Configurações de fechamento" at bounding box center [622, 104] width 134 height 10
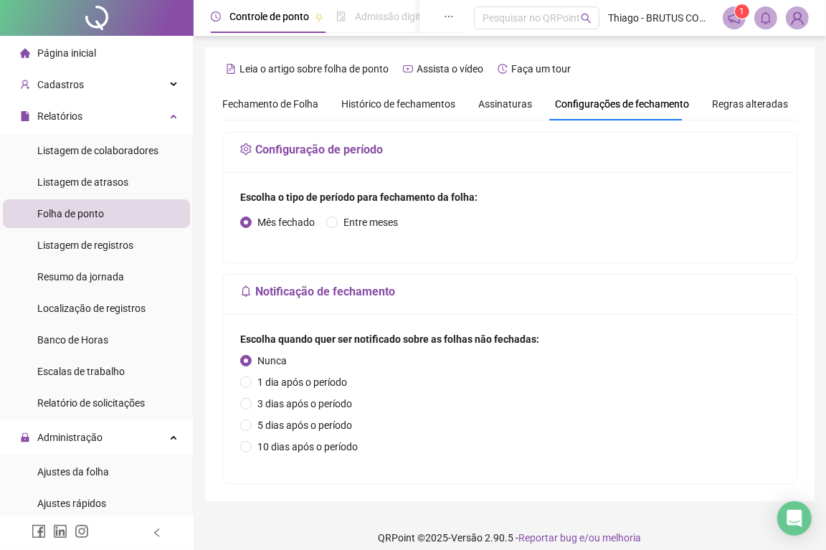
click at [437, 83] on div "**********" at bounding box center [509, 274] width 609 height 454
click at [426, 105] on span "Histórico de fechamentos" at bounding box center [398, 103] width 114 height 11
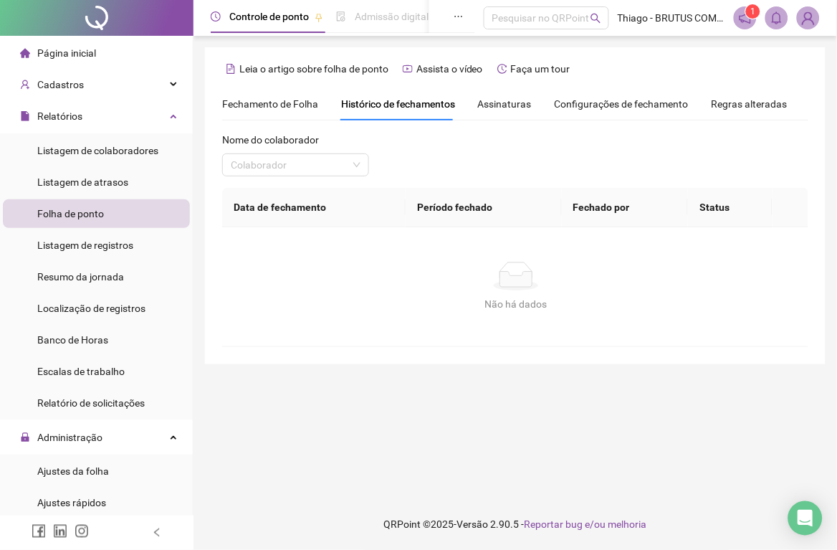
click at [294, 100] on span "Fechamento de Folha" at bounding box center [270, 103] width 96 height 11
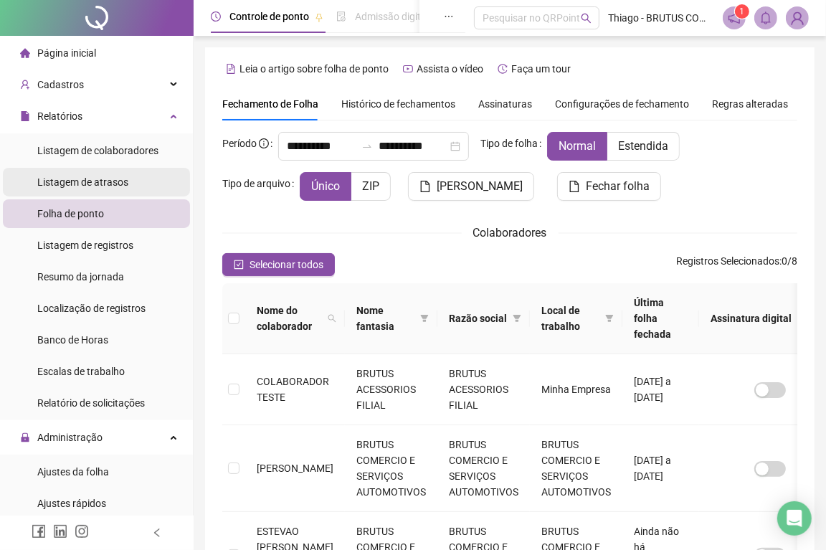
click at [97, 180] on span "Listagem de atrasos" at bounding box center [82, 181] width 91 height 11
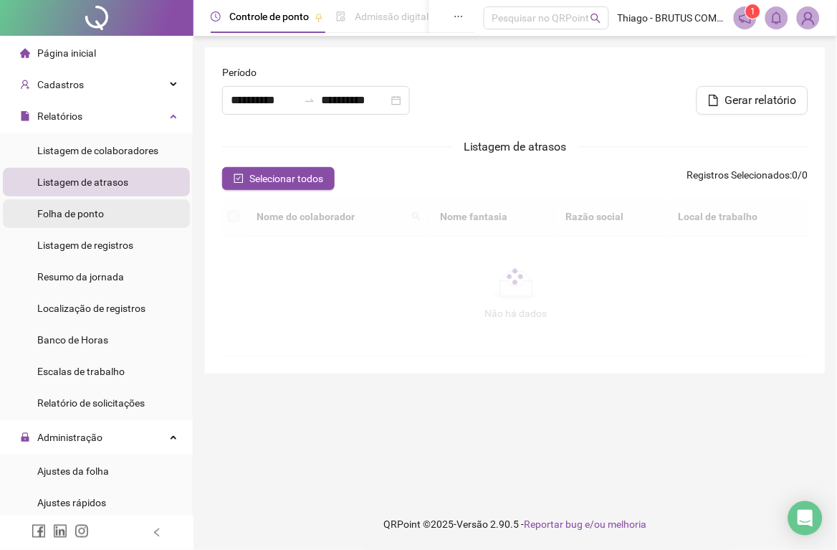
type input "**********"
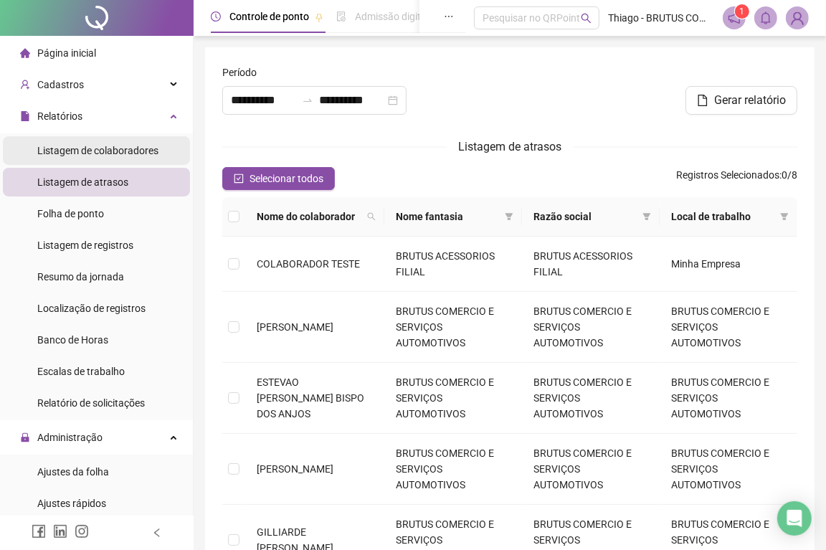
click at [125, 156] on div "Listagem de colaboradores" at bounding box center [97, 150] width 121 height 29
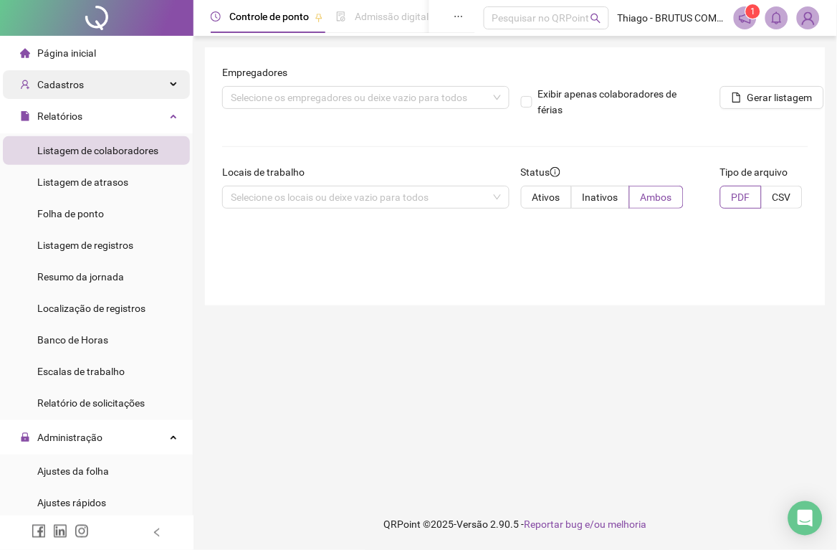
click at [136, 79] on div "Cadastros" at bounding box center [96, 84] width 187 height 29
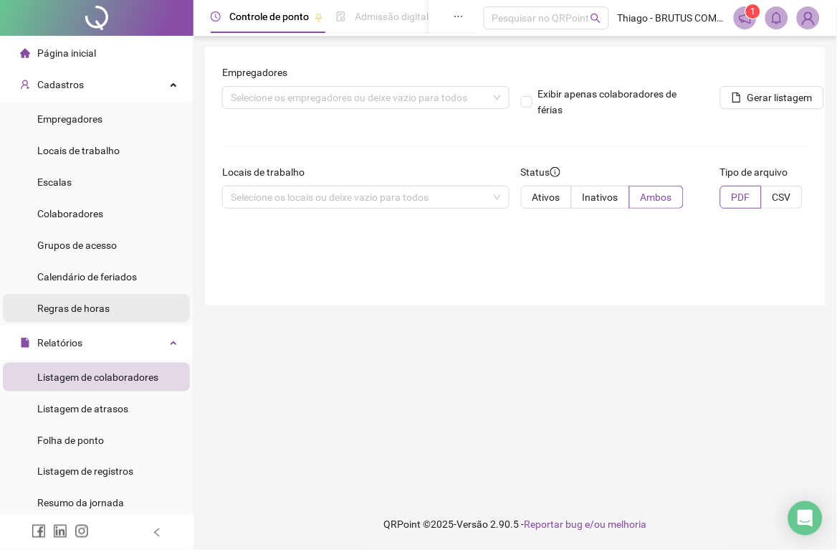
click at [117, 308] on li "Regras de horas" at bounding box center [96, 308] width 187 height 29
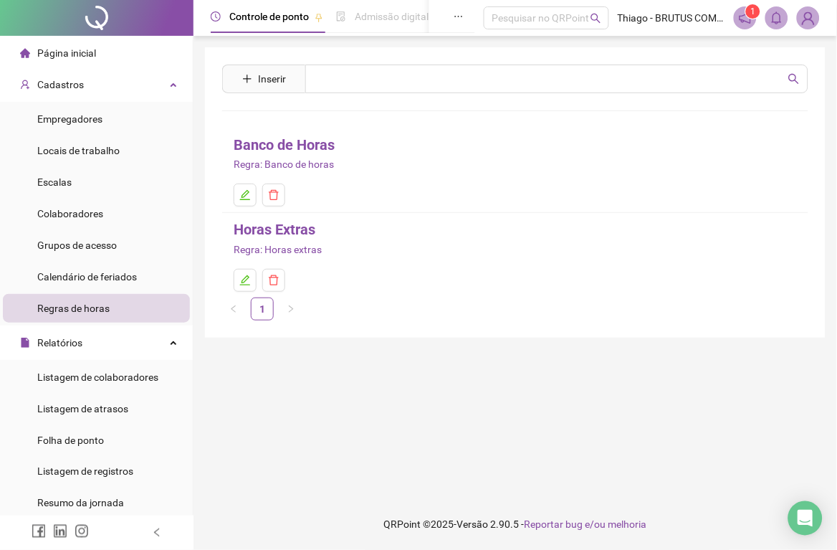
click at [310, 148] on link "Banco de Horas" at bounding box center [284, 145] width 101 height 22
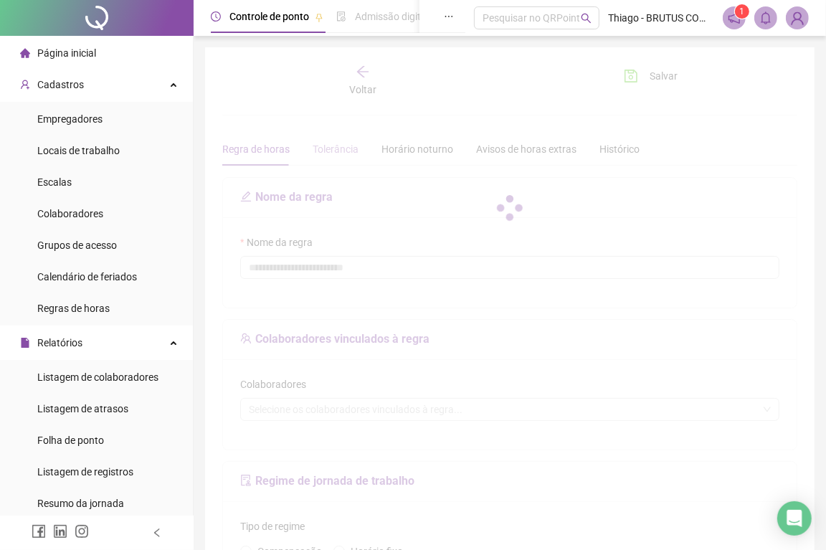
type input "**********"
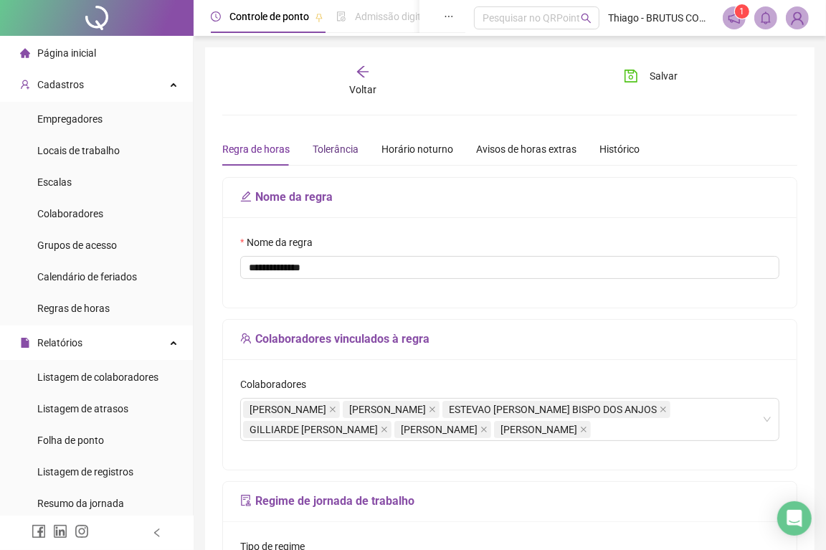
click at [323, 155] on div "Tolerância" at bounding box center [336, 149] width 46 height 16
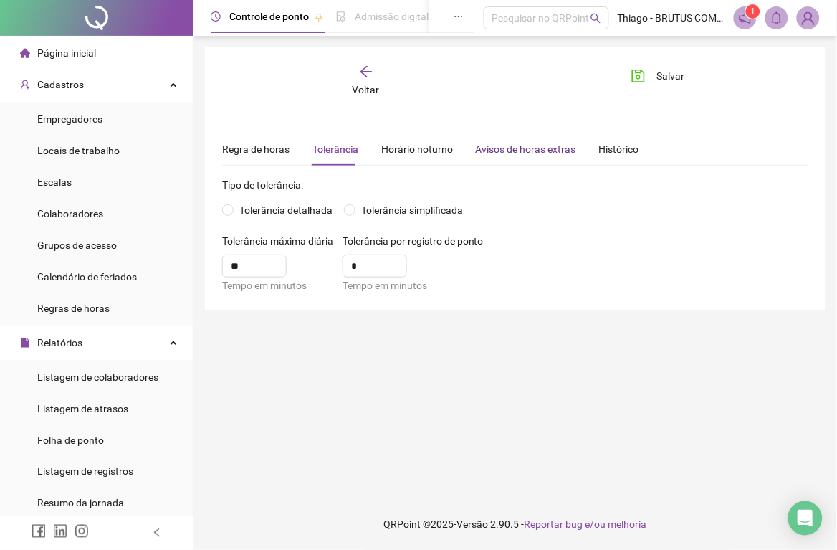
click at [487, 149] on div "Avisos de horas extras" at bounding box center [526, 149] width 100 height 16
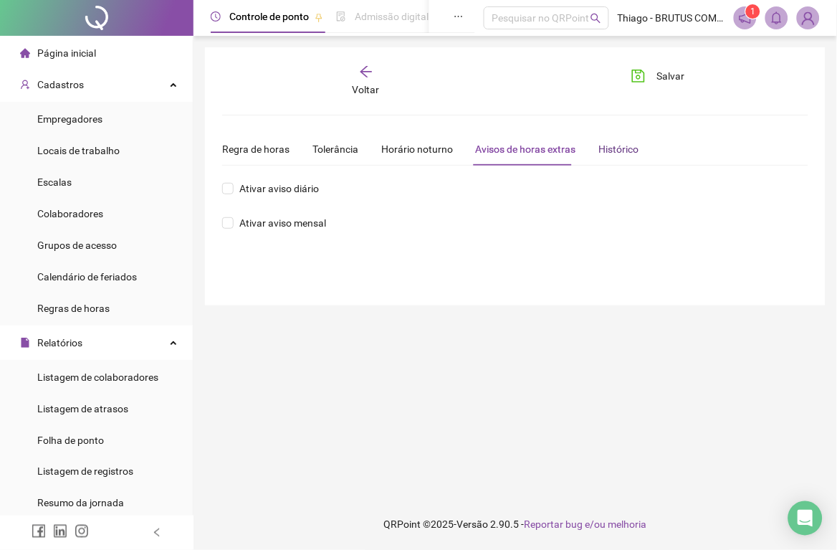
click at [612, 155] on div "Histórico" at bounding box center [619, 149] width 40 height 16
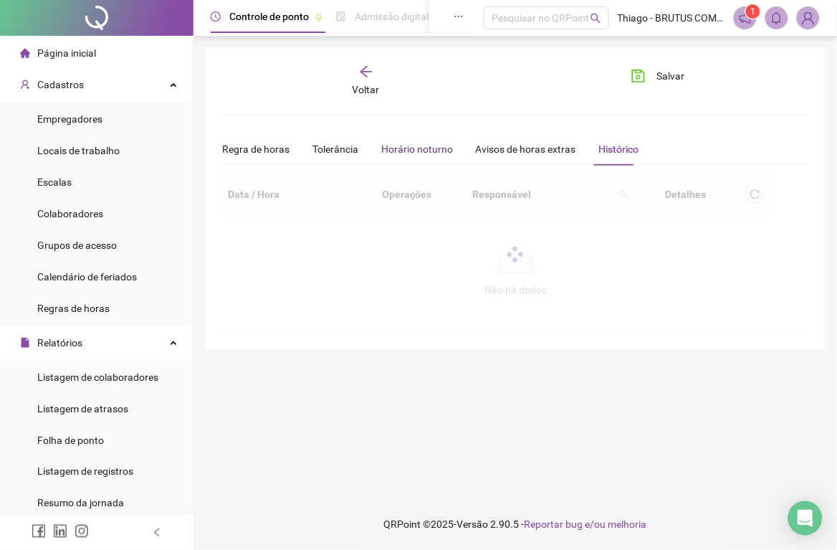
click at [417, 154] on div "Horário noturno" at bounding box center [417, 149] width 72 height 16
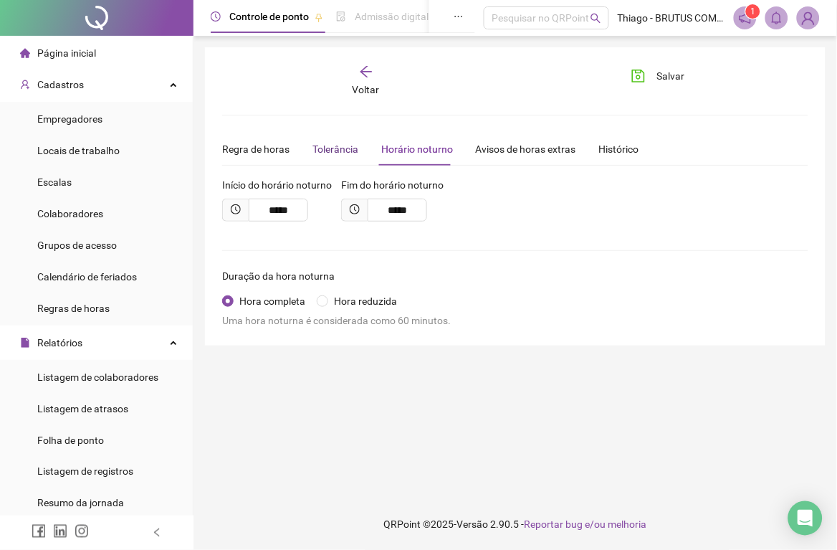
click at [350, 143] on div "Tolerância" at bounding box center [336, 149] width 46 height 16
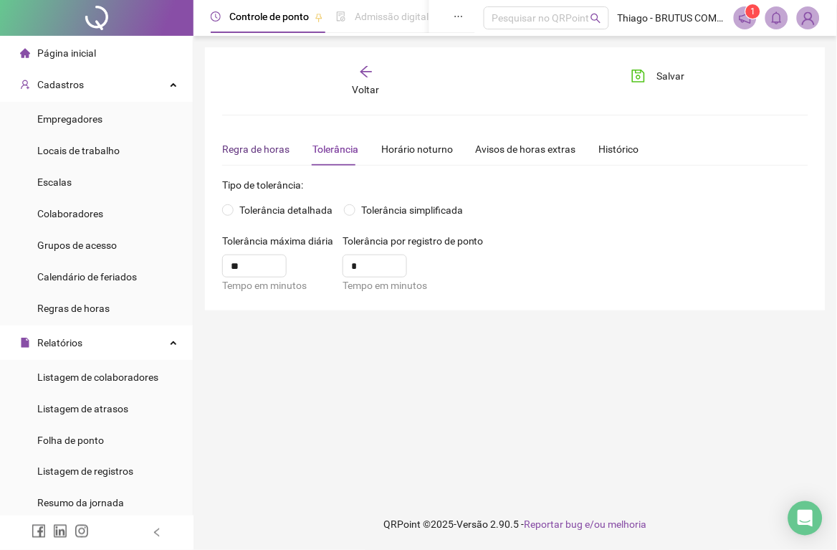
click at [280, 153] on div "Regra de horas" at bounding box center [255, 149] width 67 height 16
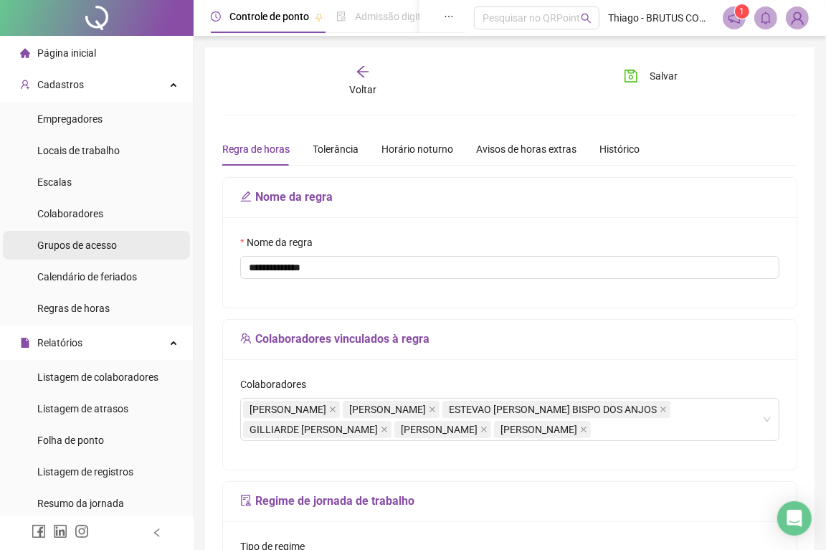
click at [97, 252] on div "Grupos de acesso" at bounding box center [77, 245] width 80 height 29
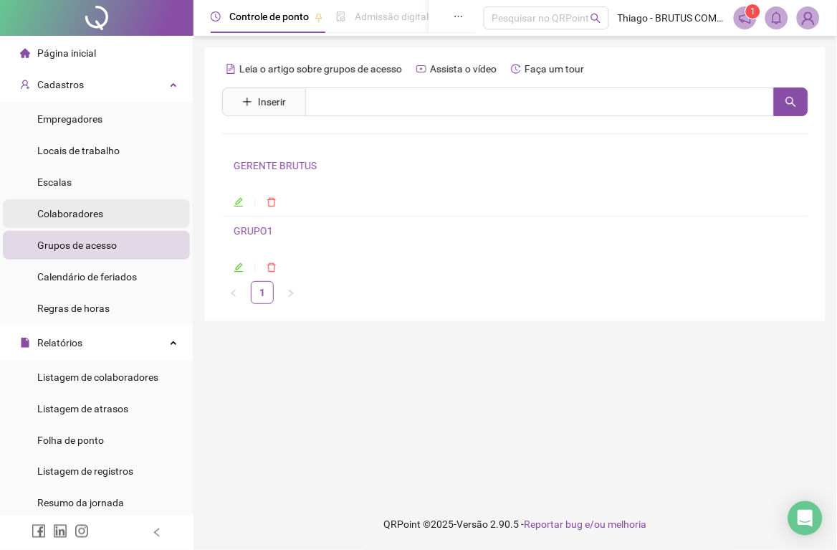
click at [85, 224] on div "Colaboradores" at bounding box center [70, 213] width 66 height 29
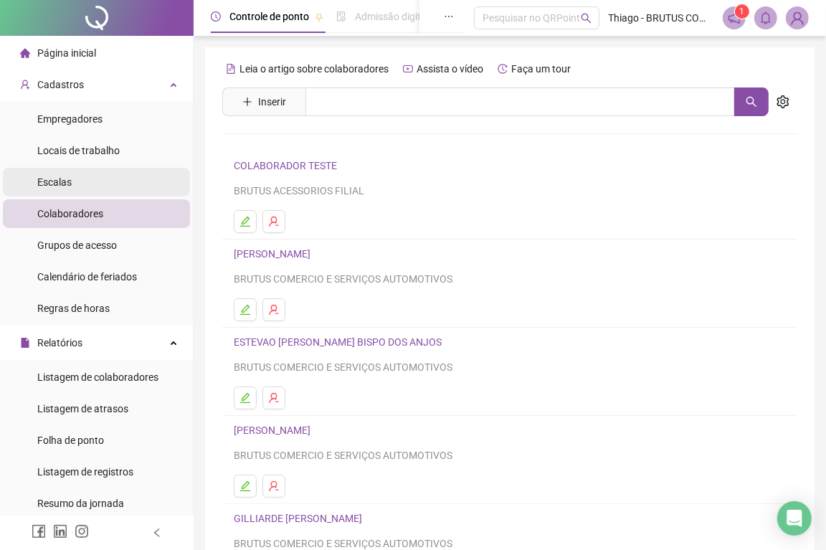
click at [80, 186] on li "Escalas" at bounding box center [96, 182] width 187 height 29
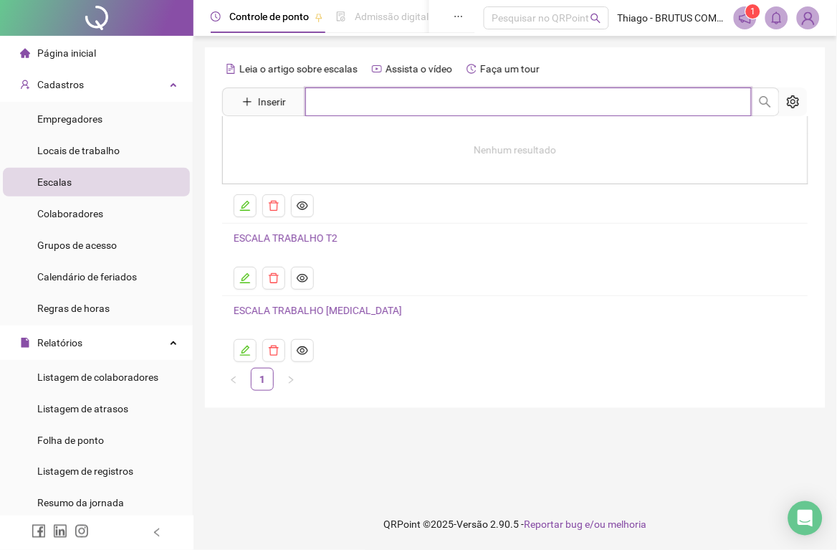
click at [347, 108] on input "text" at bounding box center [528, 101] width 447 height 29
click at [426, 205] on ul at bounding box center [515, 205] width 563 height 23
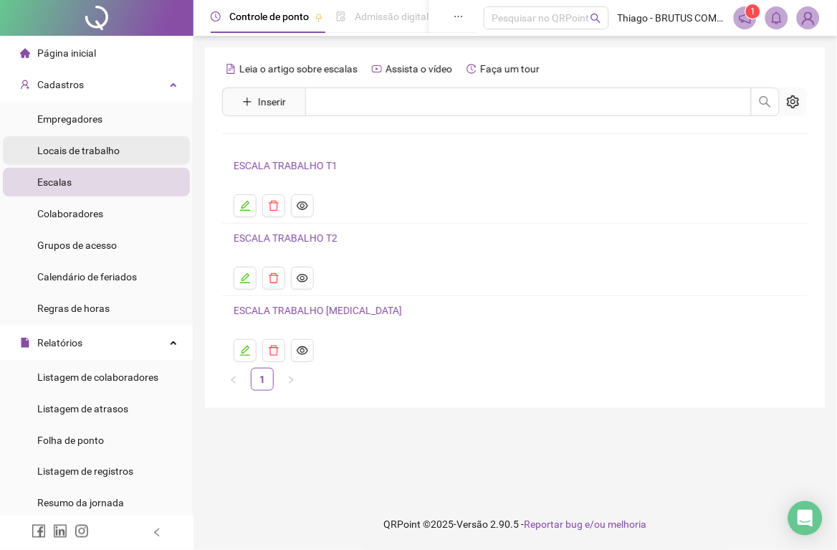
click at [124, 152] on li "Locais de trabalho" at bounding box center [96, 150] width 187 height 29
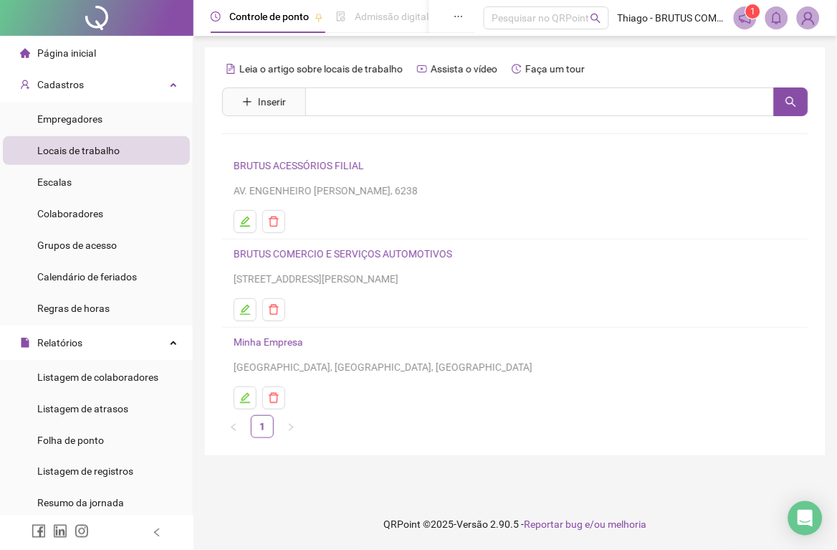
click at [300, 254] on link "BRUTUS COMERCIO E SERVIÇOS AUTOMOTIVOS" at bounding box center [343, 253] width 219 height 11
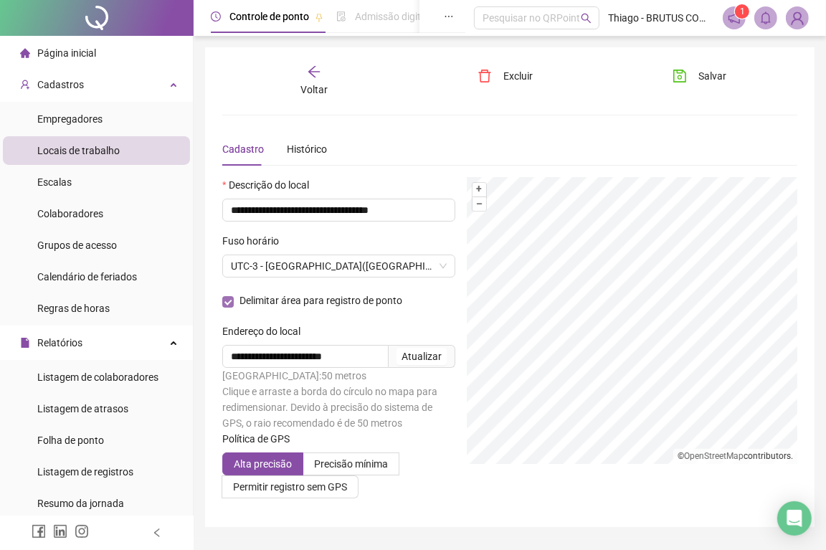
scroll to position [38, 0]
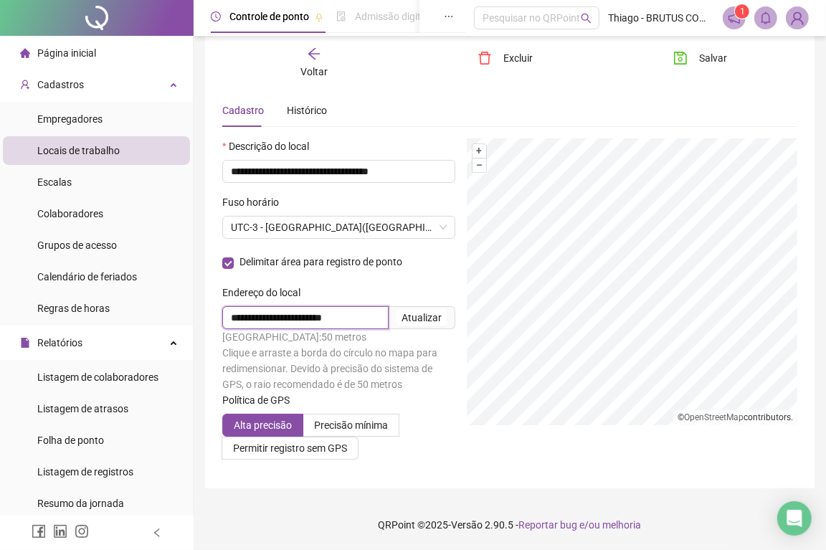
click at [378, 323] on input "**********" at bounding box center [305, 317] width 166 height 23
type input "**********"
click at [427, 312] on div "Atualizar" at bounding box center [421, 318] width 40 height 16
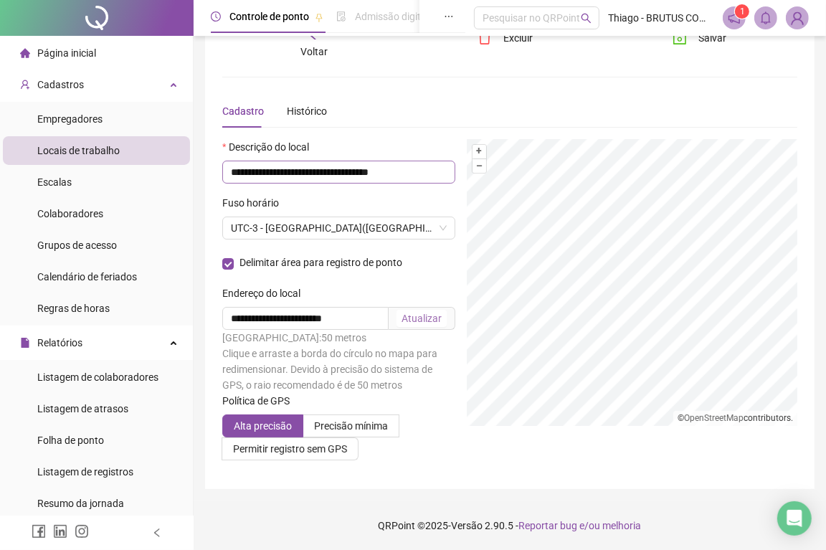
scroll to position [0, 0]
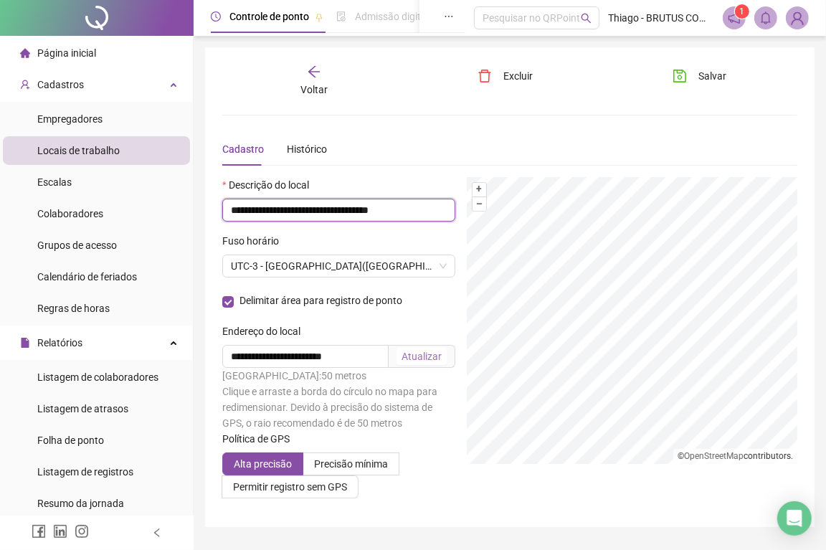
click at [266, 215] on input "**********" at bounding box center [338, 210] width 233 height 23
click at [319, 209] on input "**********" at bounding box center [338, 210] width 233 height 23
type input "*"
type input "**********"
click at [698, 80] on button "Salvar" at bounding box center [699, 76] width 75 height 23
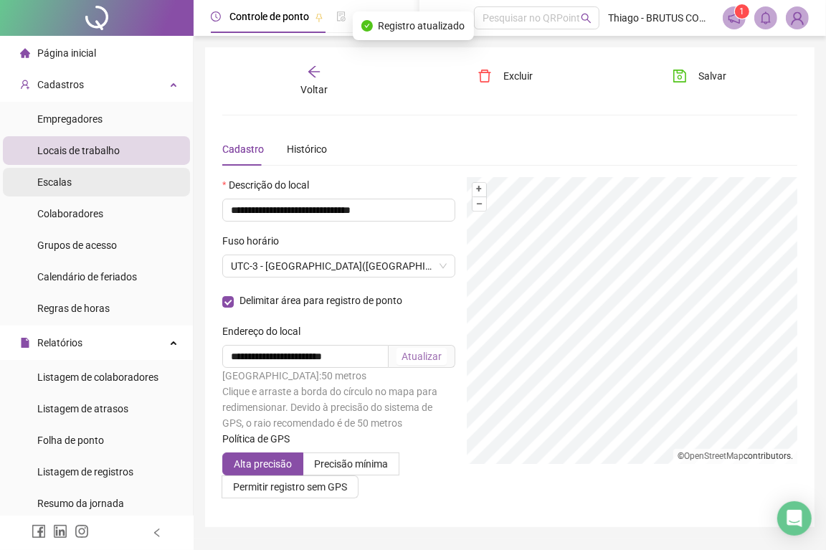
click at [84, 189] on li "Escalas" at bounding box center [96, 182] width 187 height 29
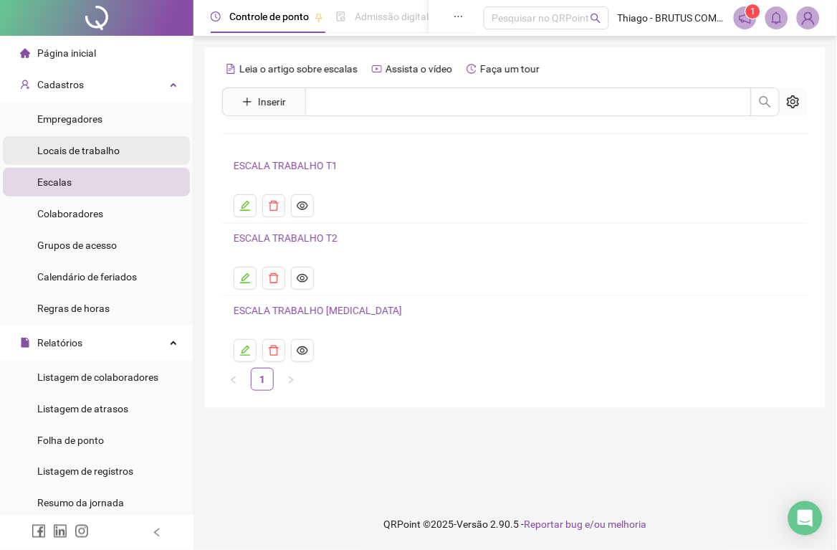
click at [57, 145] on span "Locais de trabalho" at bounding box center [78, 150] width 82 height 11
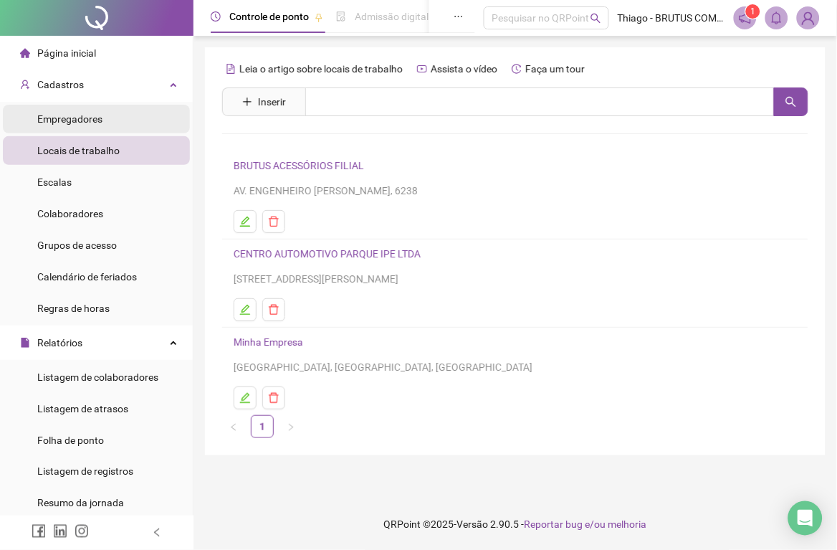
click at [69, 120] on span "Empregadores" at bounding box center [69, 118] width 65 height 11
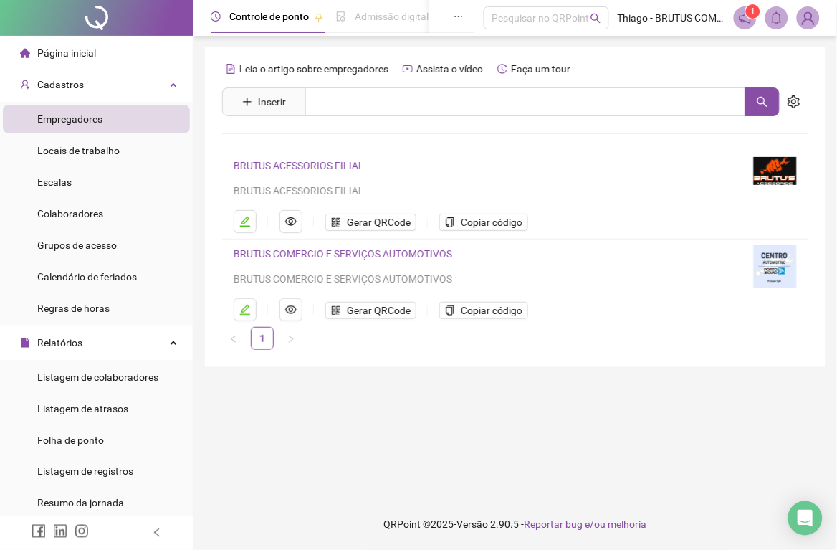
click at [109, 60] on li "Página inicial" at bounding box center [96, 53] width 187 height 29
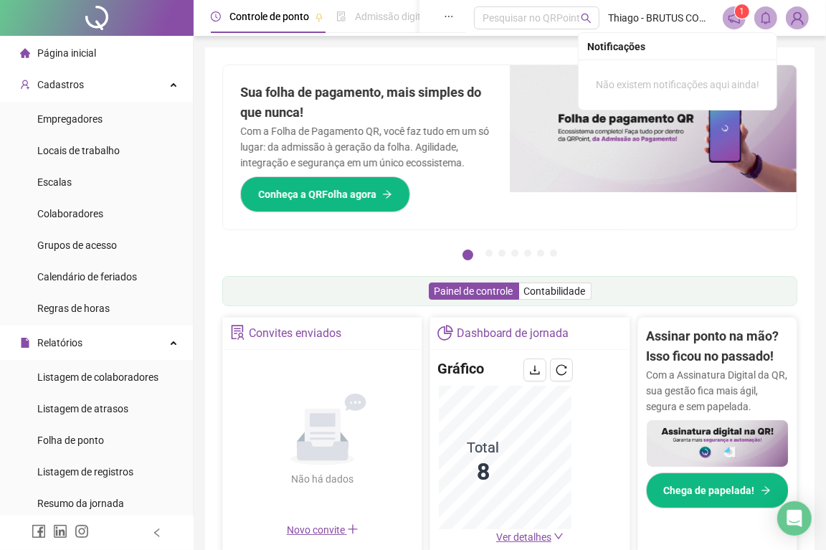
click at [767, 12] on icon "bell" at bounding box center [765, 17] width 13 height 13
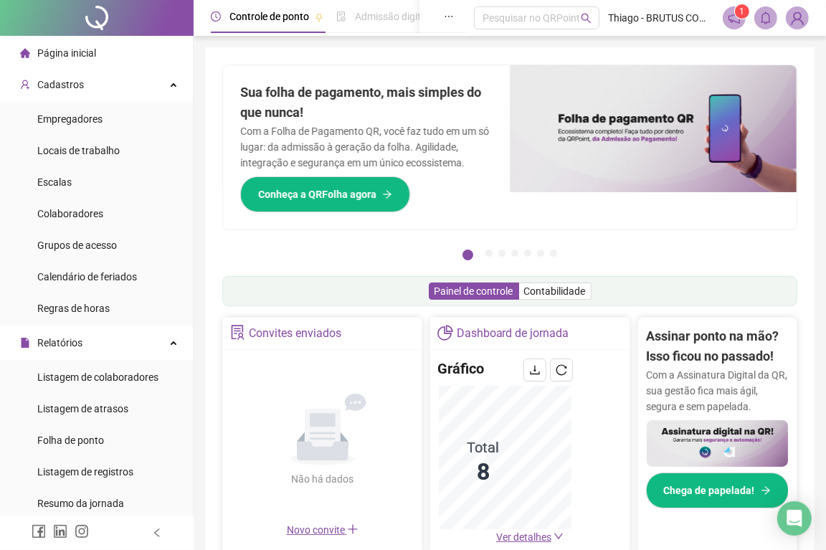
click at [75, 27] on div at bounding box center [97, 18] width 194 height 36
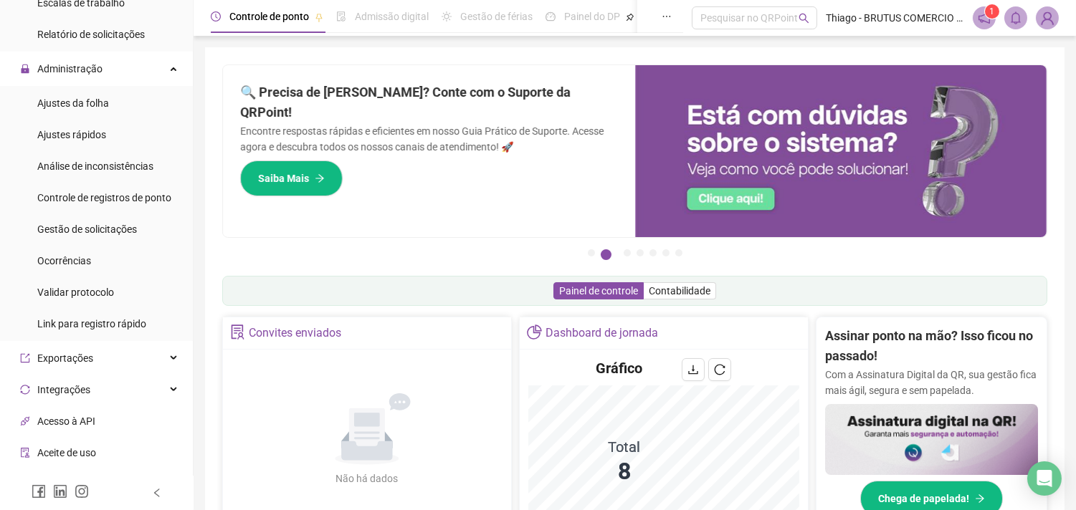
scroll to position [599, 0]
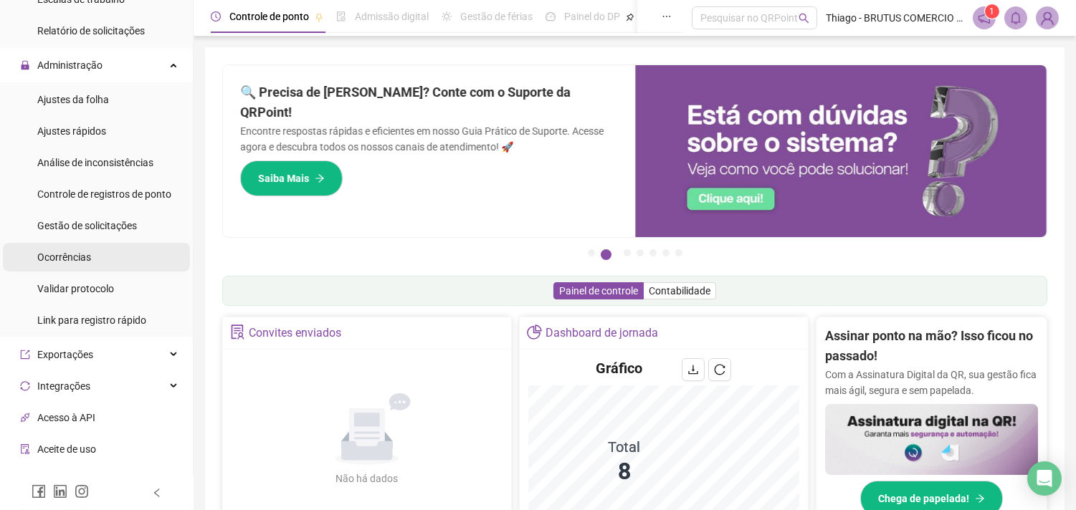
click at [90, 251] on li "Ocorrências" at bounding box center [96, 257] width 187 height 29
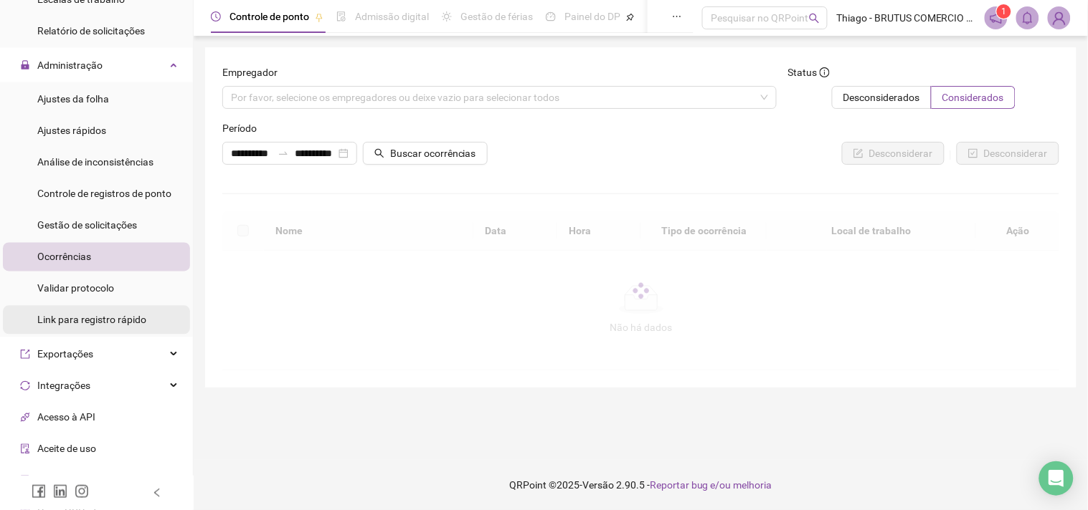
click at [94, 318] on span "Link para registro rápido" at bounding box center [91, 320] width 109 height 11
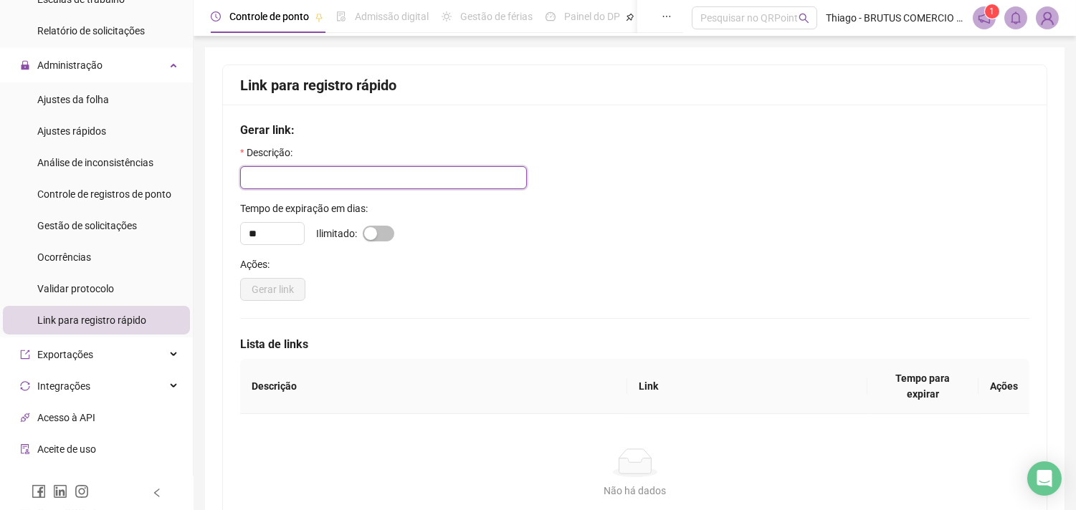
click at [280, 176] on input "text" at bounding box center [383, 177] width 287 height 23
click at [455, 254] on form "Descrição: Tempo de expiração em dias: ** Ilimitado: Ações: Gerar link" at bounding box center [634, 223] width 789 height 156
click at [87, 356] on span "Exportações" at bounding box center [65, 354] width 56 height 11
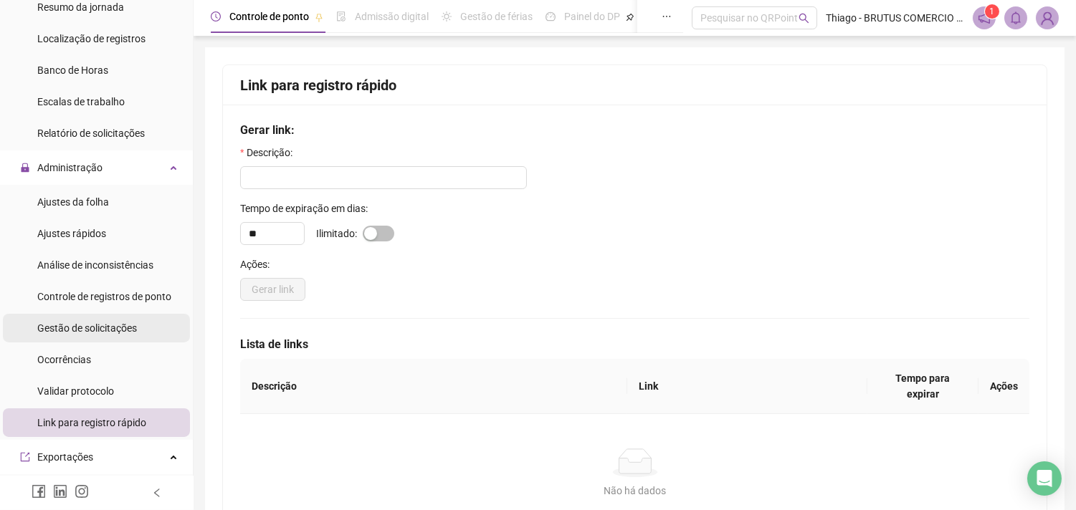
scroll to position [531, 0]
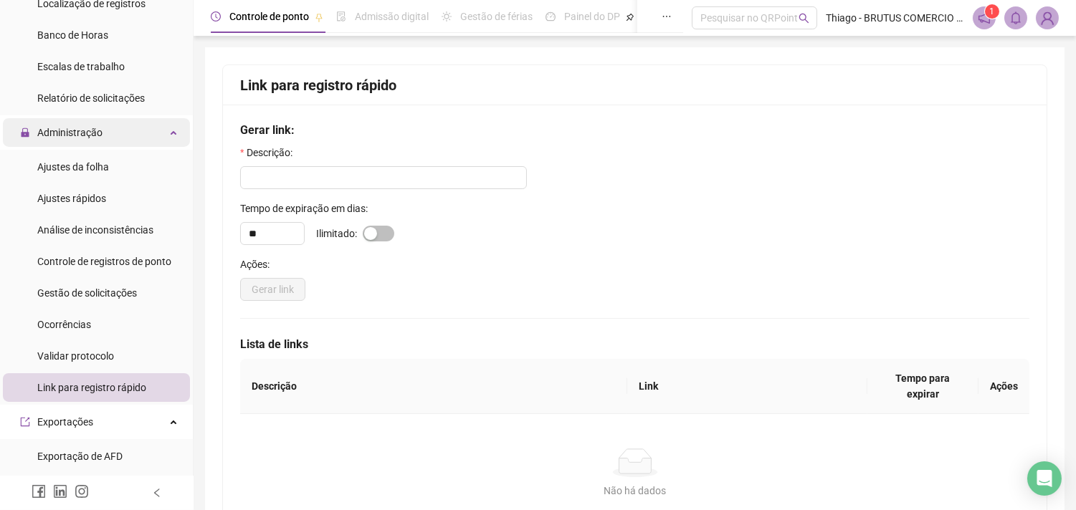
click at [110, 138] on div "Administração" at bounding box center [96, 132] width 187 height 29
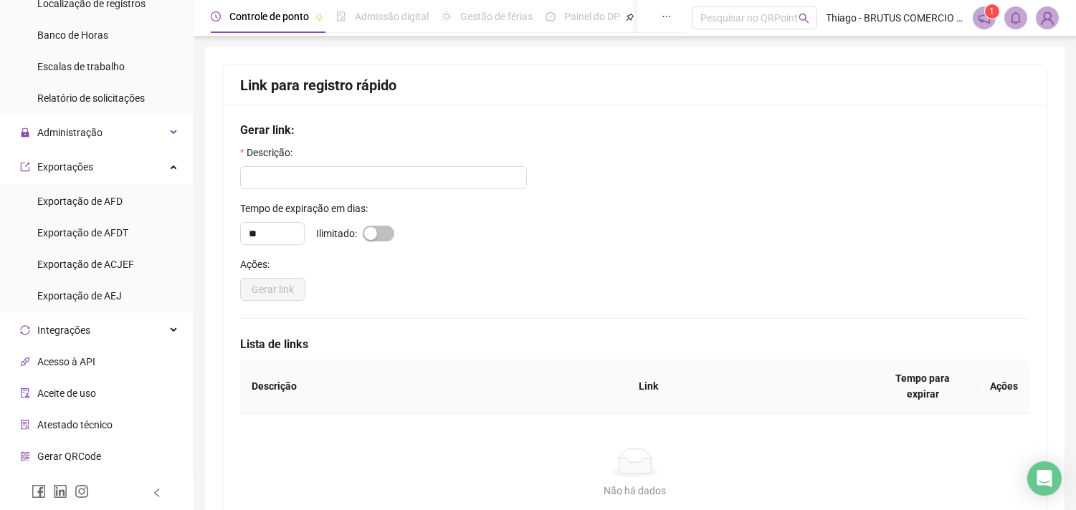
scroll to position [0, 0]
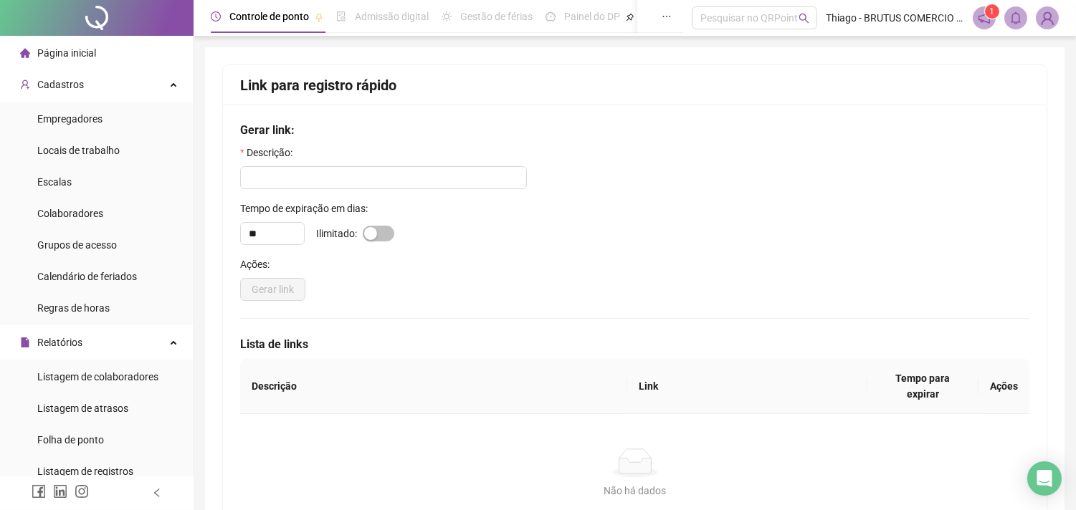
click at [89, 49] on span "Página inicial" at bounding box center [66, 52] width 59 height 11
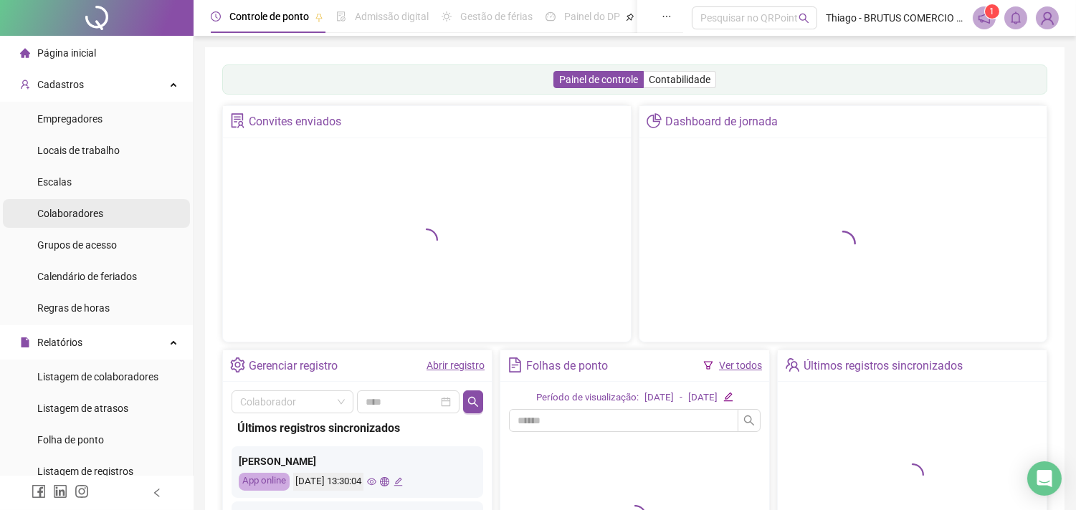
click at [85, 211] on span "Colaboradores" at bounding box center [70, 213] width 66 height 11
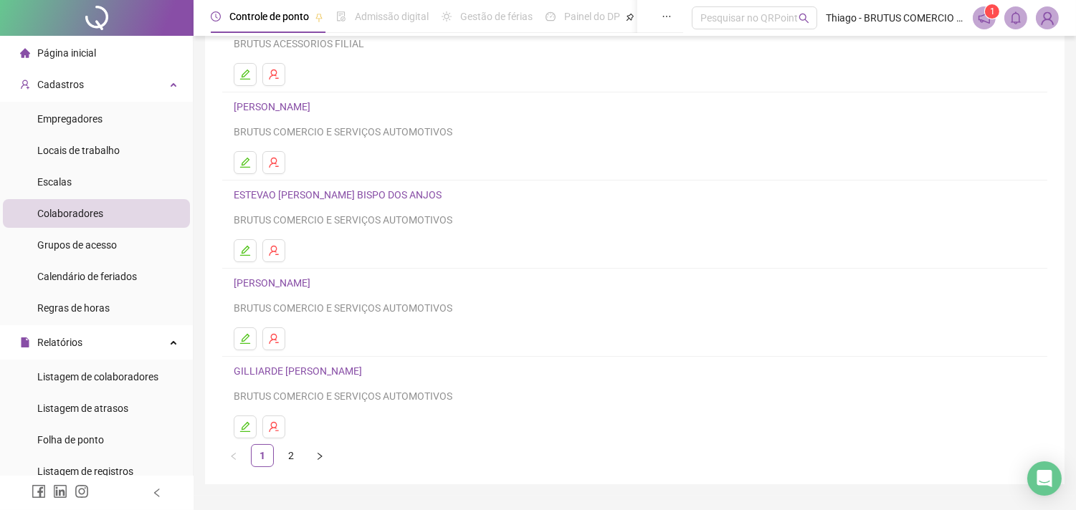
scroll to position [183, 0]
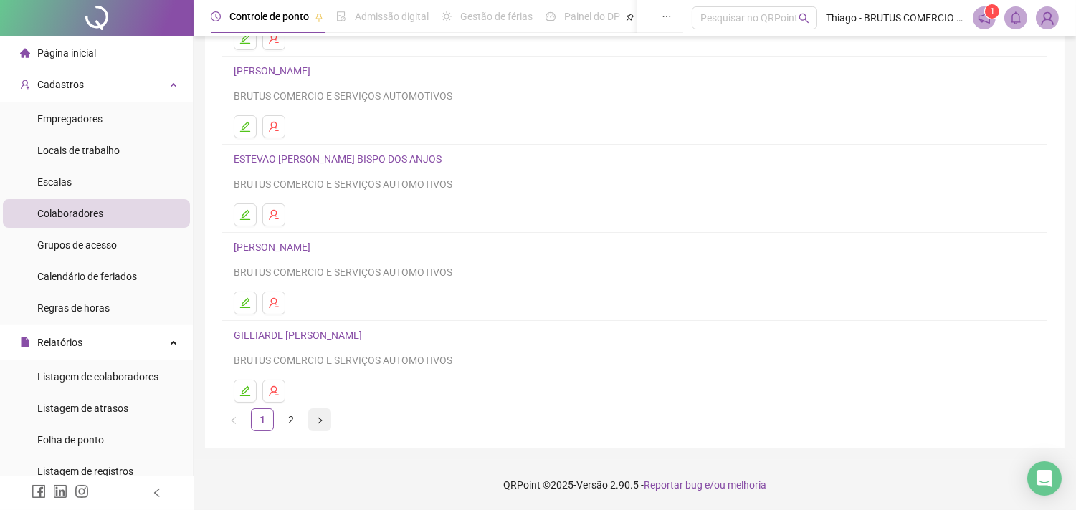
click at [311, 417] on button "button" at bounding box center [319, 420] width 23 height 23
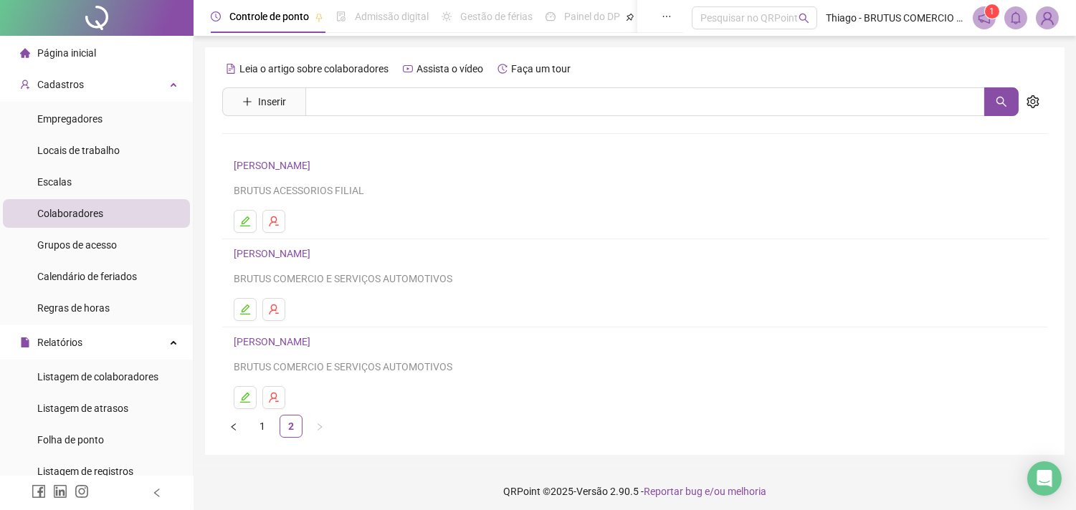
click at [315, 341] on link "[PERSON_NAME]" at bounding box center [274, 341] width 81 height 11
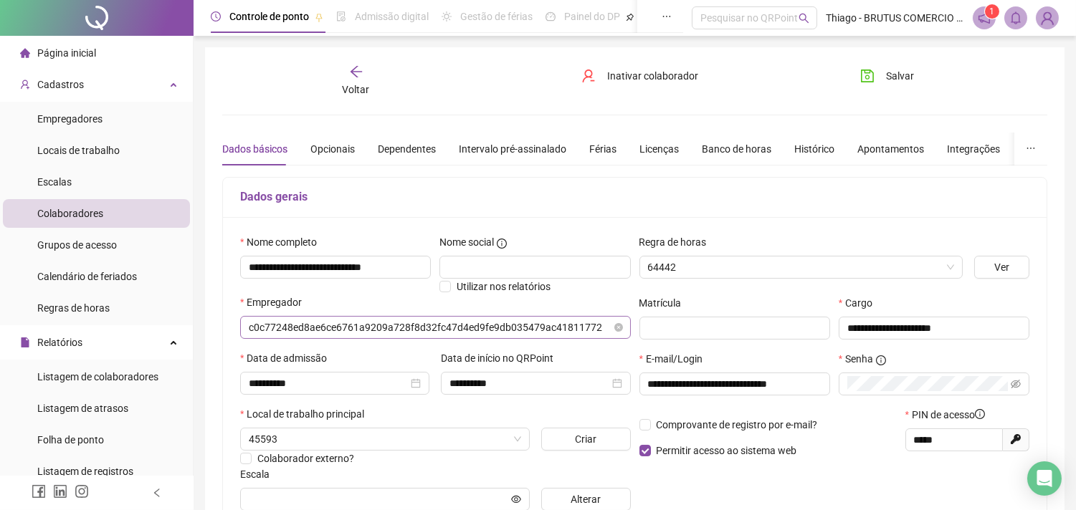
type input "**********"
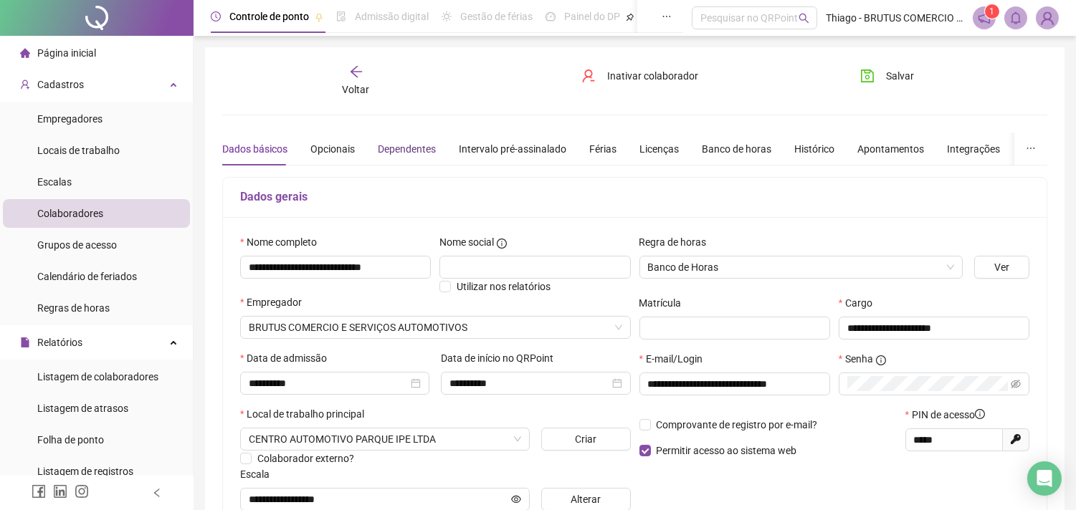
click at [430, 145] on div "Dependentes" at bounding box center [407, 149] width 58 height 16
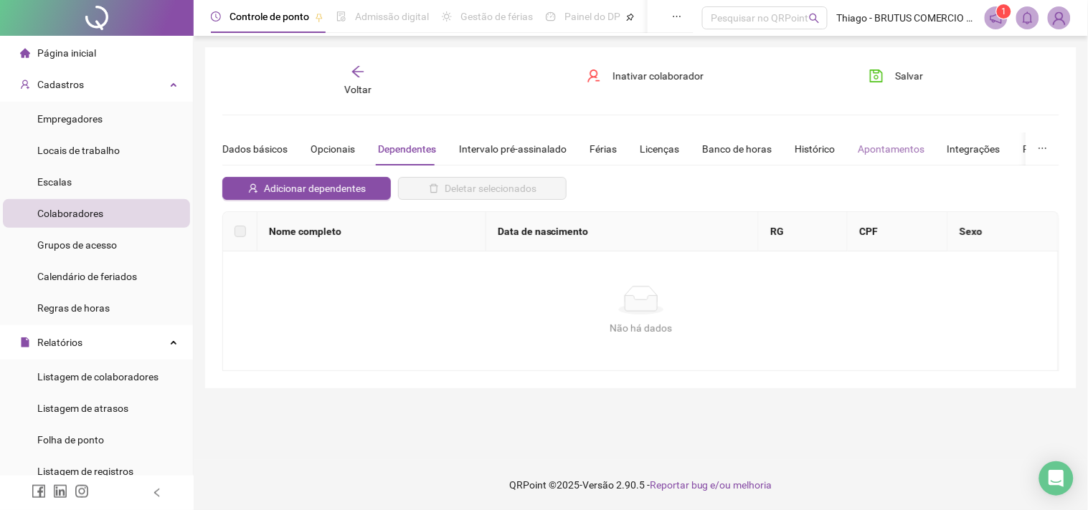
click at [837, 158] on div "Apontamentos" at bounding box center [890, 149] width 67 height 33
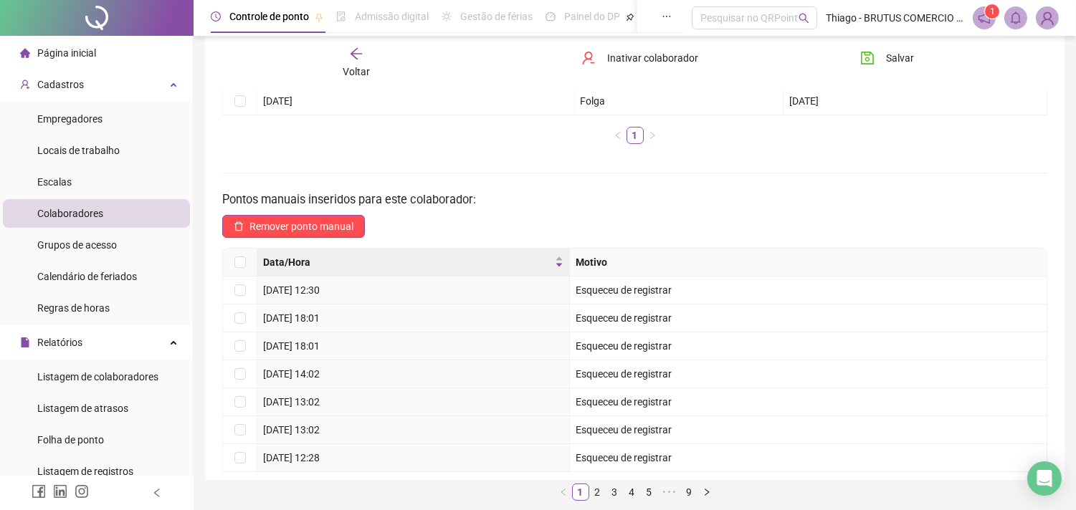
scroll to position [206, 0]
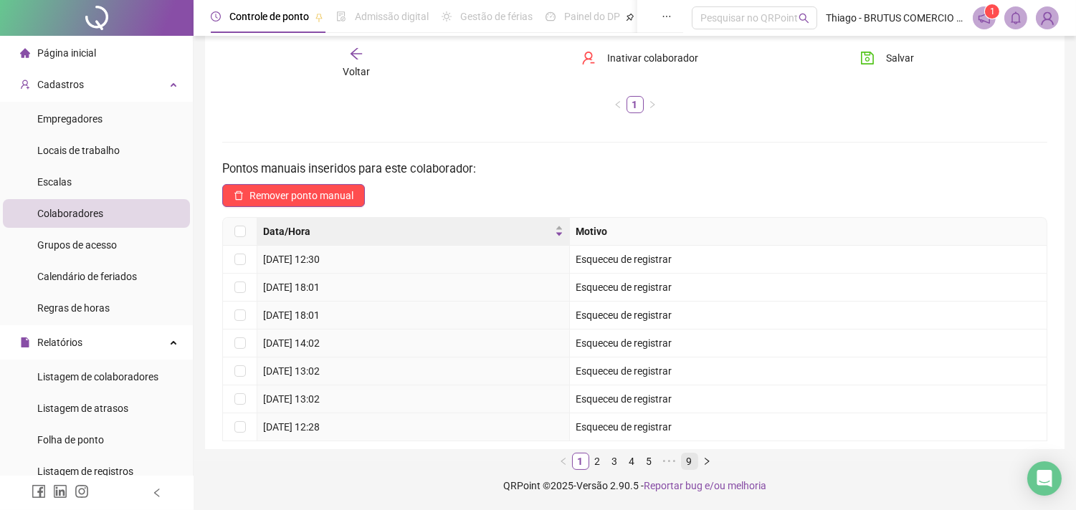
click at [697, 467] on link "9" at bounding box center [690, 462] width 16 height 16
click at [559, 460] on icon "left" at bounding box center [563, 461] width 9 height 9
click at [700, 461] on button "button" at bounding box center [706, 461] width 17 height 17
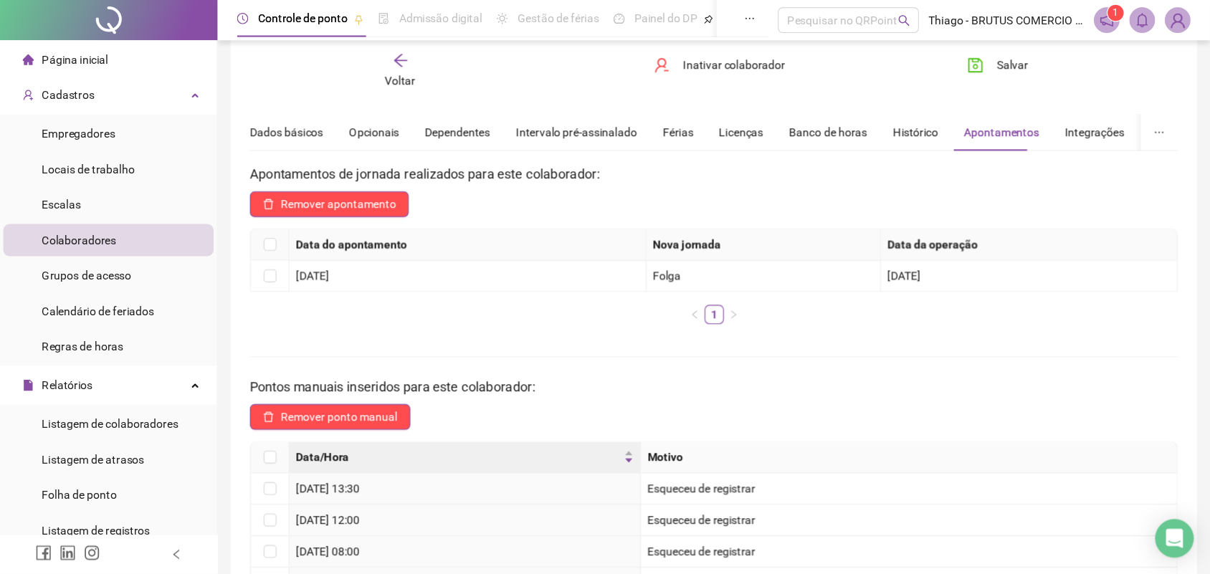
scroll to position [0, 0]
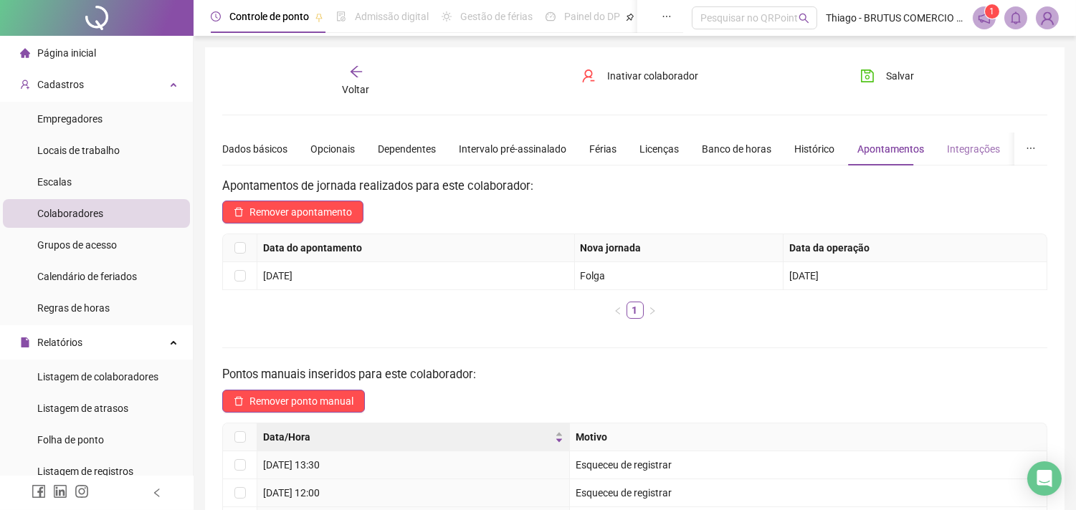
click at [837, 161] on div "Integrações" at bounding box center [973, 149] width 53 height 33
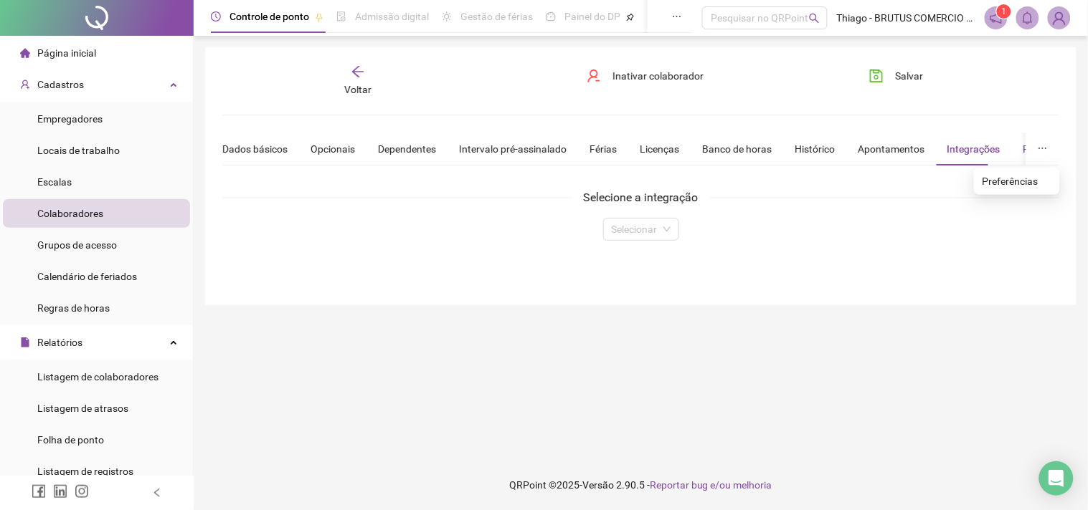
click at [837, 153] on div "Preferências" at bounding box center [1051, 149] width 56 height 16
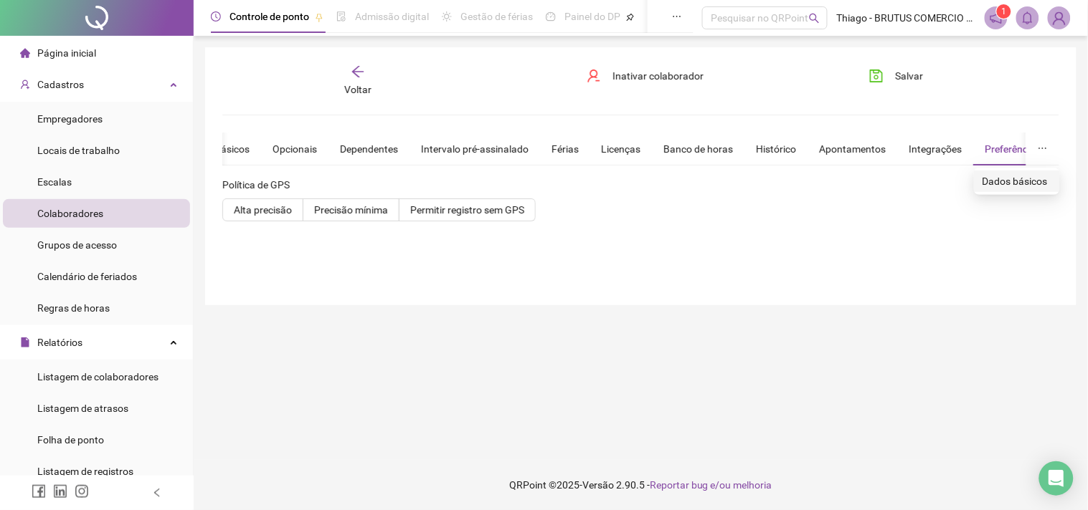
click at [837, 189] on li "Dados básicos" at bounding box center [1017, 182] width 86 height 22
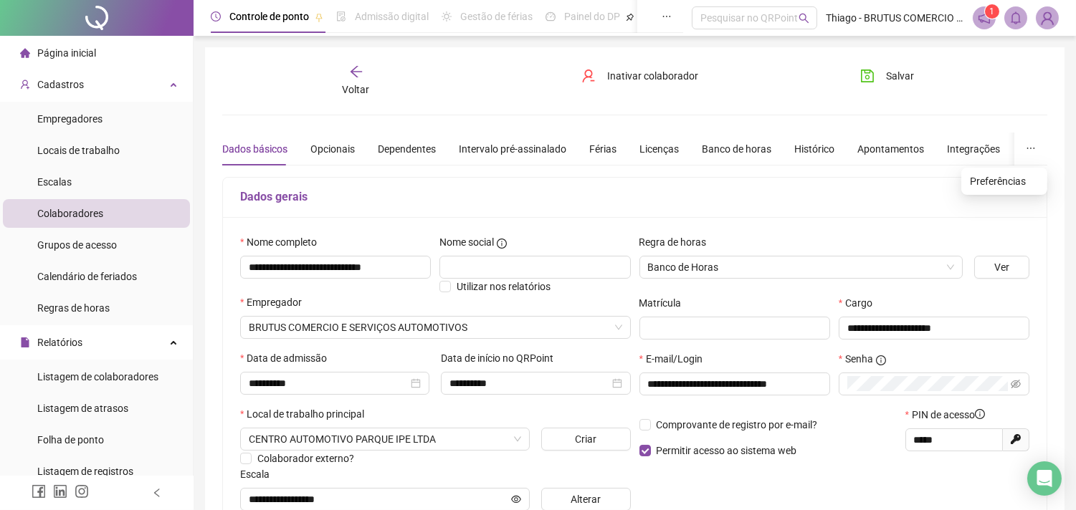
drag, startPoint x: 887, startPoint y: 177, endPoint x: 872, endPoint y: 181, distance: 15.7
click at [837, 178] on div "Dados gerais" at bounding box center [635, 198] width 824 height 40
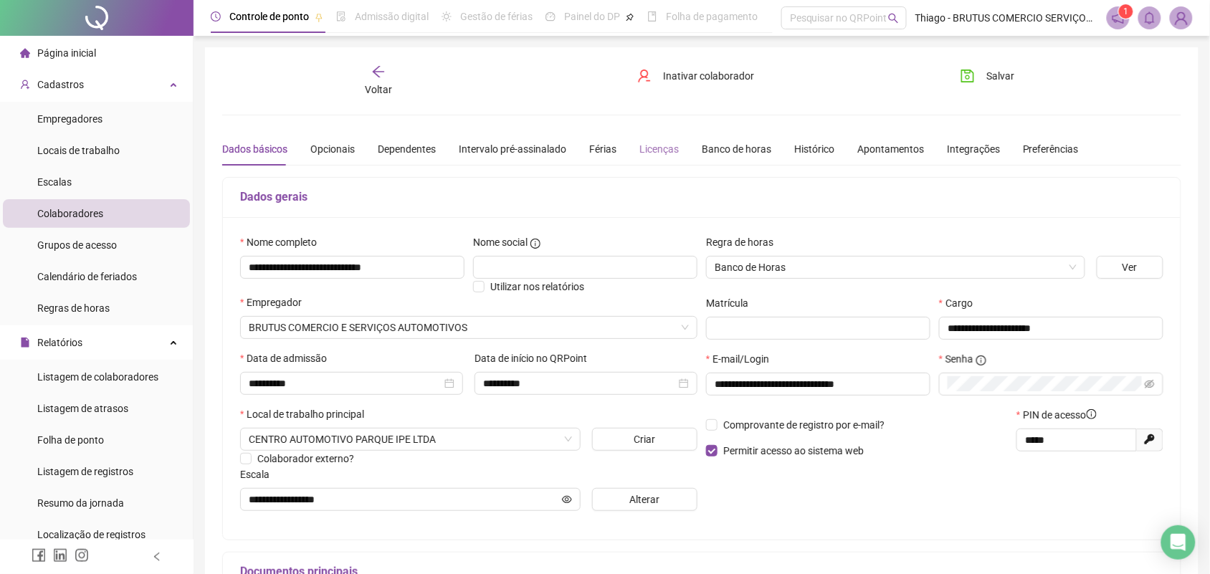
click at [651, 160] on div "Licenças" at bounding box center [658, 149] width 39 height 33
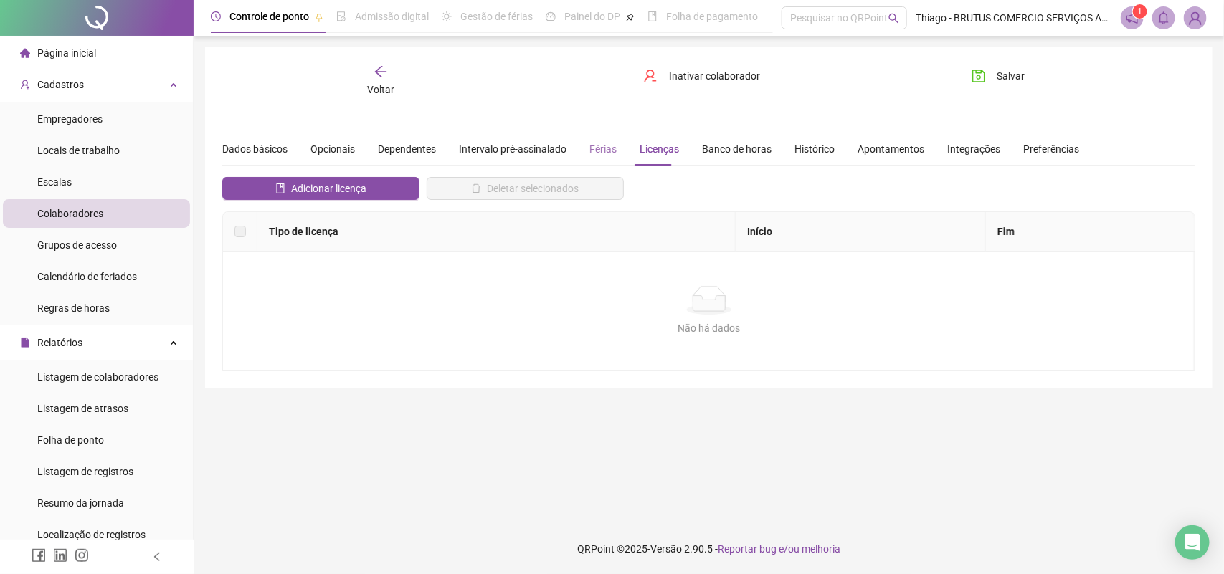
click at [595, 158] on div "Férias" at bounding box center [602, 149] width 27 height 33
click at [547, 144] on div "Intervalo pré-assinalado" at bounding box center [513, 149] width 108 height 16
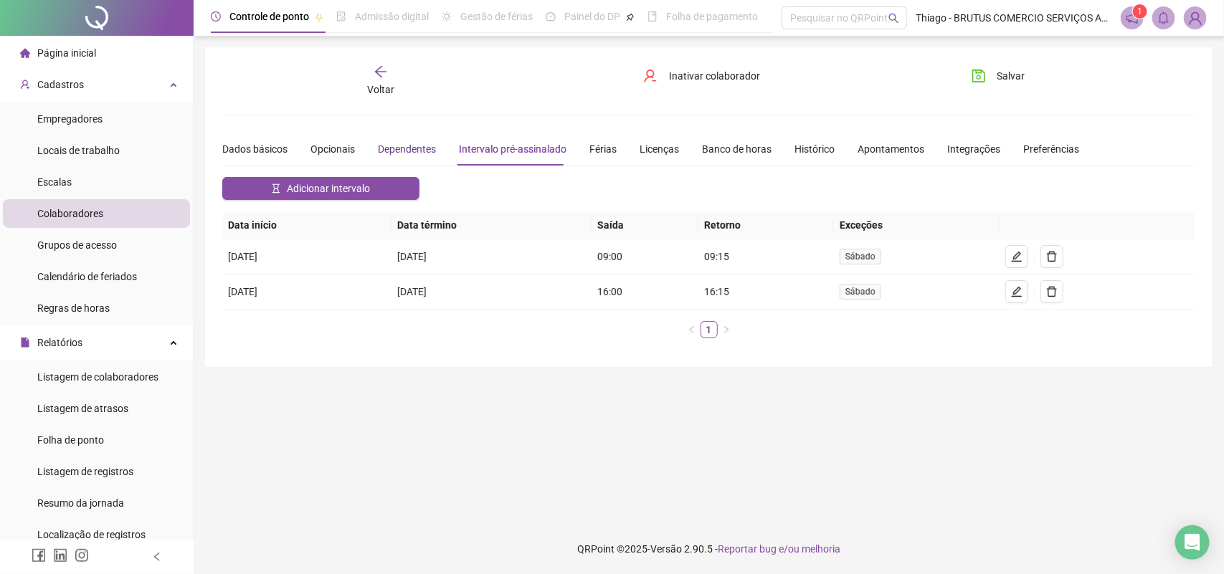
click at [420, 146] on div "Dependentes" at bounding box center [407, 149] width 58 height 16
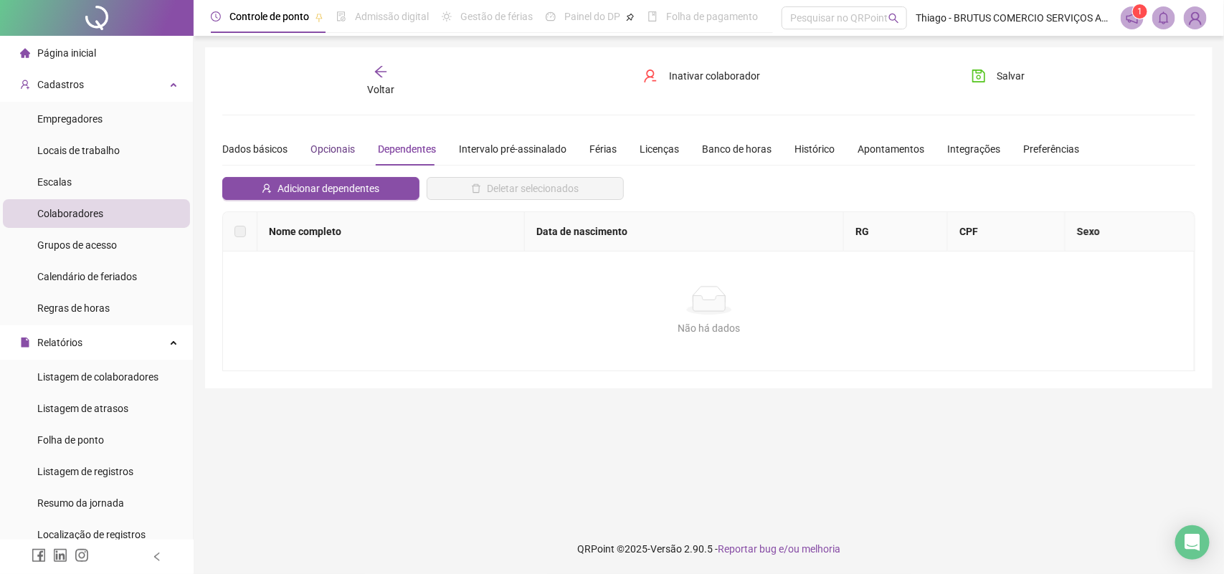
click at [339, 151] on div "Opcionais" at bounding box center [332, 149] width 44 height 16
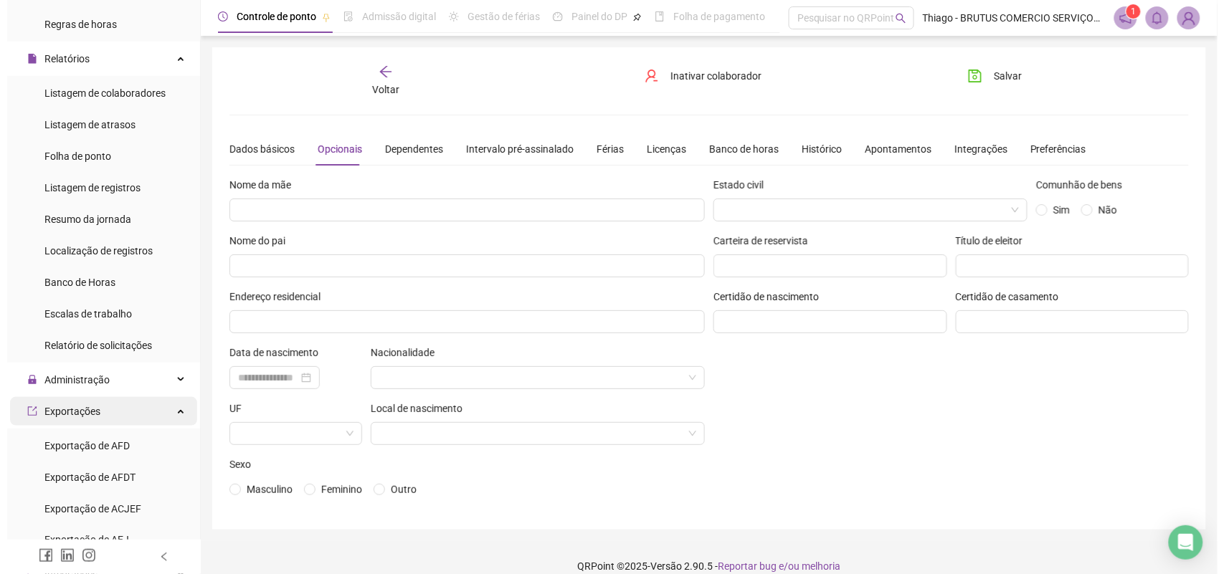
scroll to position [298, 0]
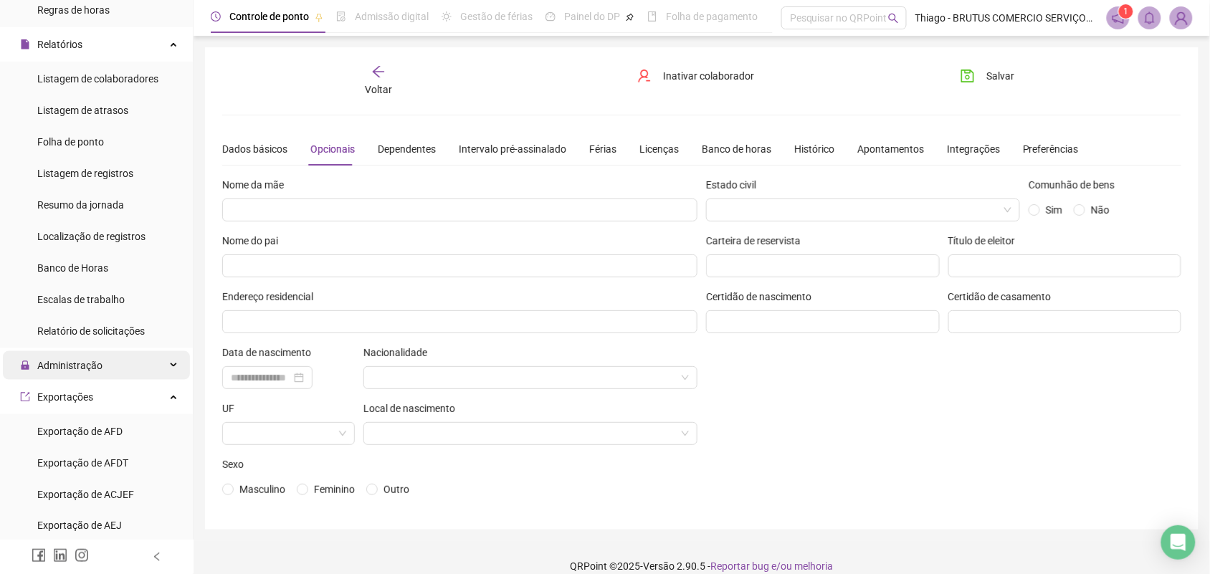
click at [120, 370] on div "Administração" at bounding box center [96, 365] width 187 height 29
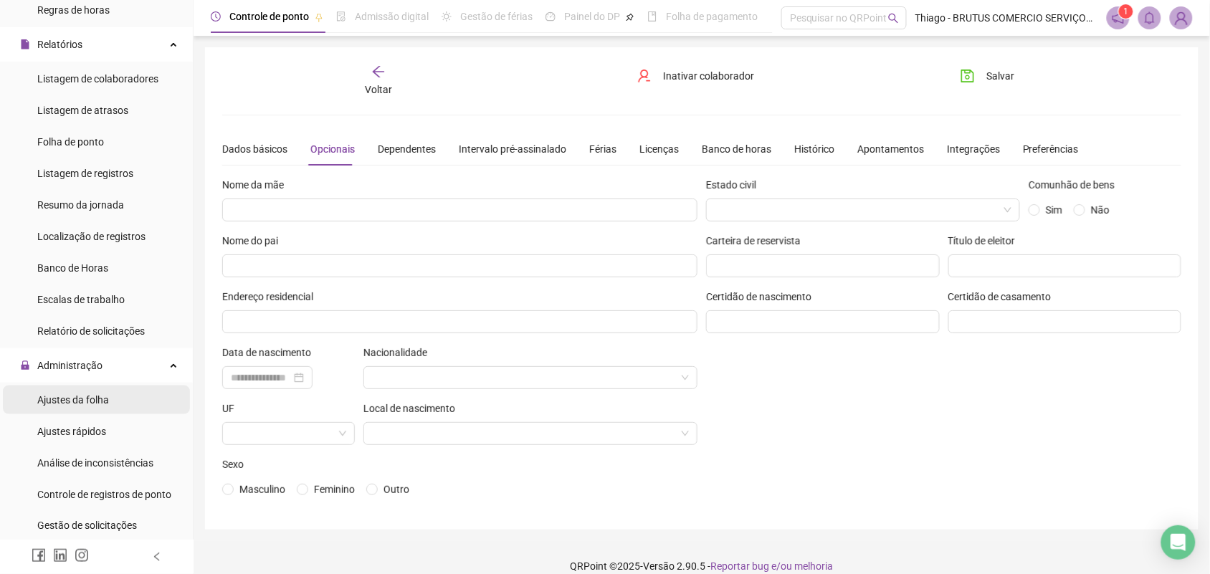
click at [125, 410] on li "Ajustes da folha" at bounding box center [96, 400] width 187 height 29
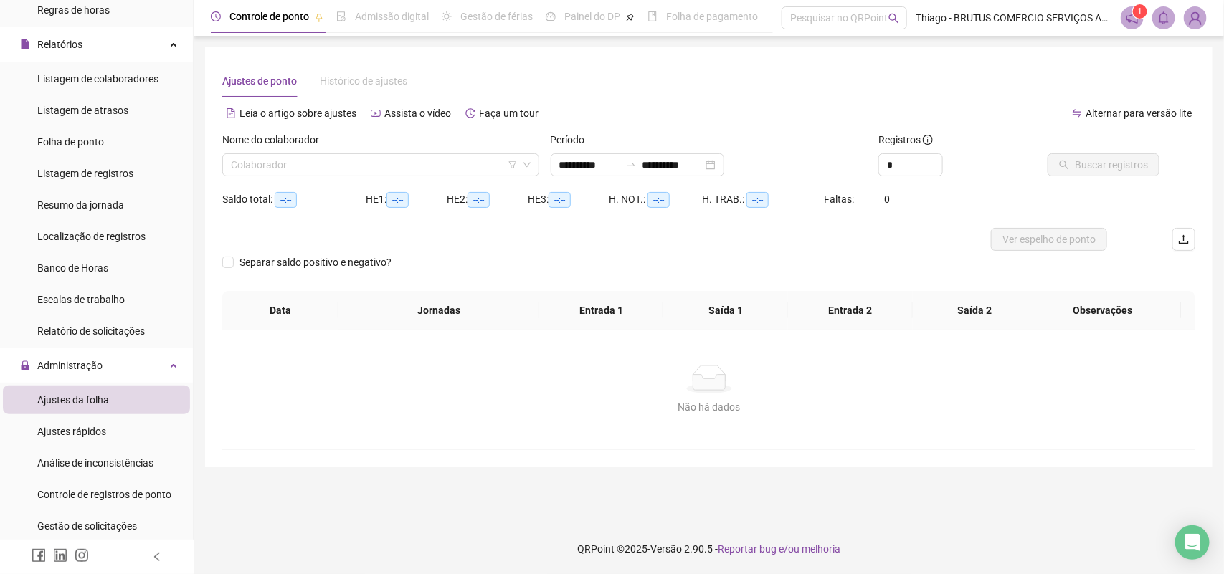
type input "**********"
click at [102, 422] on div "Ajustes rápidos" at bounding box center [71, 431] width 69 height 29
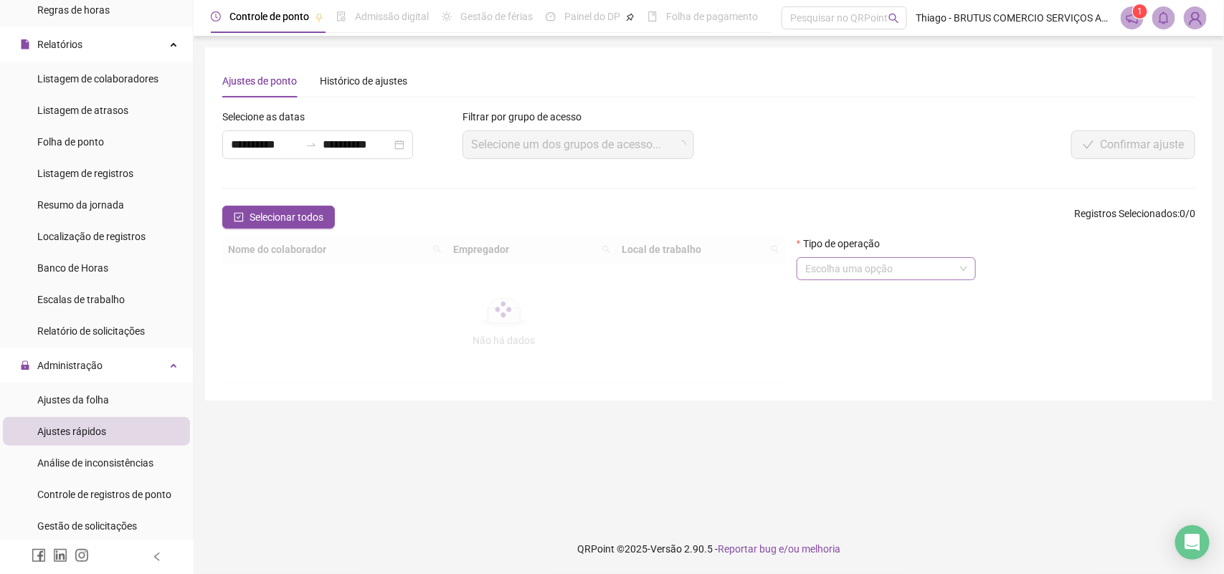
click at [837, 273] on input "search" at bounding box center [879, 269] width 149 height 22
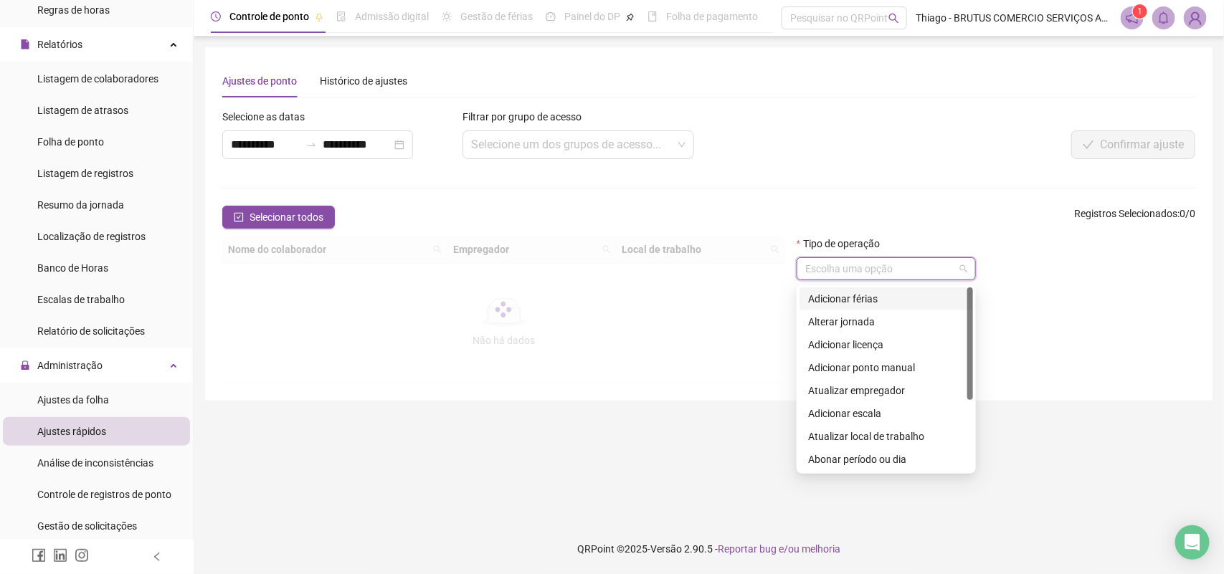
click at [837, 274] on div "Tipo de operação Escolha uma opção" at bounding box center [995, 264] width 399 height 56
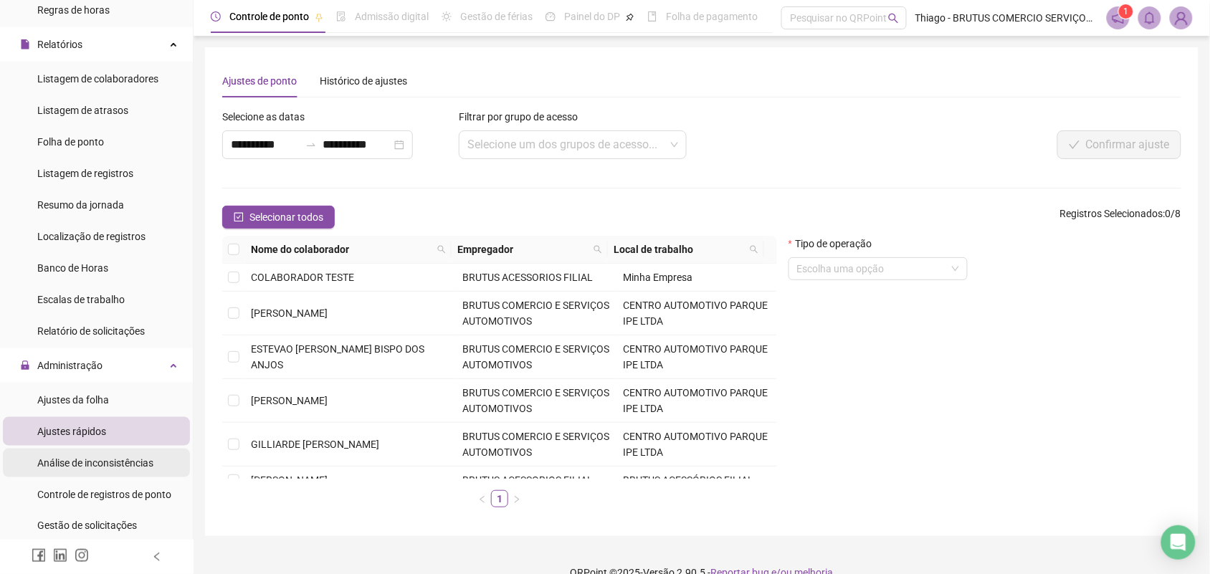
click at [104, 464] on span "Análise de inconsistências" at bounding box center [95, 462] width 116 height 11
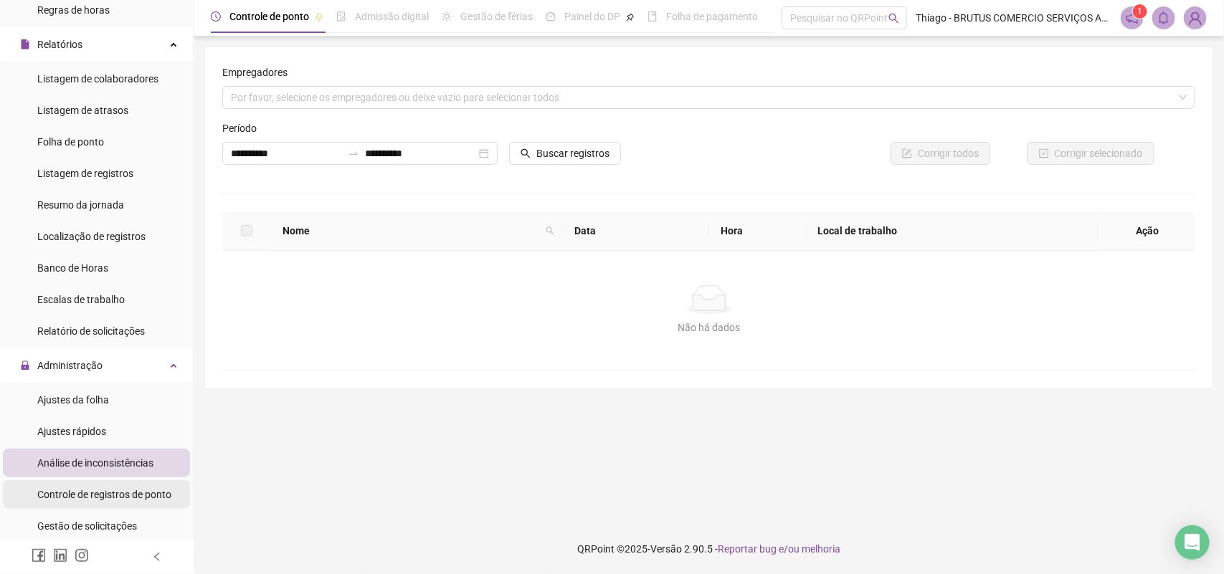
click at [87, 485] on div "Controle de registros de ponto" at bounding box center [104, 494] width 134 height 29
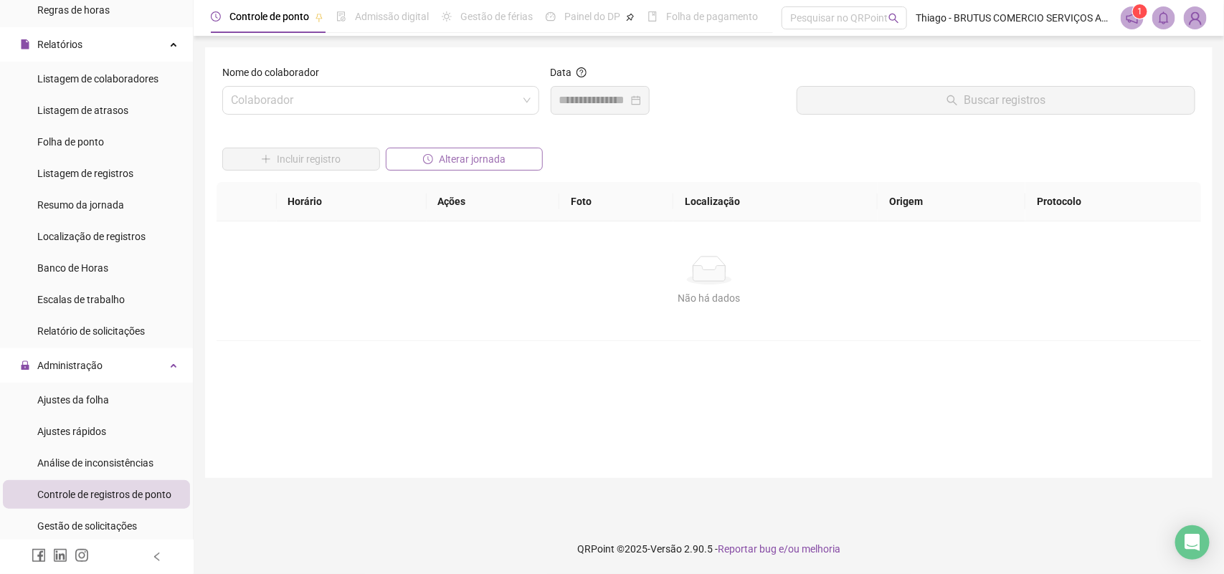
click at [443, 166] on span "Alterar jornada" at bounding box center [472, 159] width 67 height 16
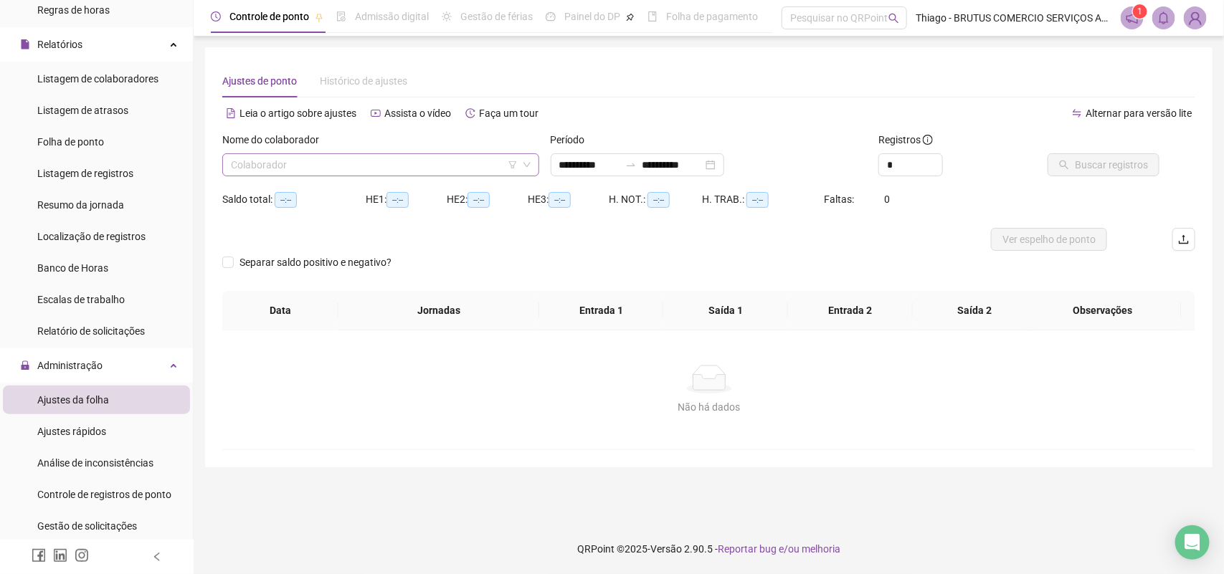
type input "**********"
click at [428, 180] on div "Nome do colaborador Colaborador" at bounding box center [380, 160] width 328 height 56
click at [429, 169] on input "search" at bounding box center [374, 165] width 287 height 22
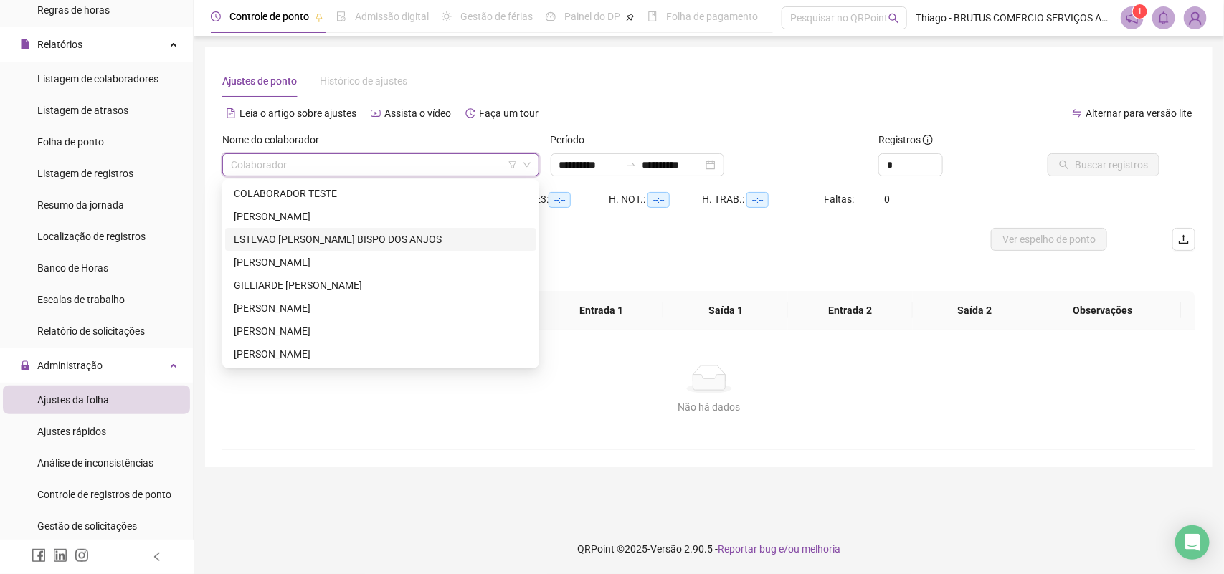
click at [360, 247] on div "ESTEVAO [PERSON_NAME] BISPO DOS ANJOS" at bounding box center [380, 239] width 311 height 23
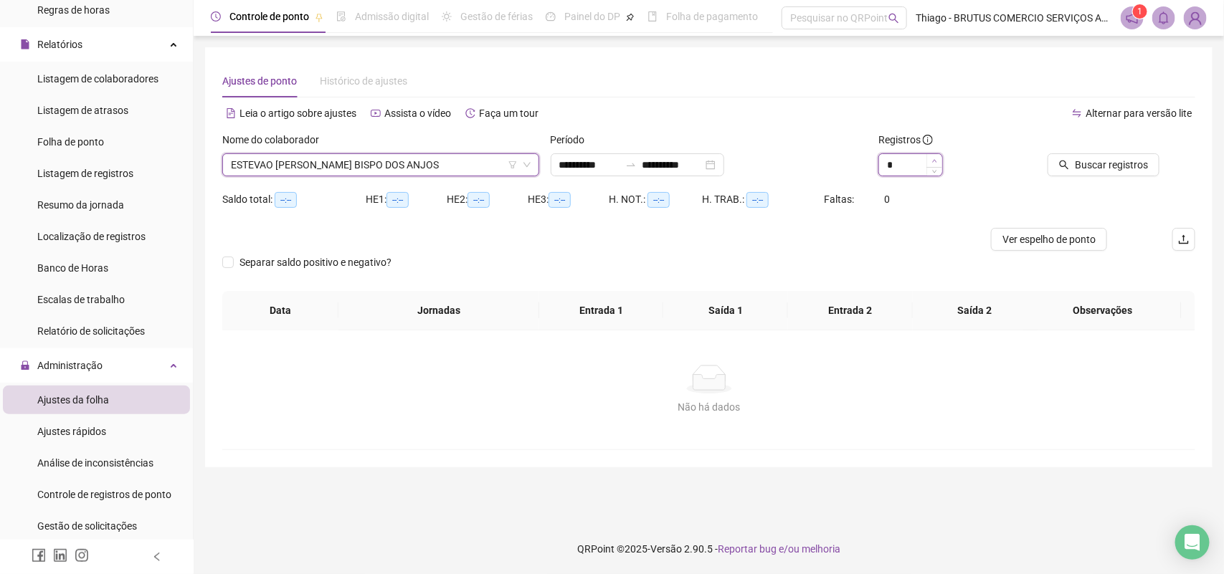
click at [837, 156] on span "Increase Value" at bounding box center [934, 160] width 16 height 13
type input "*"
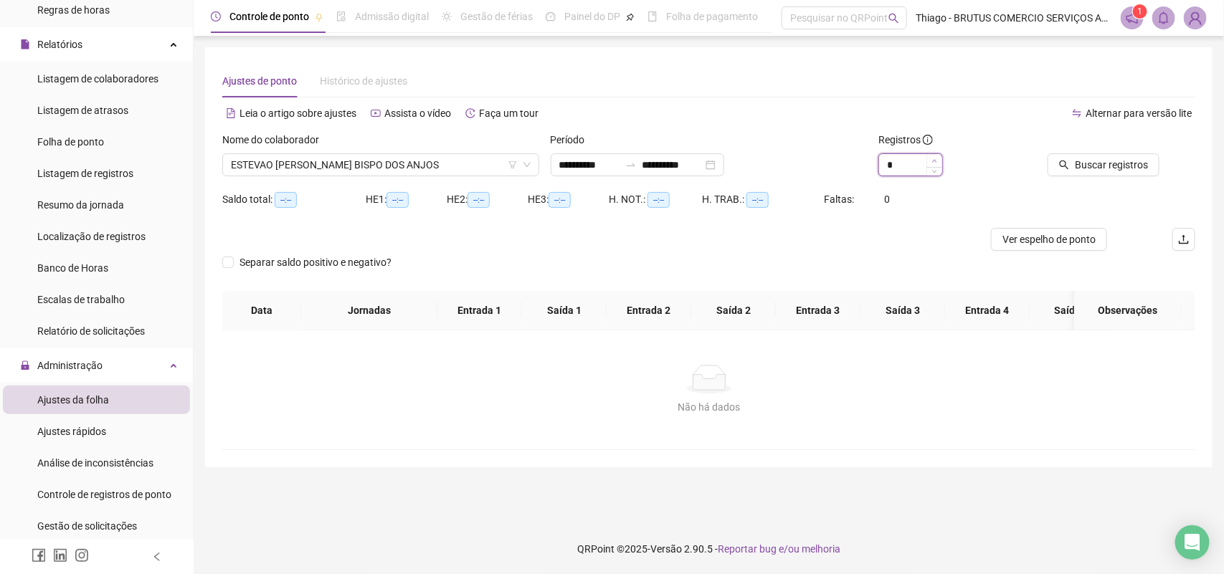
click at [837, 156] on span "Increase Value" at bounding box center [934, 160] width 16 height 13
click at [837, 166] on icon "search" at bounding box center [1064, 165] width 10 height 10
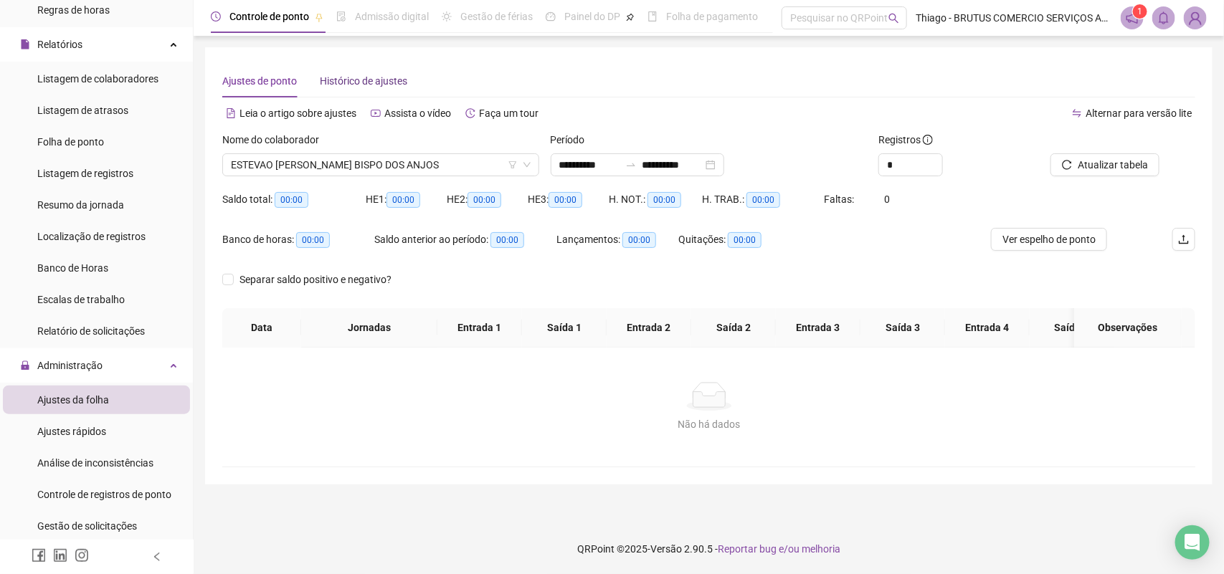
click at [366, 87] on span "Histórico de ajustes" at bounding box center [363, 80] width 87 height 11
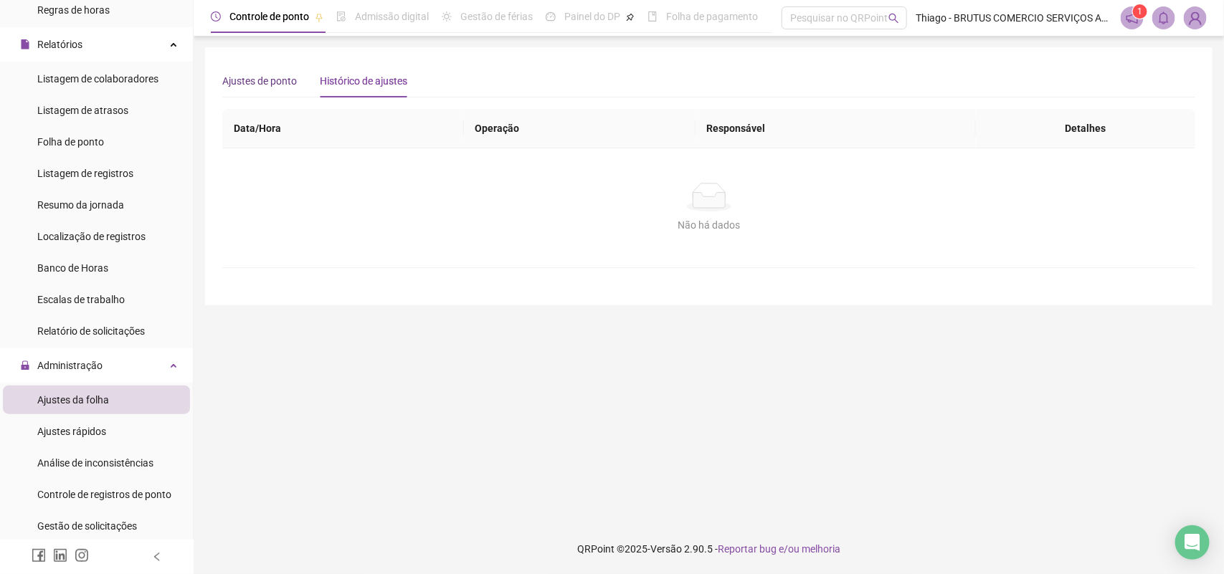
click at [257, 87] on span "Ajustes de ponto" at bounding box center [259, 80] width 75 height 11
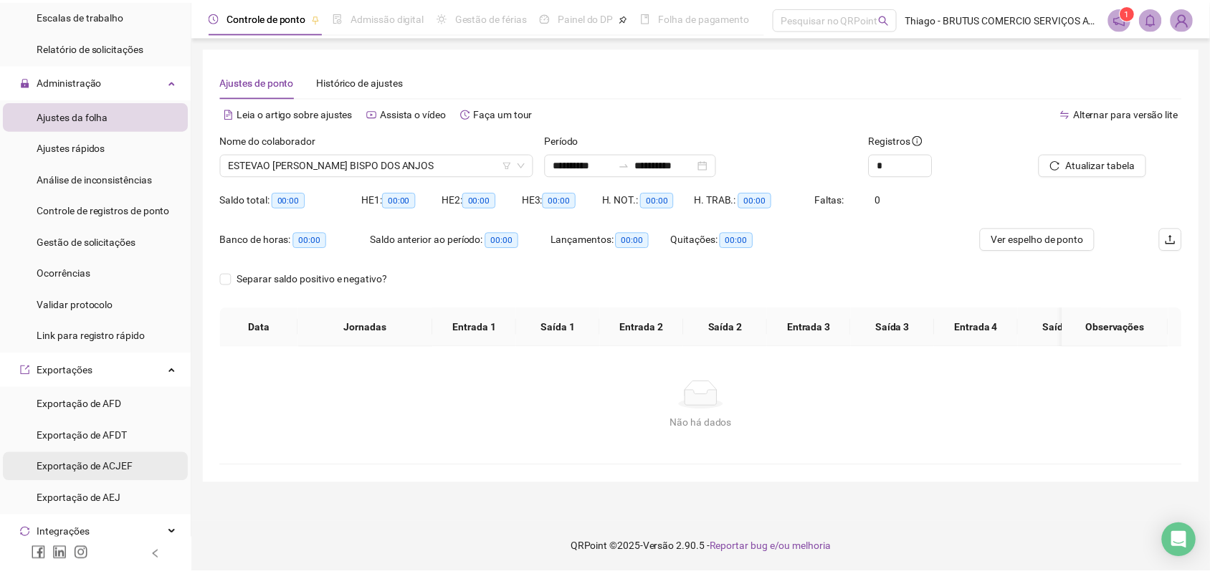
scroll to position [597, 0]
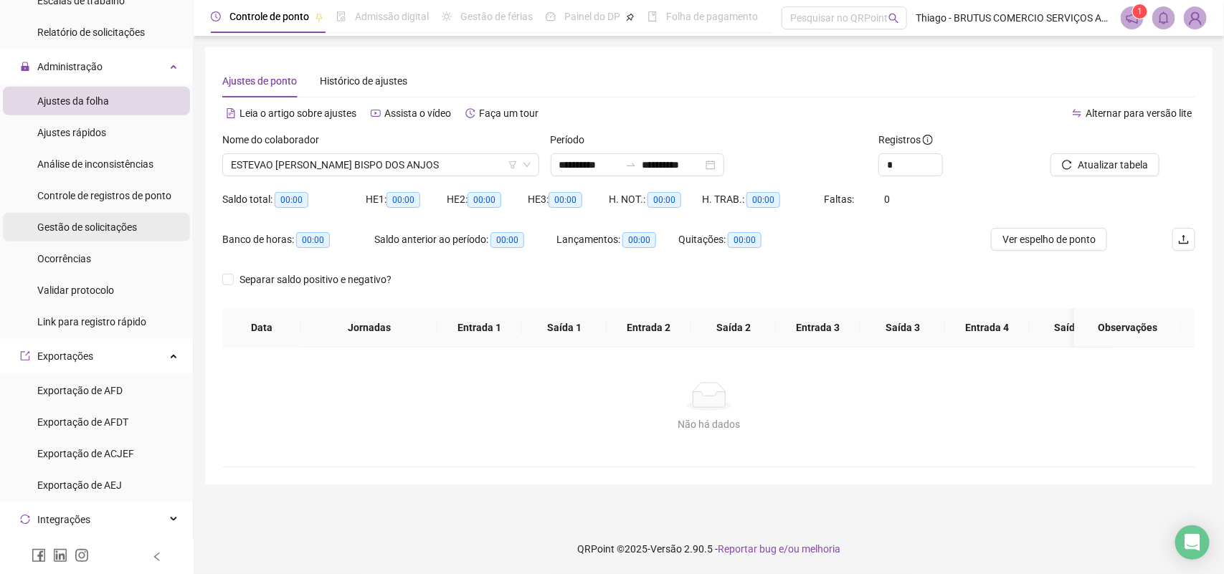
click at [104, 237] on div "Gestão de solicitações" at bounding box center [87, 227] width 100 height 29
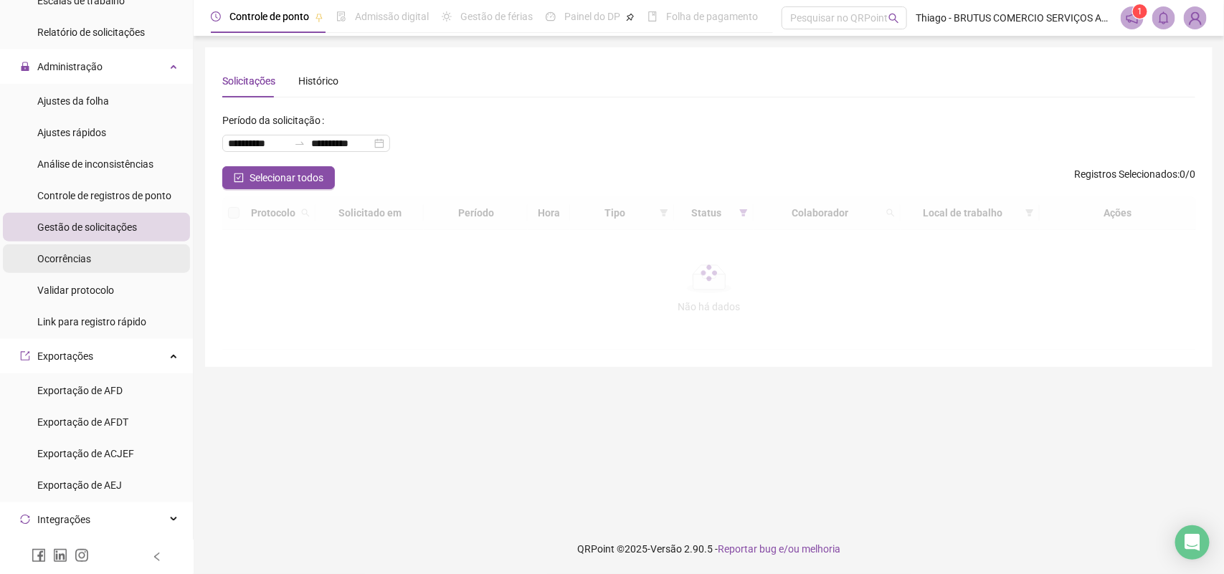
click at [105, 257] on li "Ocorrências" at bounding box center [96, 258] width 187 height 29
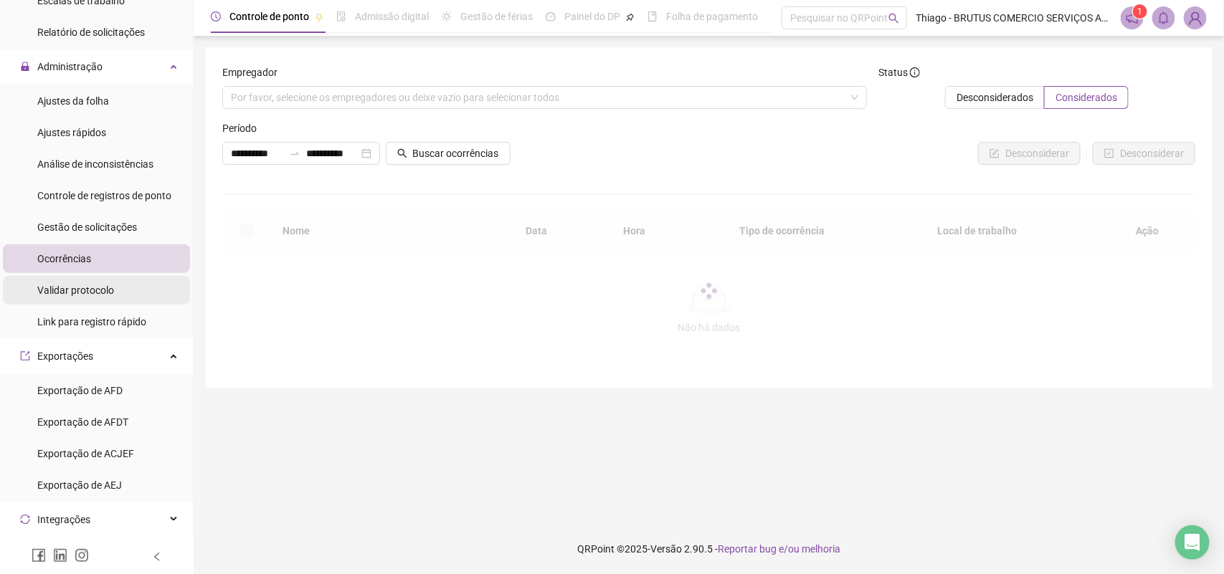
click at [108, 292] on span "Validar protocolo" at bounding box center [75, 290] width 77 height 11
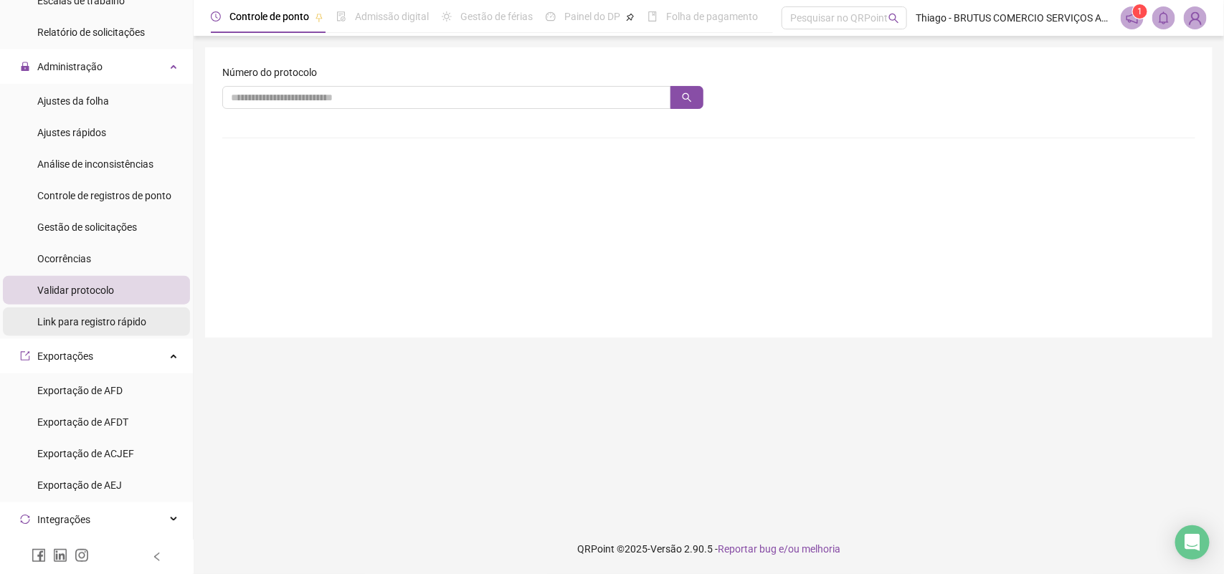
click at [105, 308] on div "Link para registro rápido" at bounding box center [91, 322] width 109 height 29
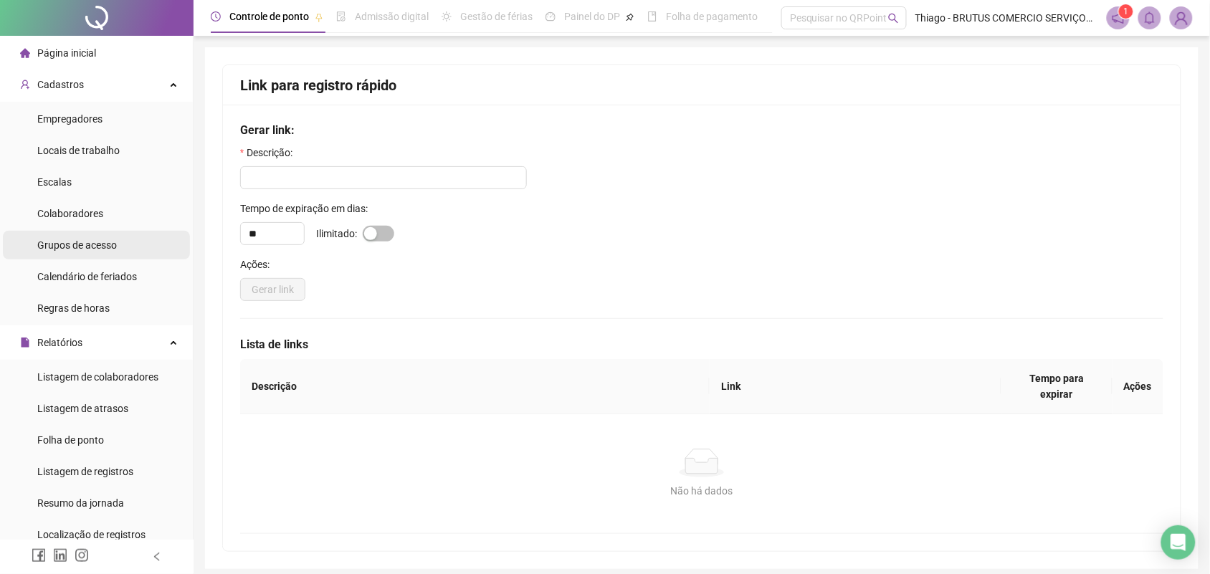
click at [91, 242] on span "Grupos de acesso" at bounding box center [77, 244] width 80 height 11
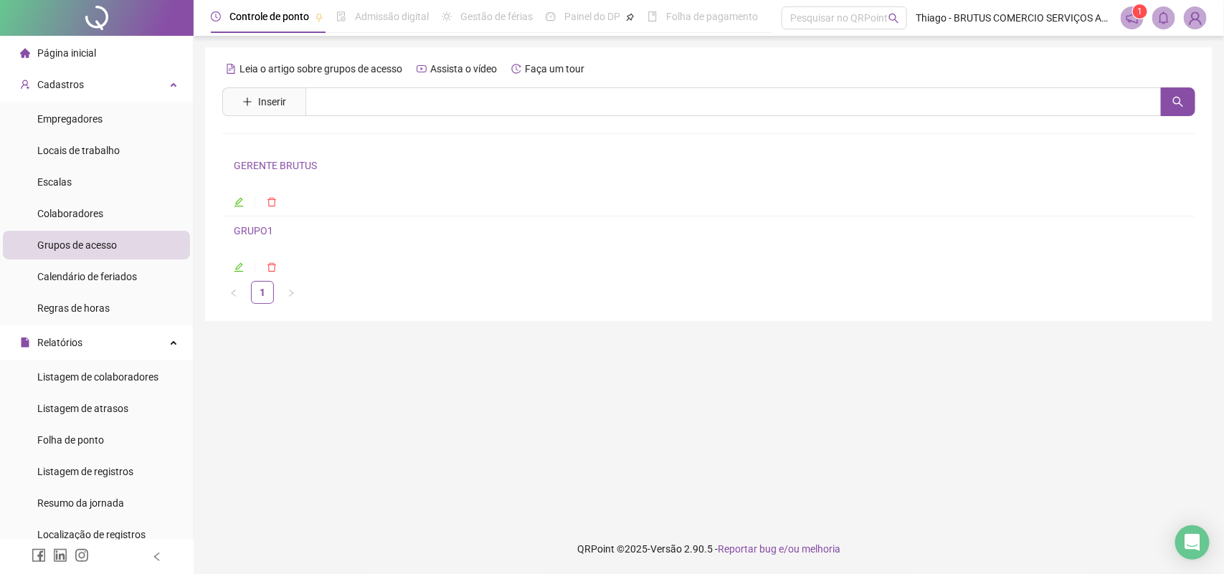
click at [257, 166] on link "GERENTE BRUTUS" at bounding box center [275, 165] width 83 height 11
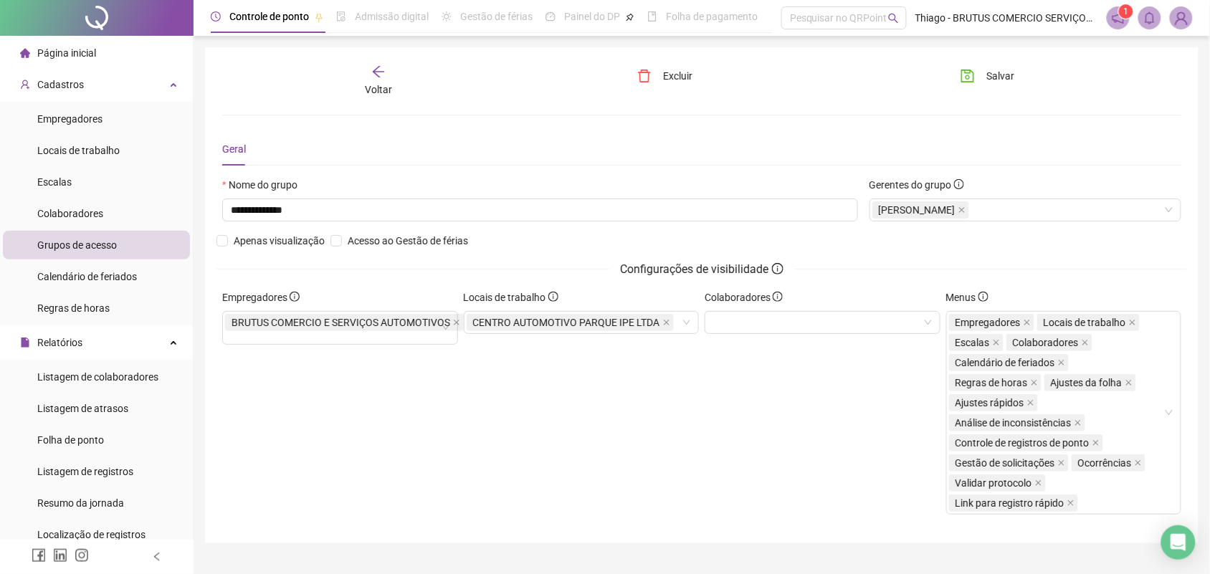
click at [837, 545] on div "**********" at bounding box center [702, 302] width 1017 height 605
click at [837, 545] on icon "Open Intercom Messenger" at bounding box center [1178, 542] width 16 height 19
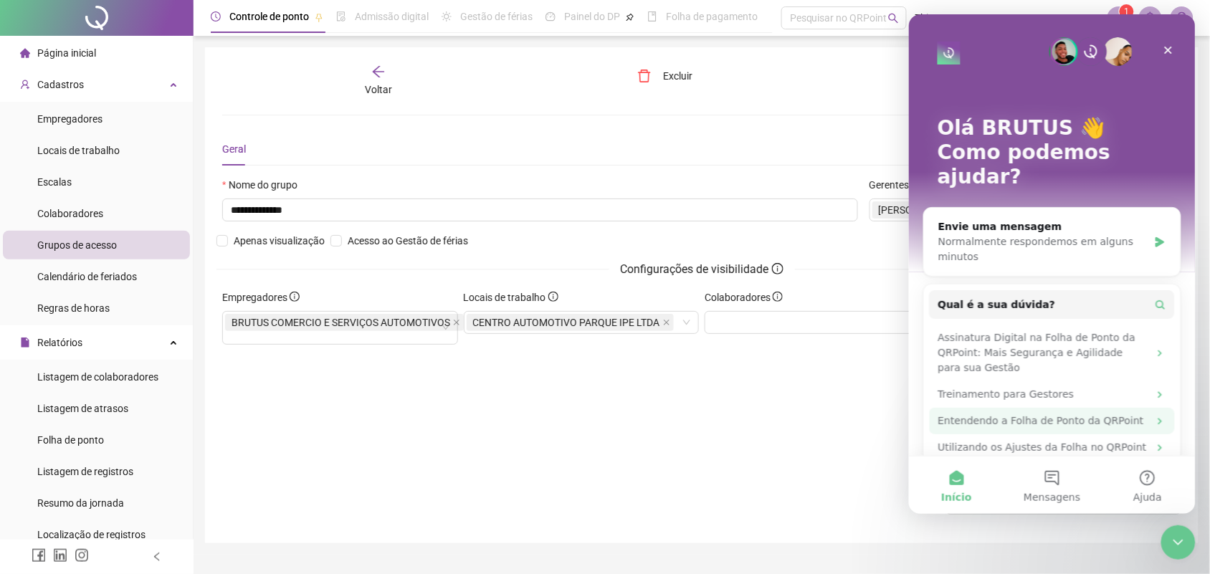
scroll to position [31, 0]
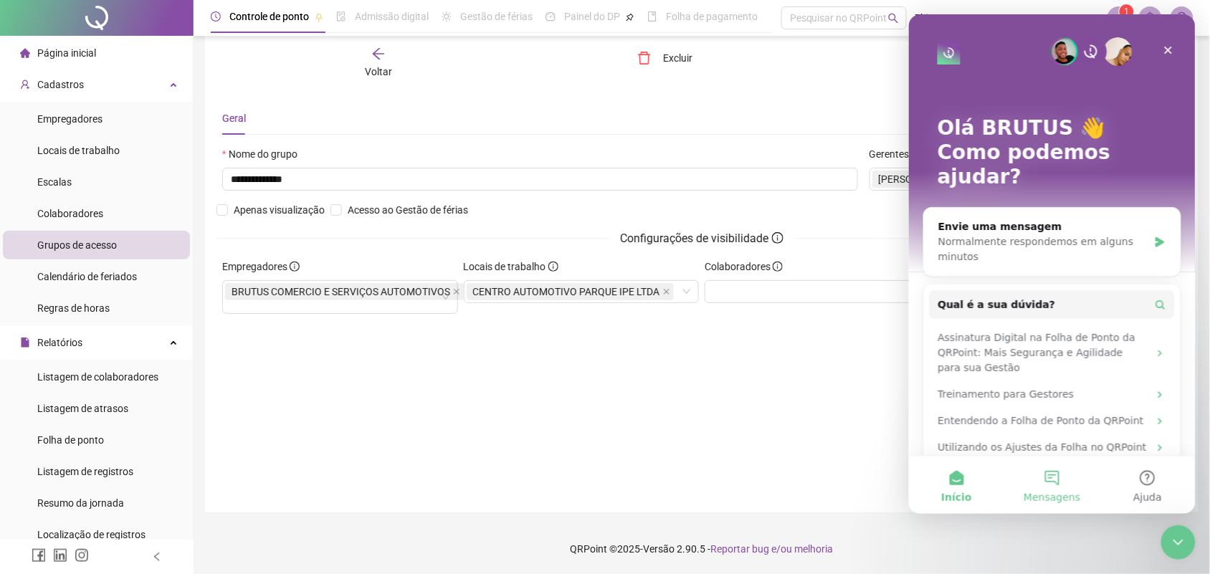
click at [837, 484] on button "Mensagens" at bounding box center [1051, 484] width 95 height 57
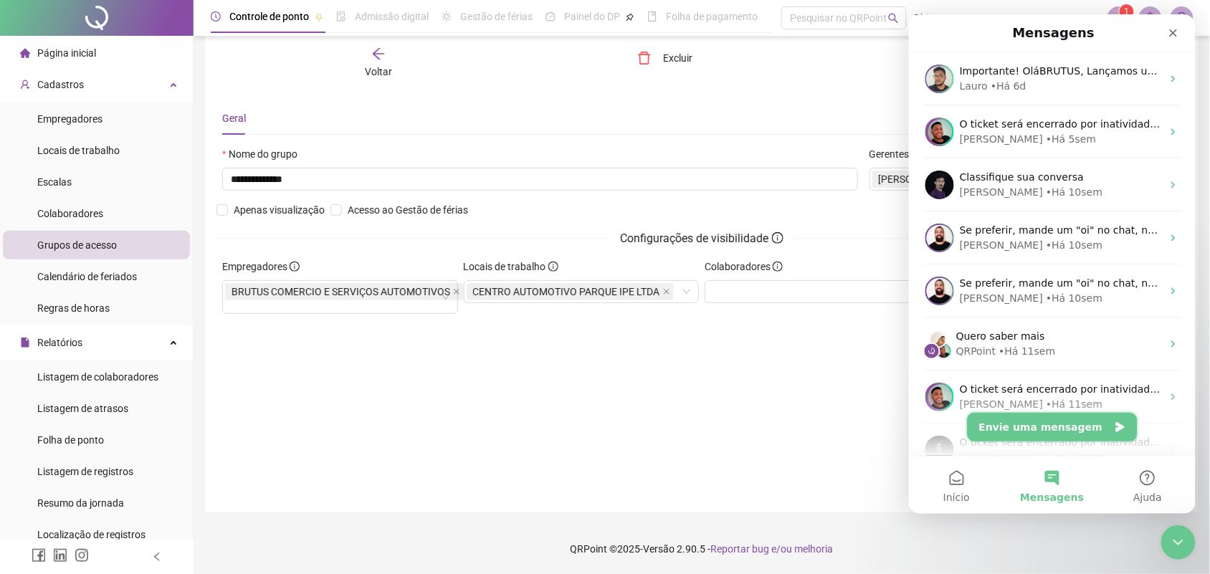
click at [837, 438] on button "Envie uma mensagem" at bounding box center [1052, 426] width 170 height 29
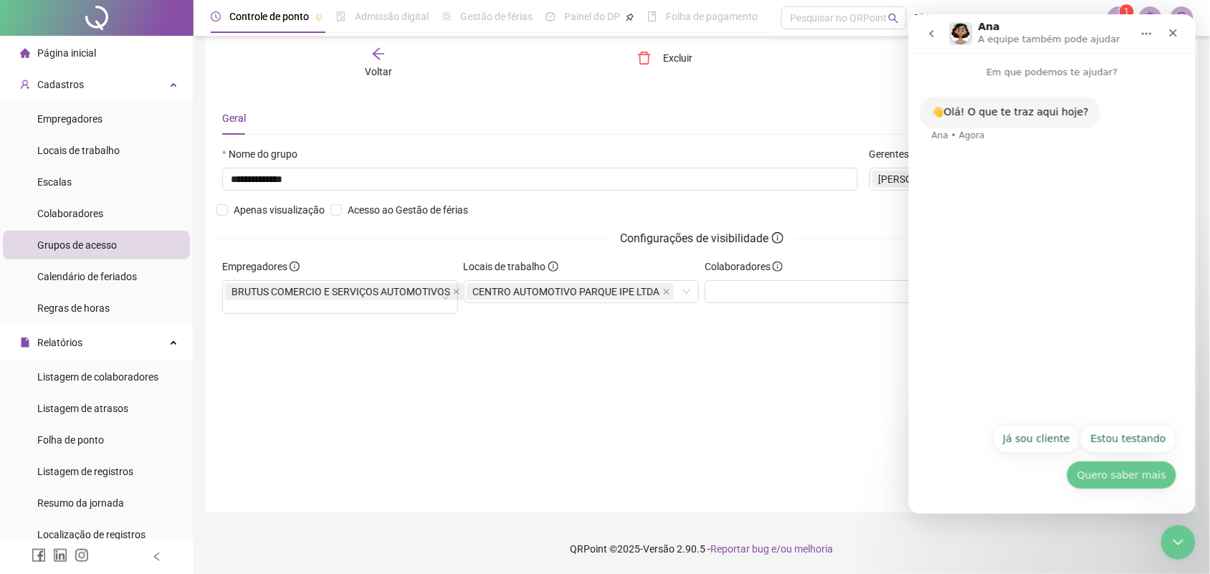
click at [837, 477] on button "Quero saber mais" at bounding box center [1121, 474] width 110 height 29
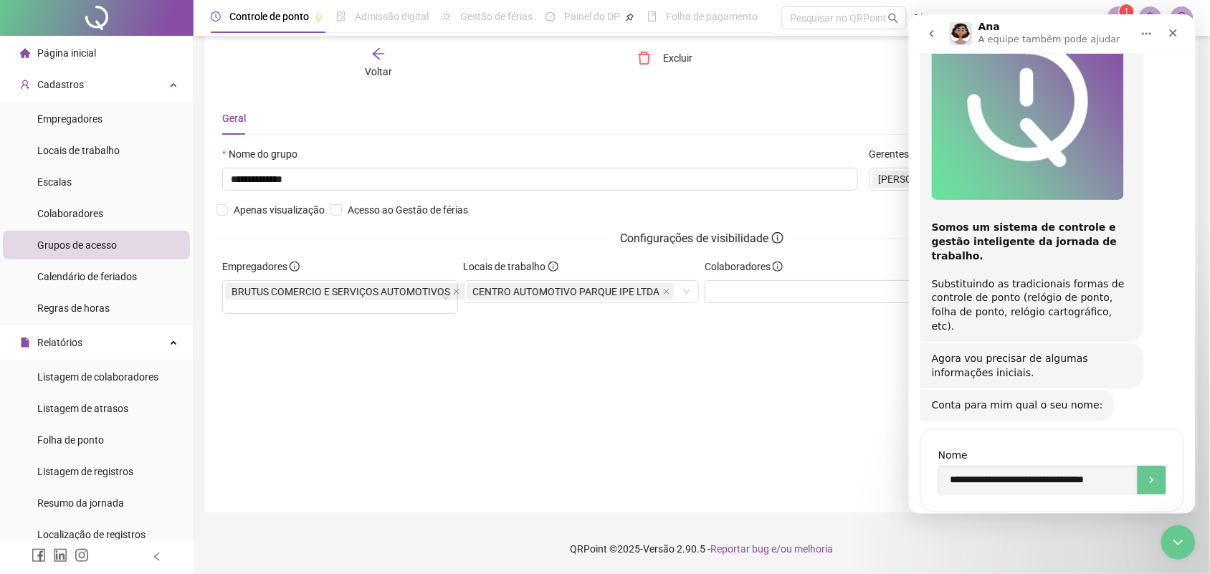
scroll to position [224, 0]
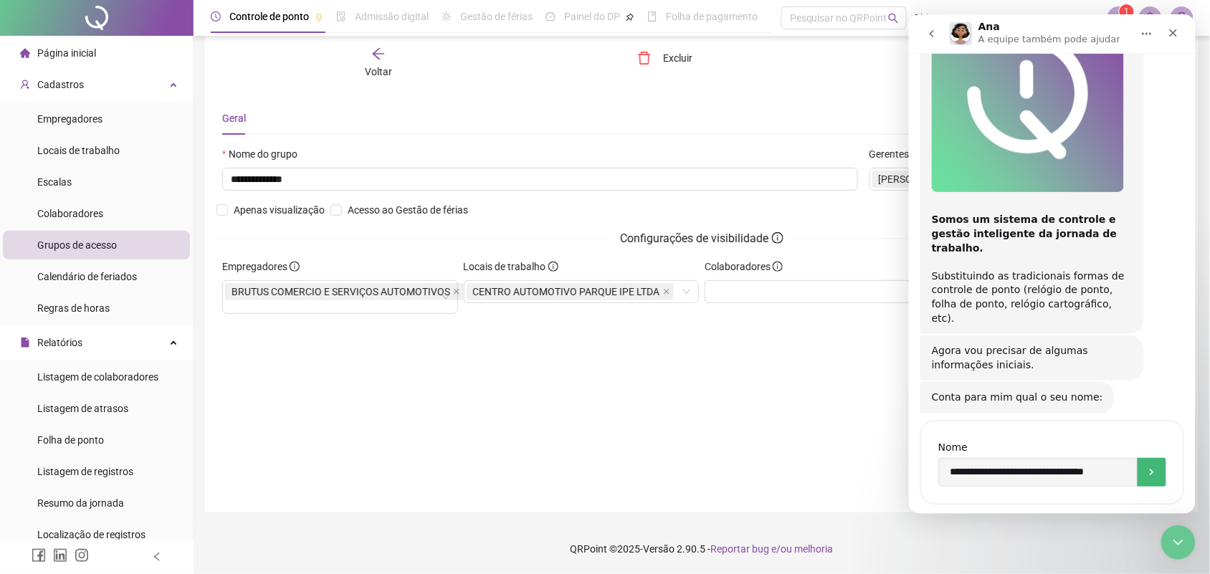
click at [837, 466] on icon "Envio" at bounding box center [1151, 471] width 11 height 11
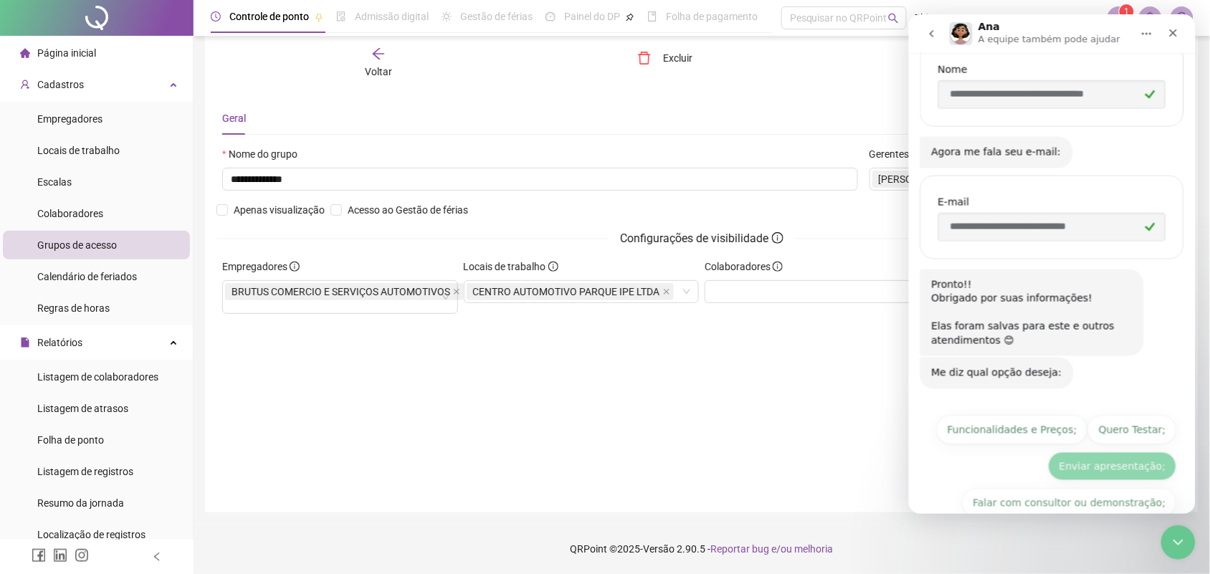
scroll to position [624, 0]
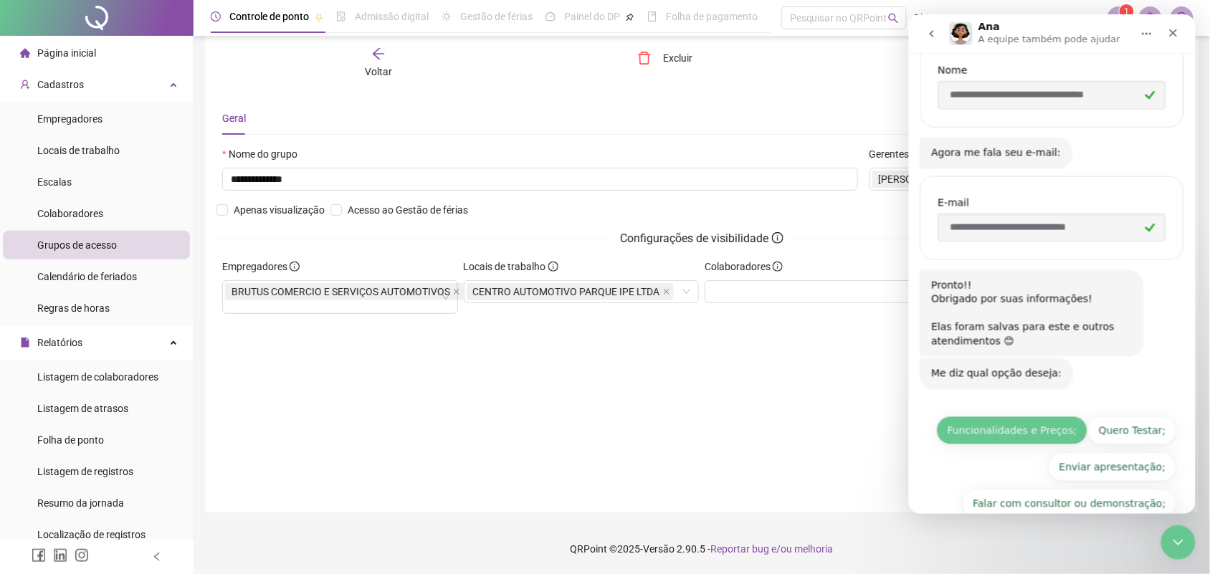
click at [837, 416] on button "Funcionalidades e Preços;" at bounding box center [1011, 430] width 151 height 29
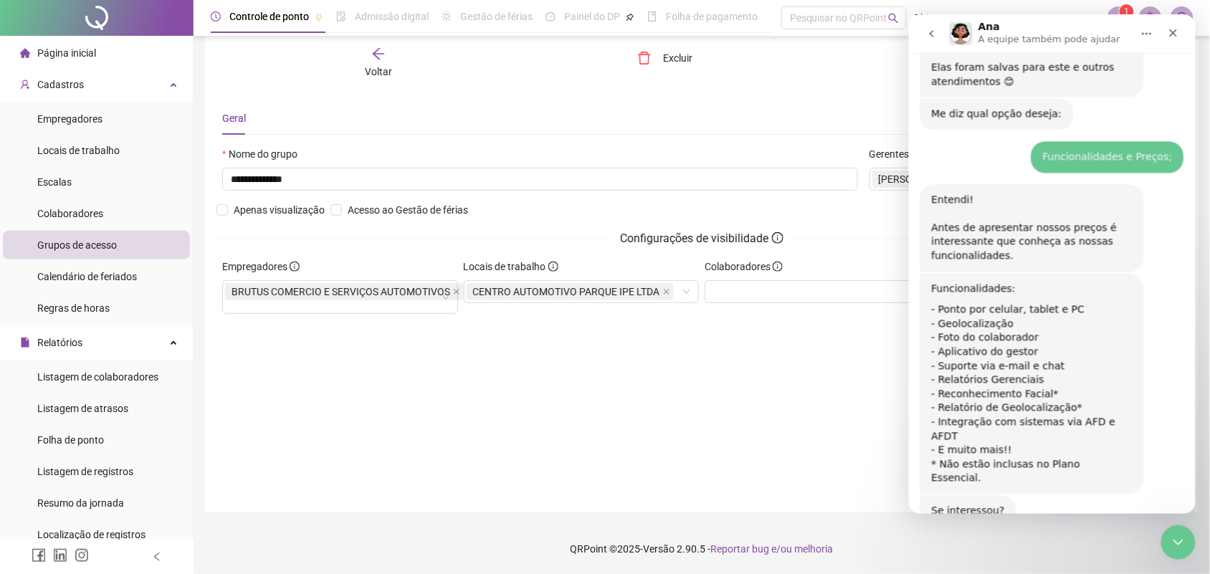
scroll to position [897, 0]
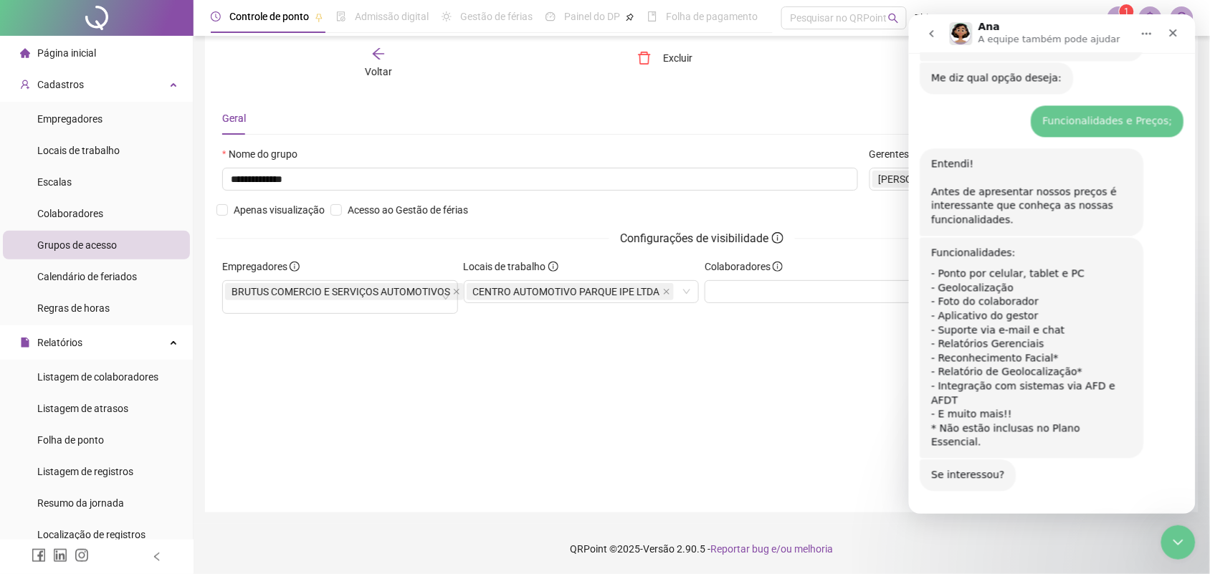
click at [837, 517] on button "Sim" at bounding box center [1108, 531] width 40 height 29
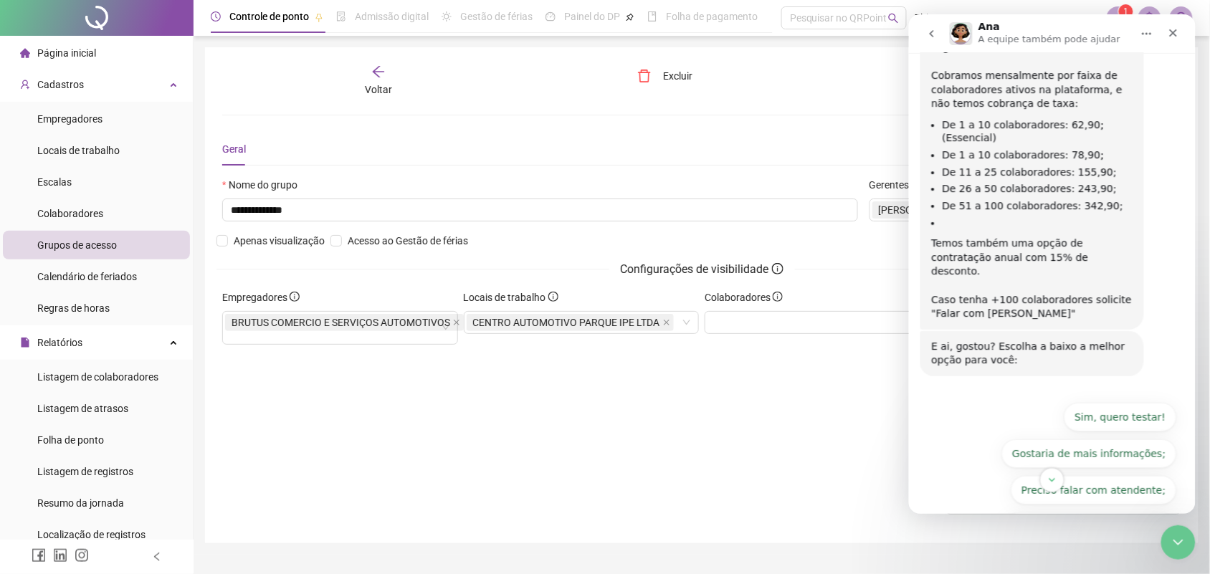
scroll to position [1456, 0]
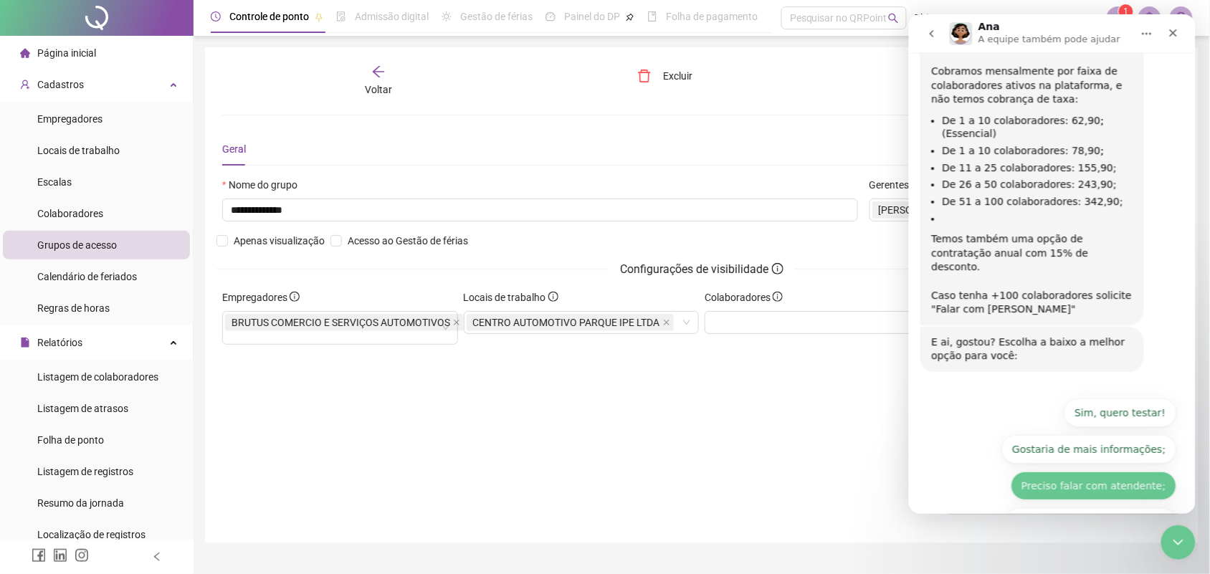
click at [837, 471] on button "Preciso falar com atendente;" at bounding box center [1094, 485] width 166 height 29
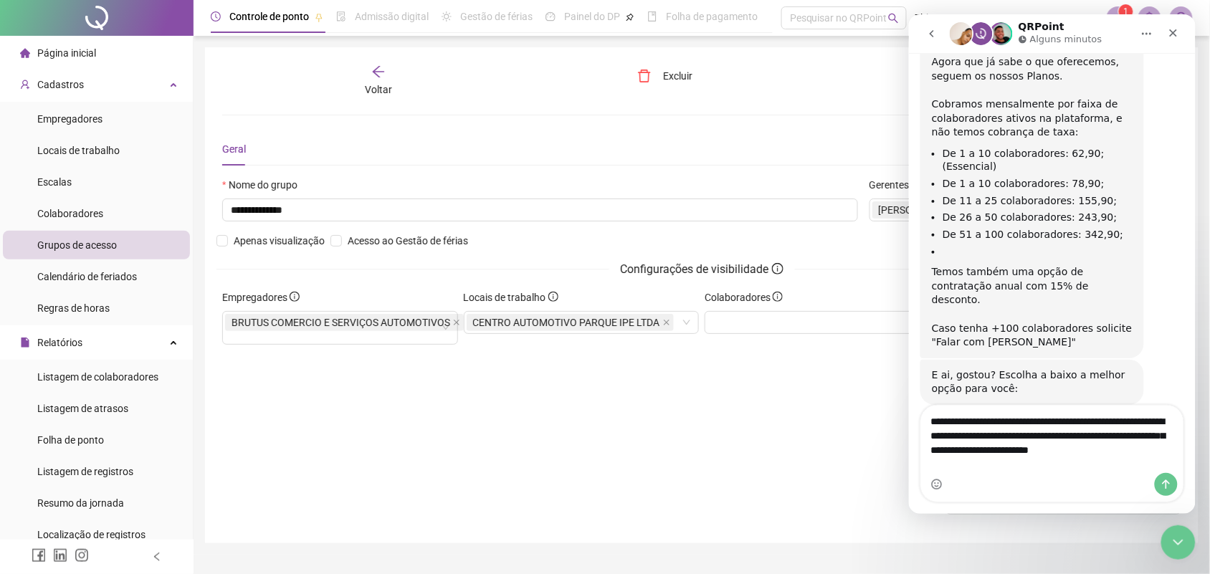
scroll to position [1437, 0]
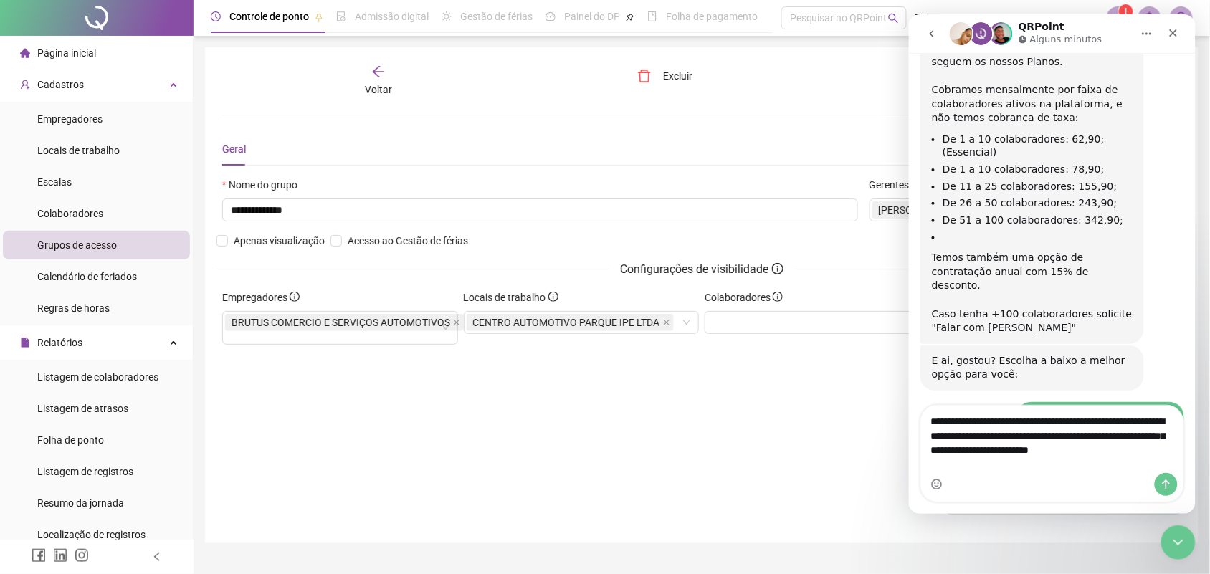
type textarea "**********"
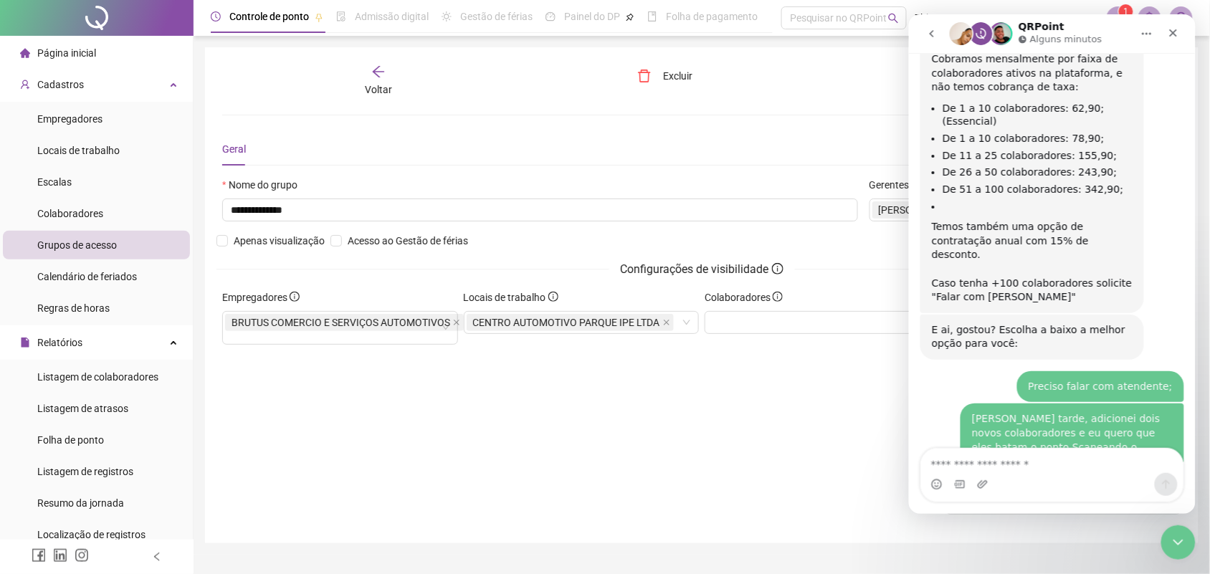
scroll to position [1589, 0]
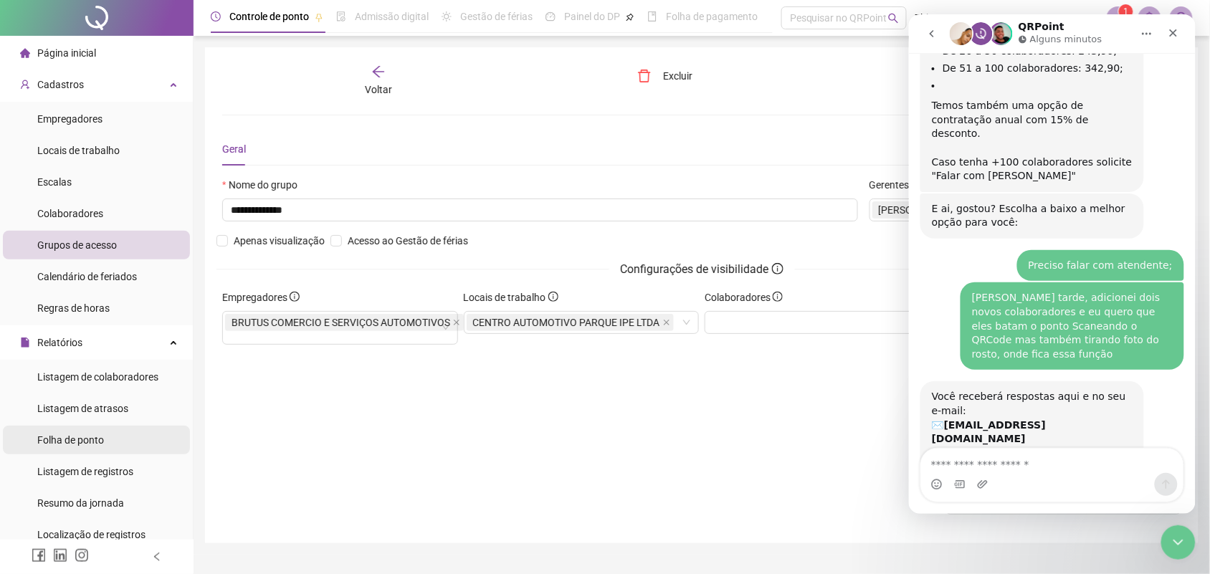
click at [116, 435] on li "Folha de ponto" at bounding box center [96, 440] width 187 height 29
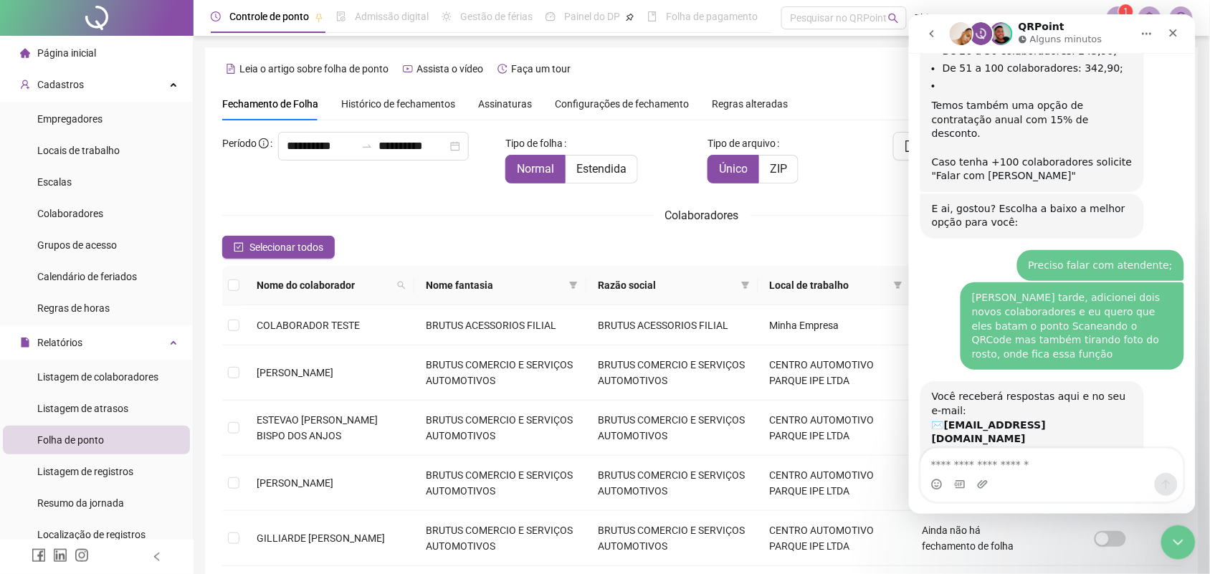
click at [698, 106] on div "Fechamento de Folha Histórico de fechamentos Assinaturas Configurações de fecha…" at bounding box center [505, 103] width 566 height 33
click at [712, 108] on span "Regras alteradas" at bounding box center [750, 104] width 76 height 10
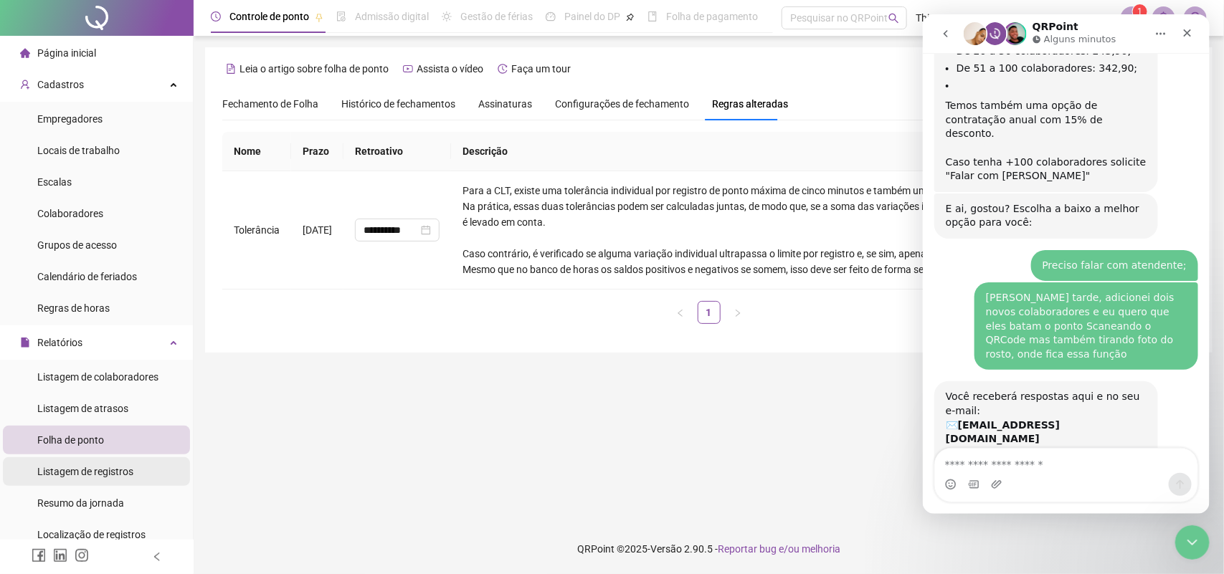
click at [116, 466] on span "Listagem de registros" at bounding box center [85, 471] width 96 height 11
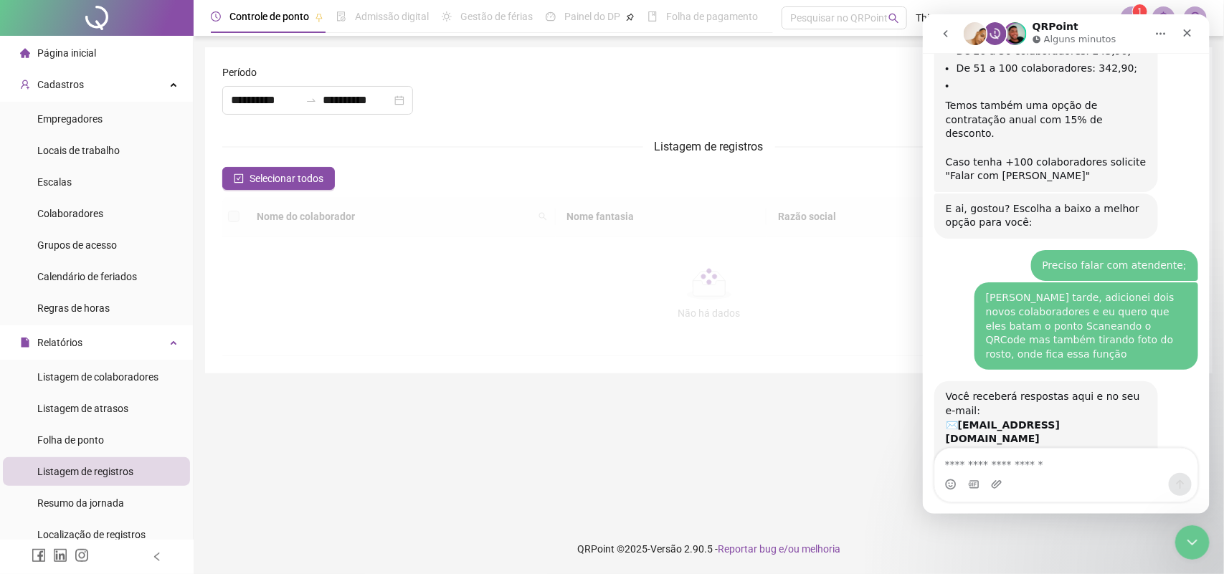
type input "**********"
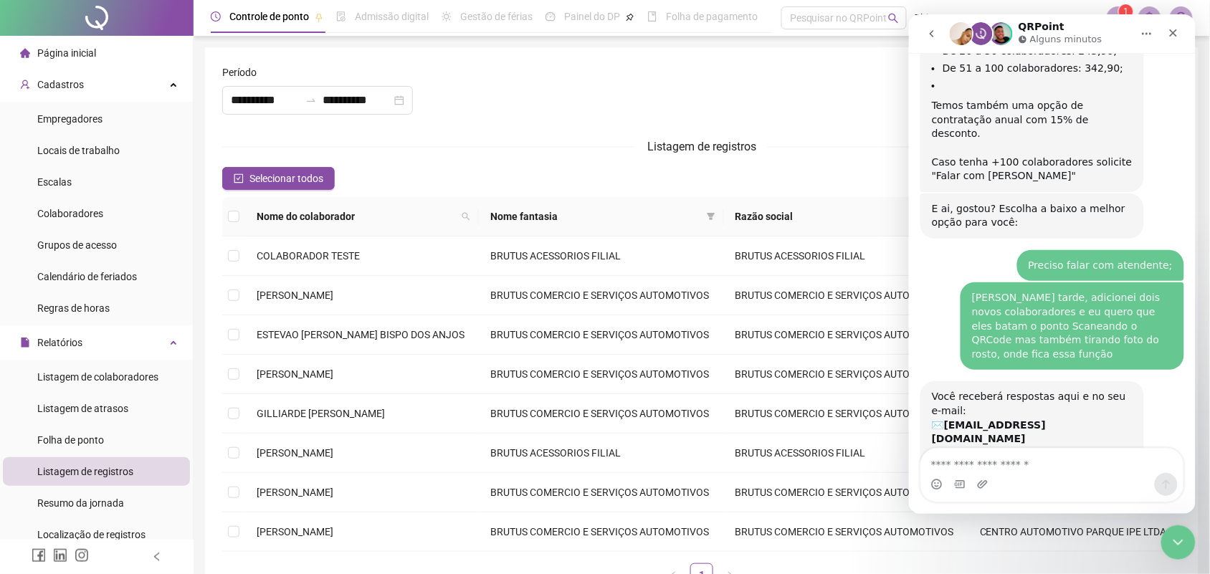
click at [424, 173] on div "Selecionar todos Registros Selecionados : 0 / 8" at bounding box center [701, 178] width 959 height 23
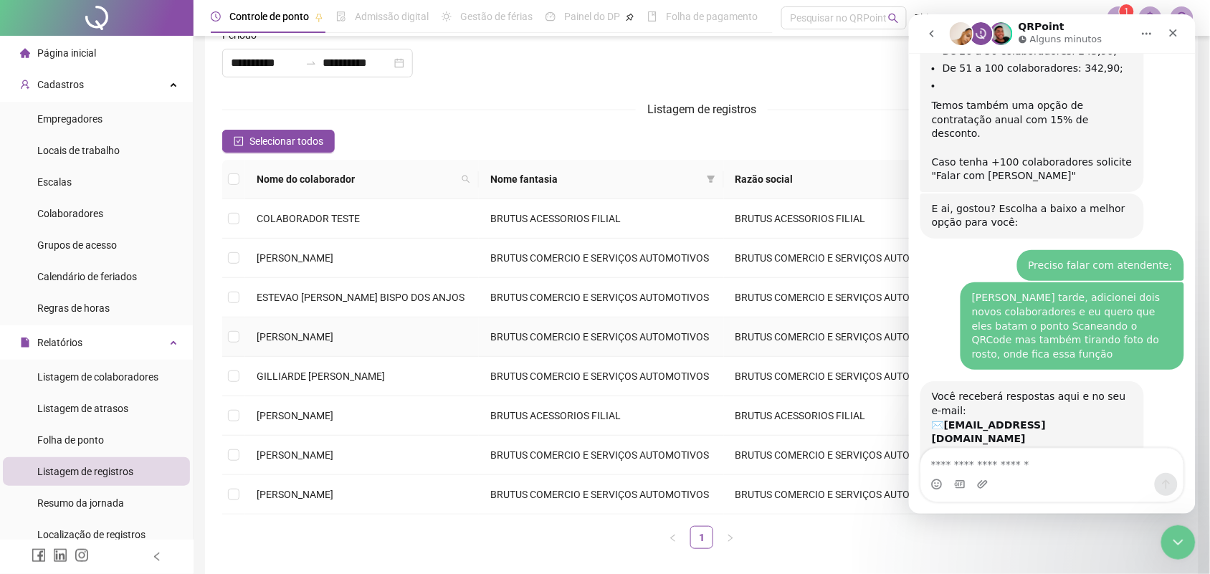
scroll to position [104, 0]
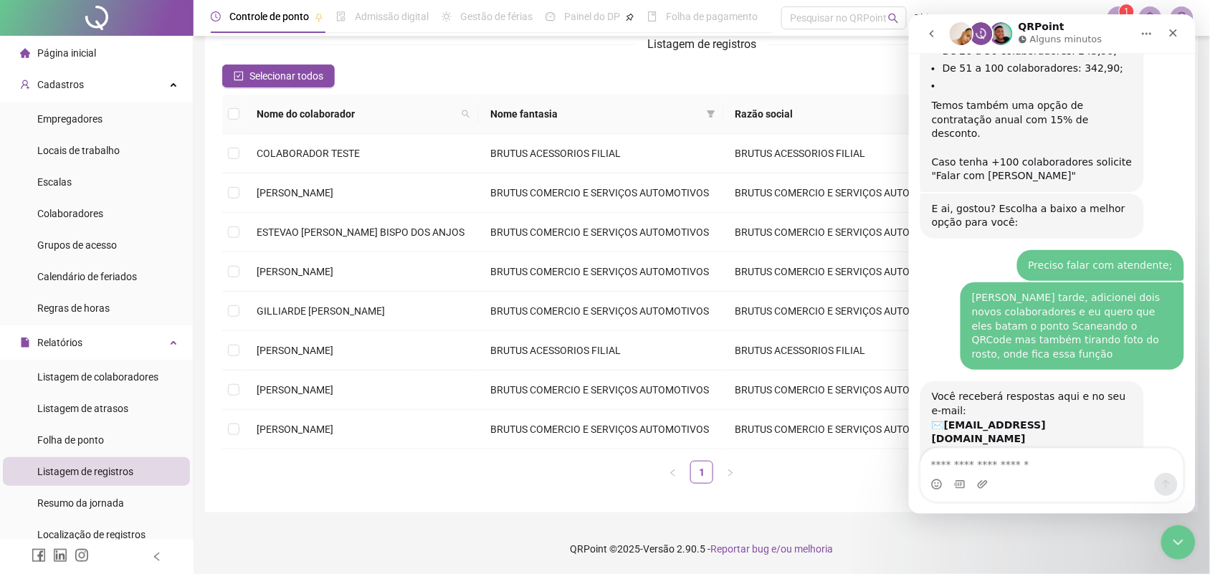
click at [474, 59] on form "**********" at bounding box center [701, 228] width 959 height 533
click at [452, 66] on div "Selecionar todos Registros Selecionados : 0 / 8" at bounding box center [701, 76] width 959 height 23
click at [441, 79] on div "Selecionar todos Registros Selecionados : 0 / 8" at bounding box center [701, 76] width 959 height 23
click at [72, 240] on span "Grupos de acesso" at bounding box center [77, 244] width 80 height 11
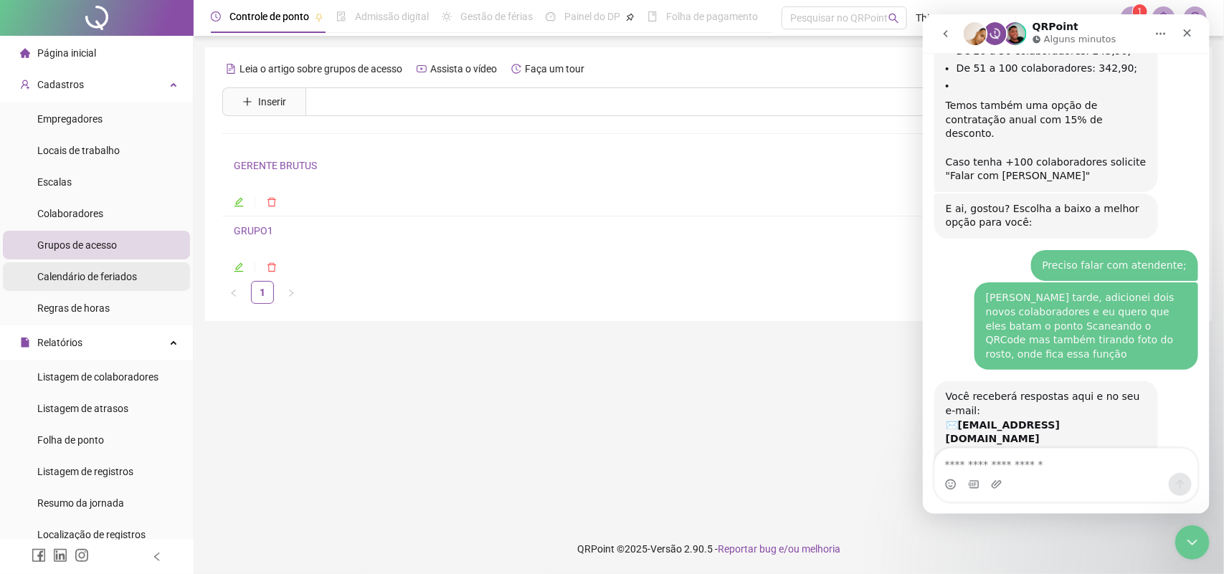
click at [88, 290] on div "Calendário de feriados" at bounding box center [87, 276] width 100 height 29
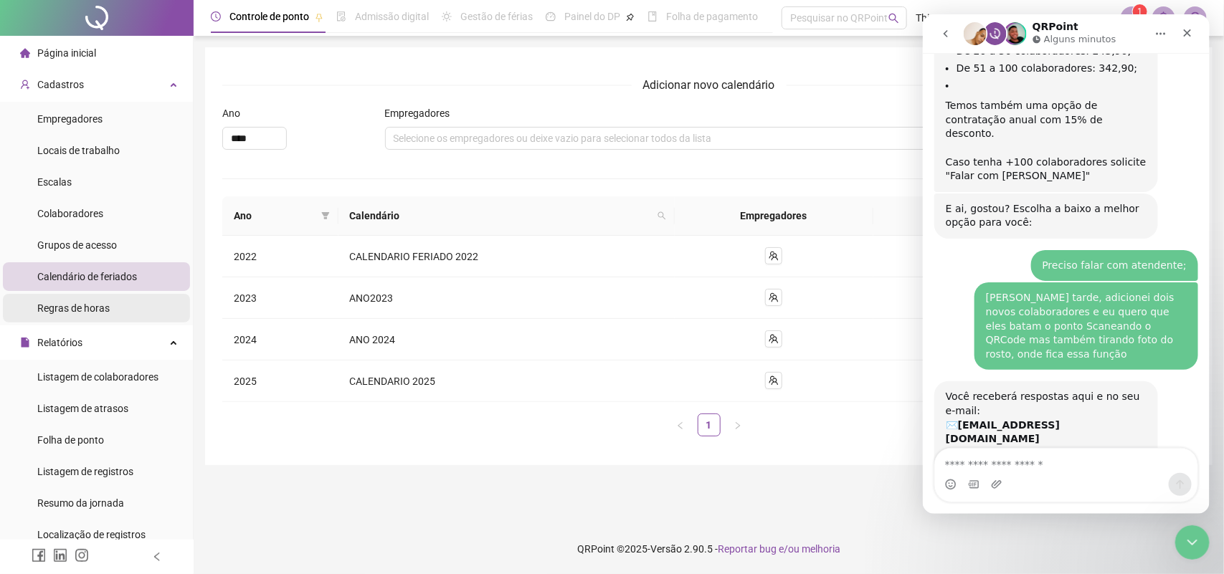
click at [95, 303] on span "Regras de horas" at bounding box center [73, 308] width 72 height 11
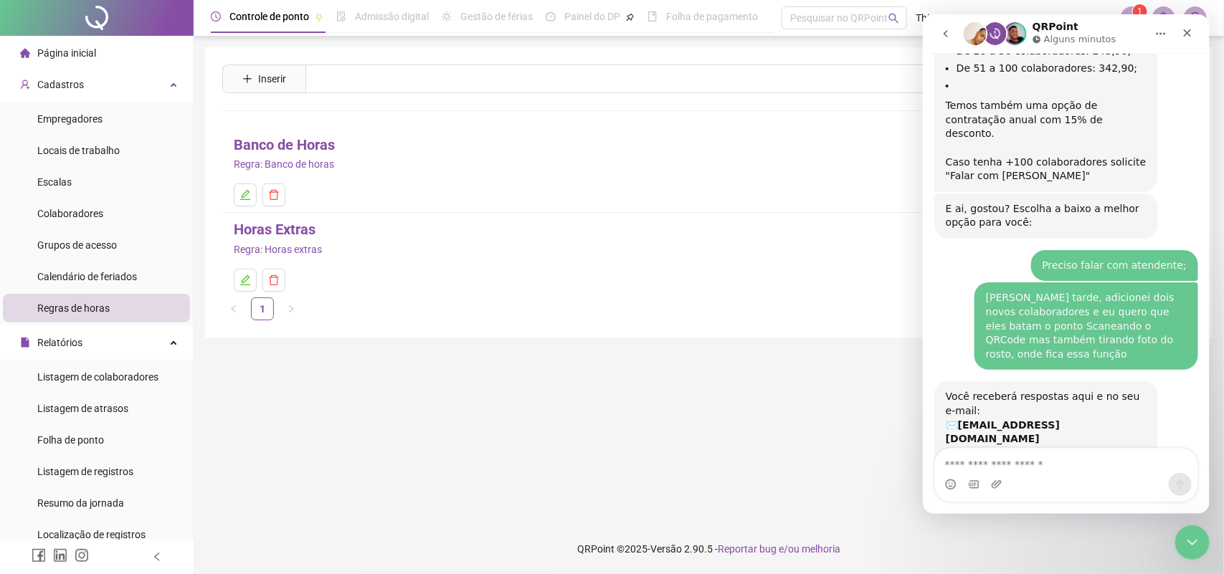
click at [258, 237] on link "Horas Extras" at bounding box center [275, 230] width 82 height 22
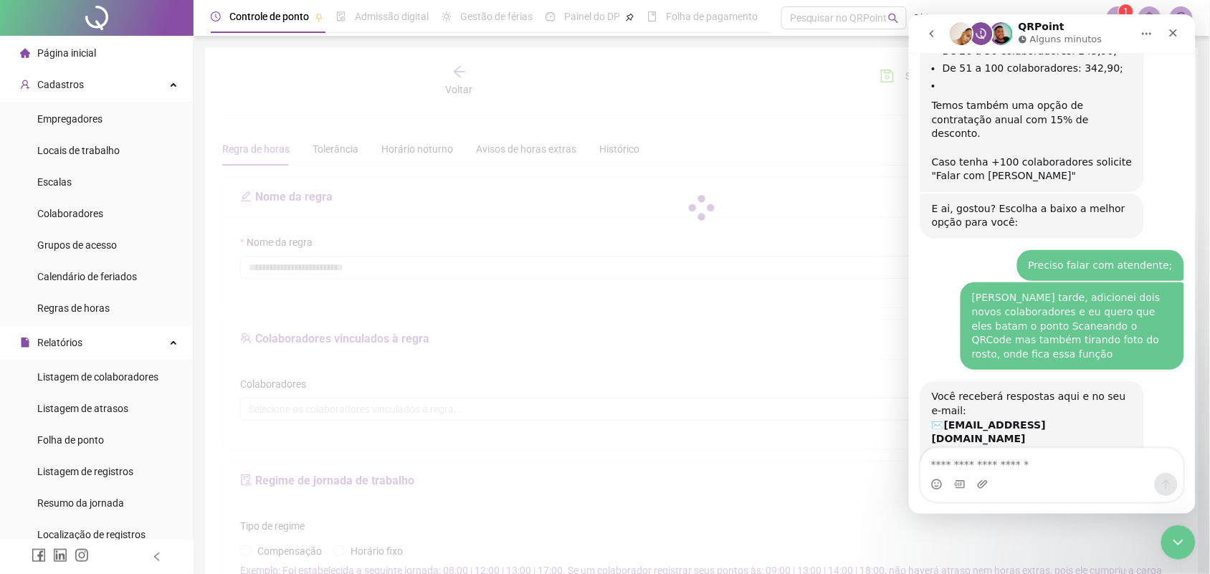
type input "**********"
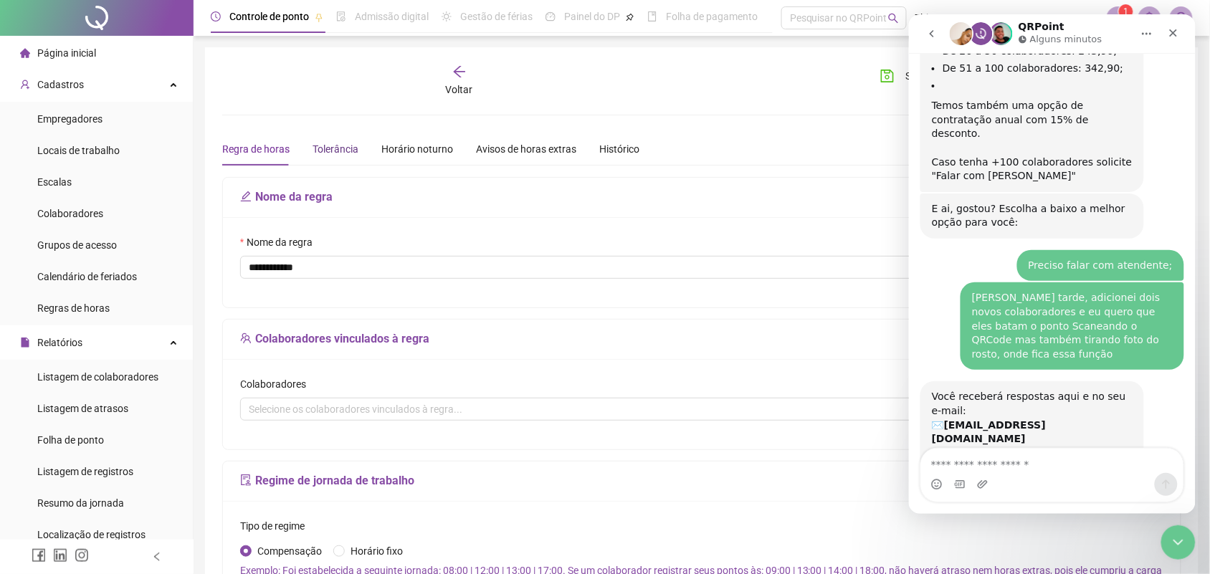
click at [341, 148] on div "Tolerância" at bounding box center [336, 149] width 46 height 16
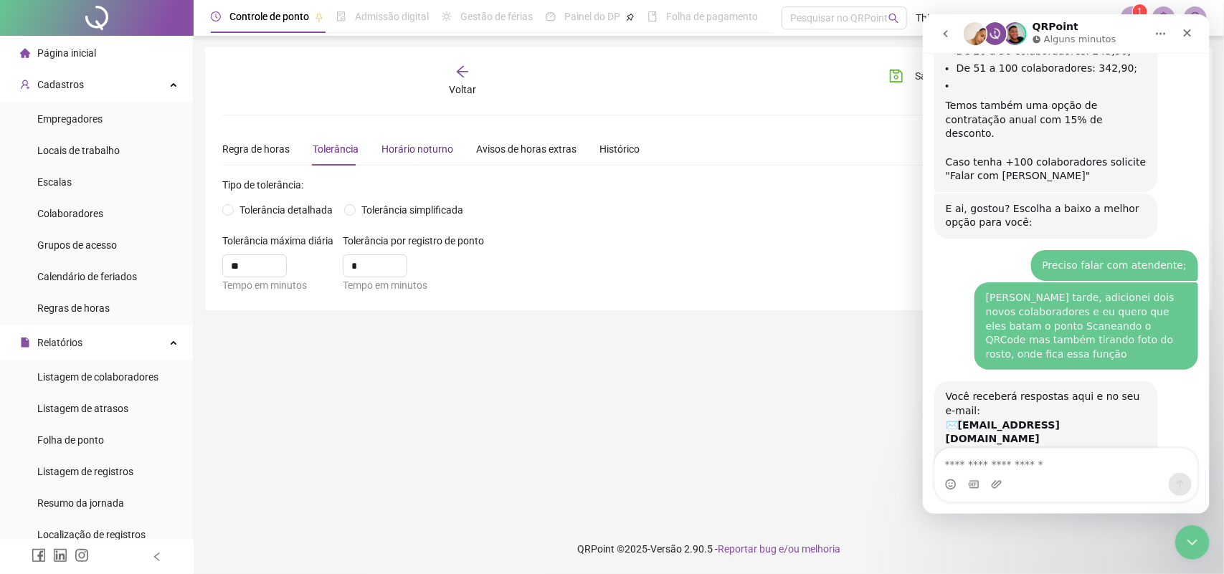
click at [421, 151] on div "Horário noturno" at bounding box center [417, 149] width 72 height 16
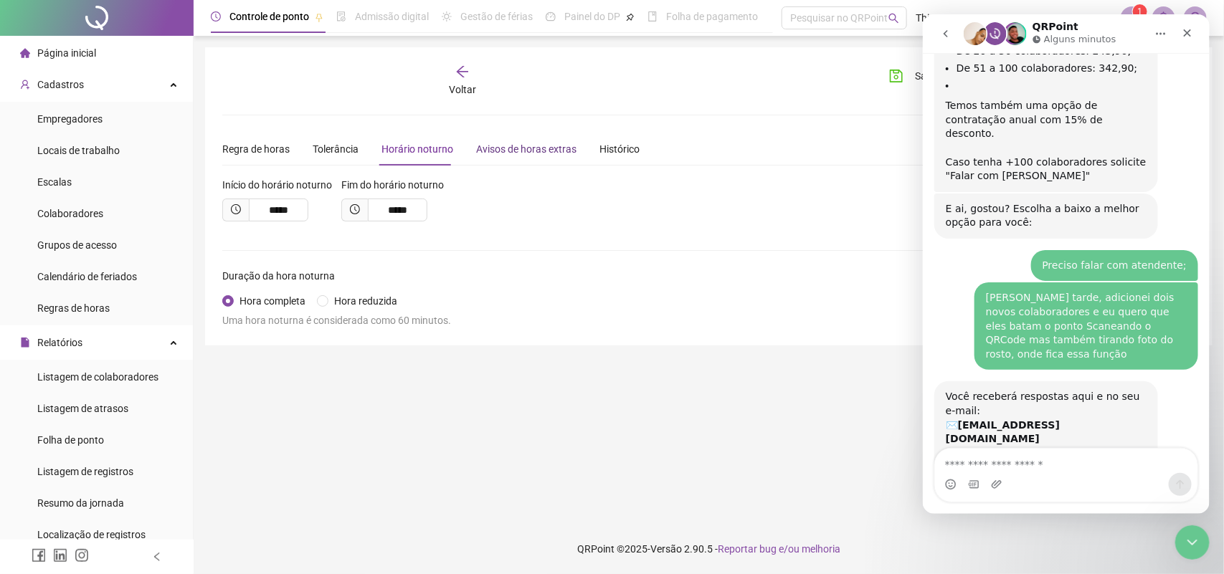
click at [515, 152] on div "Avisos de horas extras" at bounding box center [526, 149] width 100 height 16
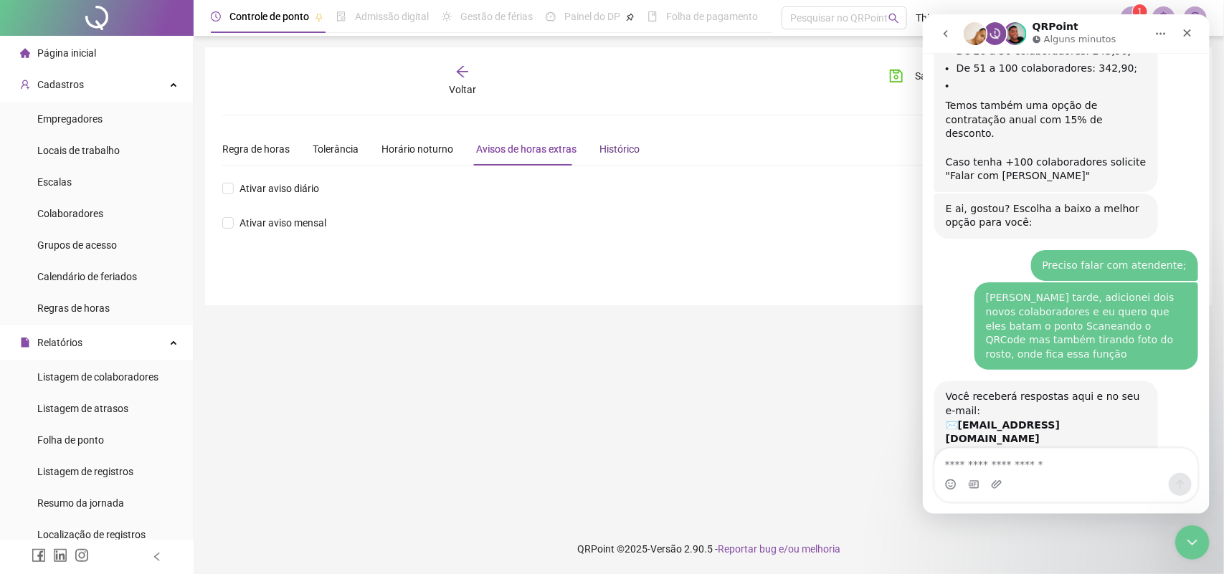
click at [606, 145] on div "Histórico" at bounding box center [619, 149] width 40 height 16
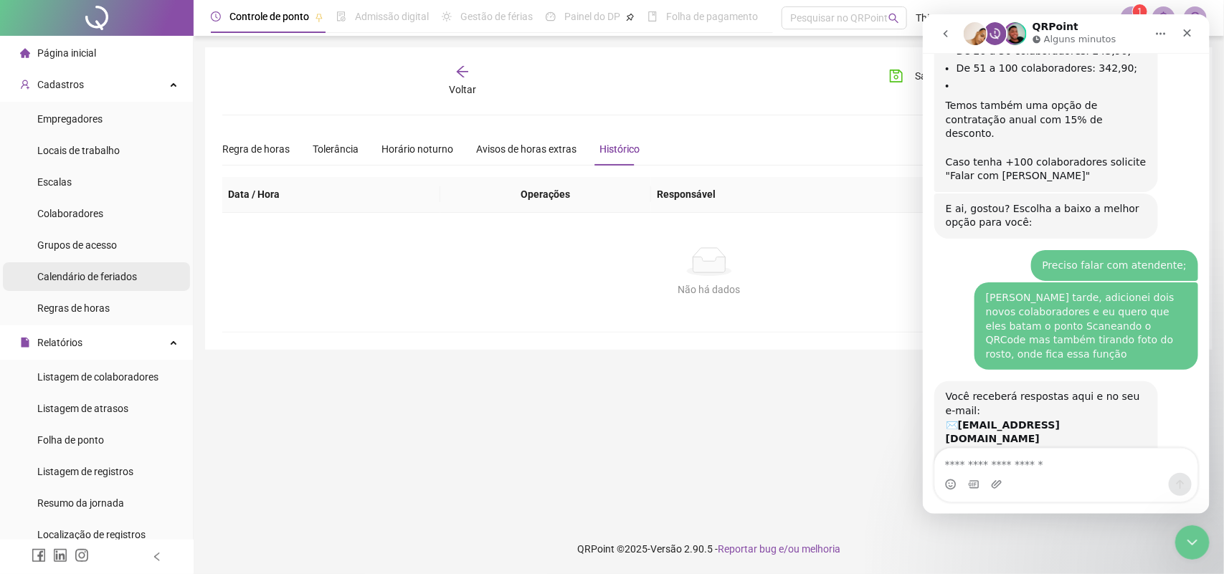
click at [105, 280] on span "Calendário de feriados" at bounding box center [87, 276] width 100 height 11
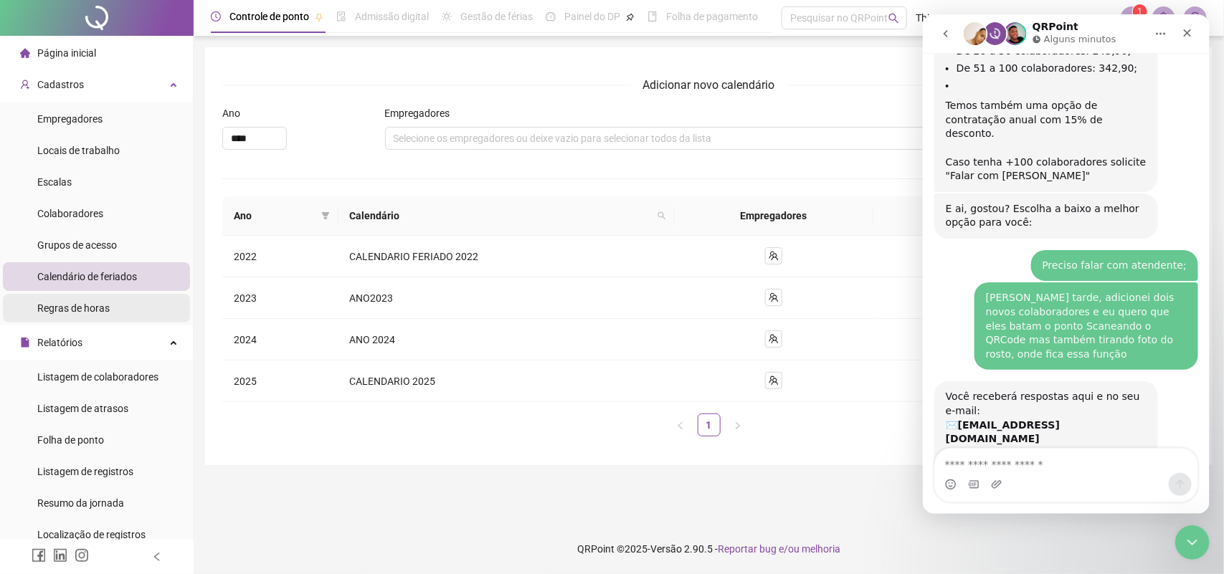
click at [103, 316] on div "Regras de horas" at bounding box center [73, 308] width 72 height 29
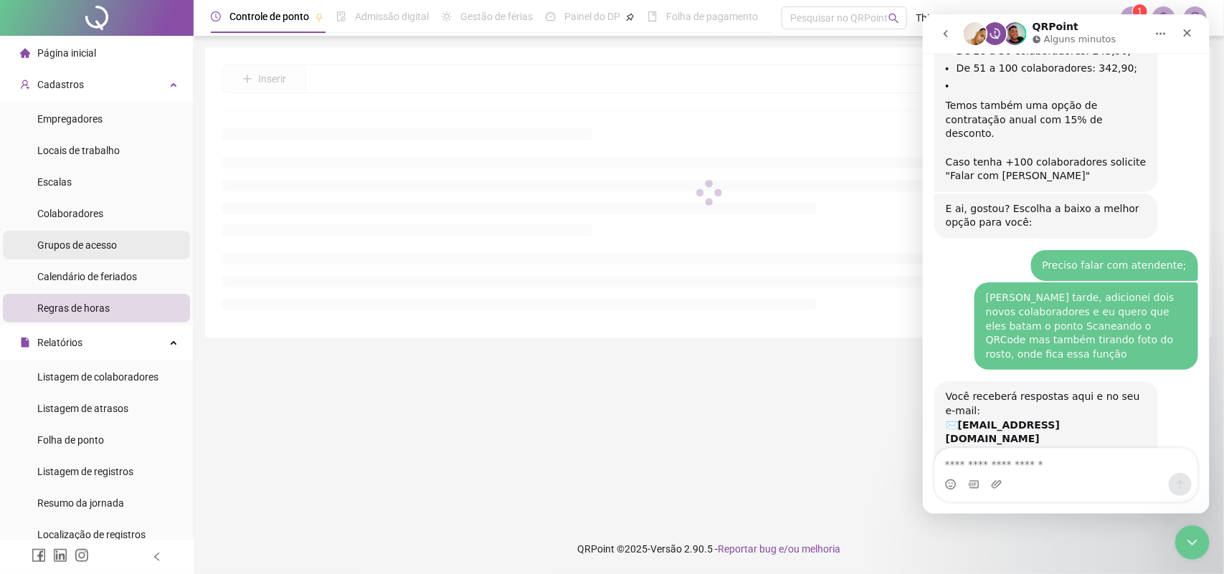
click at [97, 245] on span "Grupos de acesso" at bounding box center [77, 244] width 80 height 11
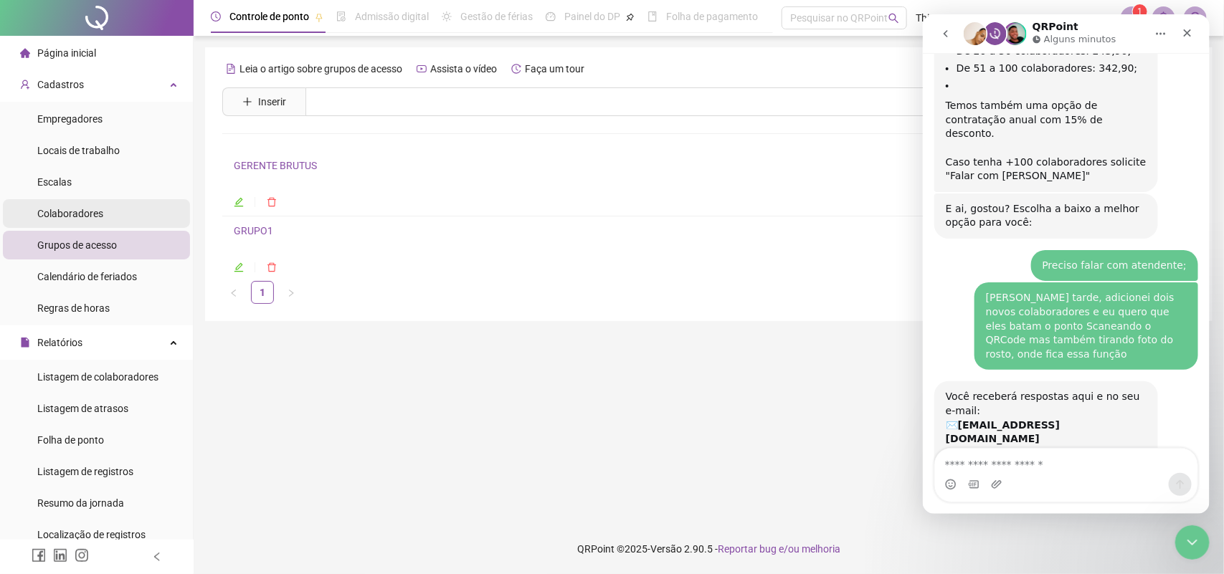
click at [94, 214] on span "Colaboradores" at bounding box center [70, 213] width 66 height 11
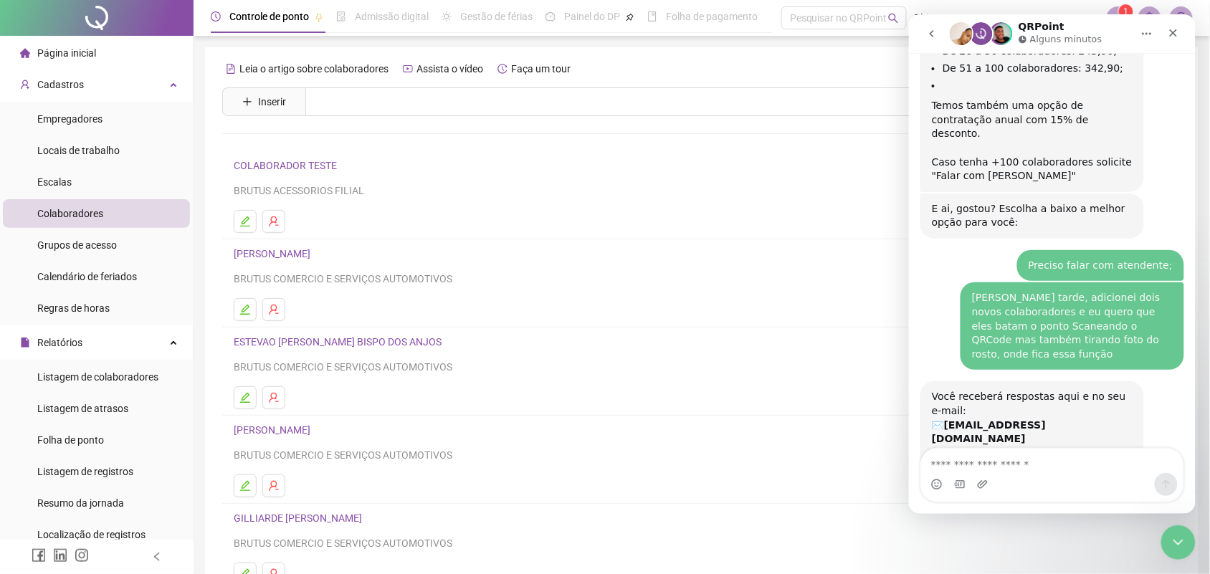
click at [302, 520] on link "GILLIARDE [PERSON_NAME]" at bounding box center [300, 518] width 133 height 11
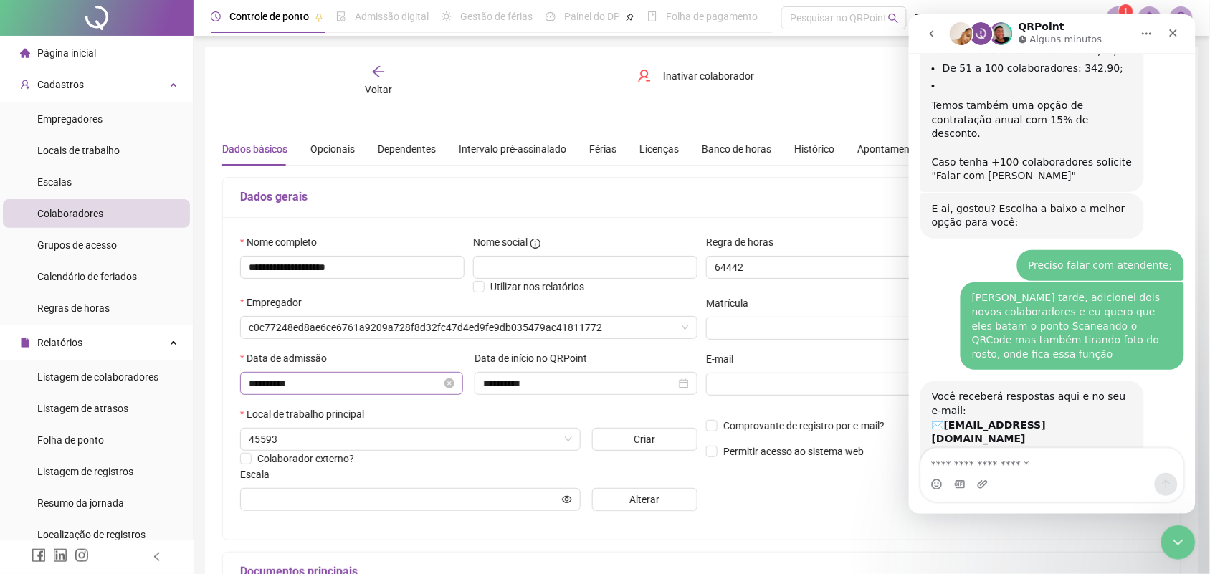
type input "**********"
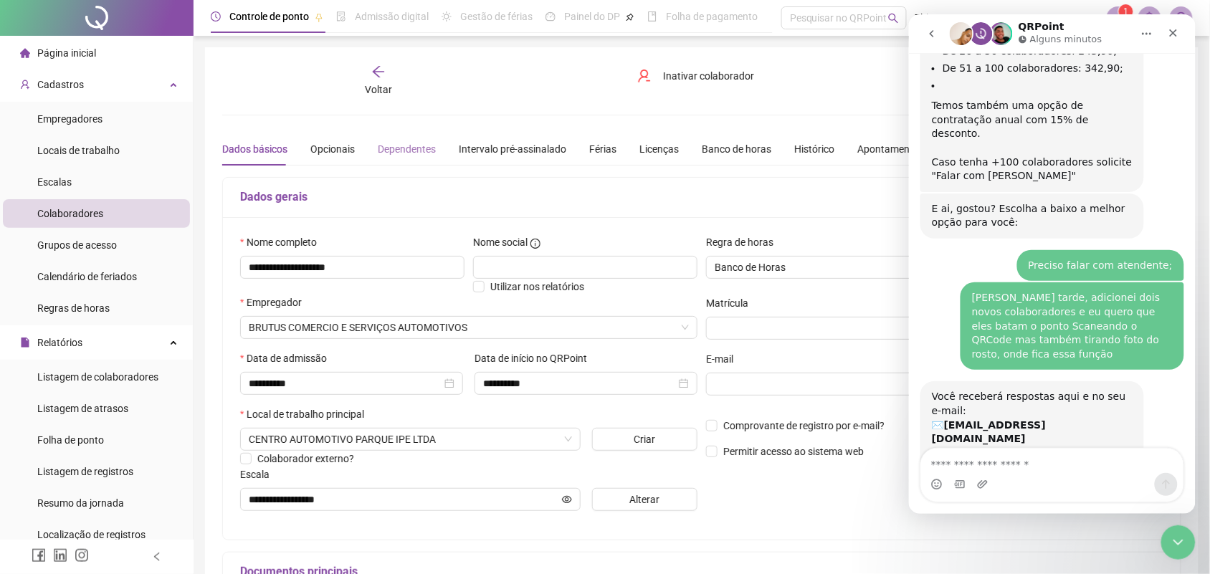
click at [406, 165] on div "Dependentes" at bounding box center [407, 149] width 58 height 33
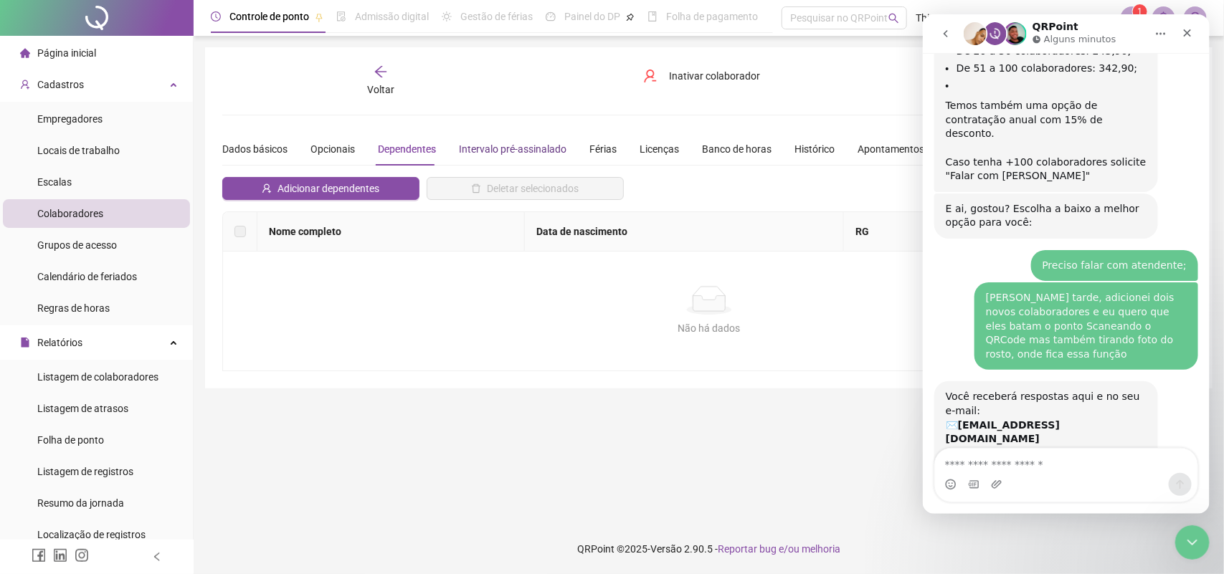
click at [467, 156] on div "Intervalo pré-assinalado" at bounding box center [513, 149] width 108 height 16
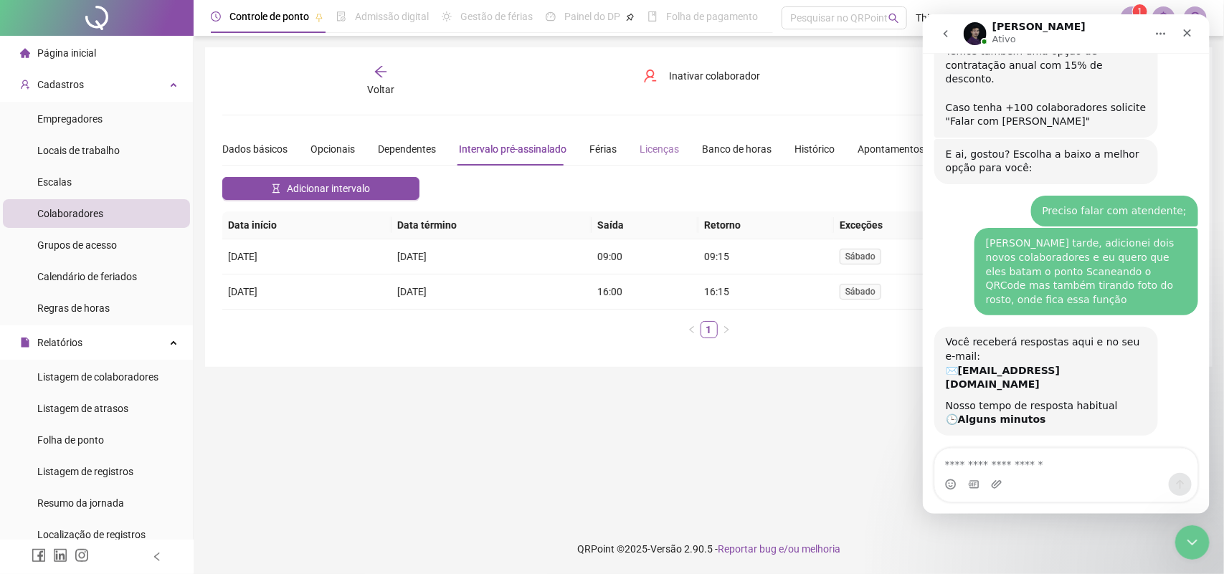
scroll to position [1680, 0]
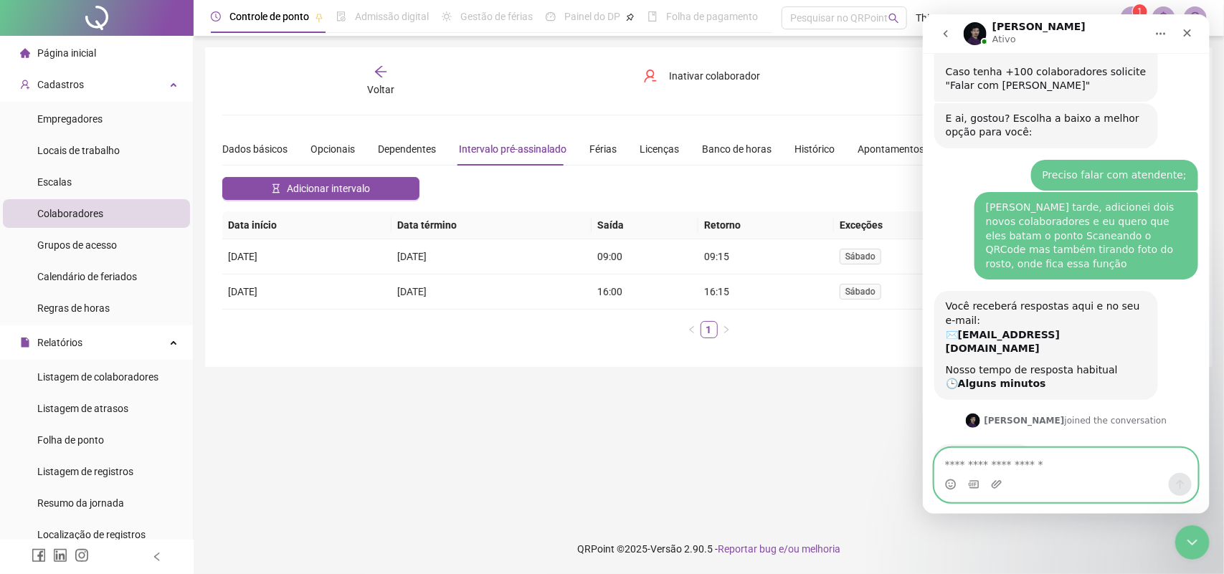
click at [837, 460] on textarea "Envie uma mensagem..." at bounding box center [1065, 461] width 262 height 24
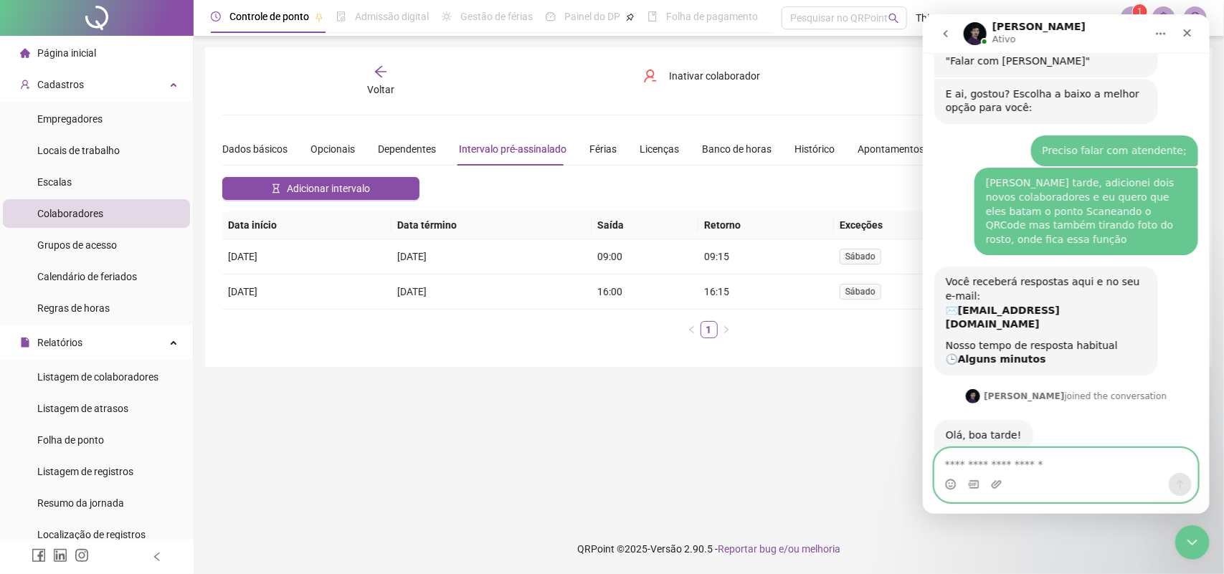
scroll to position [1704, 0]
type textarea "****"
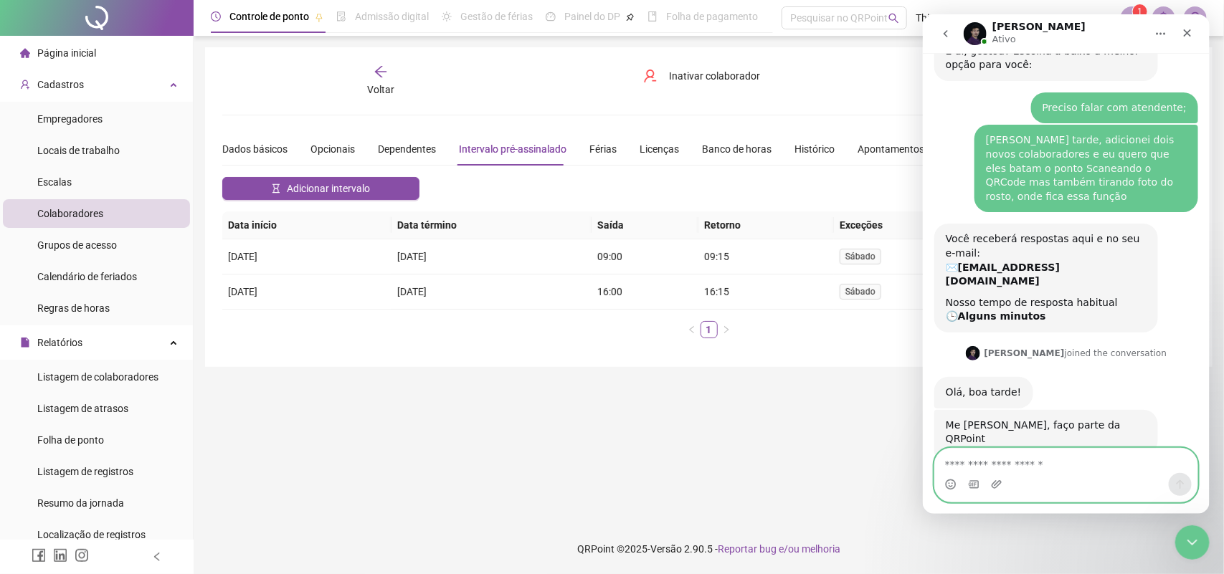
click at [837, 460] on textarea "Envie uma mensagem..." at bounding box center [1065, 461] width 262 height 24
click at [837, 467] on textarea "Envie uma mensagem..." at bounding box center [1065, 461] width 262 height 24
click at [837, 528] on div "Isso BRUTUS • Agora" at bounding box center [1065, 552] width 264 height 49
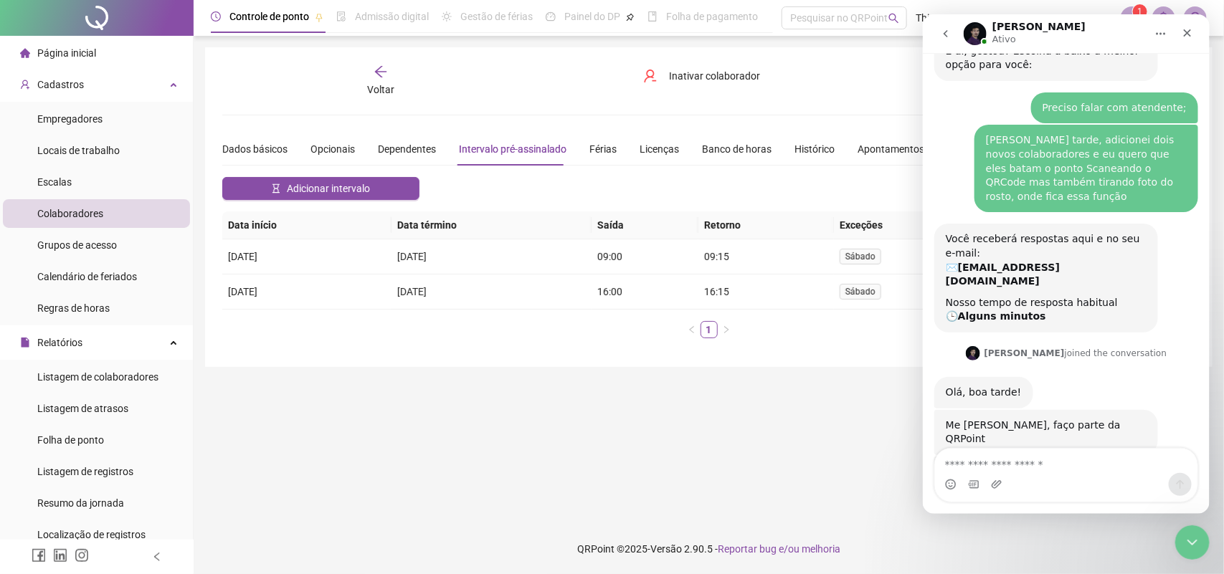
drag, startPoint x: 1181, startPoint y: 417, endPoint x: 1158, endPoint y: 426, distance: 23.8
click at [837, 528] on div "Isso BRUTUS • Agora" at bounding box center [1176, 544] width 42 height 32
click at [837, 457] on div "[PERSON_NAME] colaboradores vão bater o ponto pelo aplicativo? Igor • Agora" at bounding box center [1065, 492] width 264 height 71
click at [837, 449] on textarea "Envie uma mensagem..." at bounding box center [1065, 461] width 262 height 24
click at [837, 460] on textarea "Envie uma mensagem..." at bounding box center [1065, 461] width 262 height 24
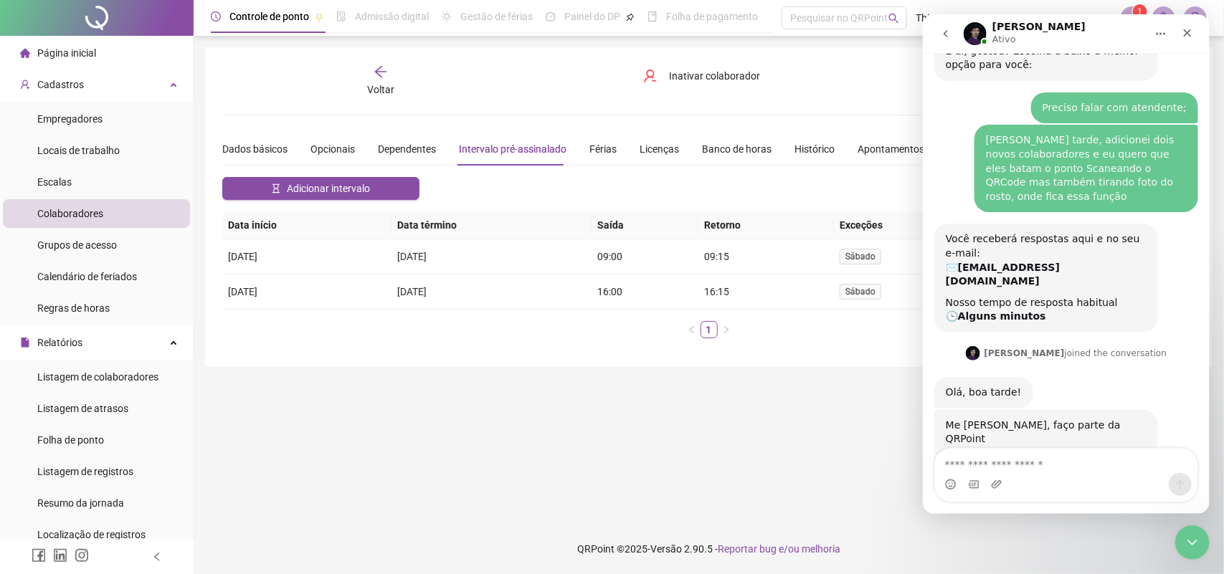
click at [837, 528] on div "Isso BRUTUS • Agora" at bounding box center [1065, 552] width 264 height 49
click at [837, 458] on textarea "Envie uma mensagem..." at bounding box center [1065, 461] width 262 height 24
click at [837, 528] on div "Isso BRUTUS • Agora" at bounding box center [1065, 552] width 264 height 49
click at [837, 460] on textarea "Envie uma mensagem..." at bounding box center [1065, 461] width 262 height 24
click at [837, 528] on div "Isso BRUTUS • Agora" at bounding box center [1065, 552] width 264 height 49
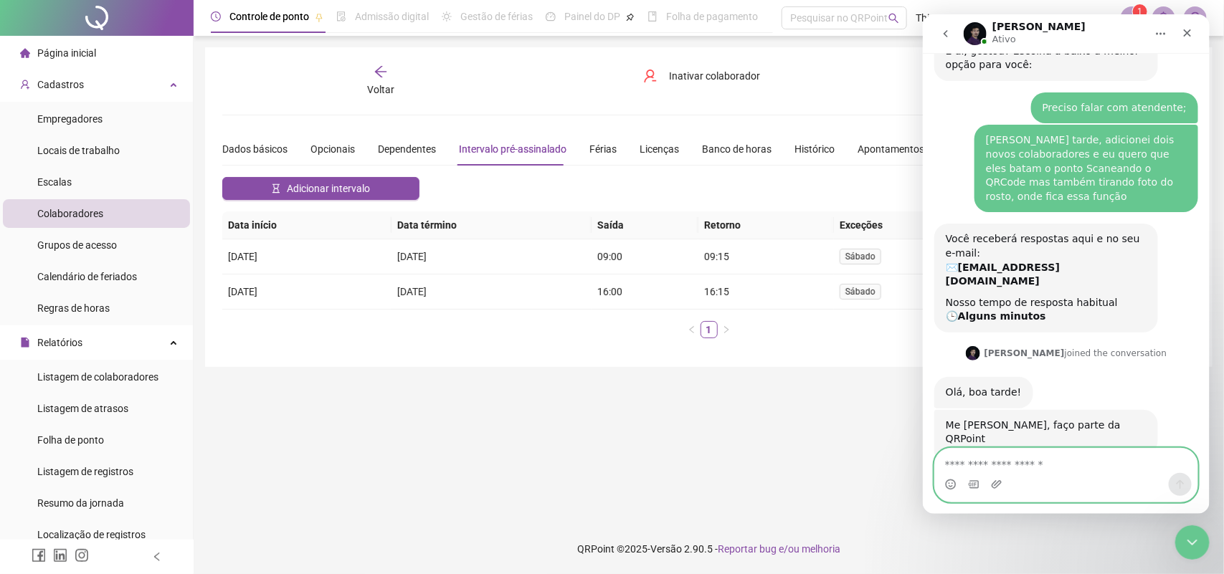
click at [837, 458] on textarea "Envie uma mensagem..." at bounding box center [1065, 461] width 262 height 24
click at [837, 528] on div "Isso BRUTUS • Agora" at bounding box center [1065, 552] width 264 height 49
click at [837, 457] on div "[PERSON_NAME] colaboradores vão bater o ponto pelo aplicativo? Igor • Agora" at bounding box center [1065, 492] width 264 height 71
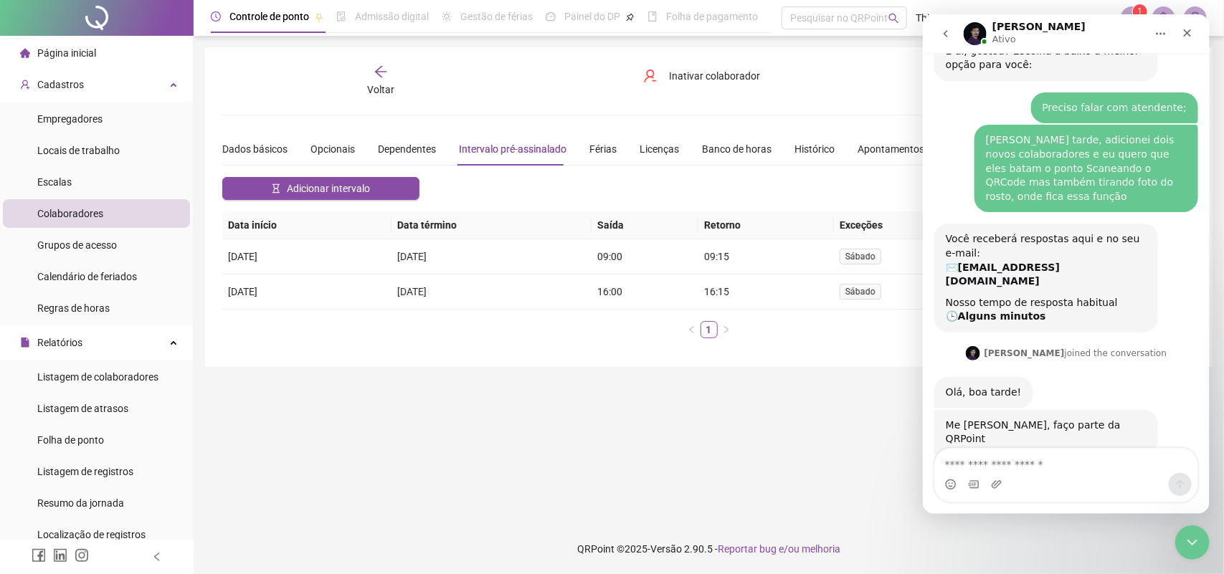
click at [837, 457] on div "[PERSON_NAME] colaboradores vão bater o ponto pelo aplicativo? Igor • Agora" at bounding box center [1065, 492] width 264 height 71
click at [837, 457] on div "[PERSON_NAME] colaboradores vão bater o ponto pelo aplicativo? [PERSON_NAME] • …" at bounding box center [1065, 492] width 264 height 71
click at [837, 457] on div "Messenger da Intercom" at bounding box center [1065, 475] width 287 height 54
click at [837, 460] on div "Messenger da Intercom" at bounding box center [1065, 475] width 287 height 54
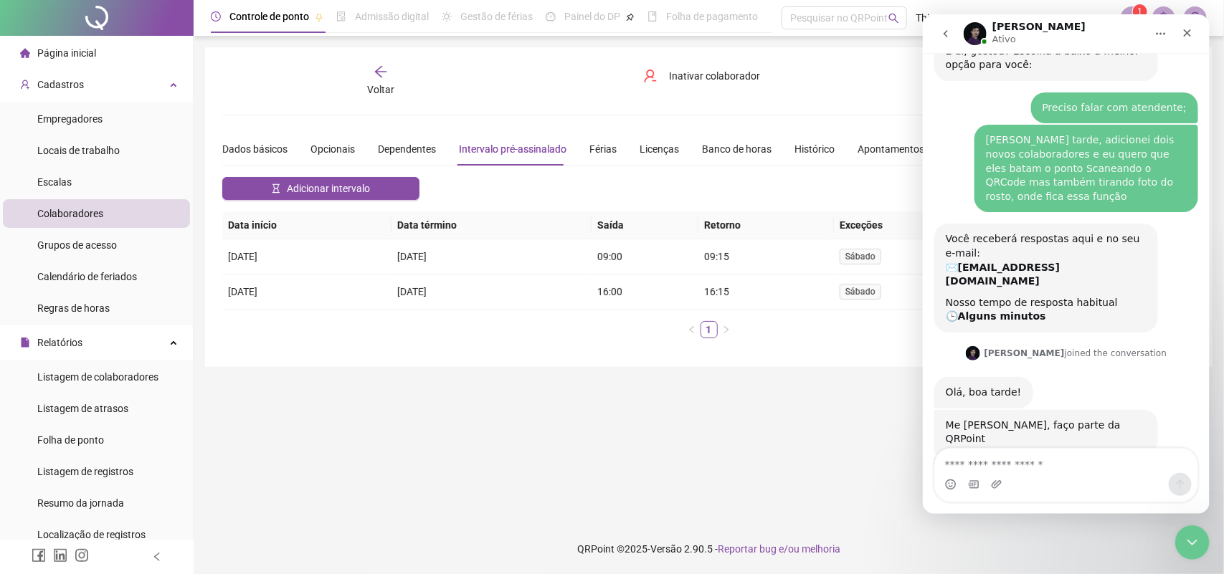
click at [837, 460] on div "Messenger da Intercom" at bounding box center [1065, 475] width 287 height 54
click at [837, 457] on div "[PERSON_NAME] colaboradores vão bater o ponto pelo aplicativo? [PERSON_NAME] • …" at bounding box center [1065, 492] width 264 height 71
drag, startPoint x: 1207, startPoint y: 331, endPoint x: 2138, endPoint y: 439, distance: 937.5
click at [837, 280] on div "**********" at bounding box center [709, 287] width 1030 height 574
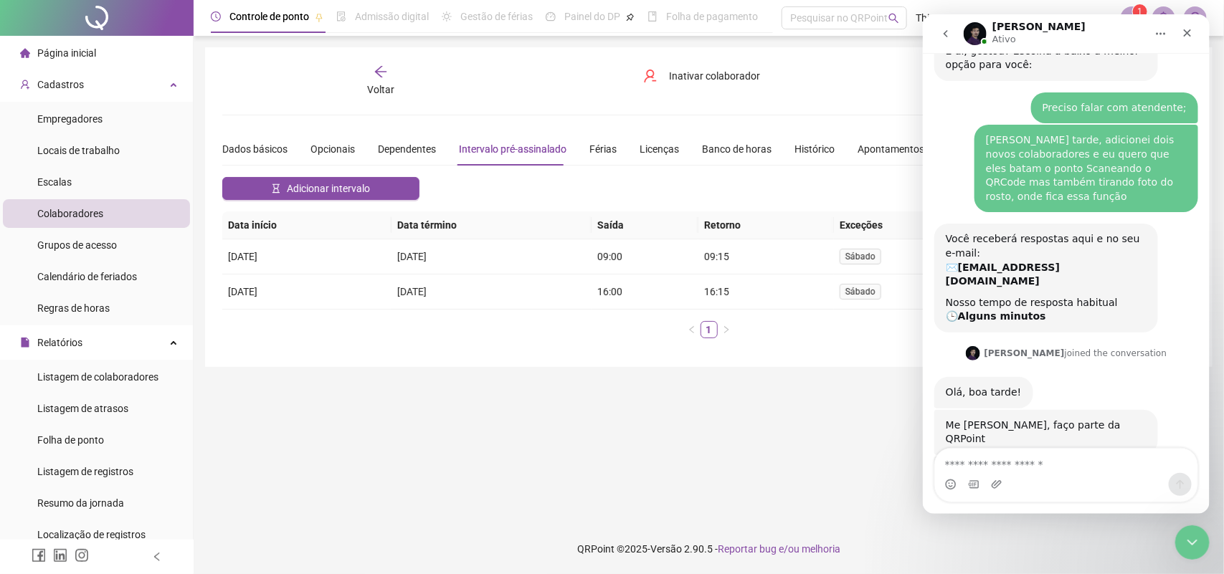
drag, startPoint x: 1207, startPoint y: 322, endPoint x: 2131, endPoint y: 337, distance: 924.2
click at [837, 457] on div "[PERSON_NAME] colaboradores vão bater o ponto pelo aplicativo? [PERSON_NAME] • …" at bounding box center [1065, 492] width 264 height 71
click at [837, 461] on textarea "Envie uma mensagem..." at bounding box center [1065, 461] width 262 height 24
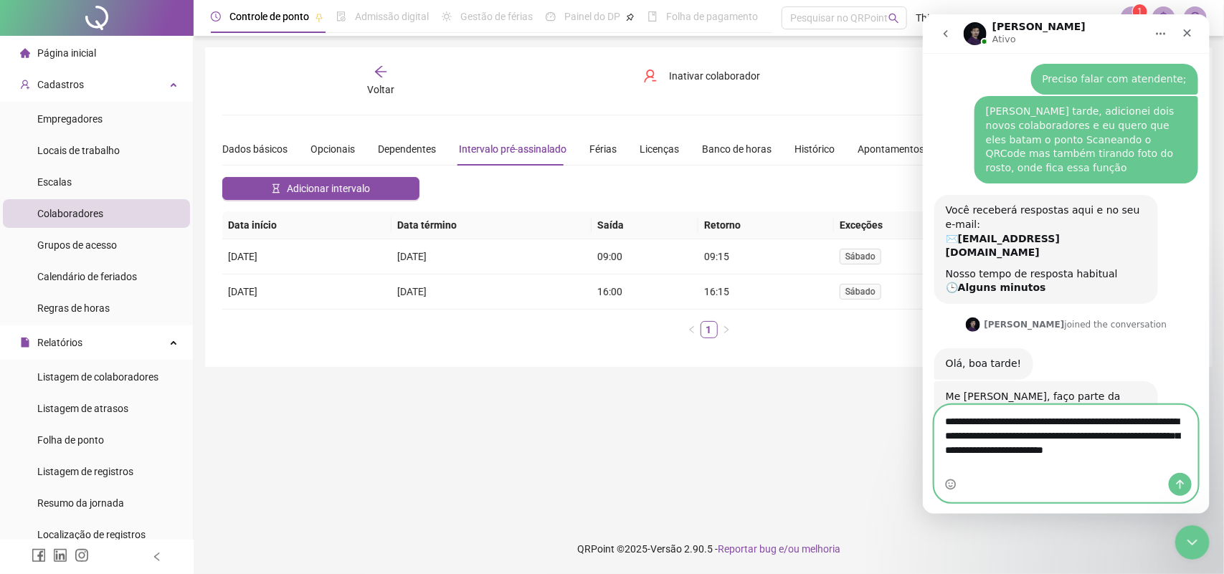
scroll to position [1790, 0]
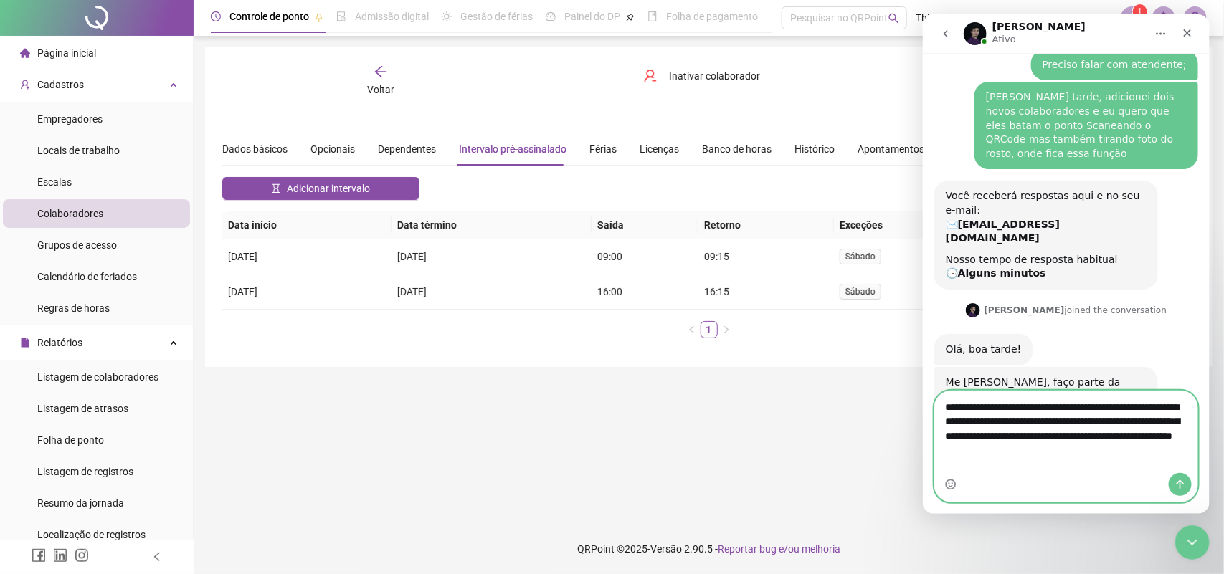
click at [837, 422] on textarea "**********" at bounding box center [1065, 424] width 262 height 67
click at [837, 459] on textarea "**********" at bounding box center [1065, 424] width 262 height 67
type textarea "**********"
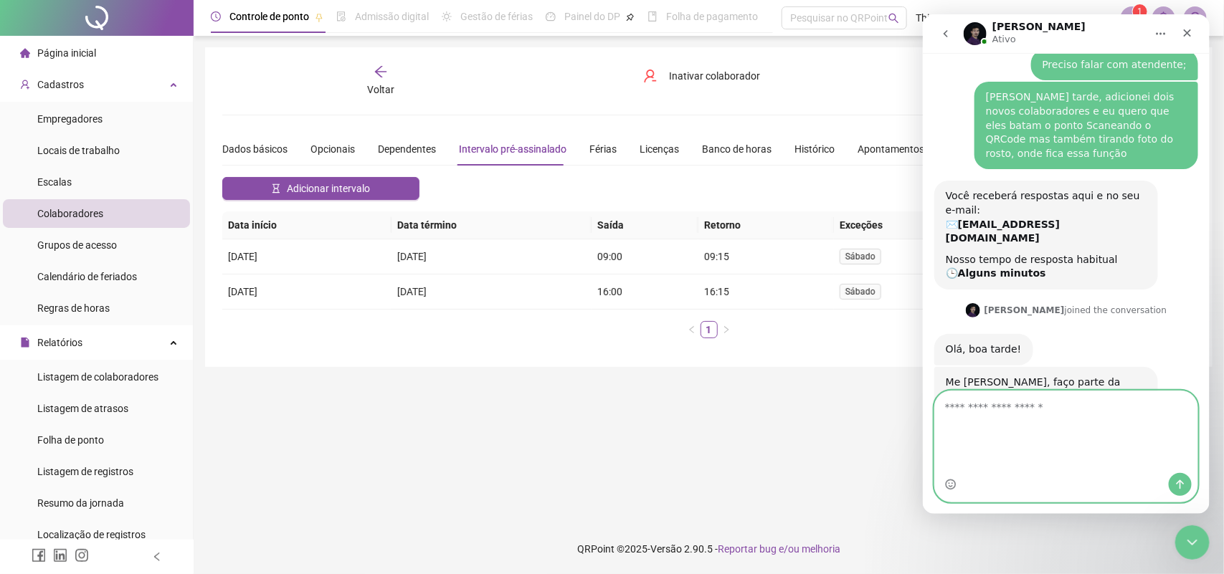
scroll to position [1836, 0]
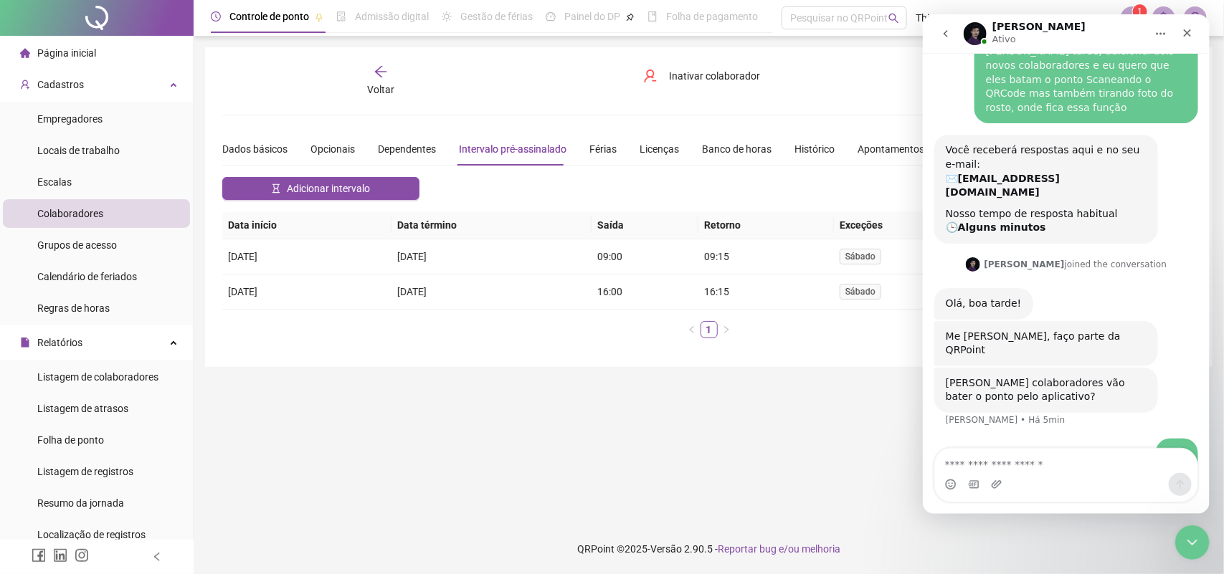
click at [567, 518] on div "**********" at bounding box center [709, 287] width 1030 height 574
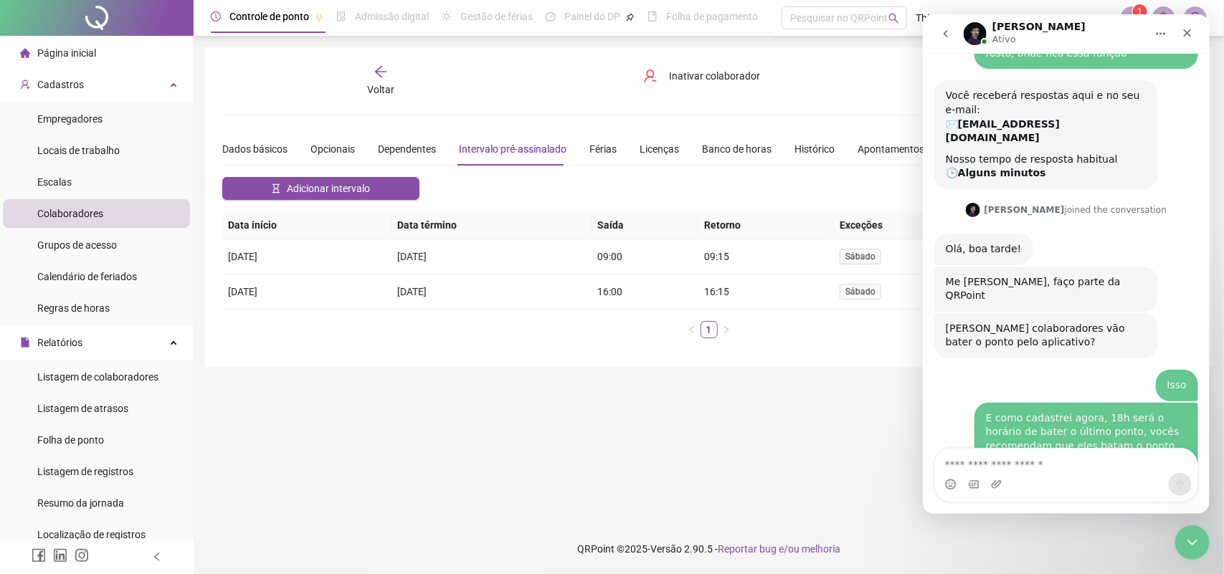
scroll to position [1948, 0]
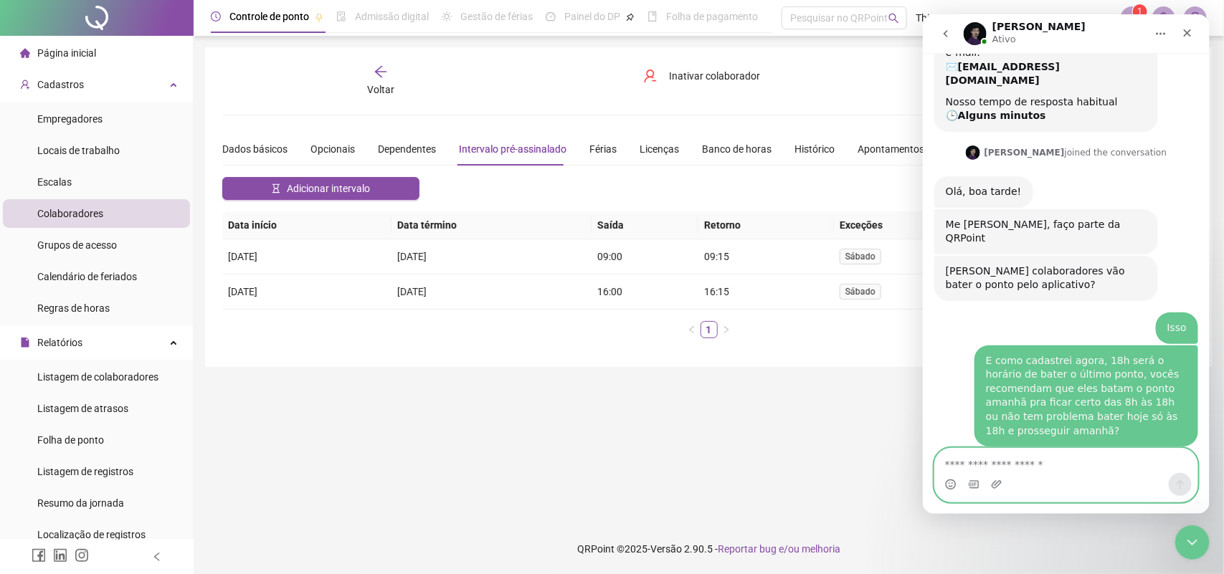
click at [837, 460] on textarea "Envie uma mensagem..." at bounding box center [1065, 461] width 262 height 24
type textarea "**********"
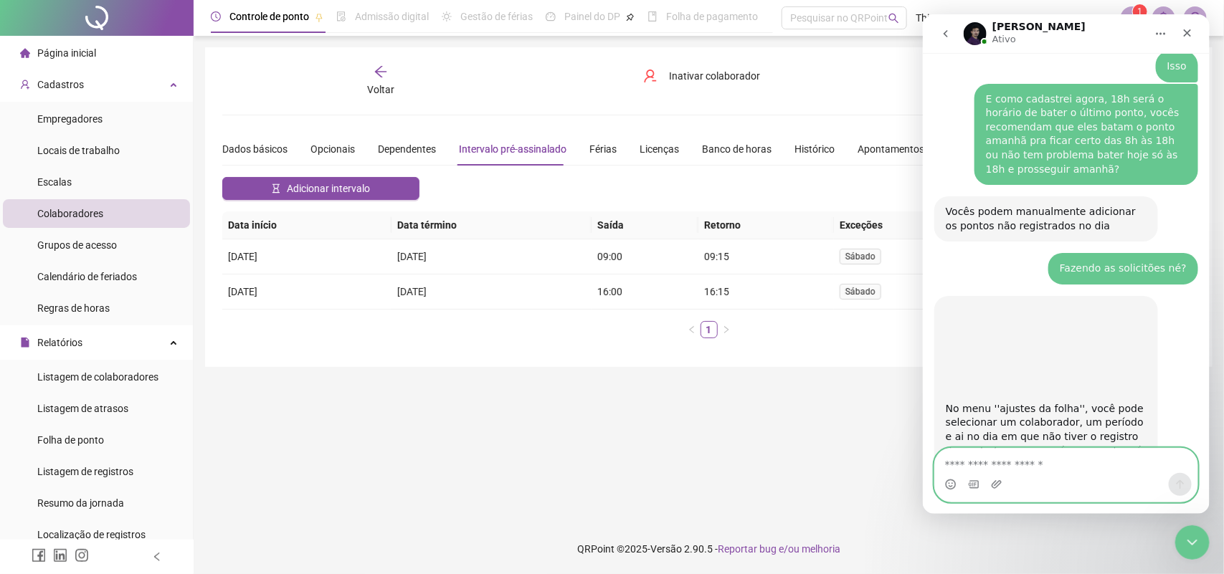
scroll to position [2215, 0]
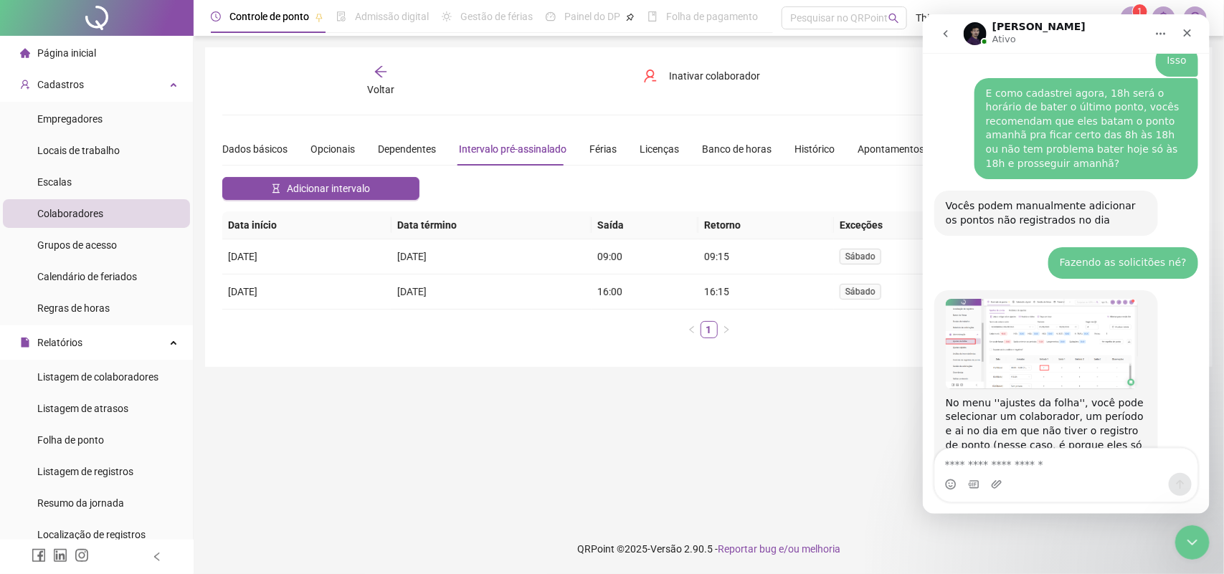
drag, startPoint x: 1064, startPoint y: 361, endPoint x: 1064, endPoint y: 379, distance: 17.2
click at [837, 365] on div "No menu ''ajustes da folha'', você pode selecionar um colaborador, um período e…" at bounding box center [1065, 412] width 264 height 244
click at [837, 535] on div "Digitando" at bounding box center [1065, 562] width 264 height 55
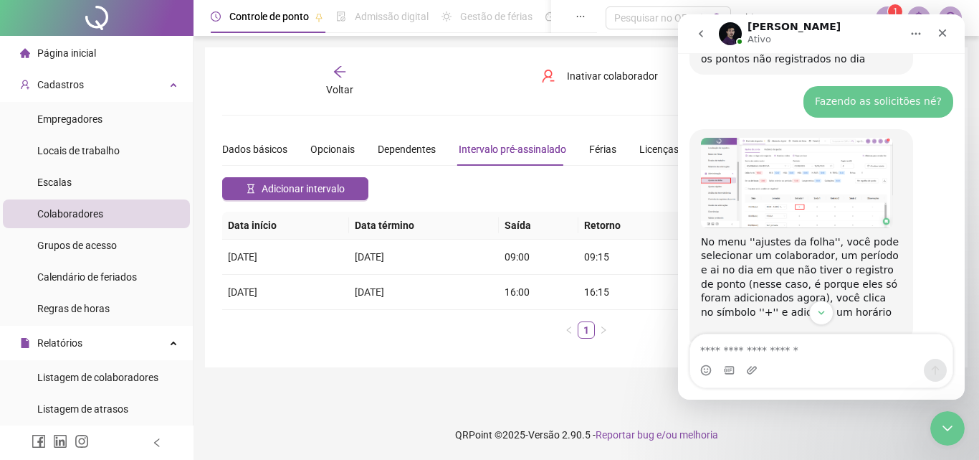
scroll to position [2382, 0]
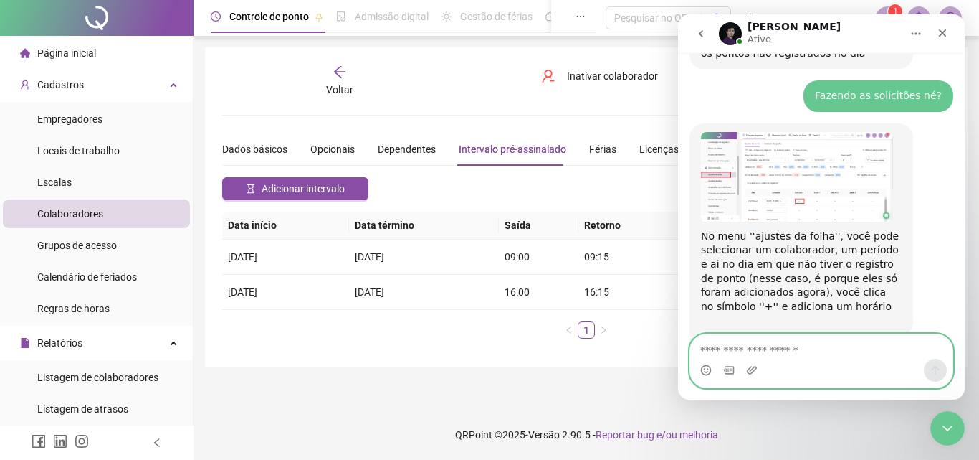
click at [807, 348] on textarea "Envie uma mensagem..." at bounding box center [821, 346] width 262 height 24
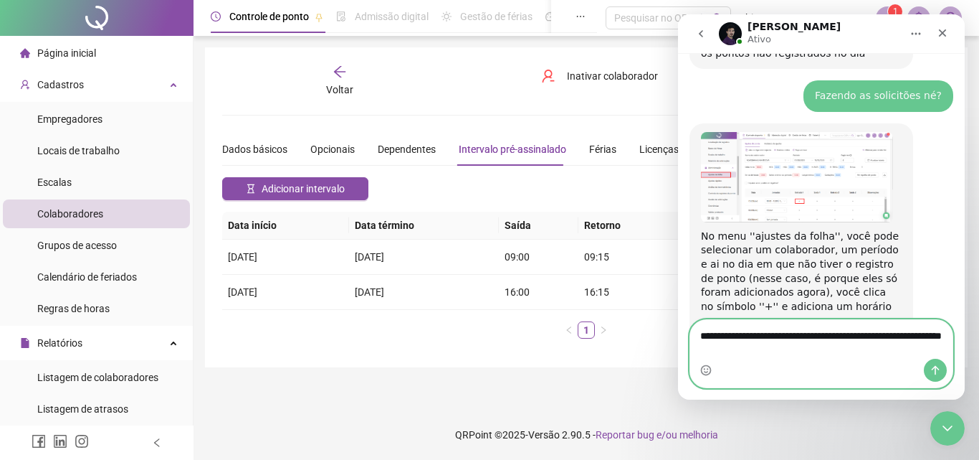
type textarea "**********"
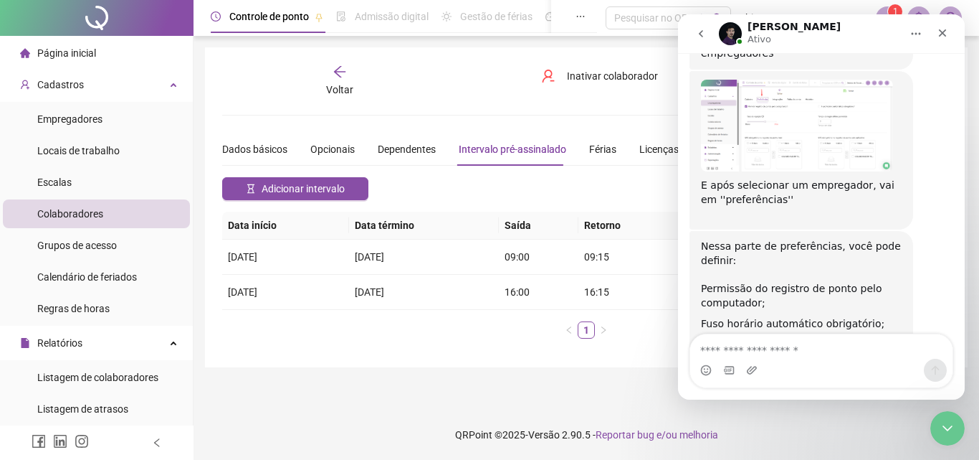
scroll to position [3031, 0]
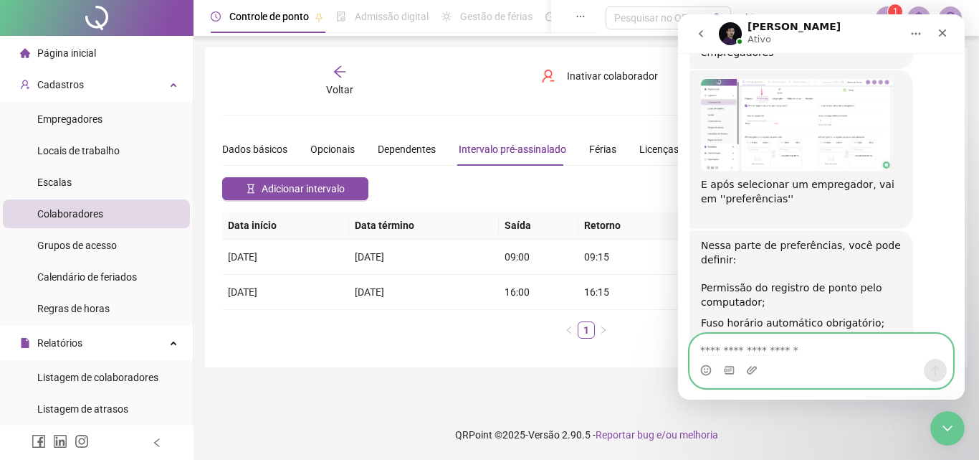
click at [810, 349] on textarea "Envie uma mensagem..." at bounding box center [821, 346] width 262 height 24
type textarea "*"
type textarea "**********"
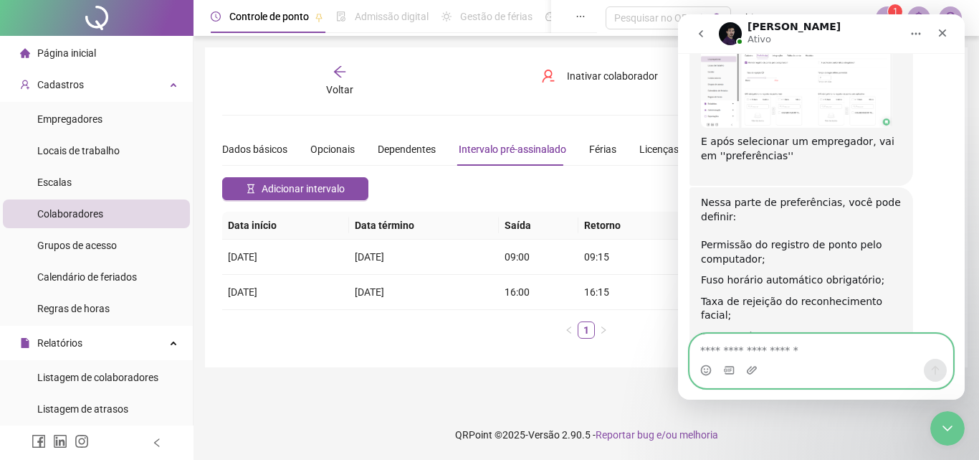
scroll to position [3210, 0]
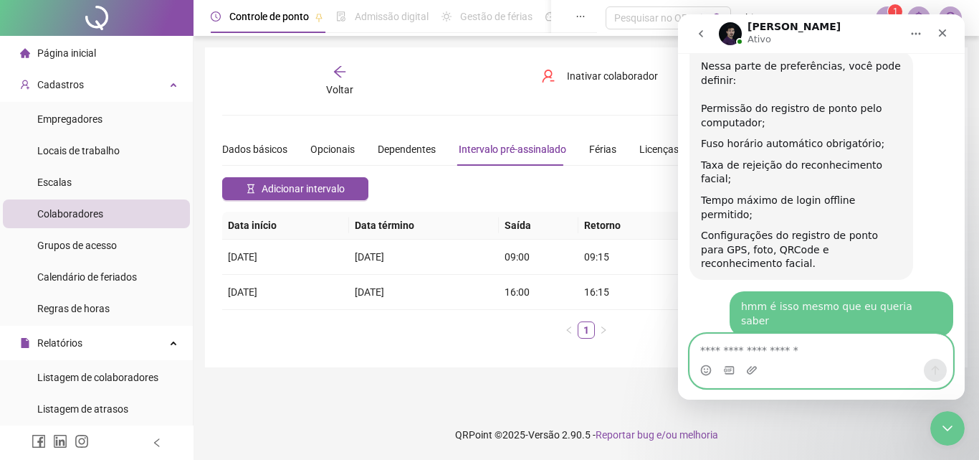
click at [809, 351] on textarea "Envie uma mensagem..." at bounding box center [821, 346] width 262 height 24
type textarea "*******"
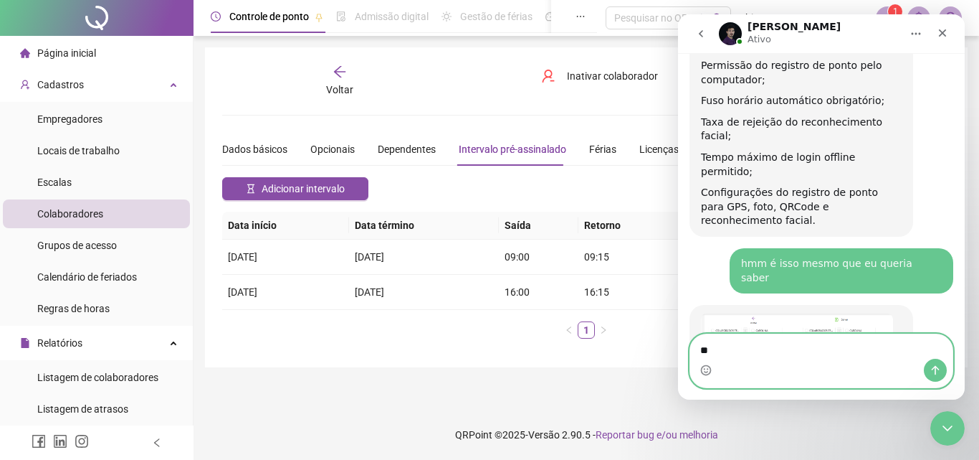
type textarea "*"
type textarea "**********"
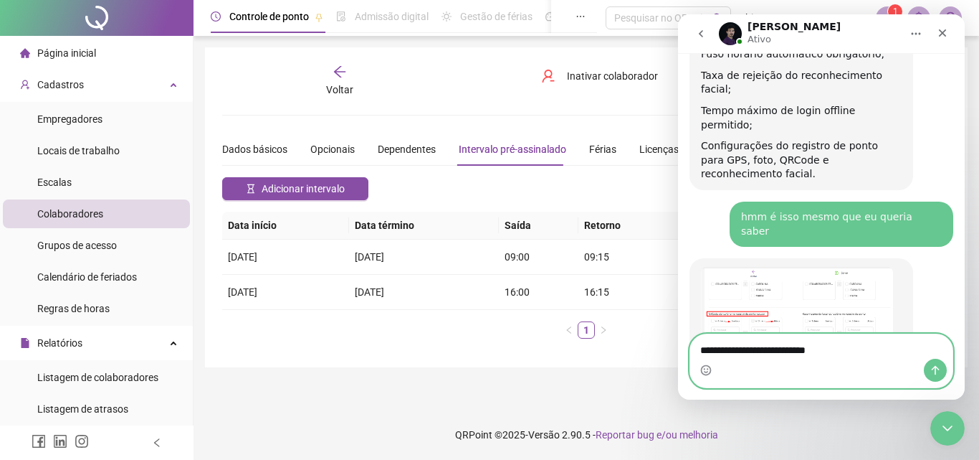
type textarea "**********"
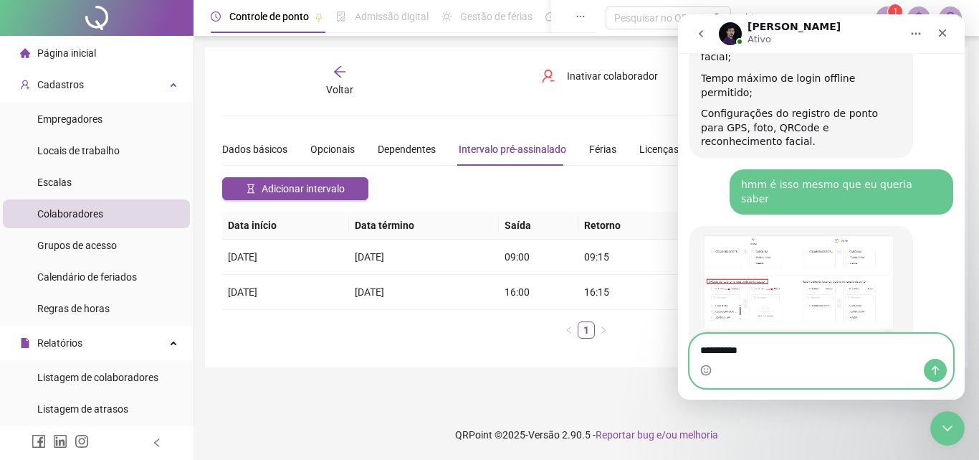
type textarea "**********"
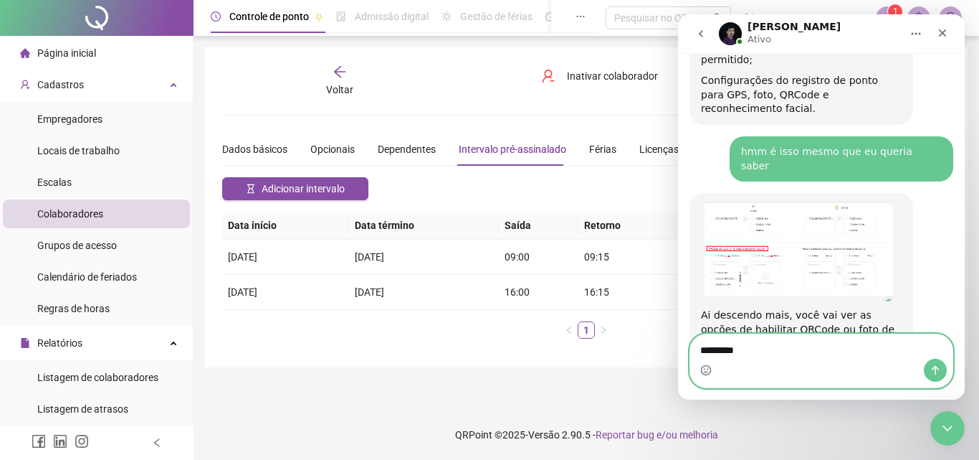
type textarea "*********"
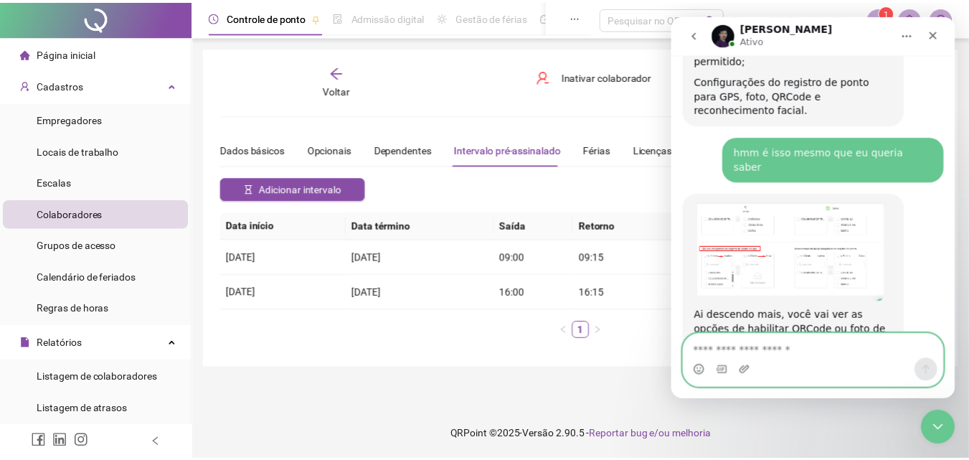
scroll to position [3398, 0]
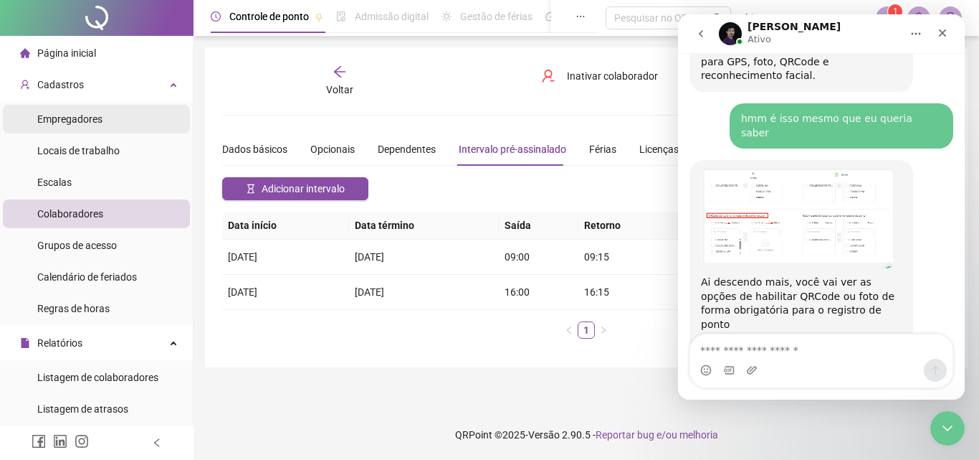
click at [118, 115] on li "Empregadores" at bounding box center [96, 119] width 187 height 29
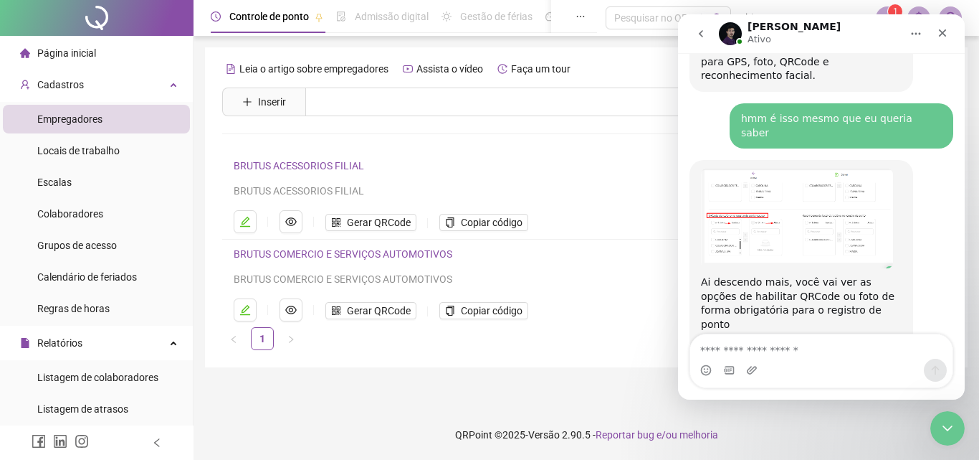
click at [348, 252] on link "BRUTUS COMERCIO E SERVIÇOS AUTOMOTIVOS" at bounding box center [343, 253] width 219 height 11
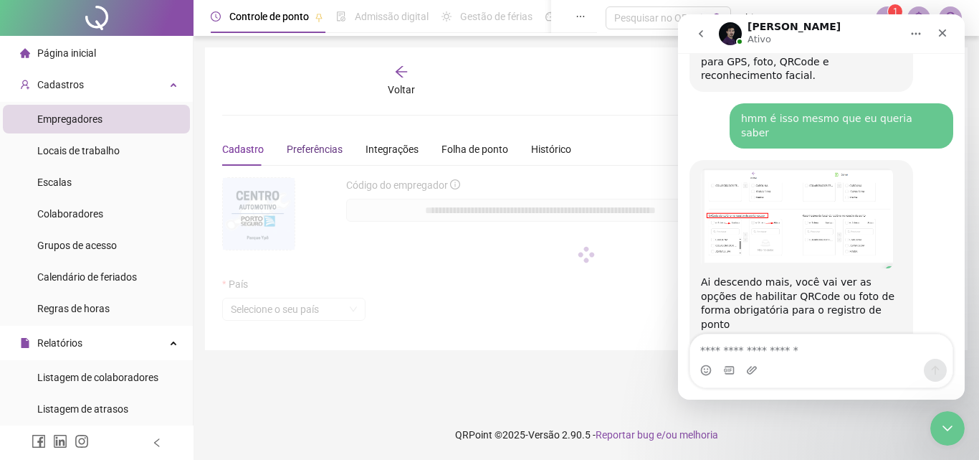
click at [298, 146] on span "Preferências" at bounding box center [315, 148] width 56 height 11
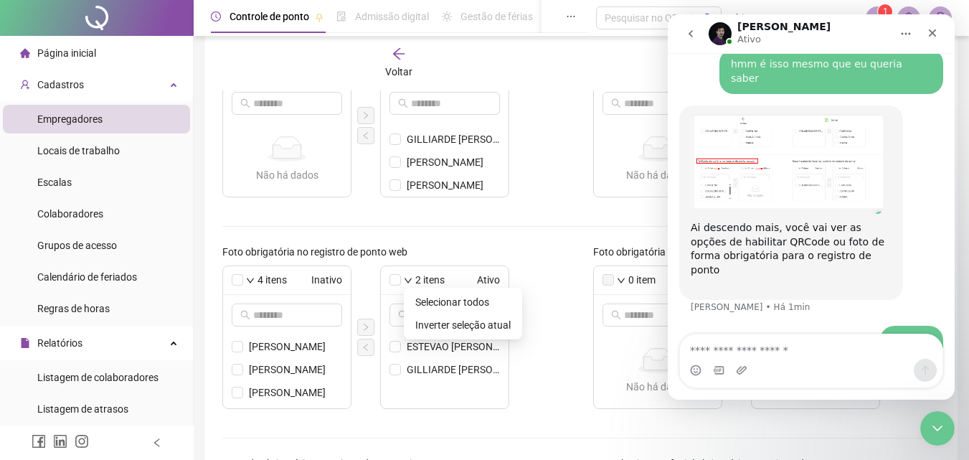
scroll to position [3453, 0]
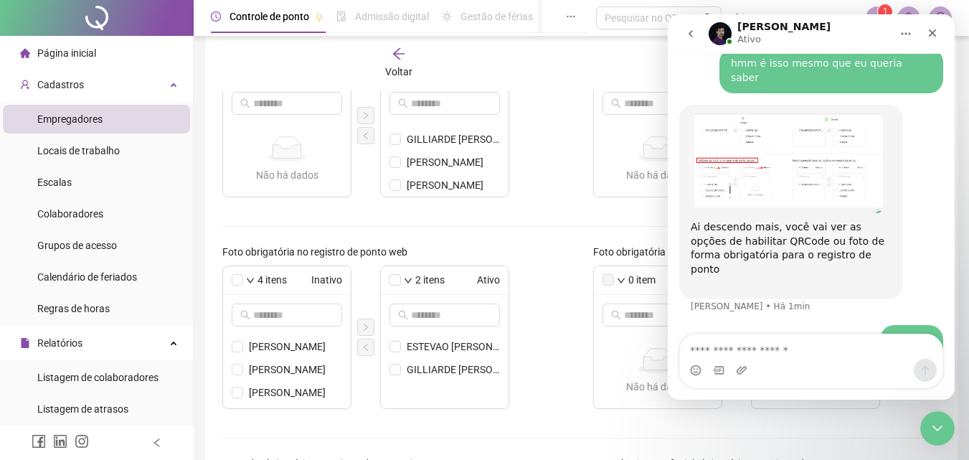
click at [256, 281] on div "4 itens Inativo" at bounding box center [287, 280] width 128 height 29
click at [242, 280] on span at bounding box center [237, 279] width 11 height 11
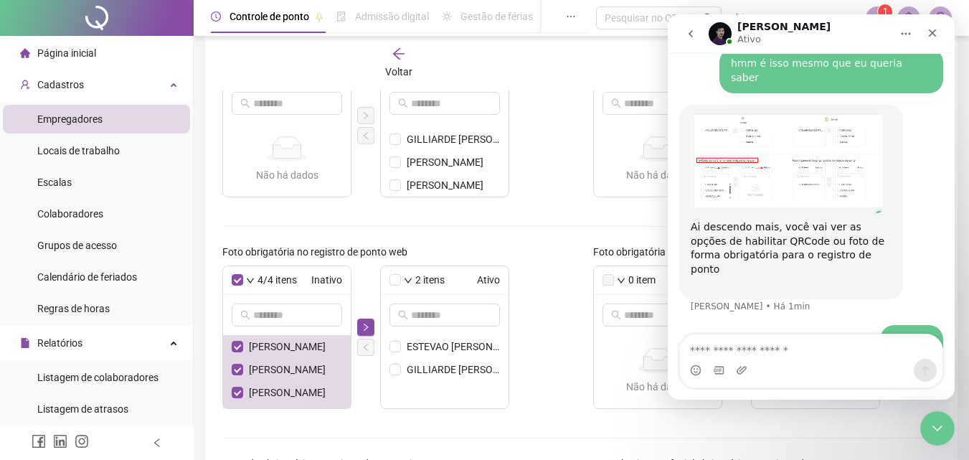
click at [244, 276] on div "4/4 itens Inativo" at bounding box center [287, 280] width 128 height 29
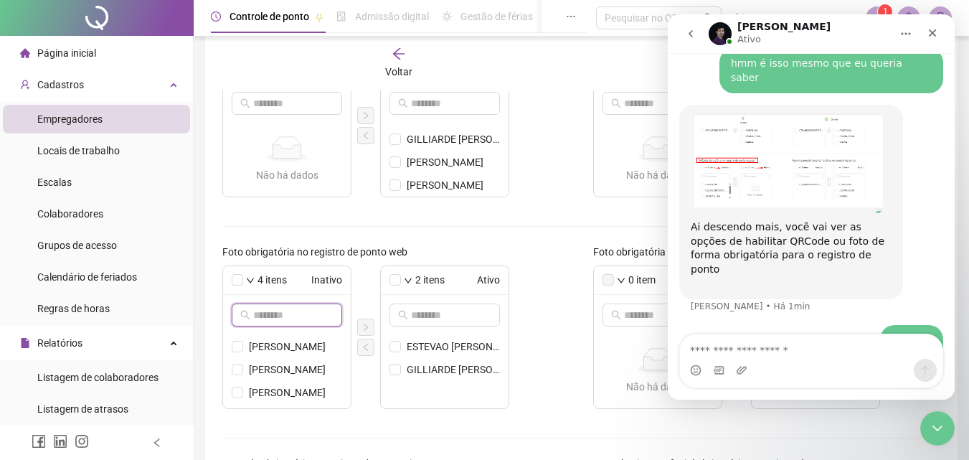
click at [269, 311] on input "text" at bounding box center [287, 315] width 69 height 16
drag, startPoint x: 412, startPoint y: 370, endPoint x: 450, endPoint y: 381, distance: 39.7
click at [377, 384] on div "4 itens Inativo [PERSON_NAME] [PERSON_NAME] [PERSON_NAME] 2 itens [PERSON_NAME]…" at bounding box center [396, 336] width 348 height 143
click at [459, 382] on ul "ESTEVAO [PERSON_NAME] BISPO DOS ANJOS [PERSON_NAME]" at bounding box center [445, 371] width 128 height 73
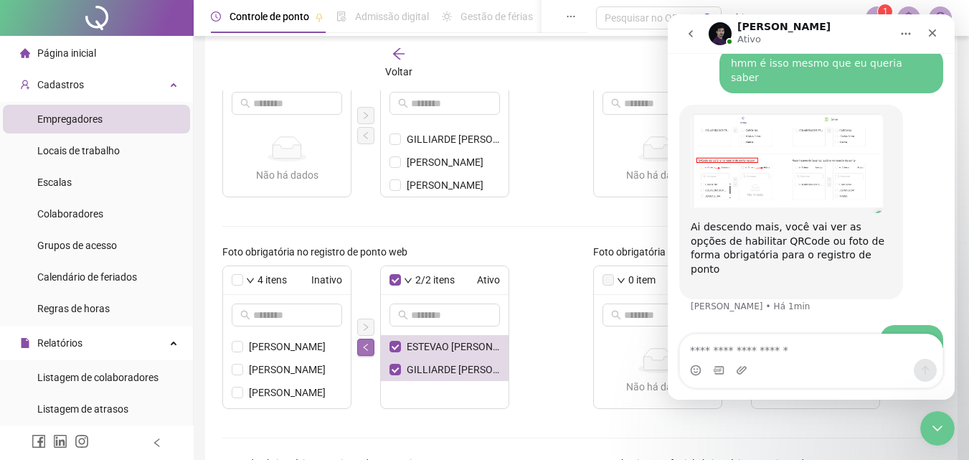
click at [366, 353] on button "button" at bounding box center [365, 346] width 17 height 17
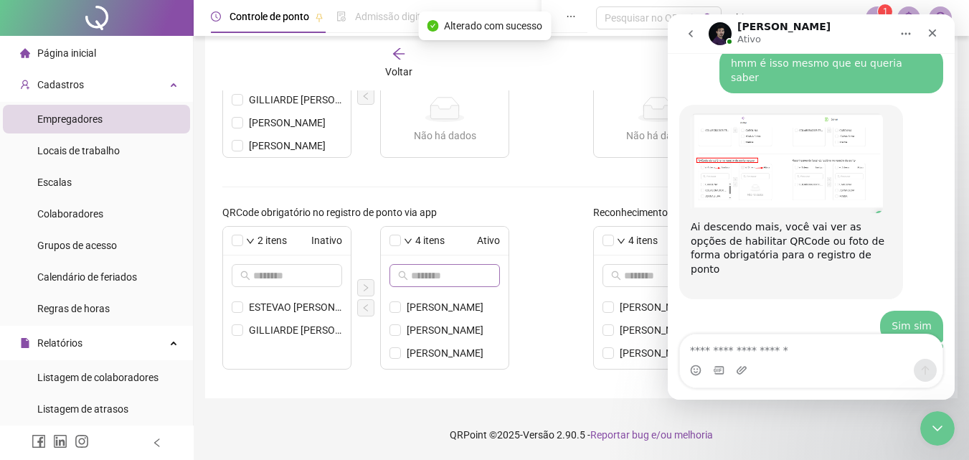
scroll to position [3495, 0]
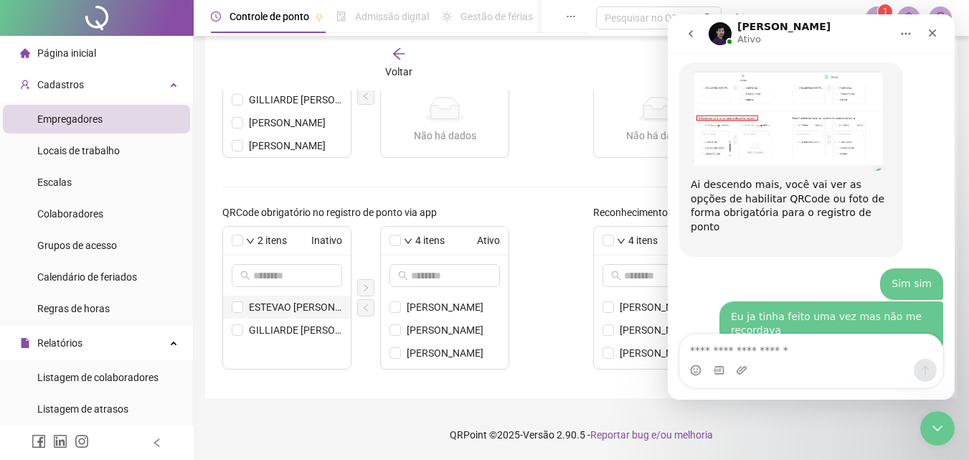
click at [244, 306] on li "ESTEVAO [PERSON_NAME] BISPO DOS ANJOS" at bounding box center [287, 306] width 128 height 23
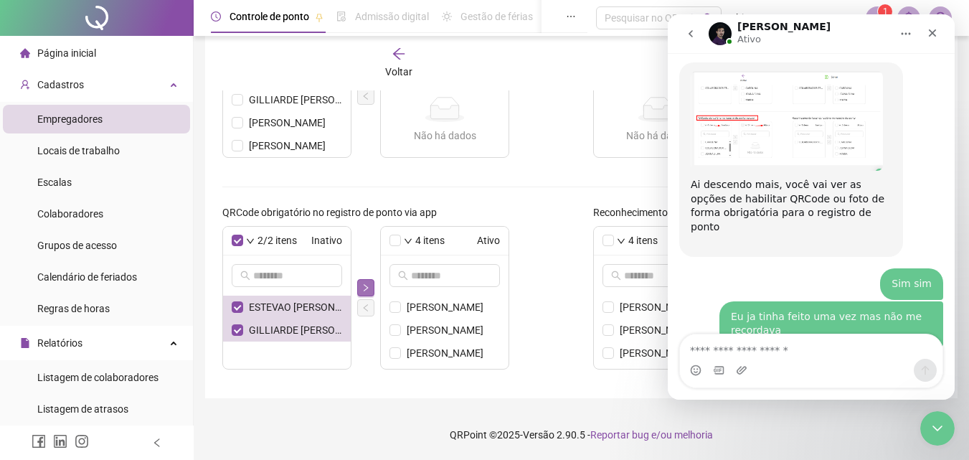
click at [362, 292] on button "button" at bounding box center [365, 287] width 17 height 17
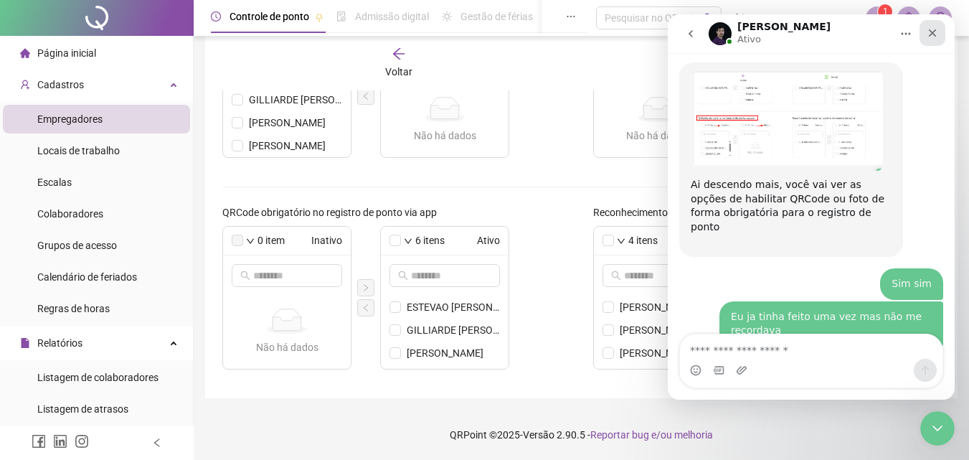
click at [837, 36] on icon "Fechar" at bounding box center [932, 33] width 8 height 8
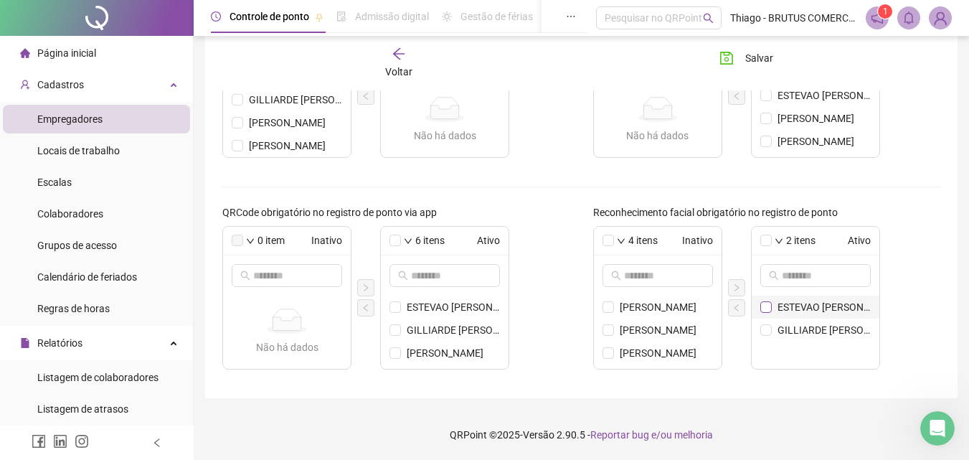
click at [770, 305] on span at bounding box center [765, 306] width 11 height 11
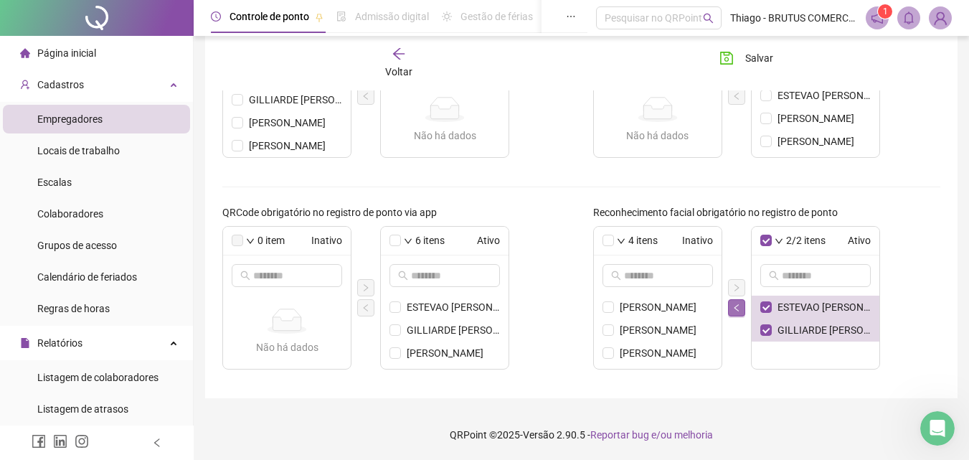
click at [741, 308] on button "button" at bounding box center [736, 307] width 17 height 17
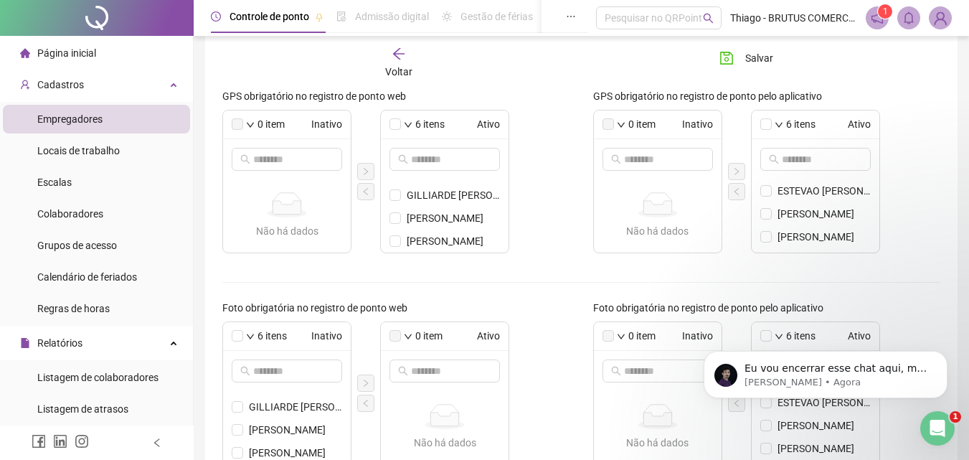
scroll to position [0, 0]
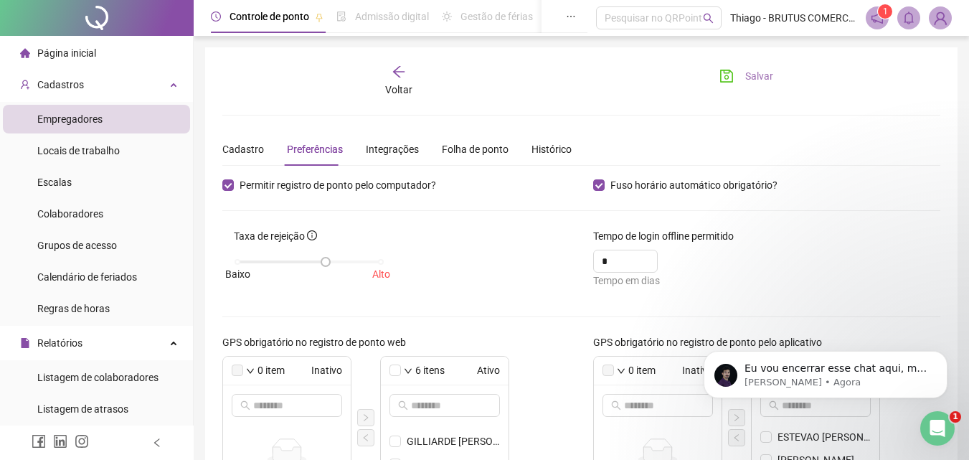
click at [746, 81] on span "Salvar" at bounding box center [759, 76] width 28 height 16
click at [837, 417] on icon "Abertura do Messenger da Intercom" at bounding box center [935, 426] width 24 height 24
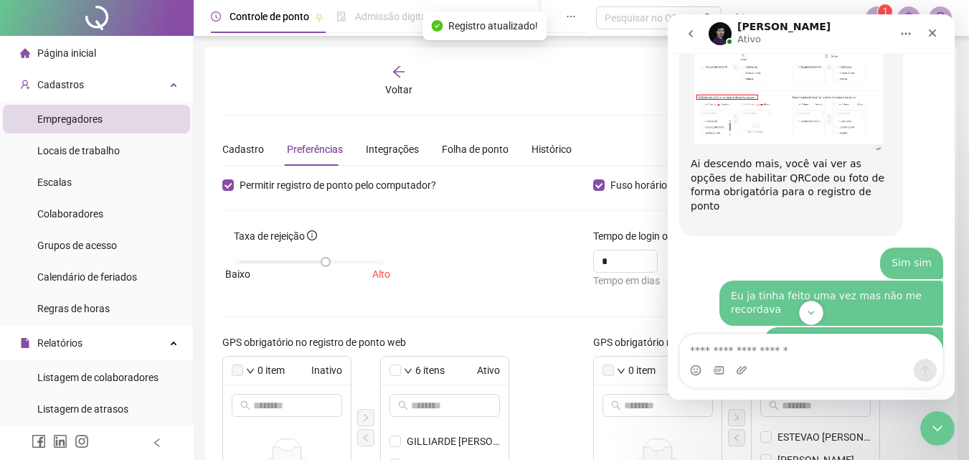
scroll to position [3525, 0]
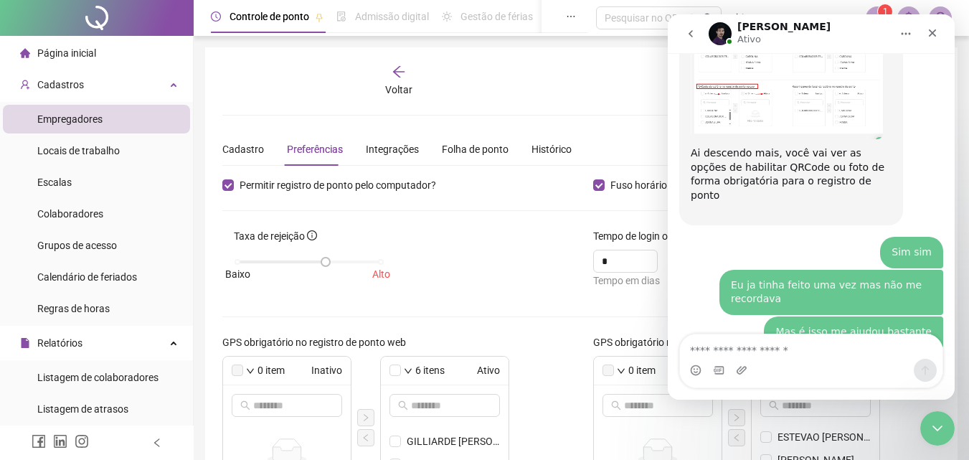
click at [769, 349] on textarea "Envie uma mensagem..." at bounding box center [811, 346] width 262 height 24
click at [448, 260] on div "Taxa de rejeição [GEOGRAPHIC_DATA]" at bounding box center [396, 263] width 371 height 71
click at [837, 32] on icon "Fechar" at bounding box center [931, 32] width 11 height 11
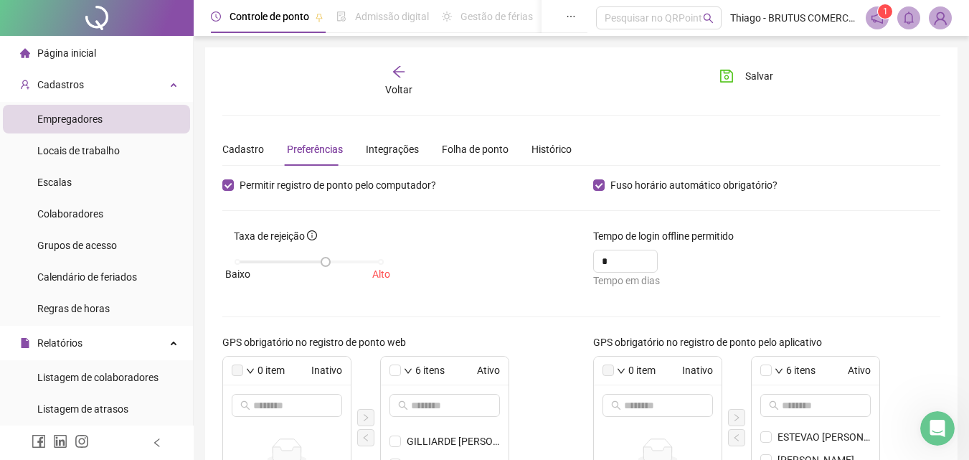
click at [508, 262] on div "Taxa de rejeição [GEOGRAPHIC_DATA]" at bounding box center [396, 263] width 371 height 71
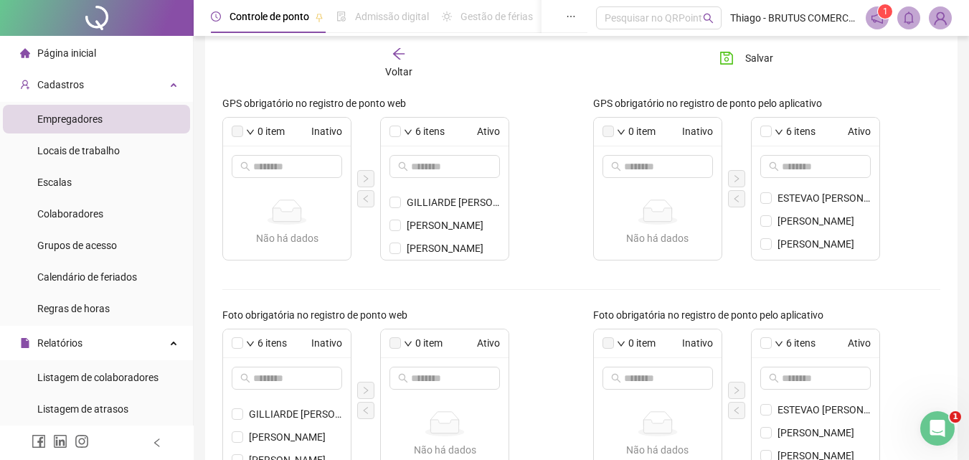
click at [386, 60] on div "Voltar" at bounding box center [399, 63] width 110 height 33
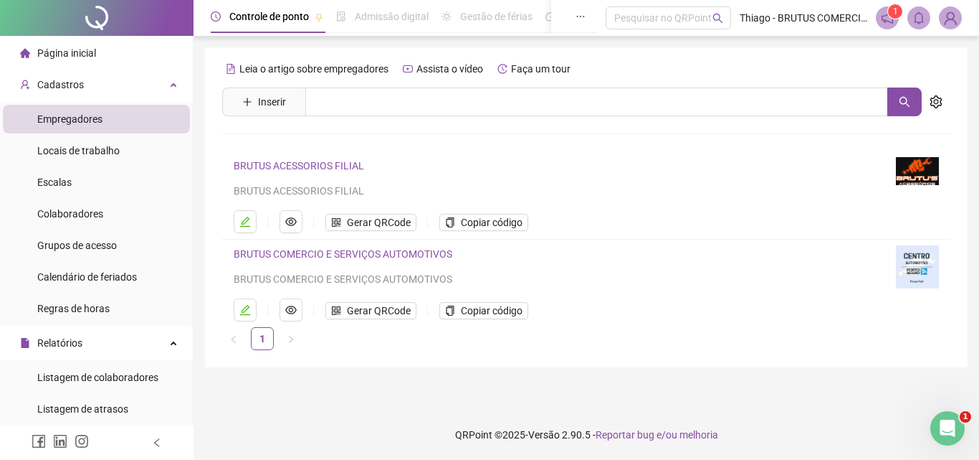
click at [366, 258] on link "BRUTUS COMERCIO E SERVIÇOS AUTOMOTIVOS" at bounding box center [343, 253] width 219 height 11
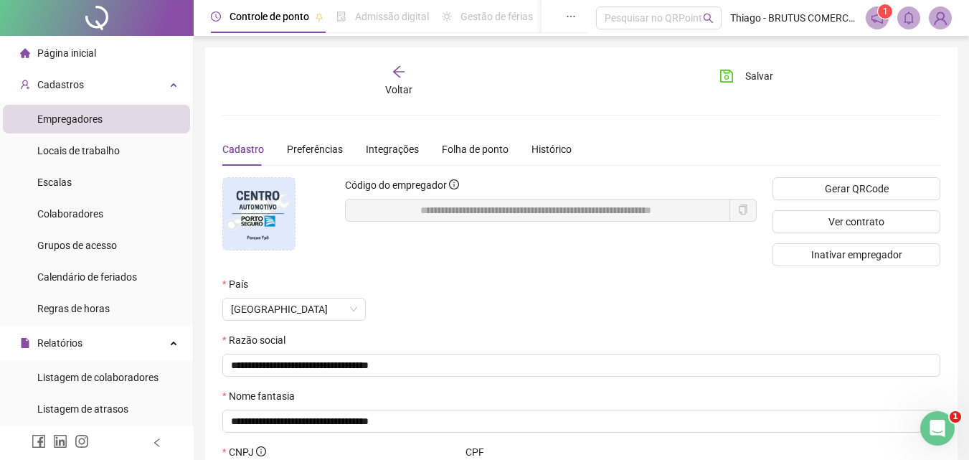
click at [401, 75] on icon "arrow-left" at bounding box center [398, 72] width 14 height 14
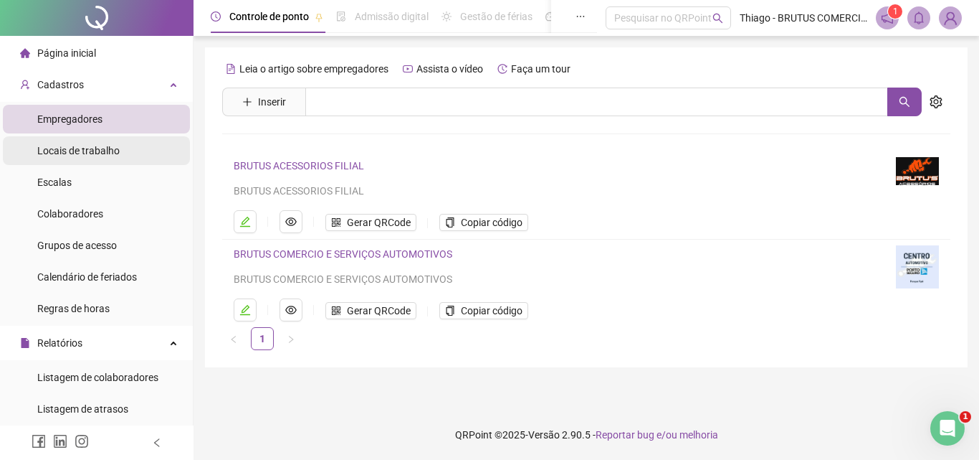
click at [104, 150] on span "Locais de trabalho" at bounding box center [78, 150] width 82 height 11
